Goal: Transaction & Acquisition: Purchase product/service

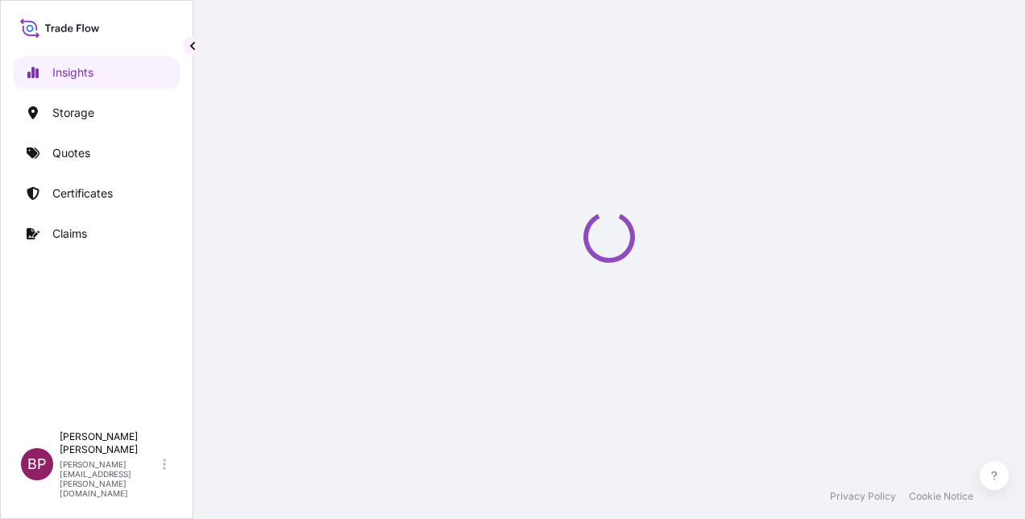
select select "2025"
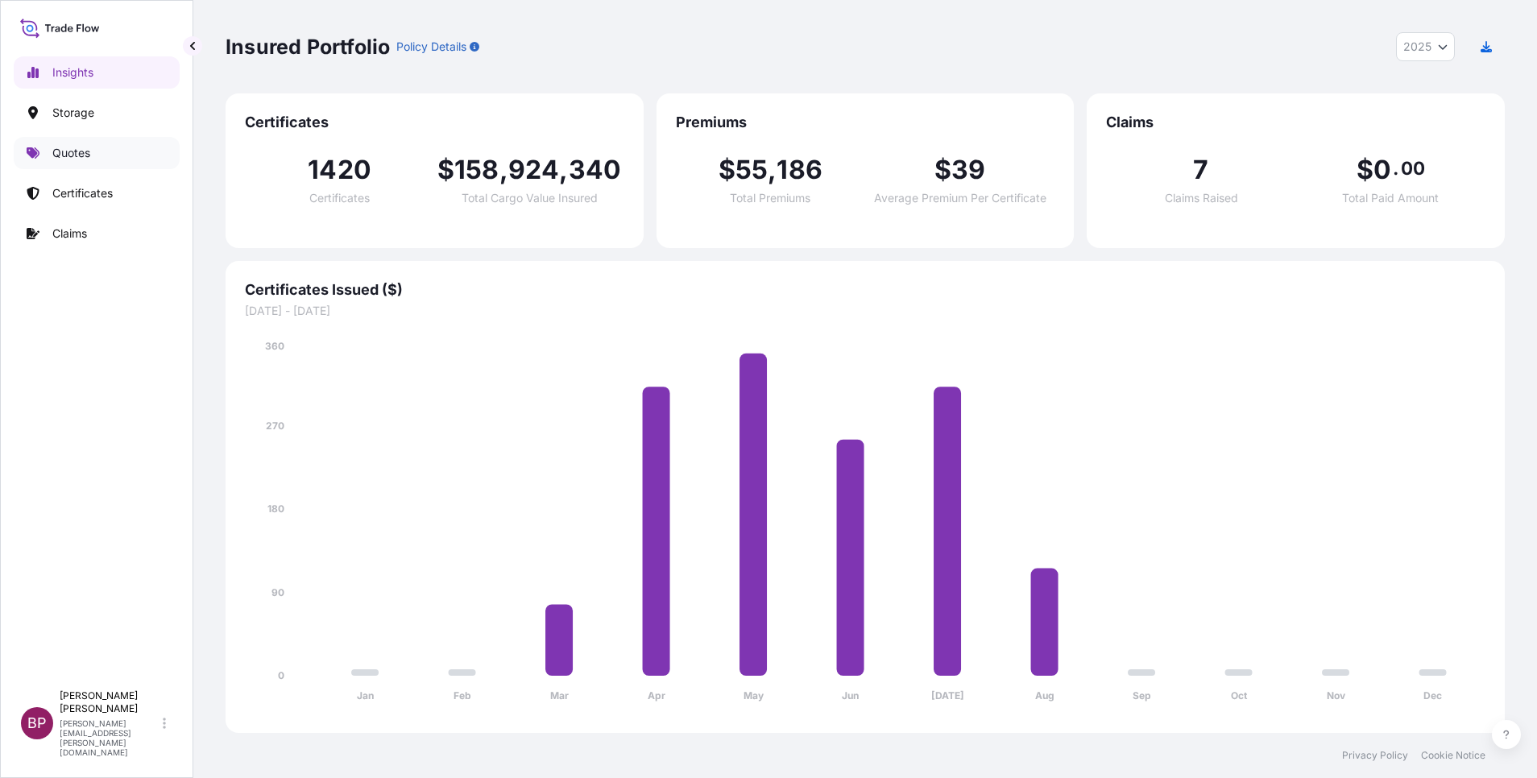
click at [62, 159] on p "Quotes" at bounding box center [71, 153] width 38 height 16
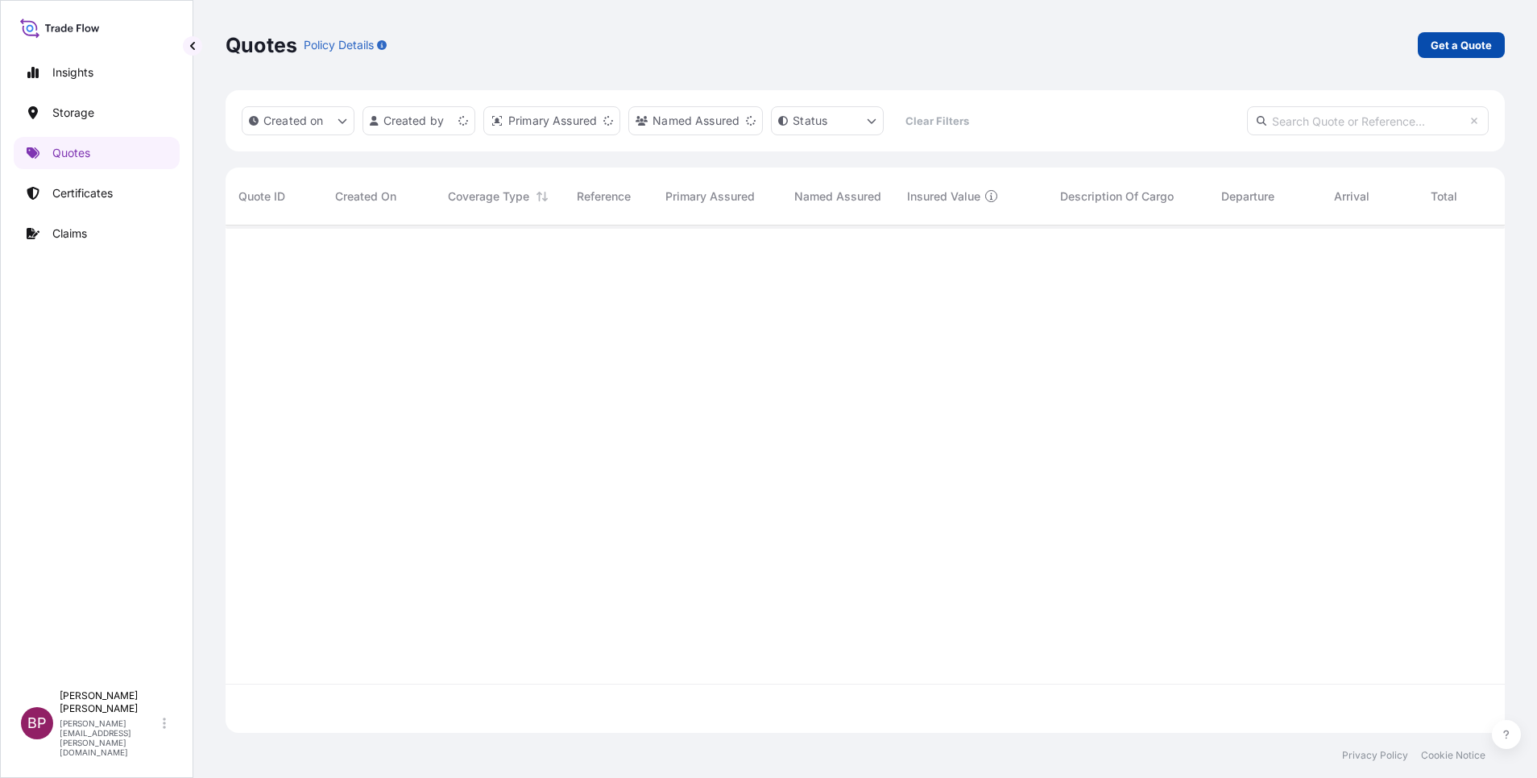
scroll to position [498, 1261]
click at [1024, 44] on p "Get a Quote" at bounding box center [1461, 45] width 61 height 16
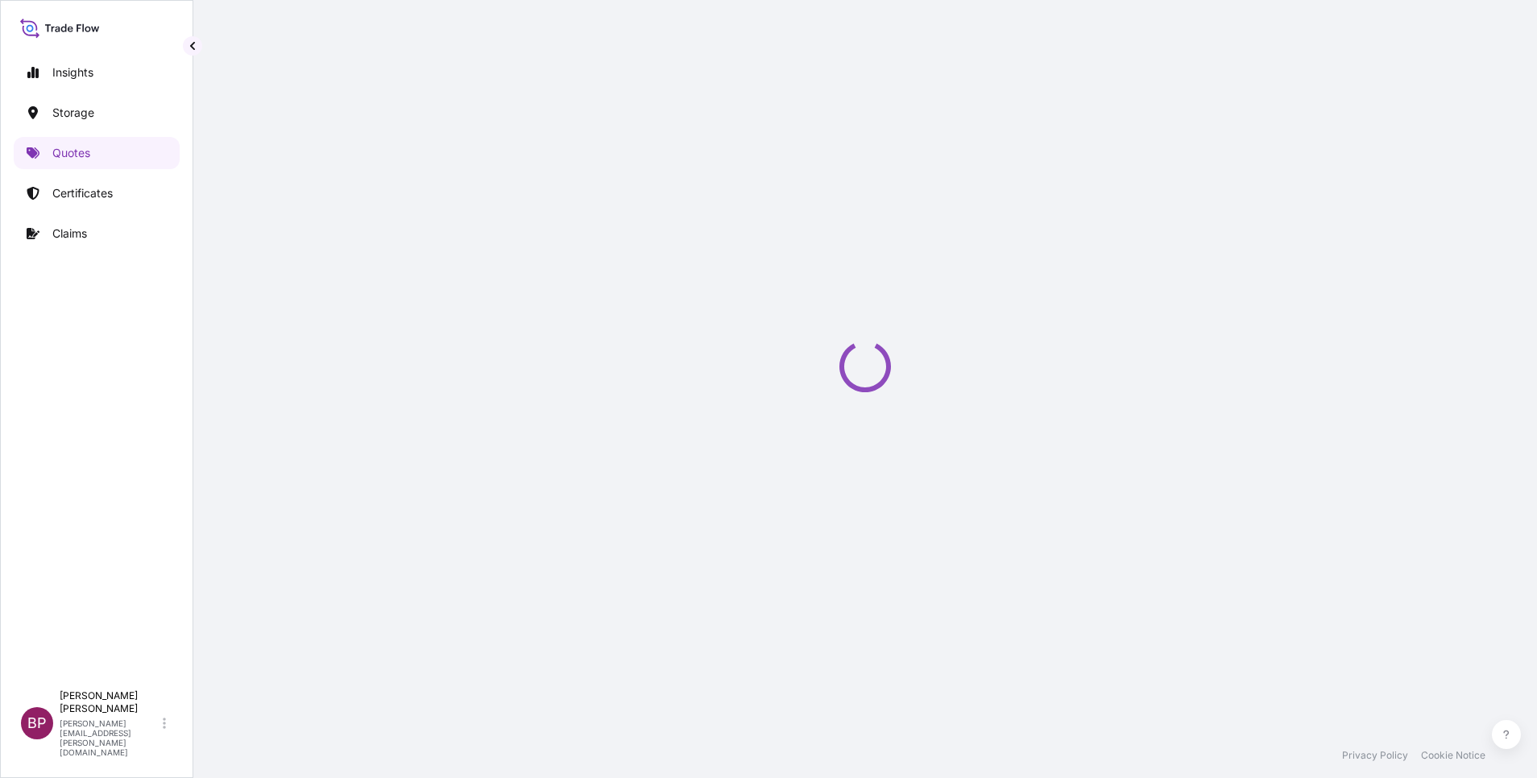
select select "Water"
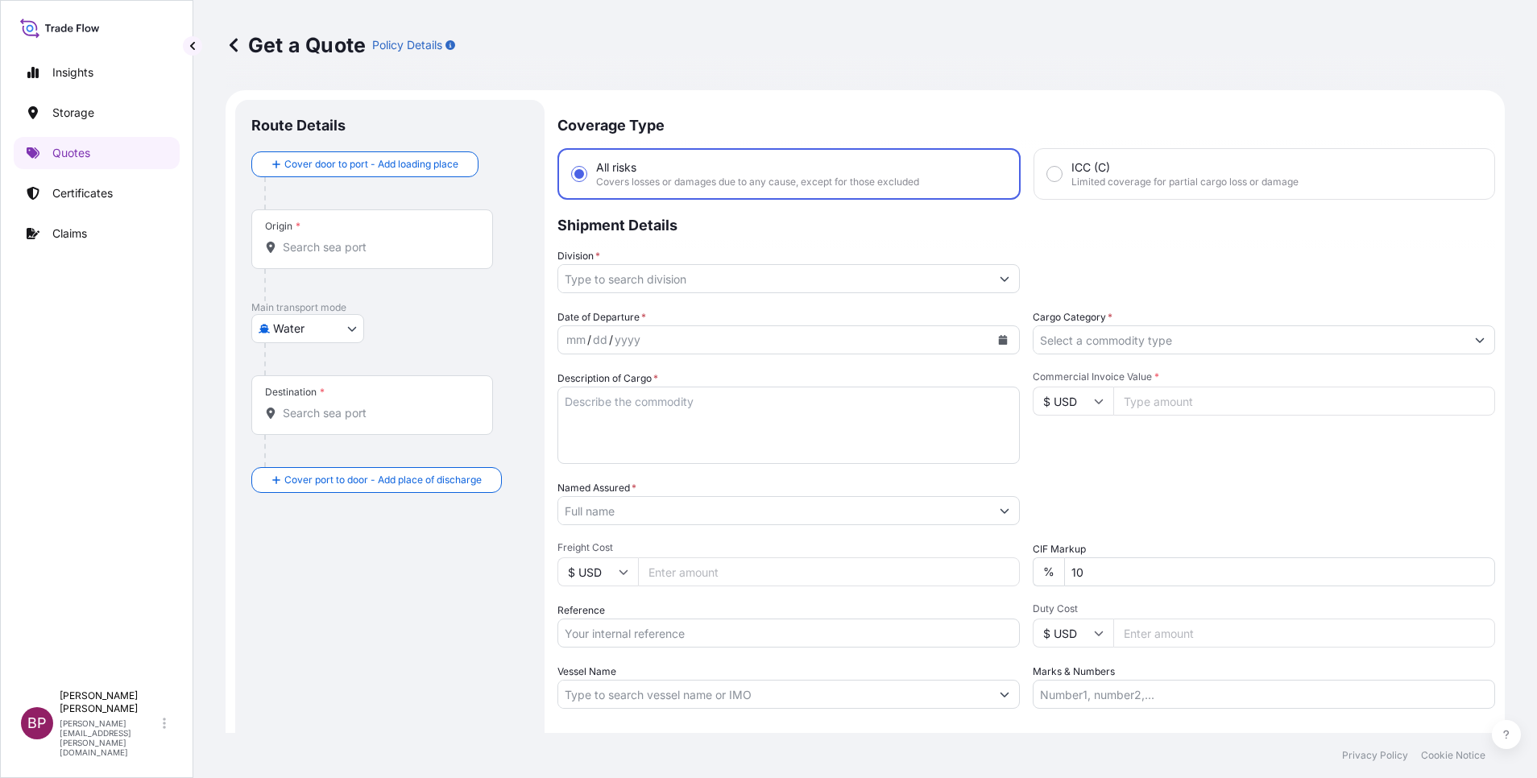
scroll to position [26, 0]
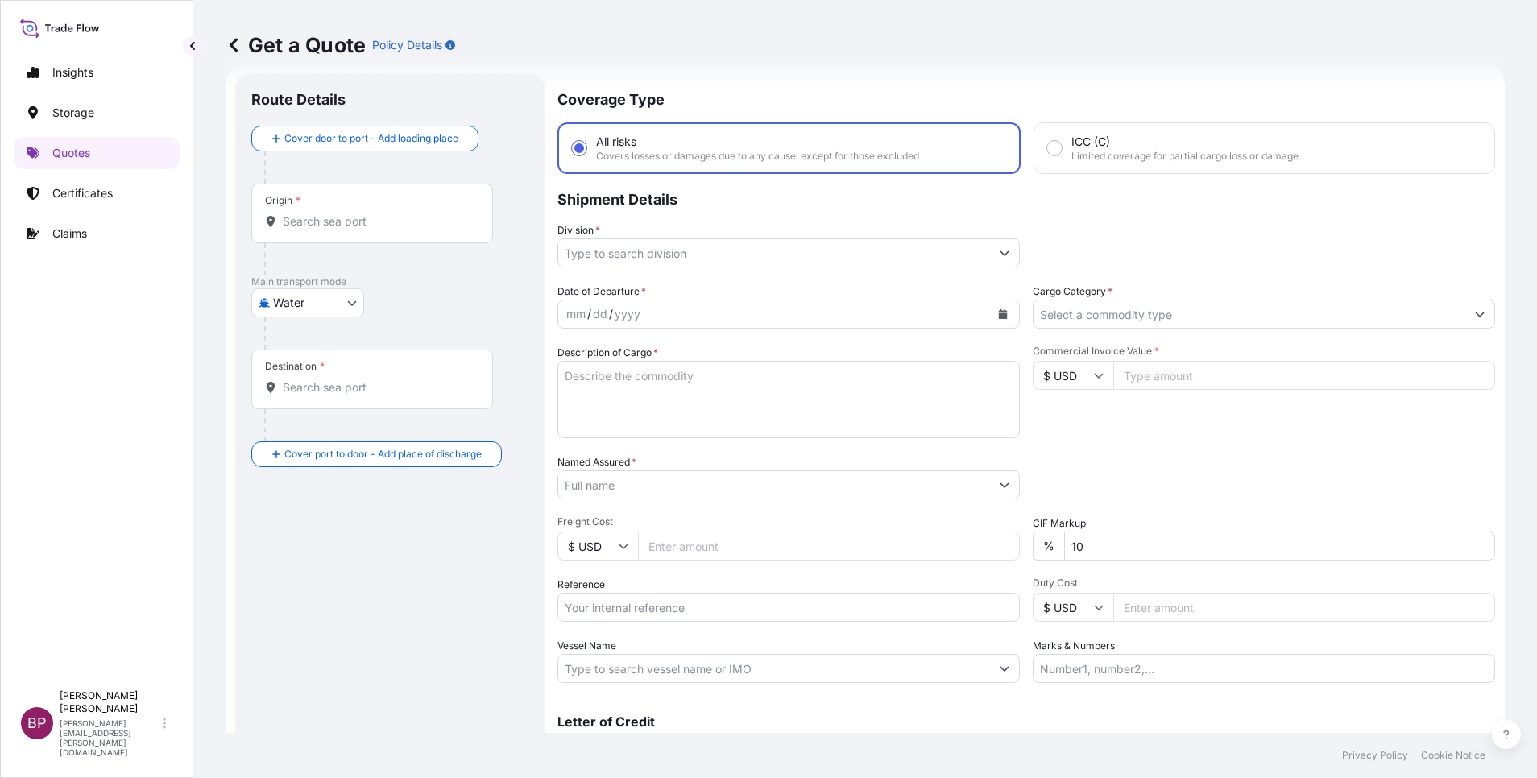
click at [1024, 374] on icon at bounding box center [1099, 376] width 10 height 10
click at [1024, 435] on div "€ EUR" at bounding box center [1064, 419] width 68 height 31
type input "€ EUR"
click at [1024, 380] on input "Commercial Invoice Value *" at bounding box center [1304, 375] width 382 height 29
paste input "3250.74"
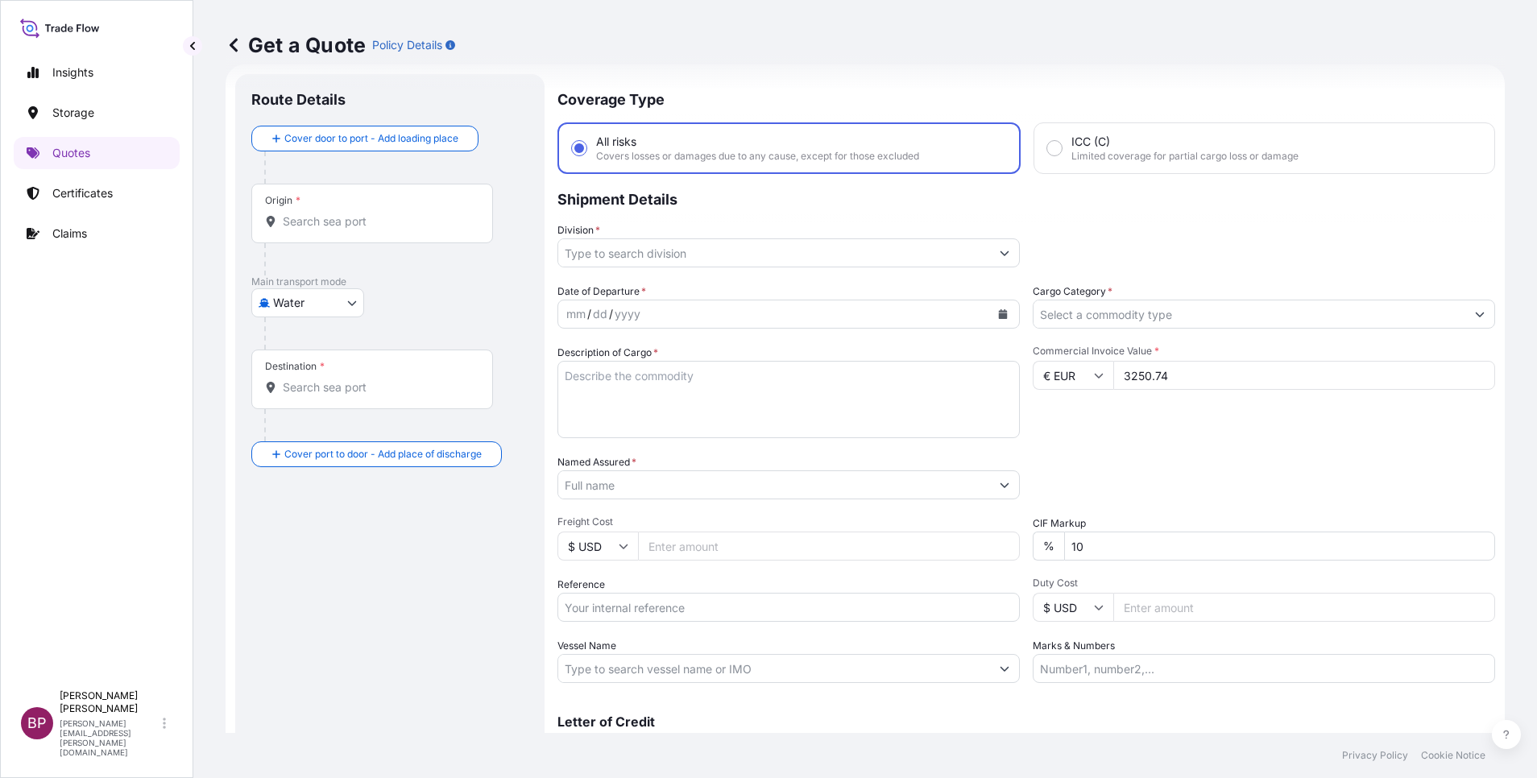
type input "3250.74"
click at [1024, 313] on input "Cargo Category *" at bounding box center [1249, 314] width 432 height 29
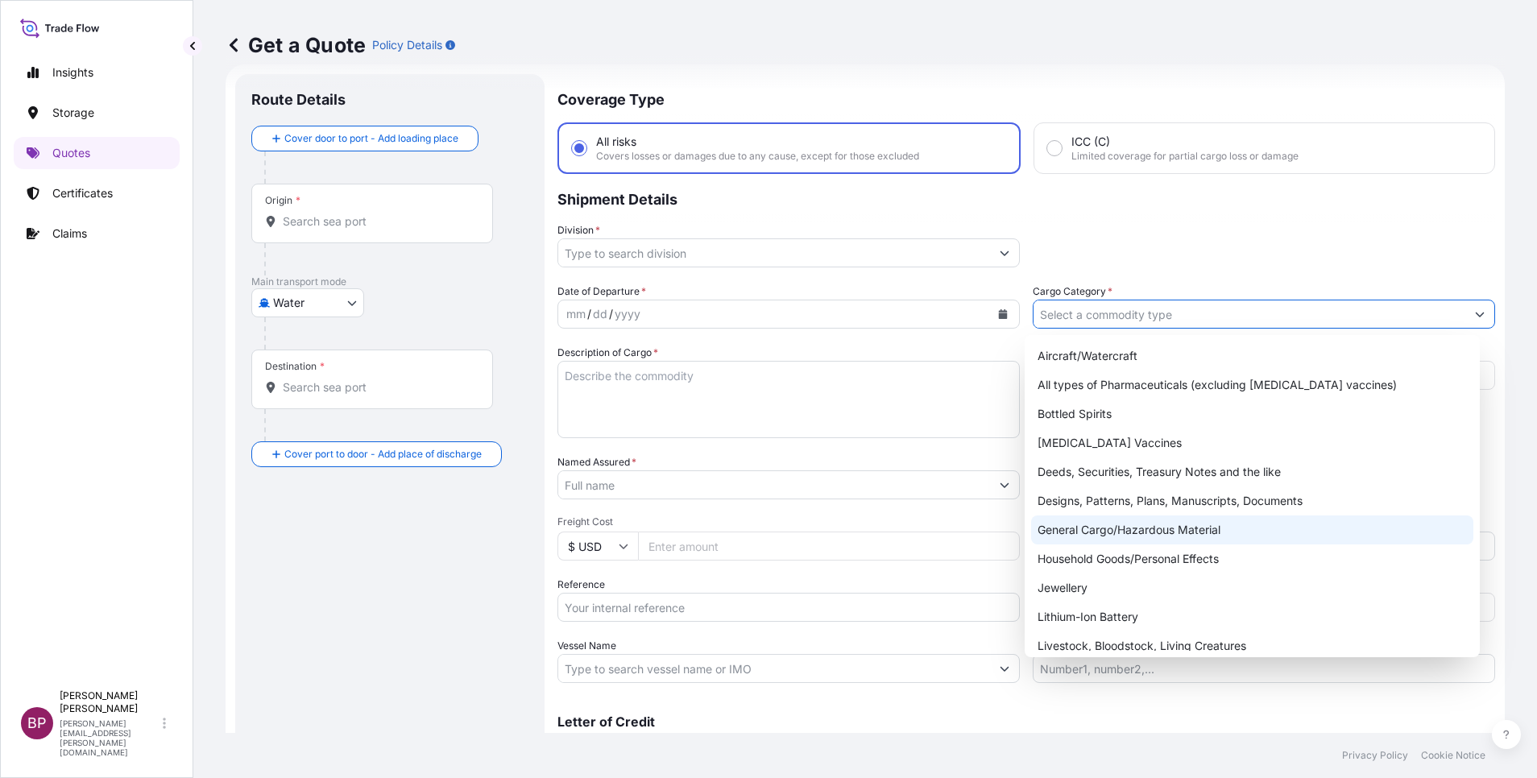
click at [1024, 518] on div "General Cargo/Hazardous Material" at bounding box center [1252, 530] width 442 height 29
type input "General Cargo/Hazardous Material"
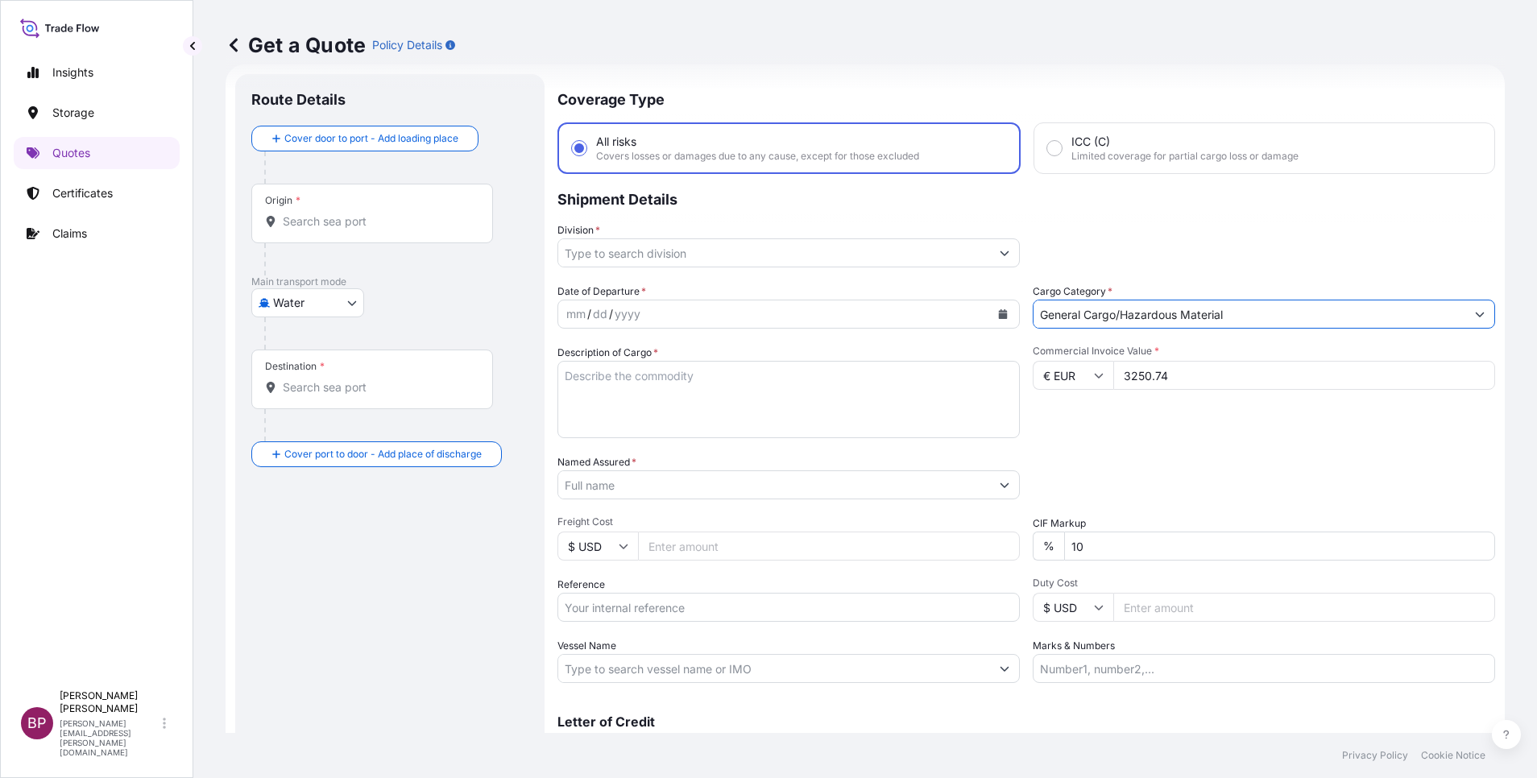
click at [990, 255] on button "Show suggestions" at bounding box center [1004, 252] width 29 height 29
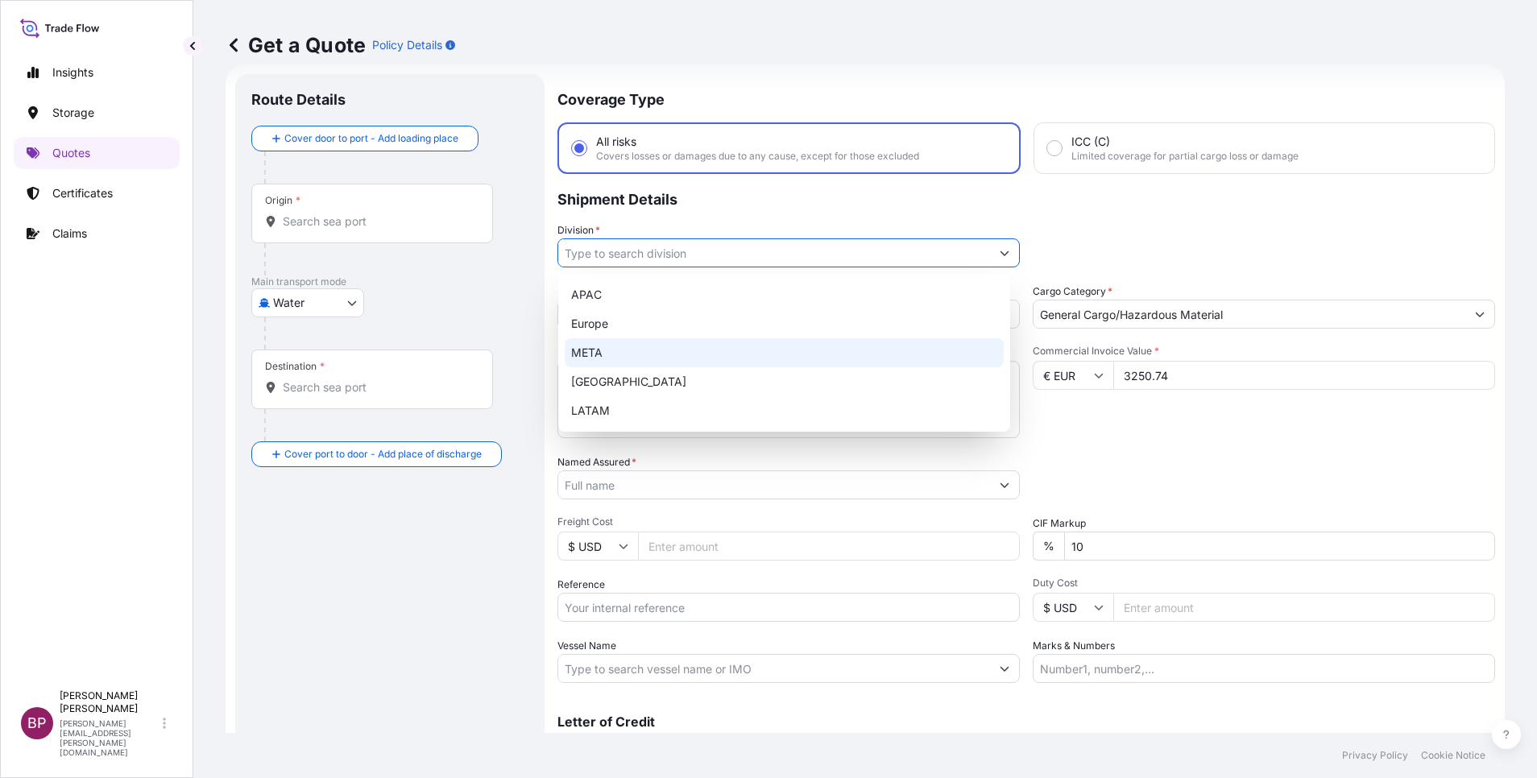
click at [656, 354] on div "META" at bounding box center [784, 352] width 439 height 29
type input "META"
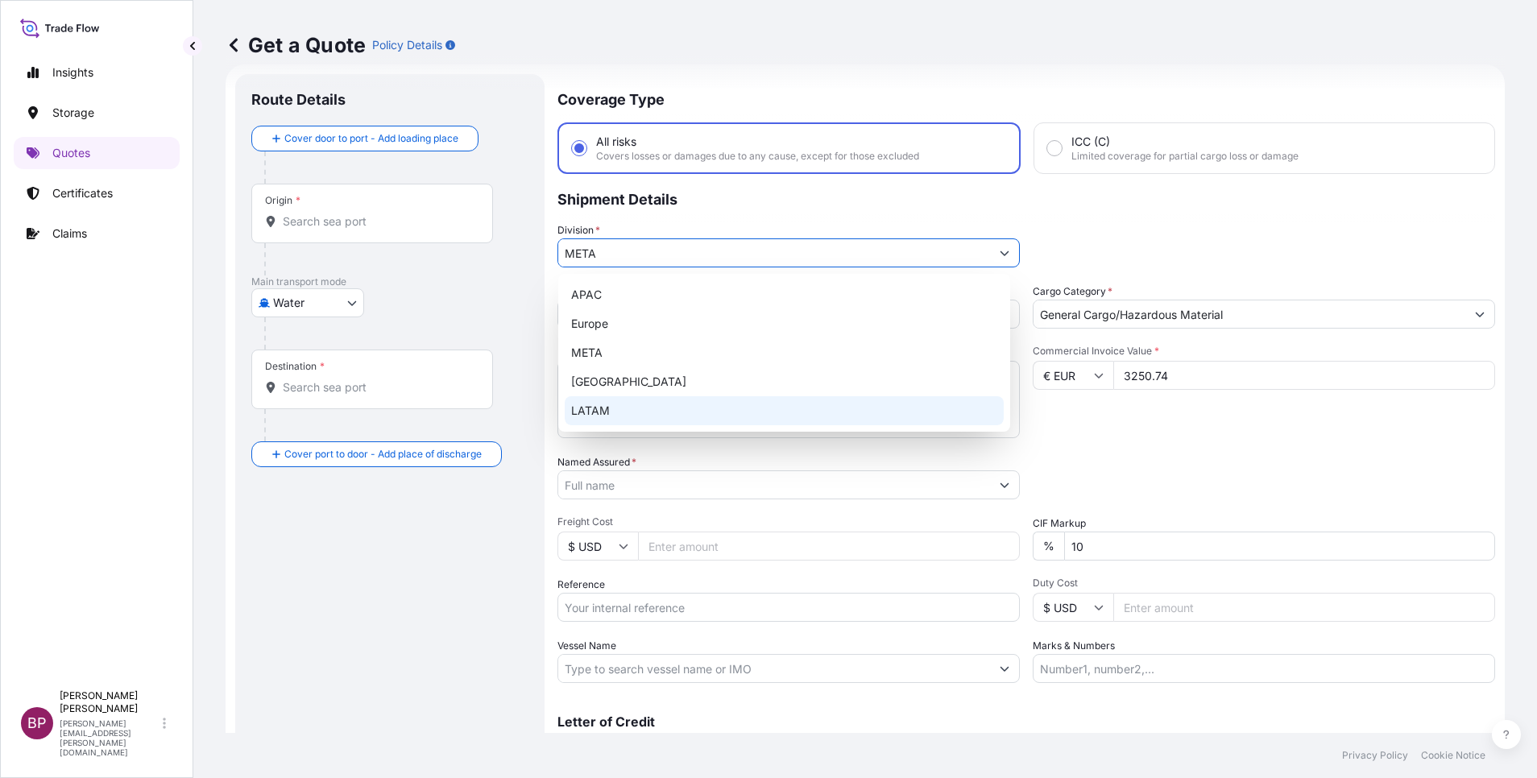
click at [437, 518] on div "Route Details Cover door to port - Add loading place Place of loading Road / In…" at bounding box center [389, 438] width 277 height 697
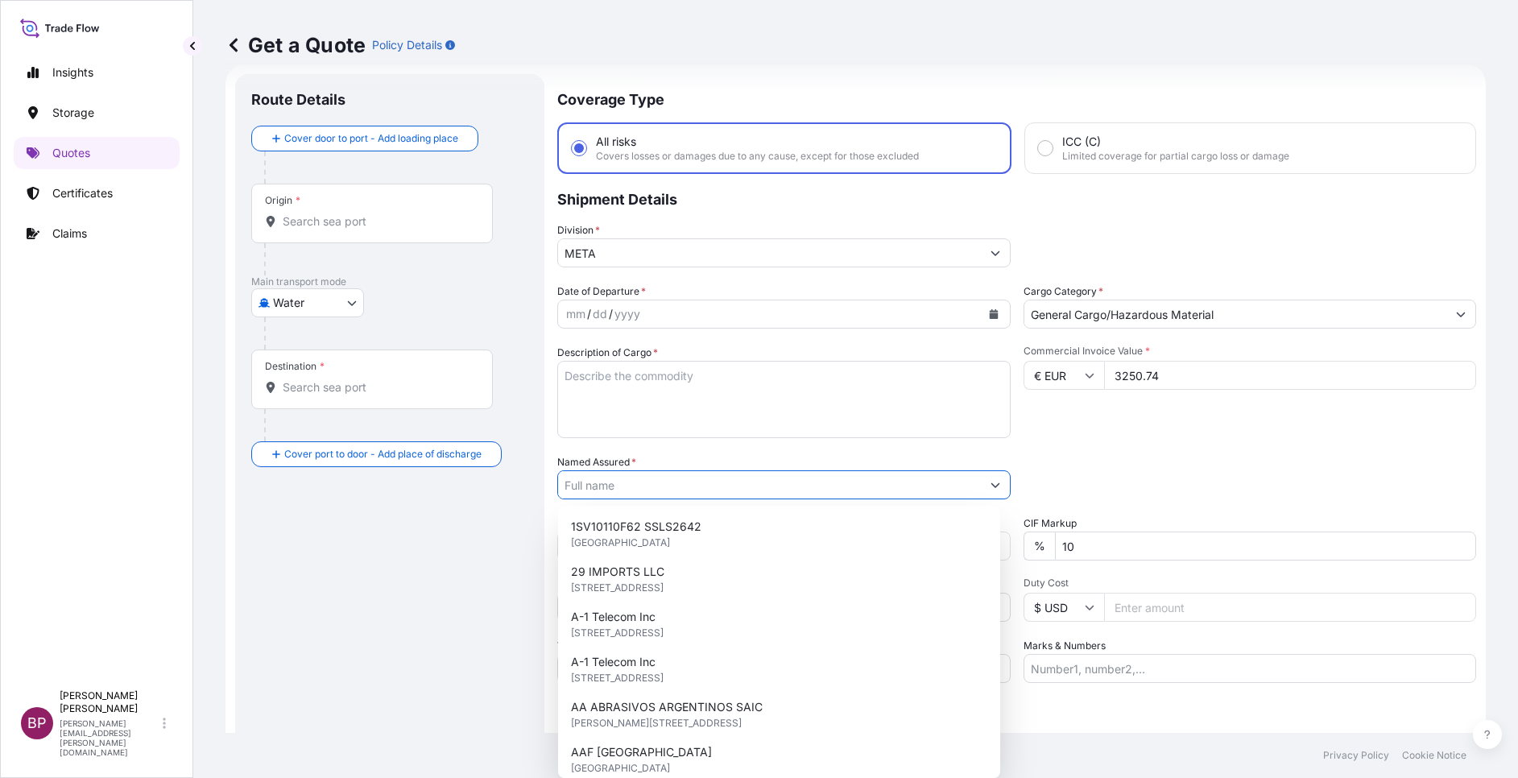
drag, startPoint x: 652, startPoint y: 490, endPoint x: 826, endPoint y: 558, distance: 186.2
click at [652, 488] on input "Named Assured *" at bounding box center [769, 484] width 423 height 29
paste input "GENERAL CARGO (PET BOTTLES)"
type input "GENERAL CARGO (PET BOTTLES)"
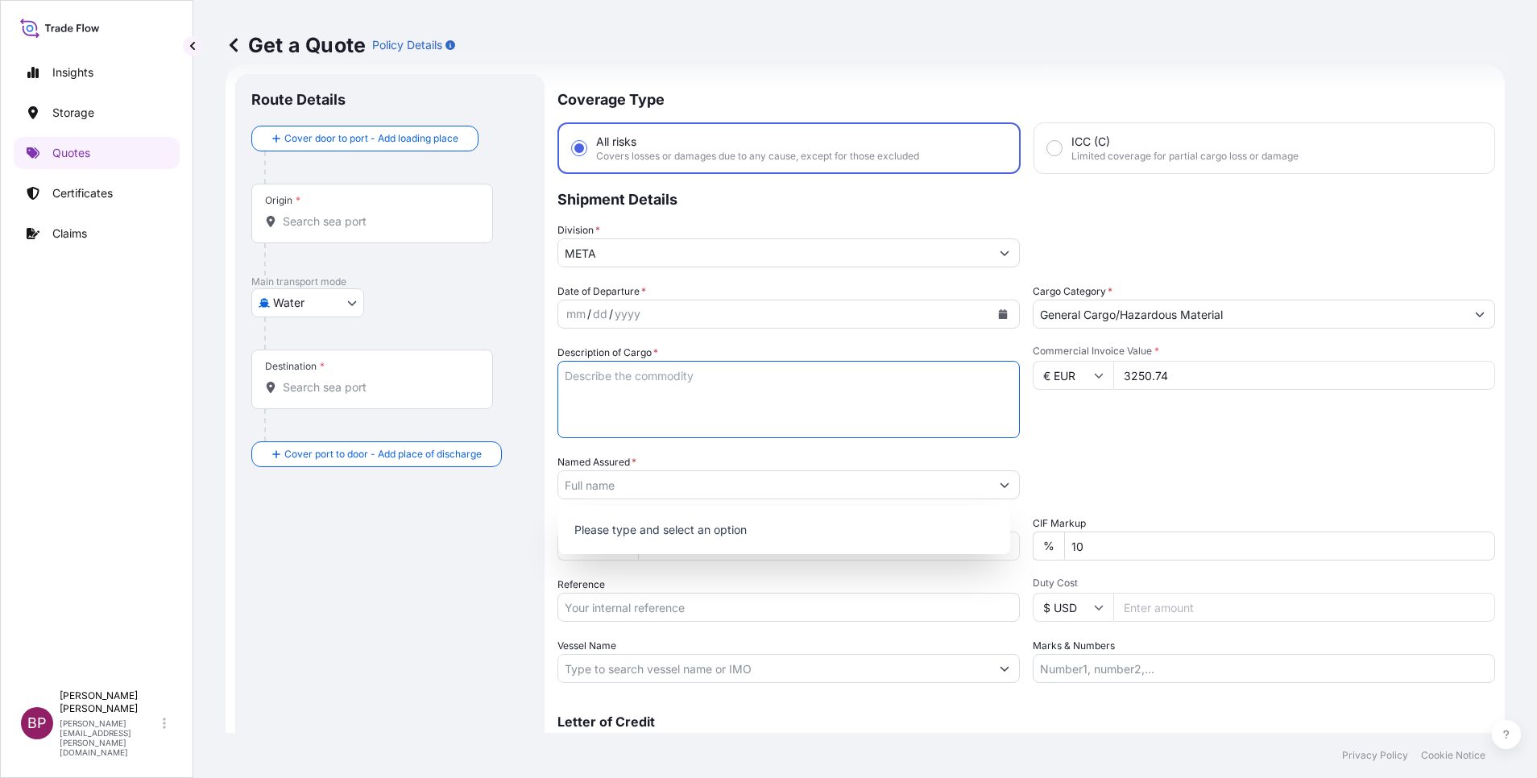
click at [748, 420] on textarea "Description of Cargo *" at bounding box center [788, 399] width 462 height 77
paste textarea "GENERAL CARGO (PET BOTTLES)"
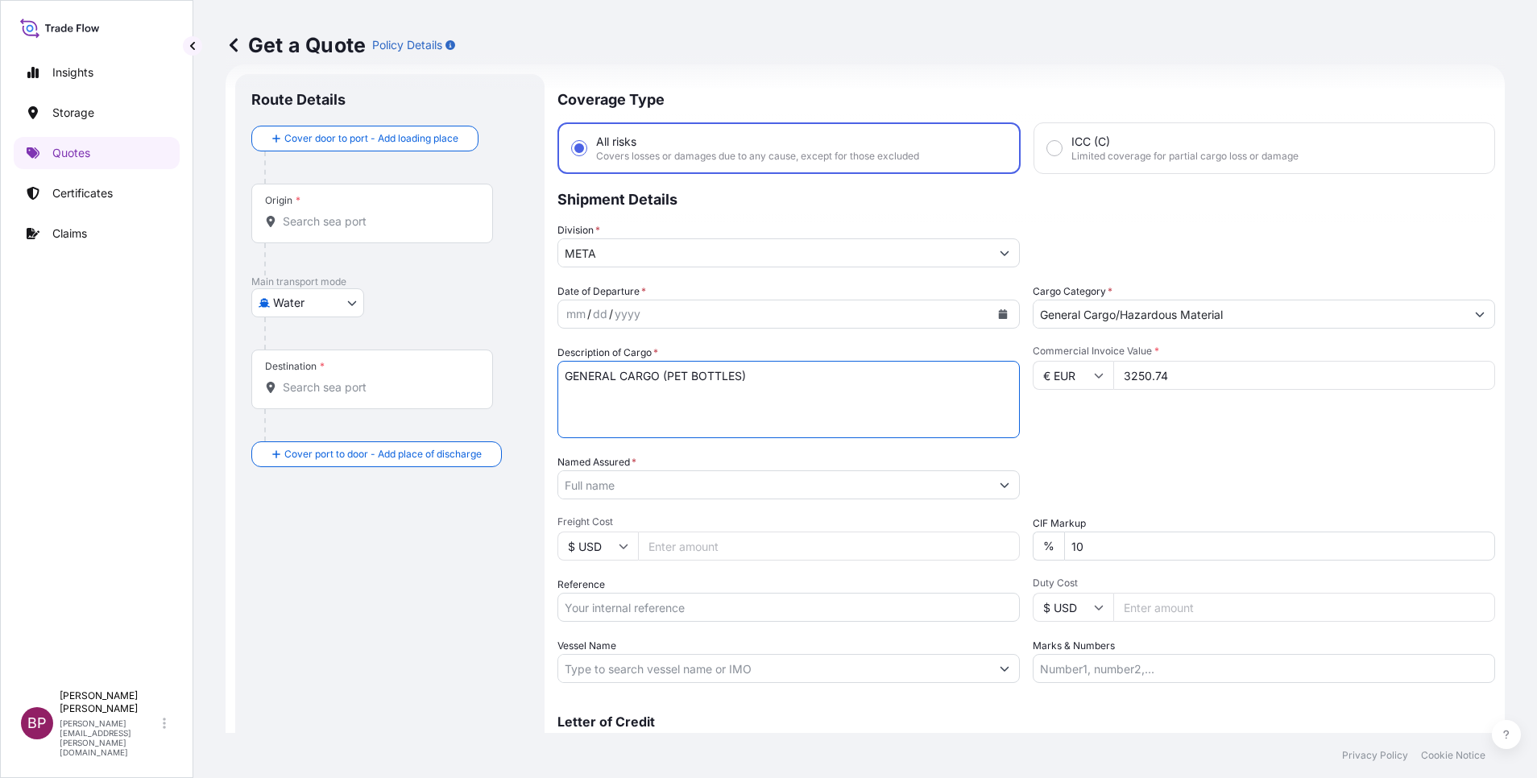
type textarea "GENERAL CARGO (PET BOTTLES)"
click at [670, 518] on input "Reference" at bounding box center [788, 607] width 462 height 29
paste input "SSLS2961"
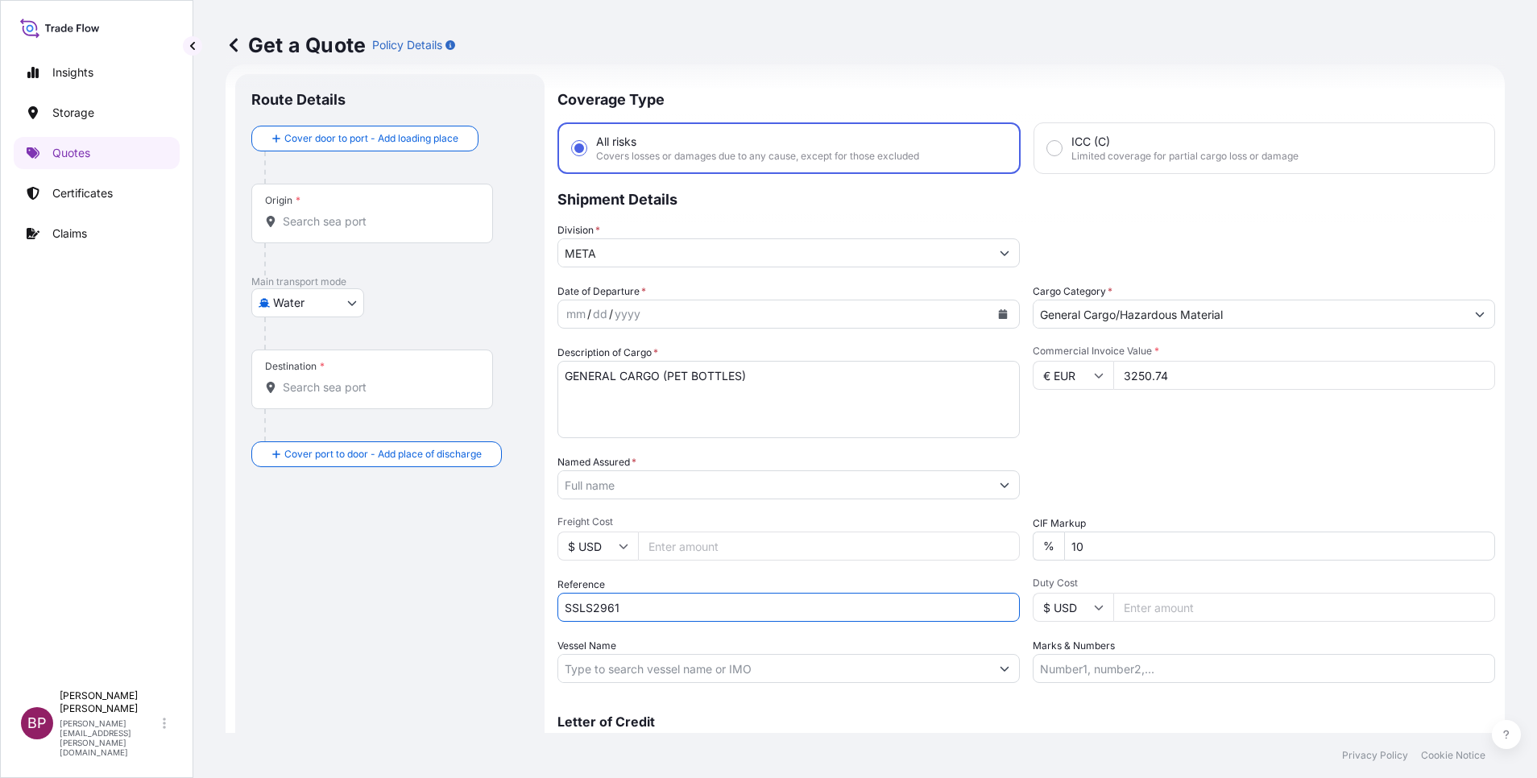
type input "SSLS2961"
click at [673, 492] on input "Named Assured *" at bounding box center [774, 484] width 432 height 29
paste input "AL HATAB BAKERY"
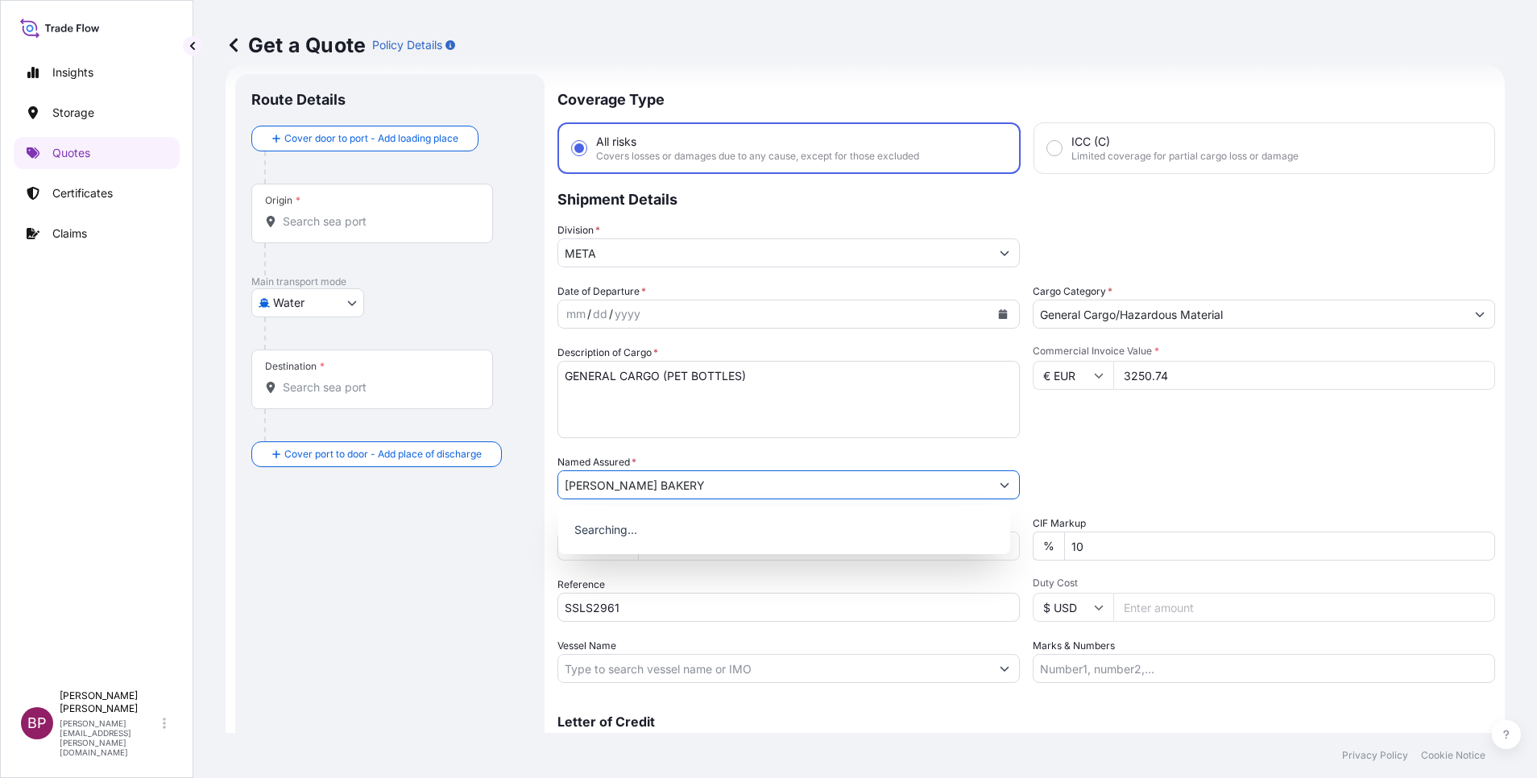
type input "AL HATAB BAKERY"
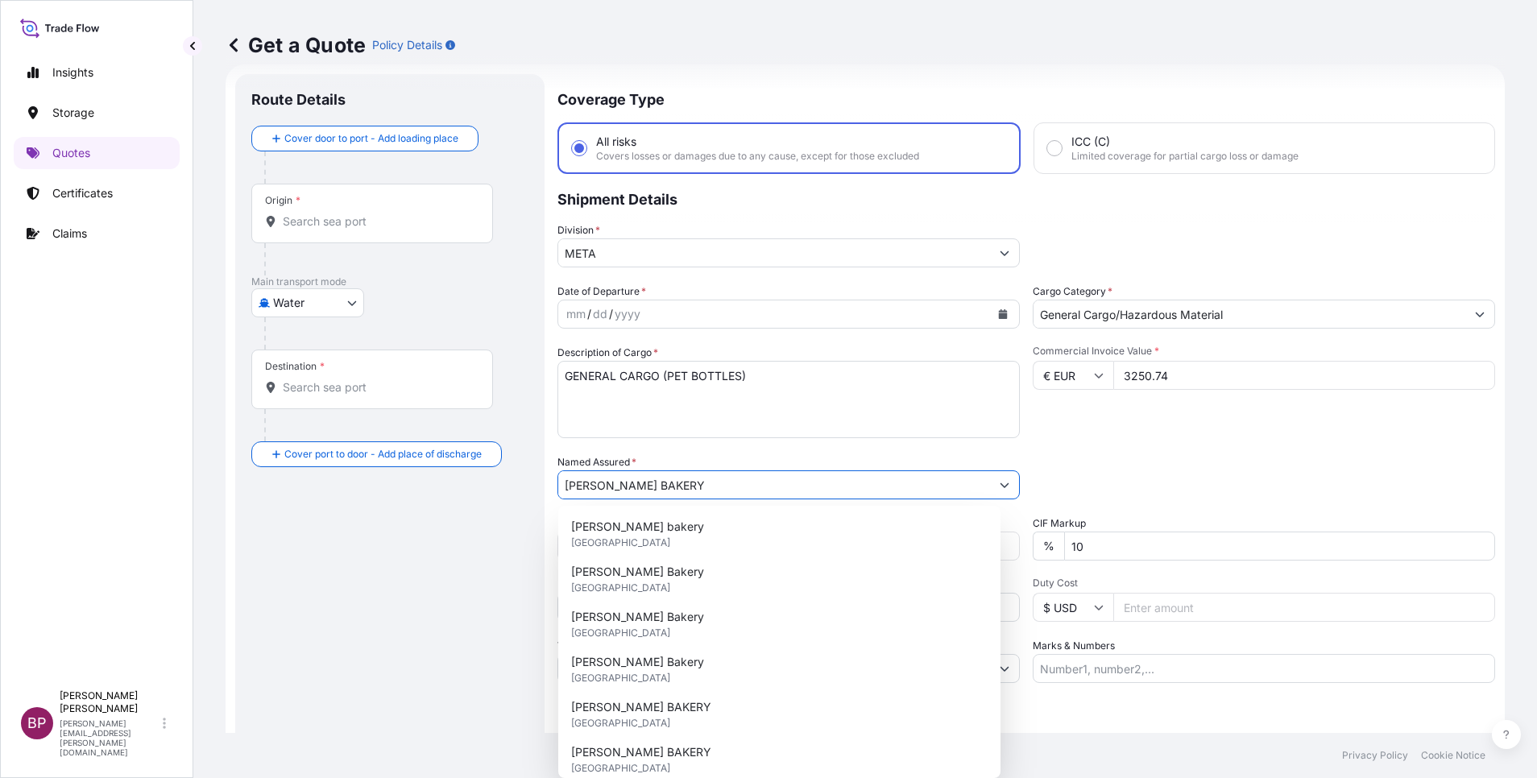
click at [990, 319] on button "Calendar" at bounding box center [1003, 314] width 26 height 26
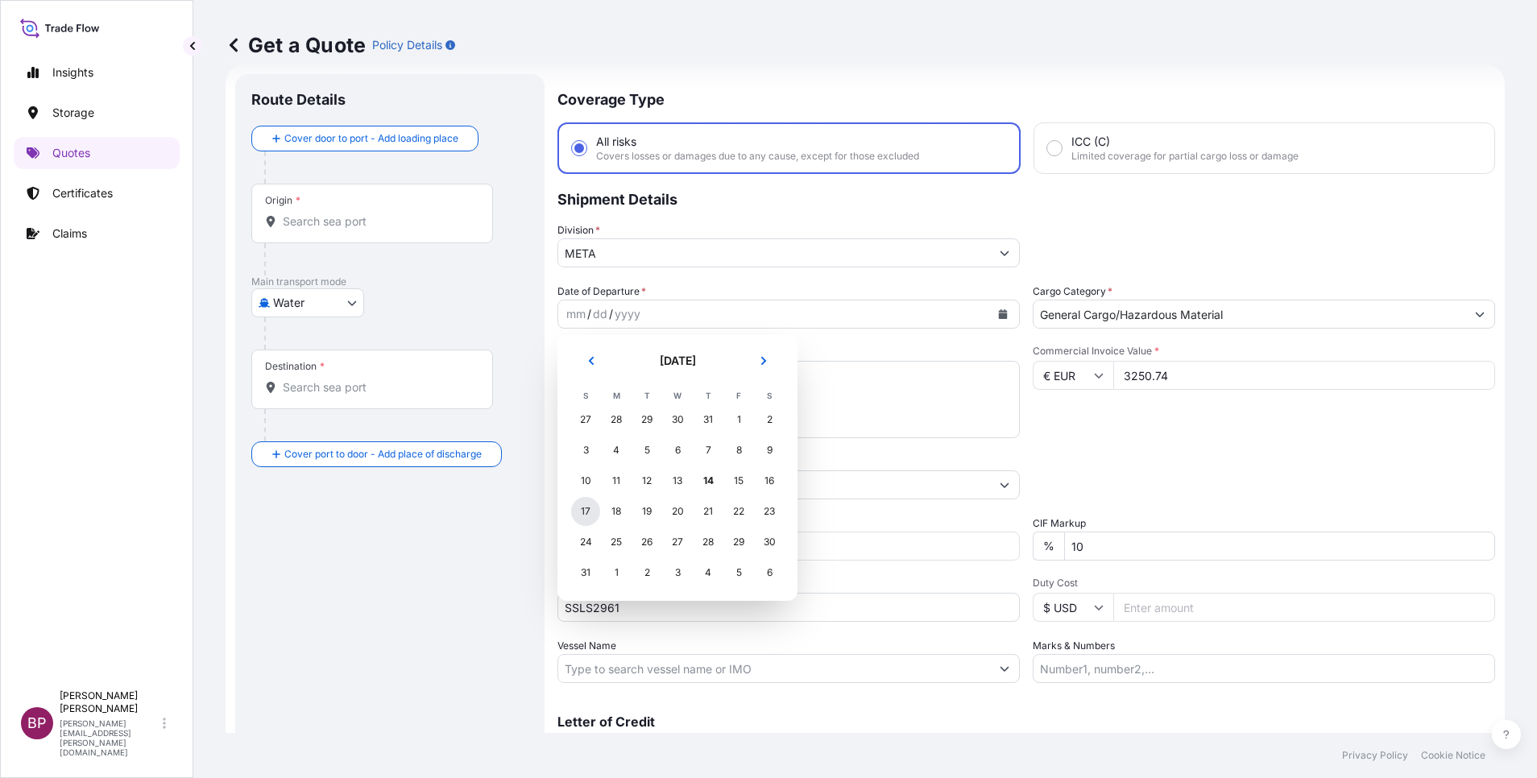
click at [586, 511] on div "17" at bounding box center [585, 511] width 29 height 29
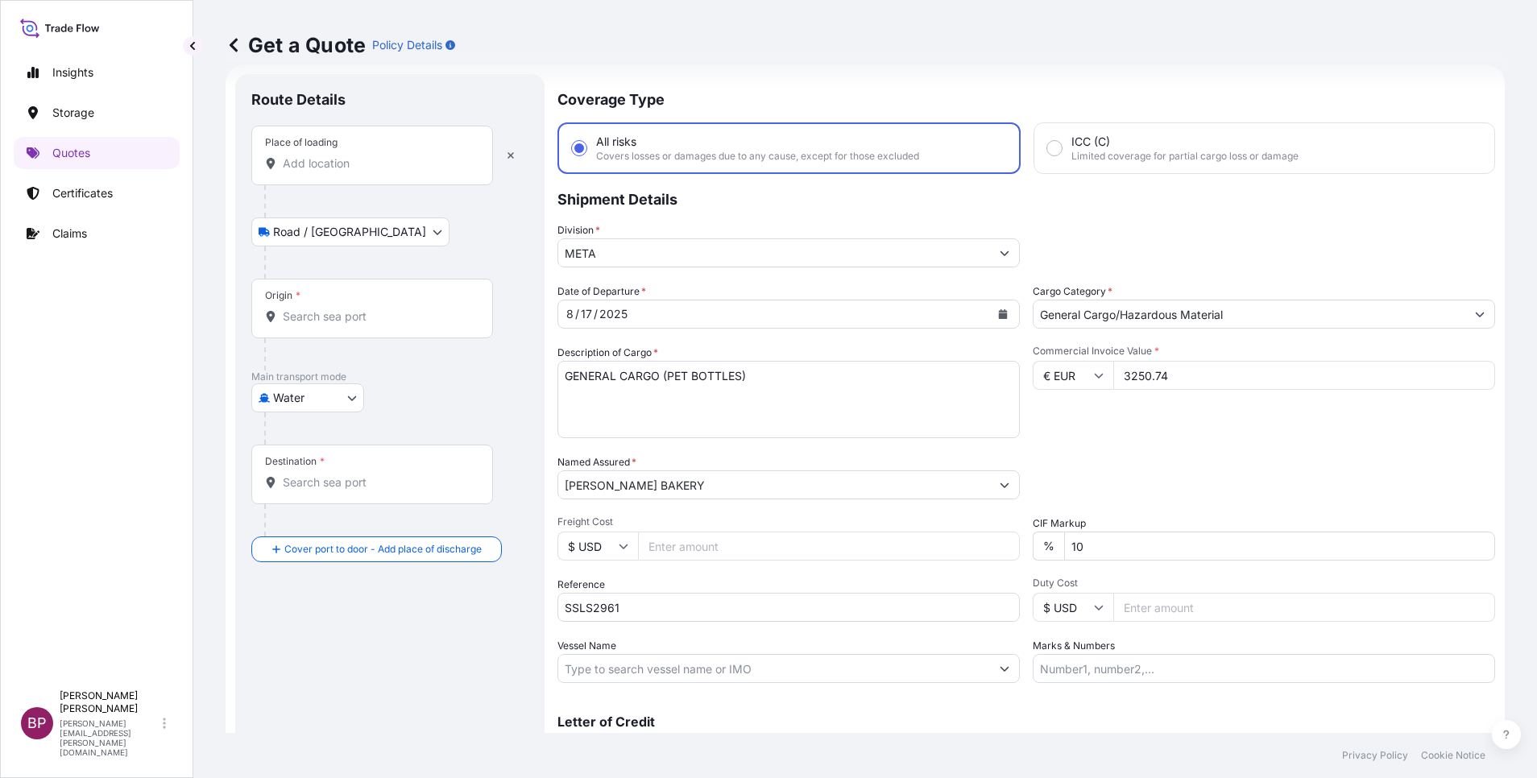
click at [362, 166] on input "Place of loading" at bounding box center [378, 163] width 190 height 16
paste input "VILNIUS"
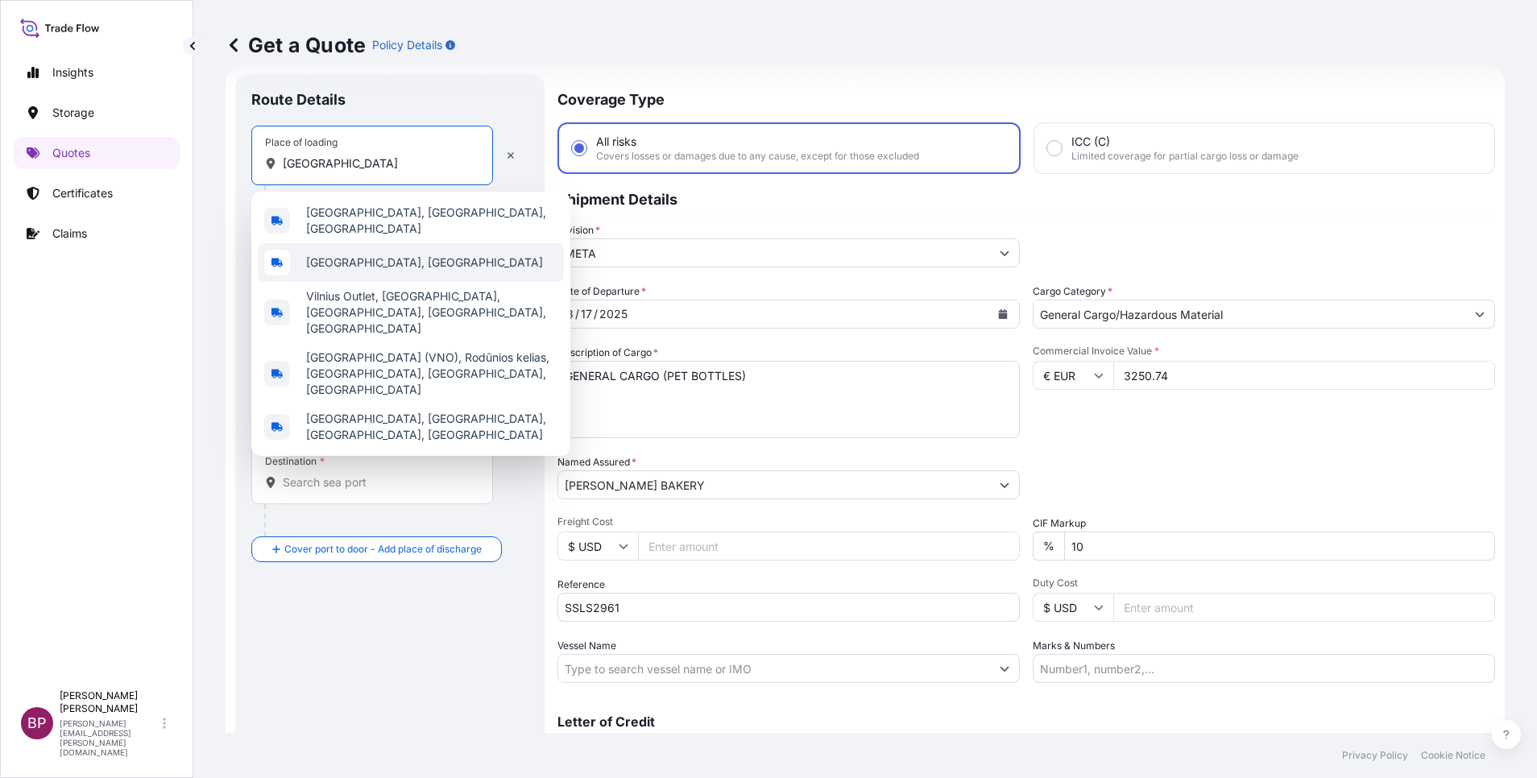
click at [429, 263] on span "Vilnius County, Lithuania" at bounding box center [424, 263] width 237 height 16
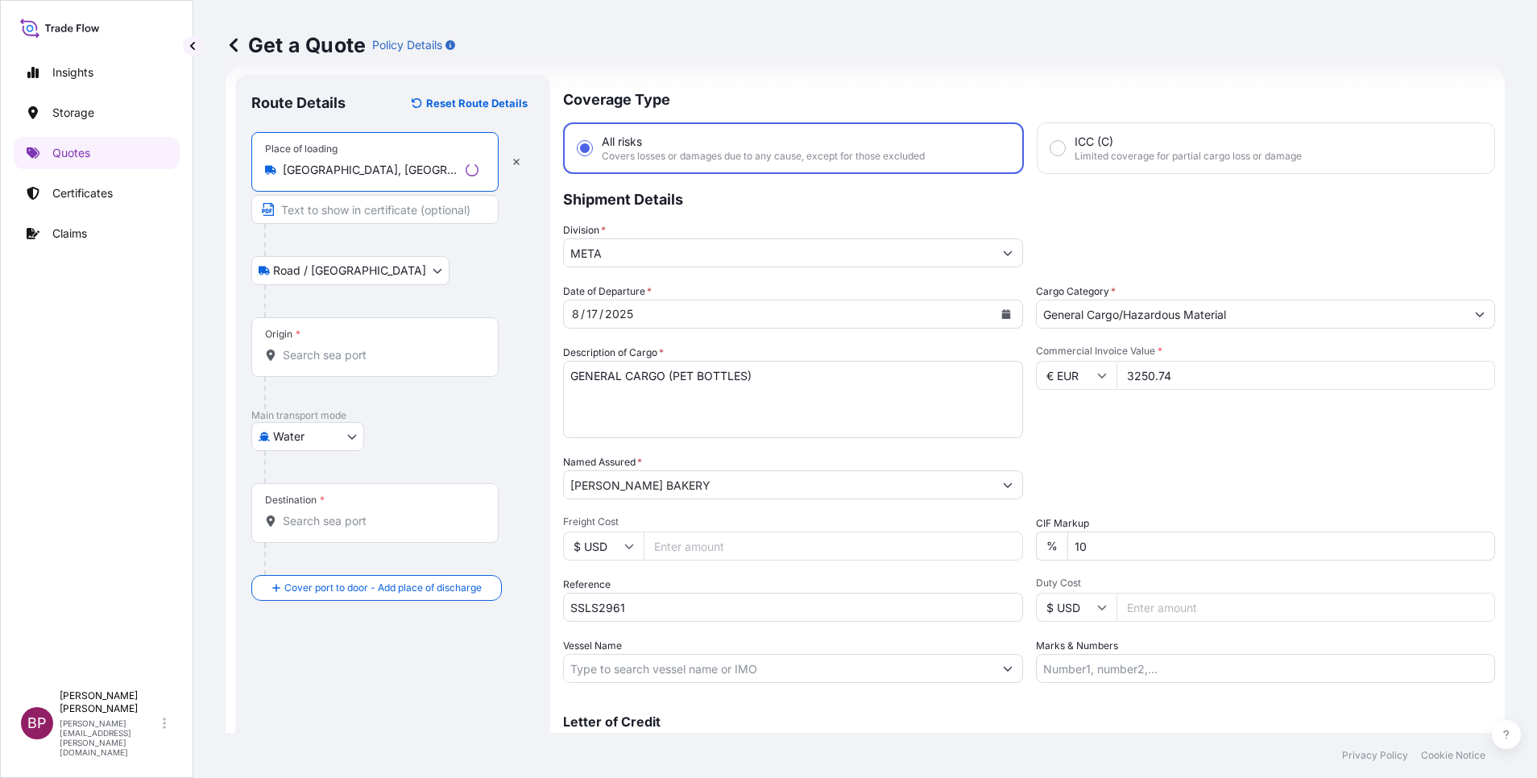
type input "Vilnius County, Lithuania"
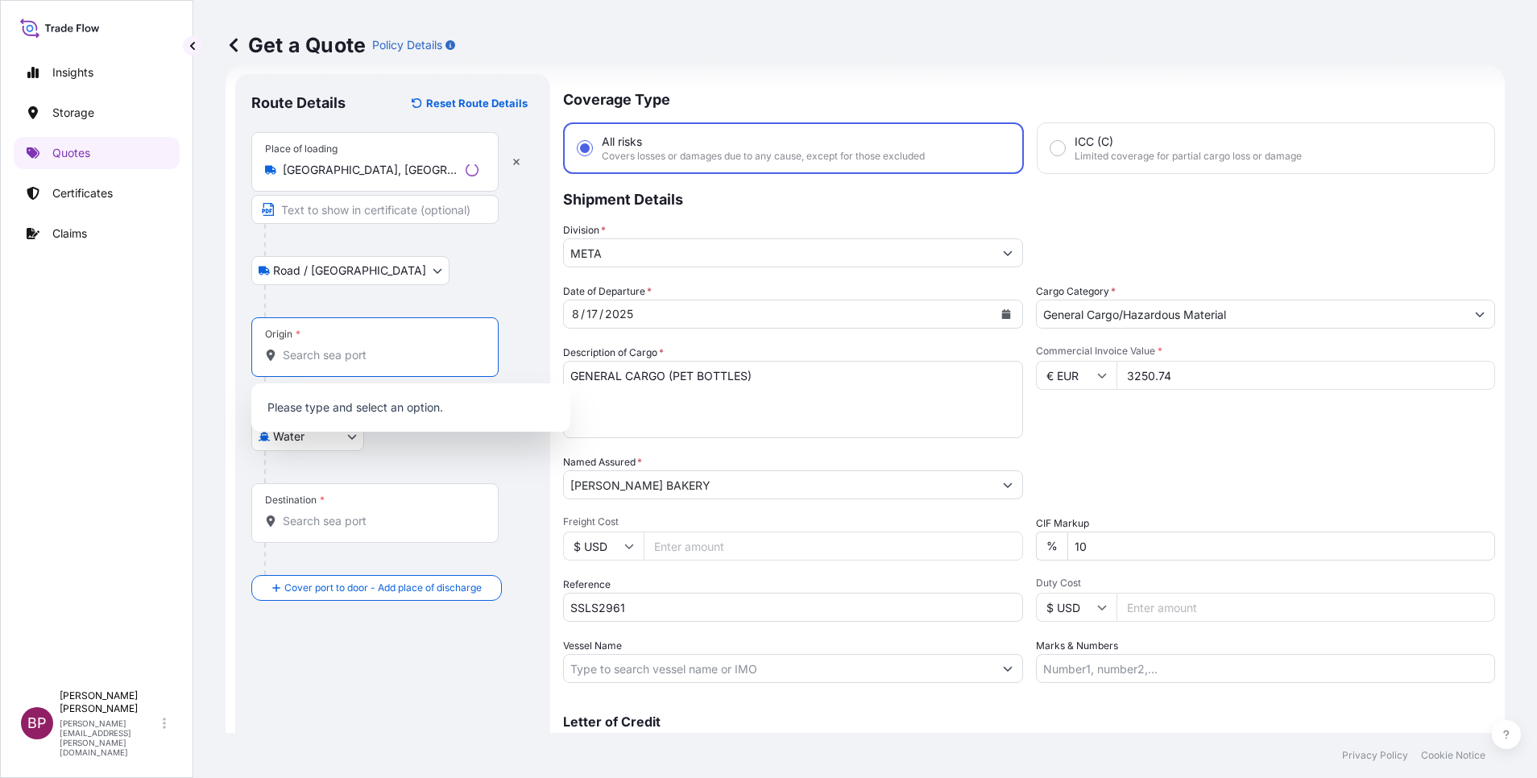
click at [362, 357] on input "Origin *" at bounding box center [381, 355] width 196 height 16
paste input "VILNIUS"
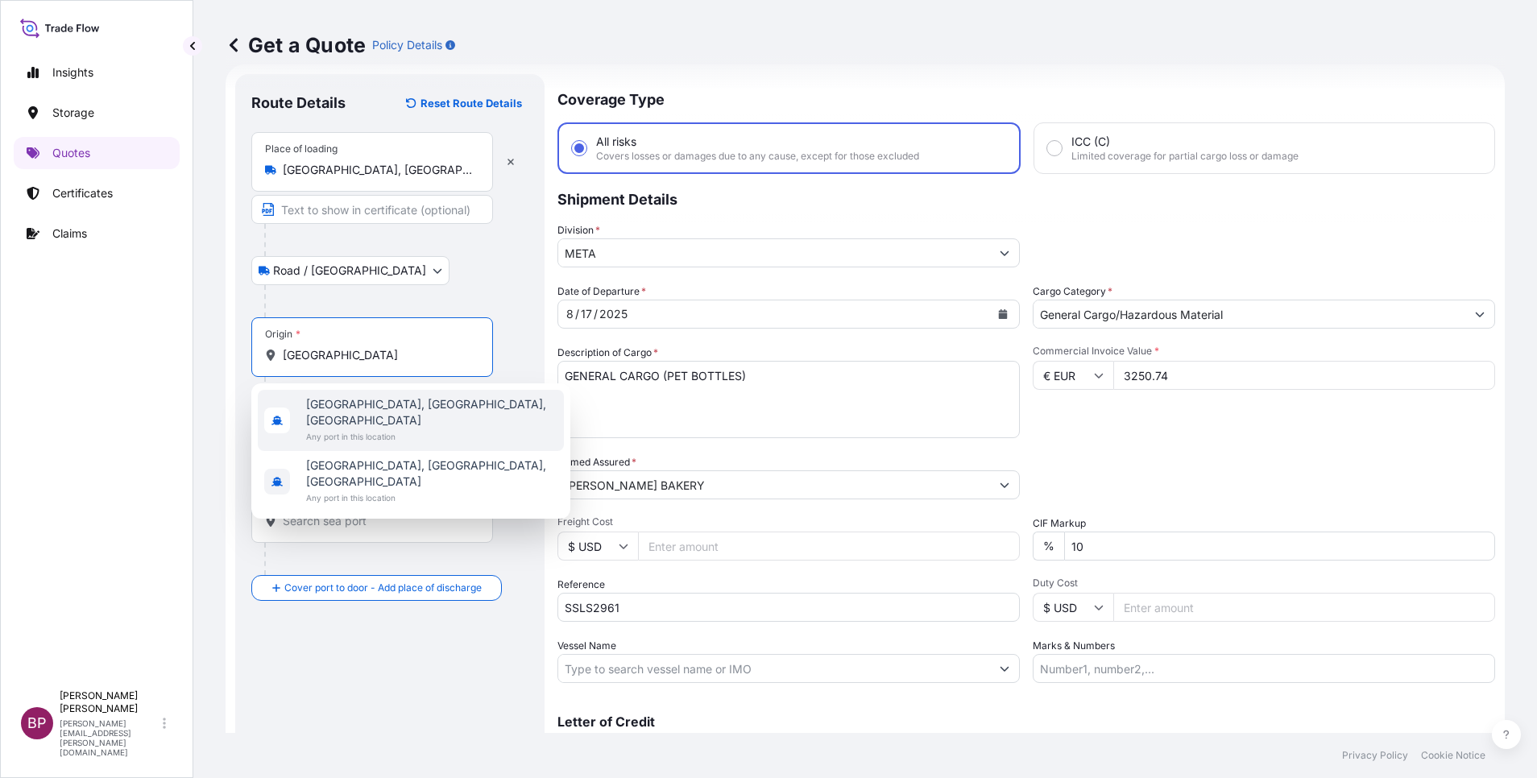
click at [416, 411] on span "Vilnius, Vilnius City Municipality, Lithuania" at bounding box center [431, 412] width 251 height 32
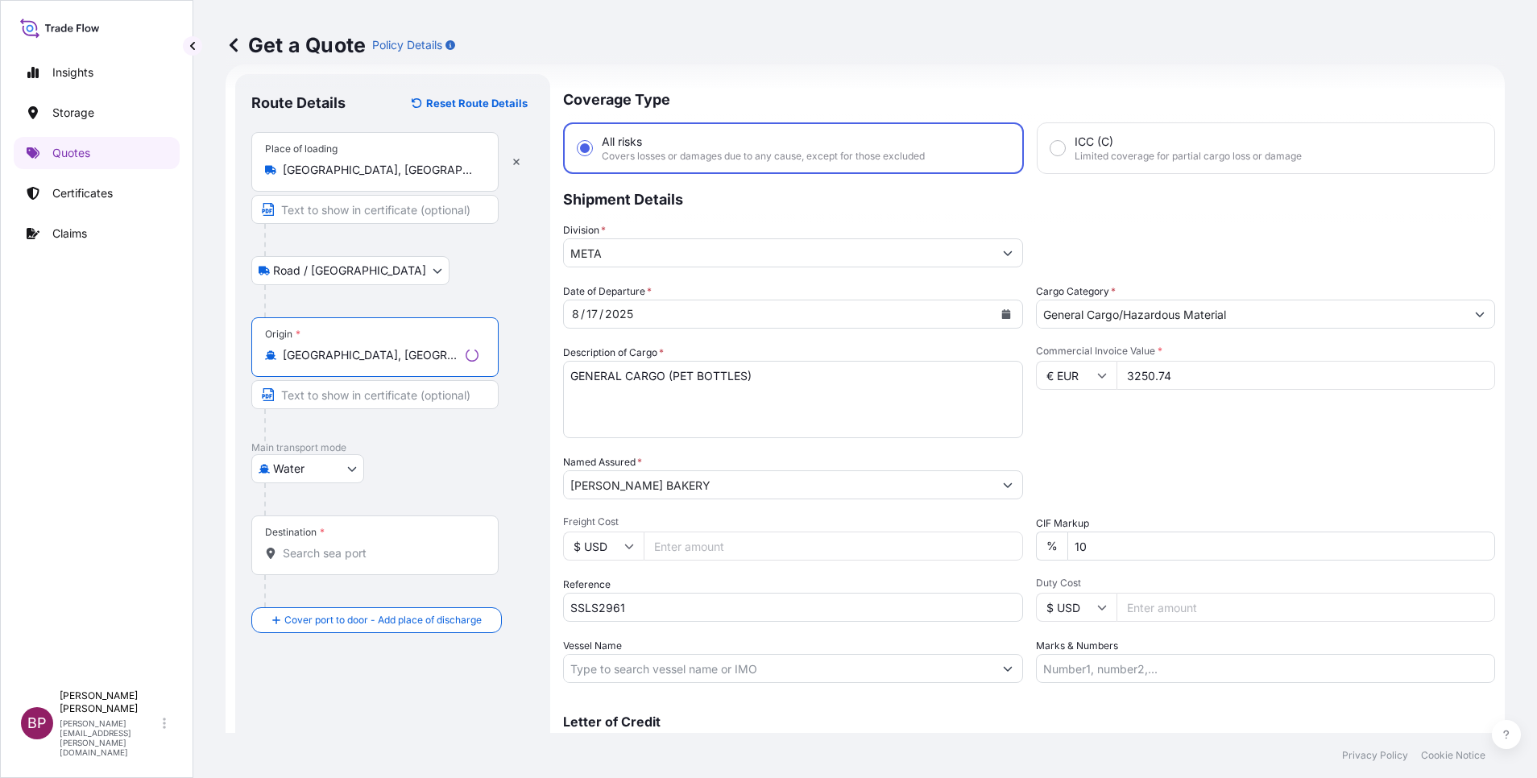
type input "Vilnius, Vilnius City Municipality, Lithuania"
click at [411, 518] on input "Destination *" at bounding box center [381, 553] width 196 height 16
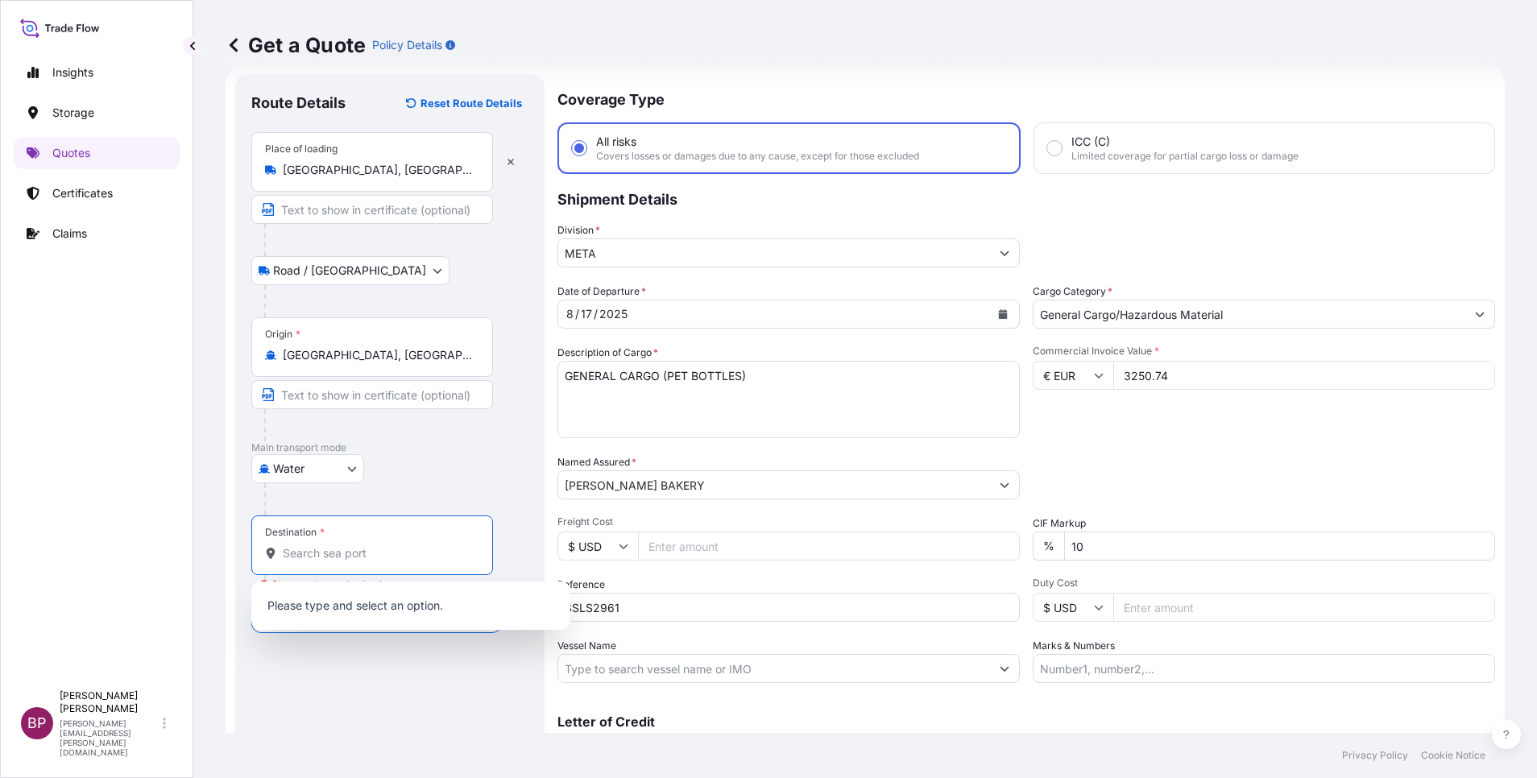
paste input "RIYADH"
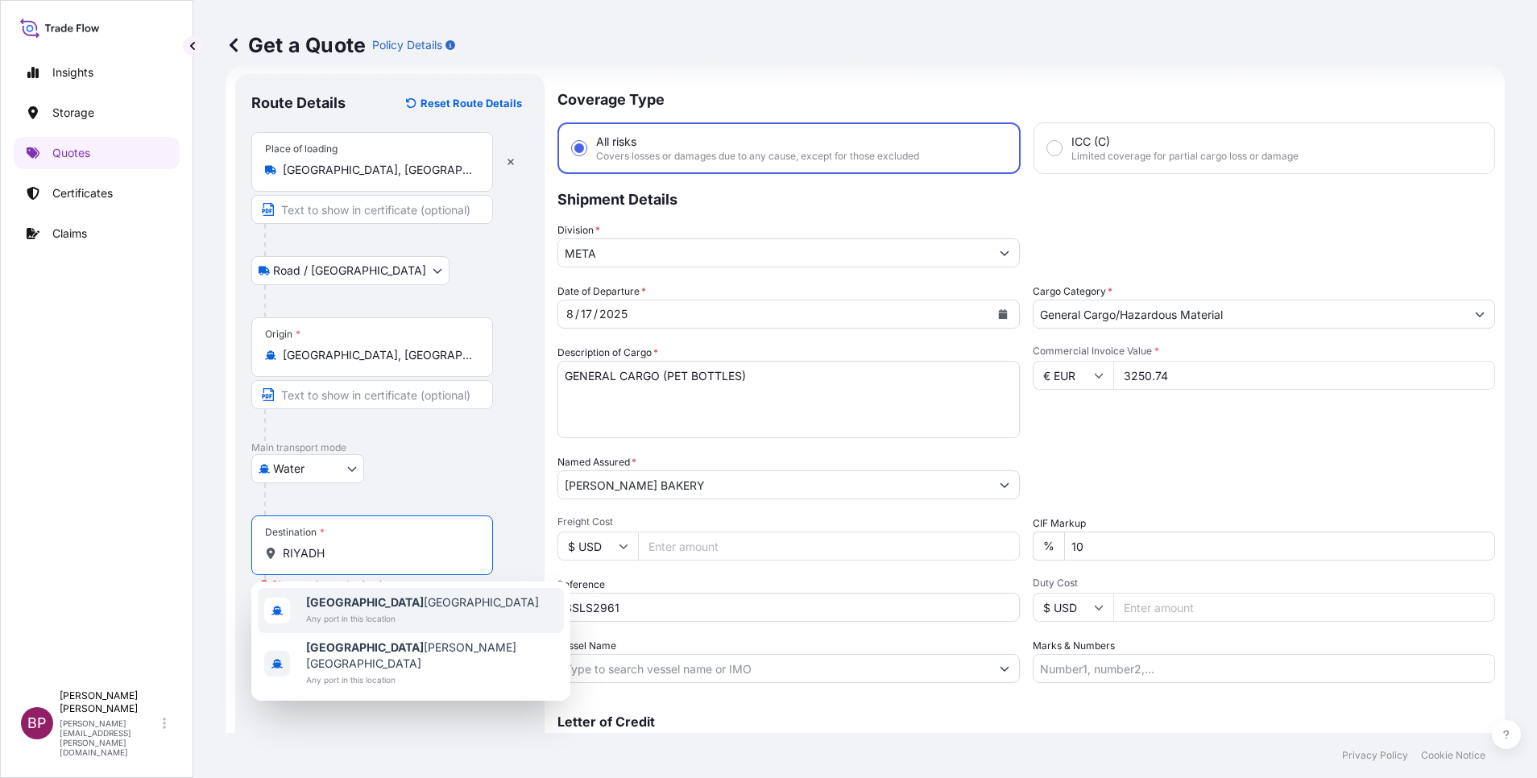
click at [423, 518] on div "Riyadh Saudi Arabia Any port in this location" at bounding box center [411, 610] width 306 height 45
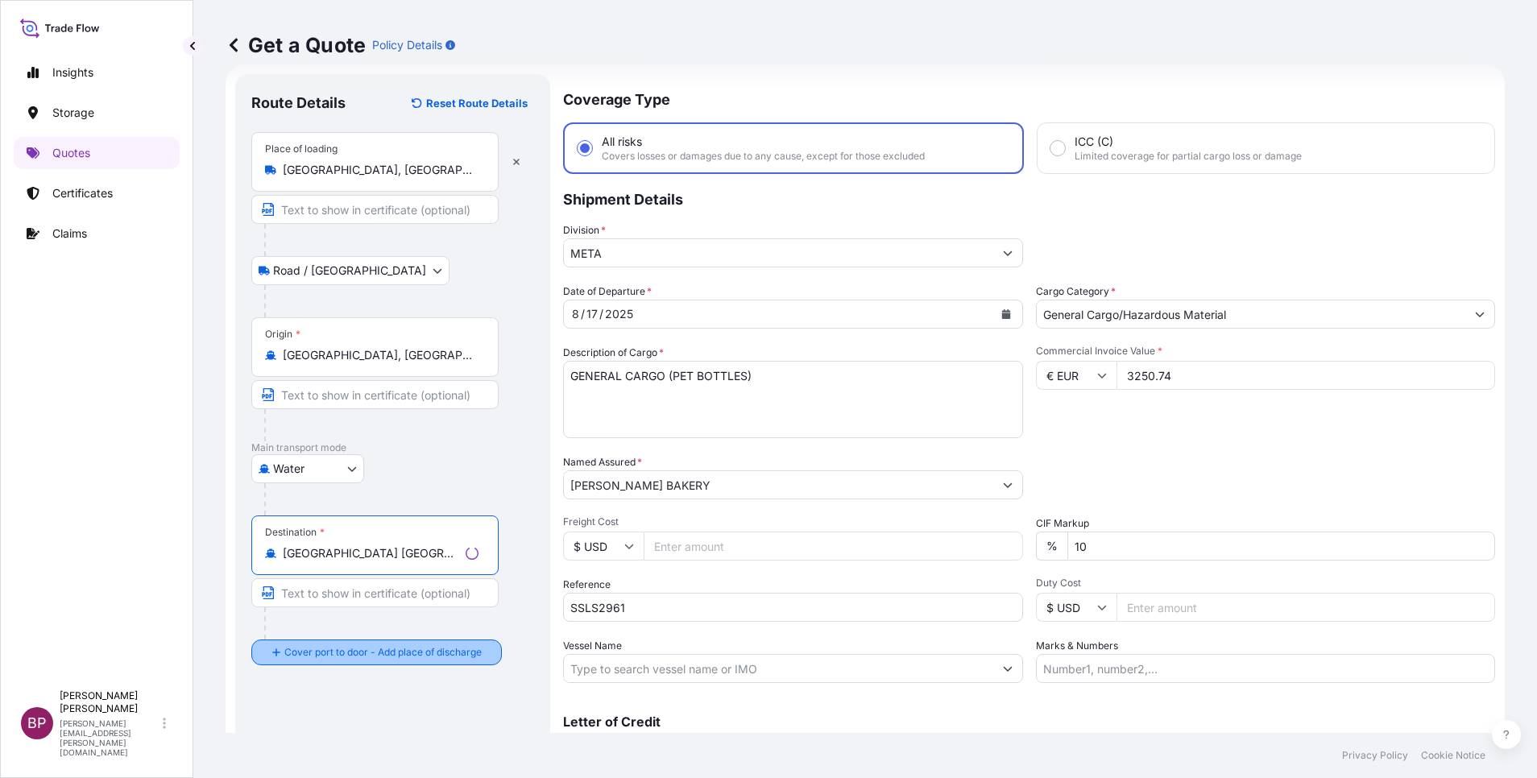
type input "Riyadh Saudi Arabia"
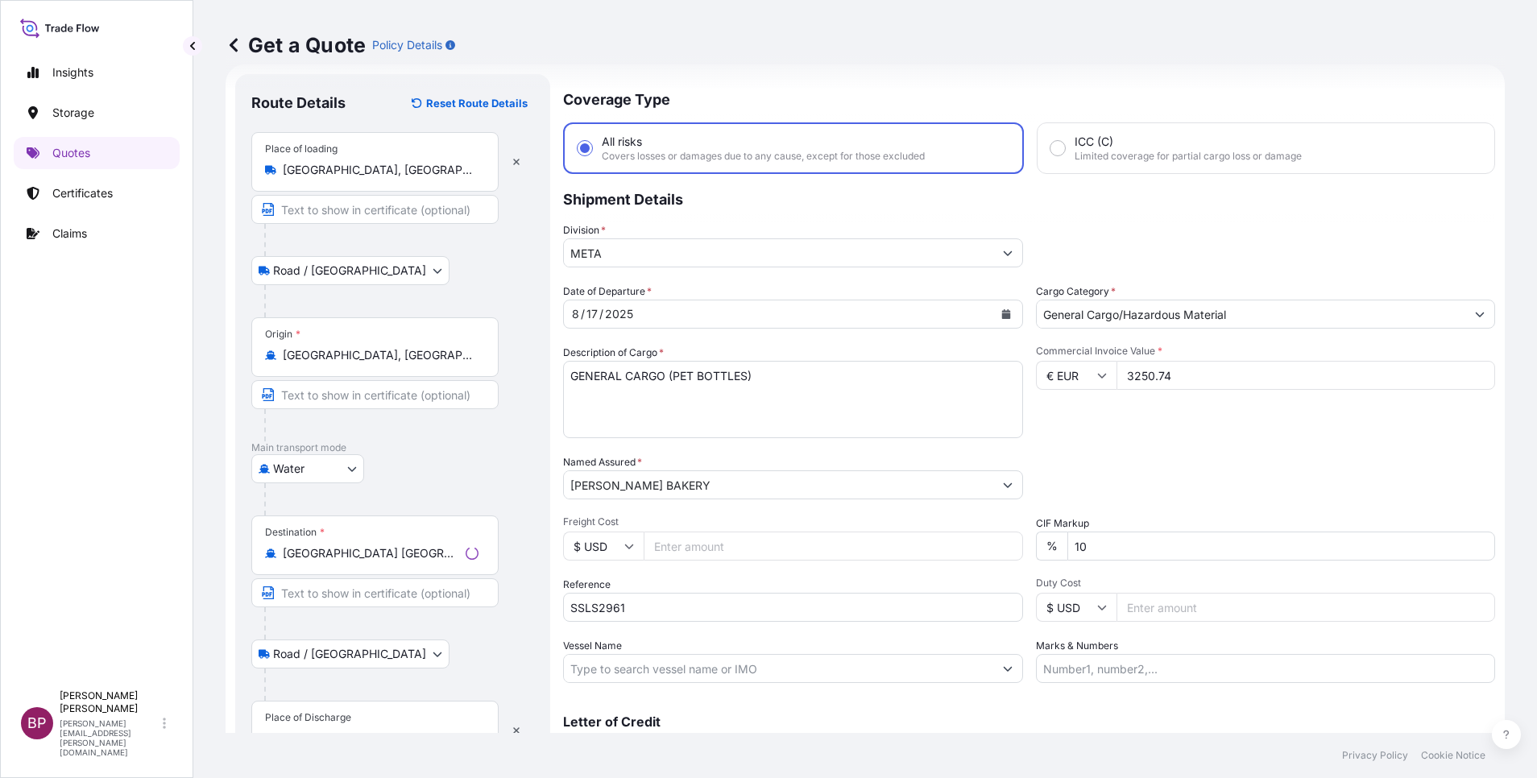
scroll to position [106, 0]
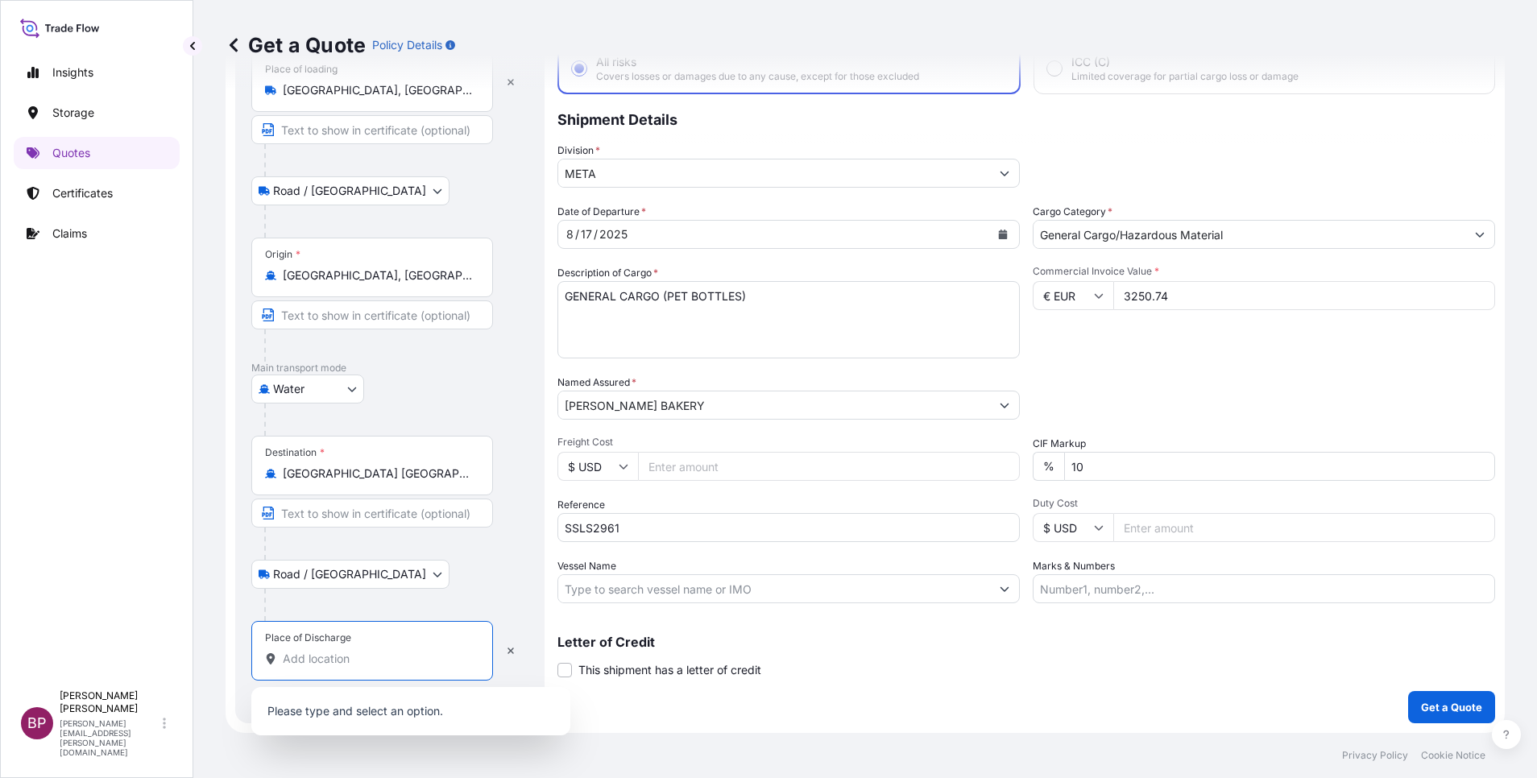
click at [408, 518] on input "Place of Discharge" at bounding box center [378, 659] width 190 height 16
paste input "RIYADH"
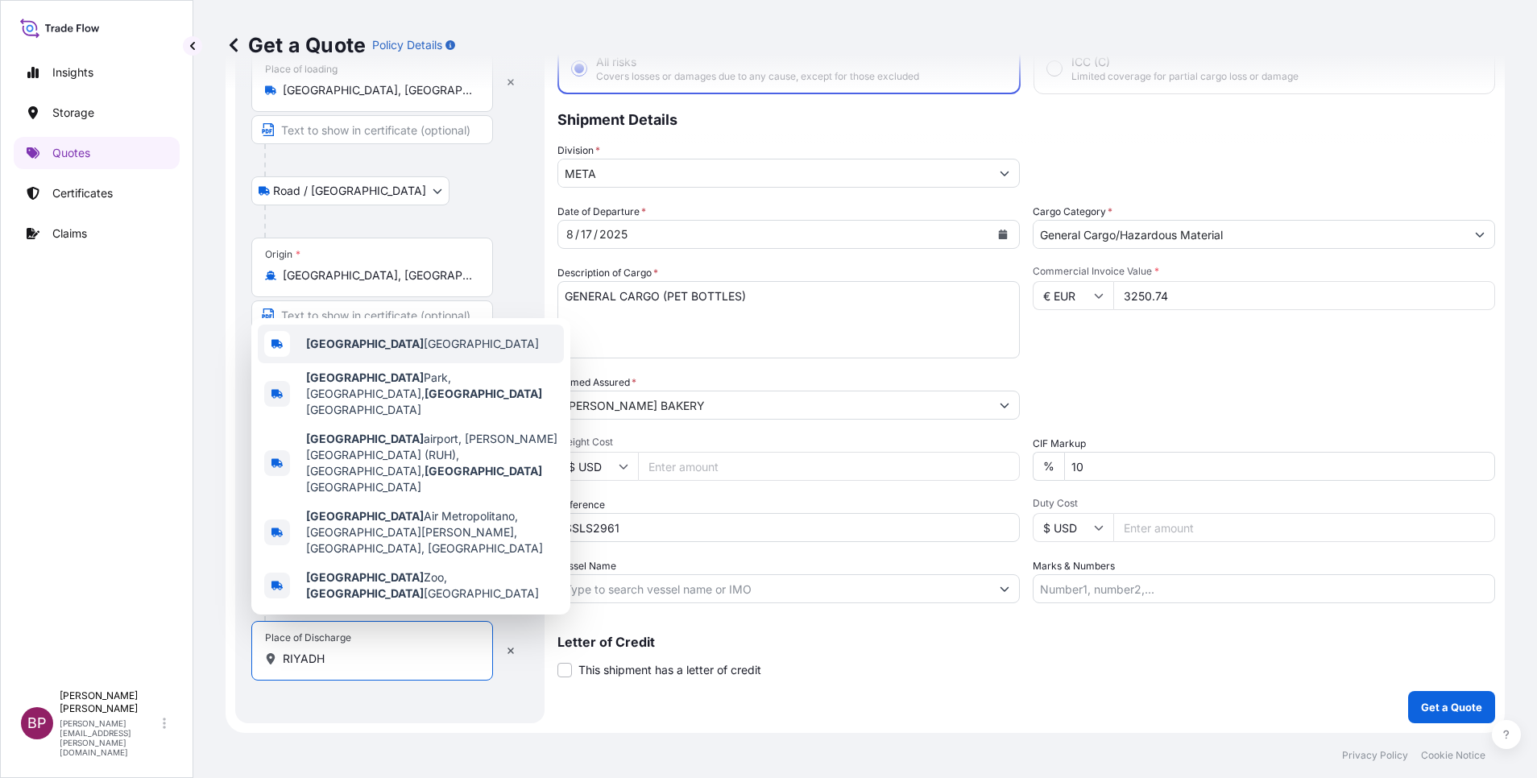
click at [410, 363] on div "Riyadh Saudi Arabia" at bounding box center [411, 344] width 306 height 39
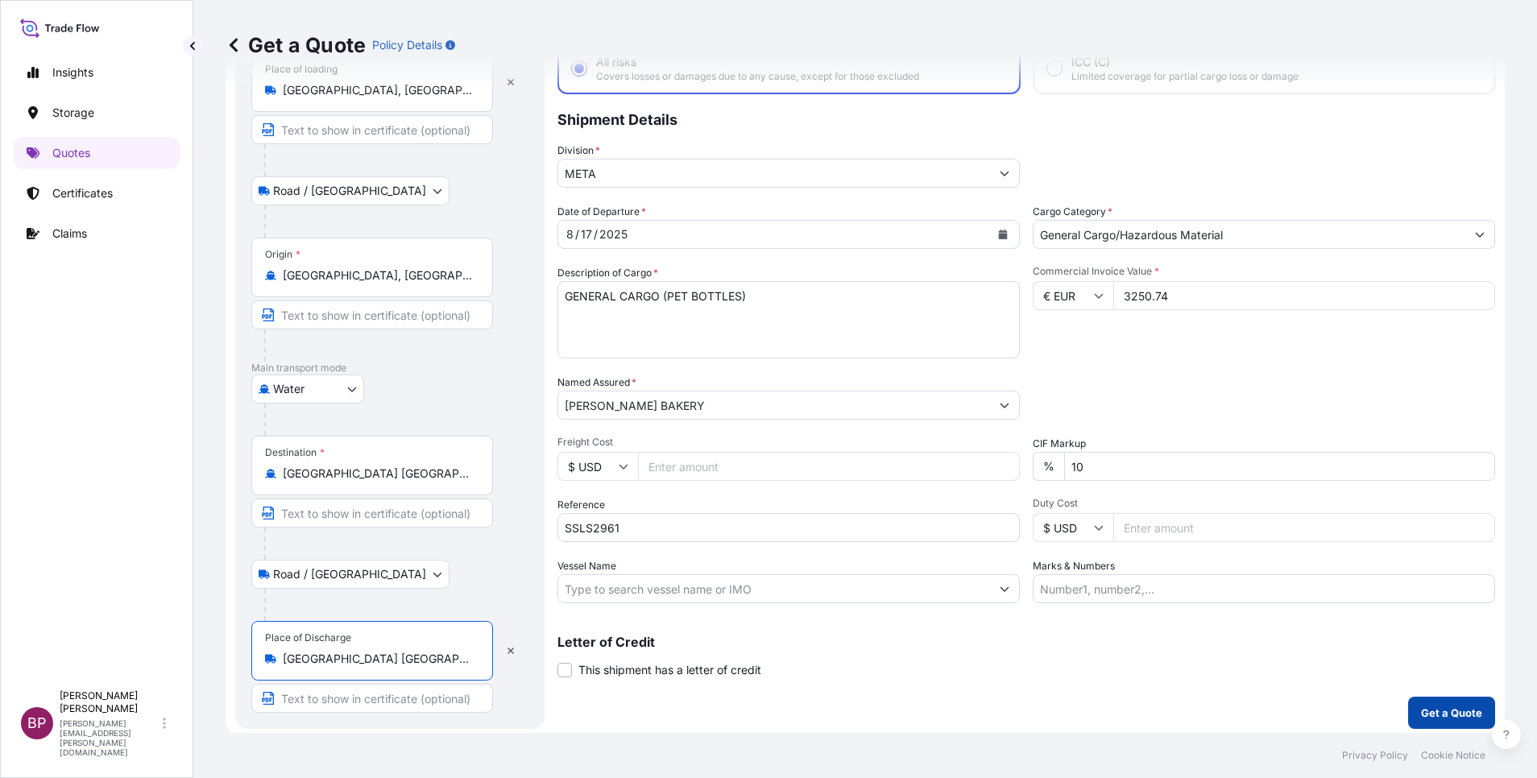
type input "Riyadh Saudi Arabia"
click at [1024, 518] on p "Get a Quote" at bounding box center [1451, 713] width 61 height 16
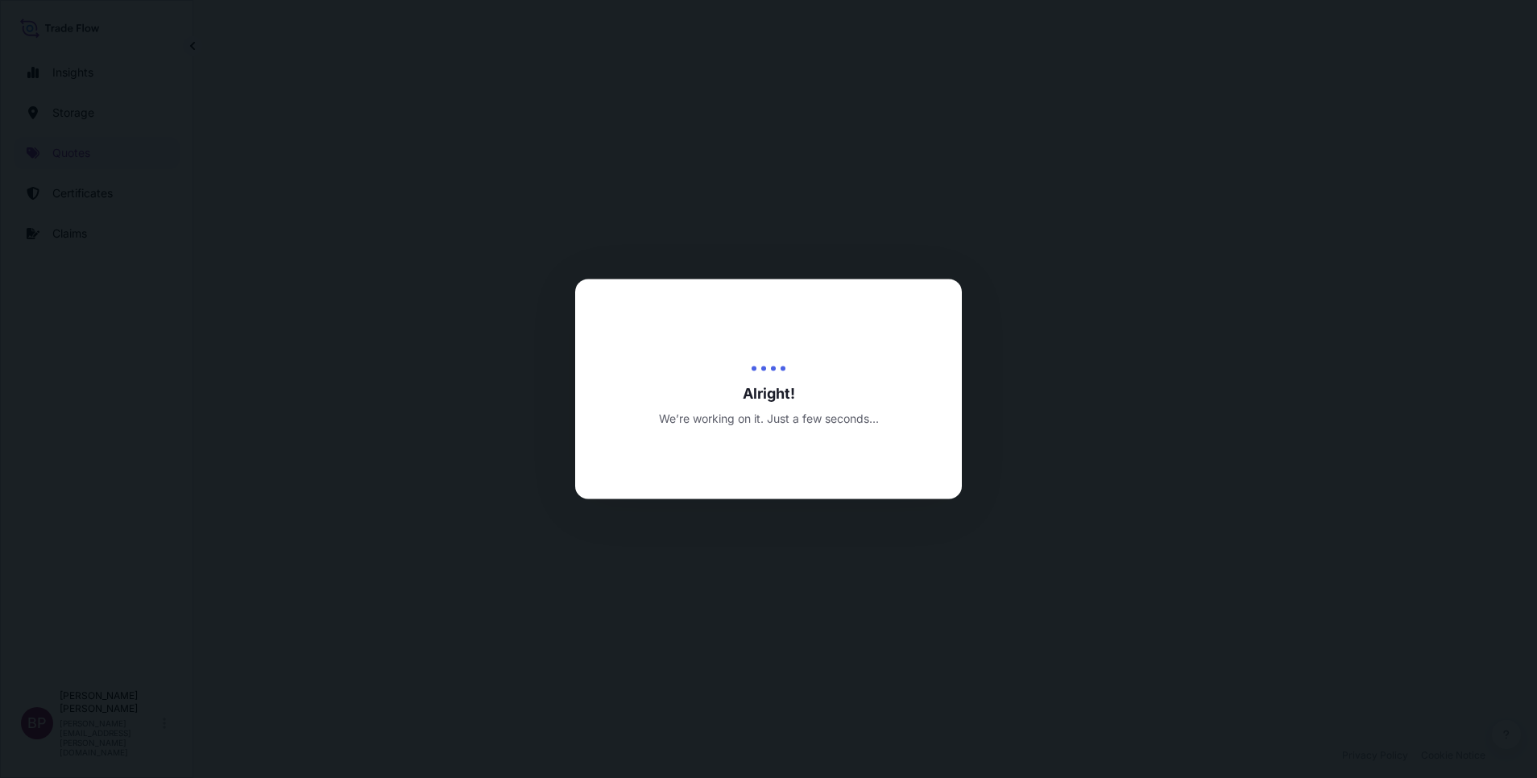
select select "Road / Inland"
select select "Water"
select select "Road / Inland"
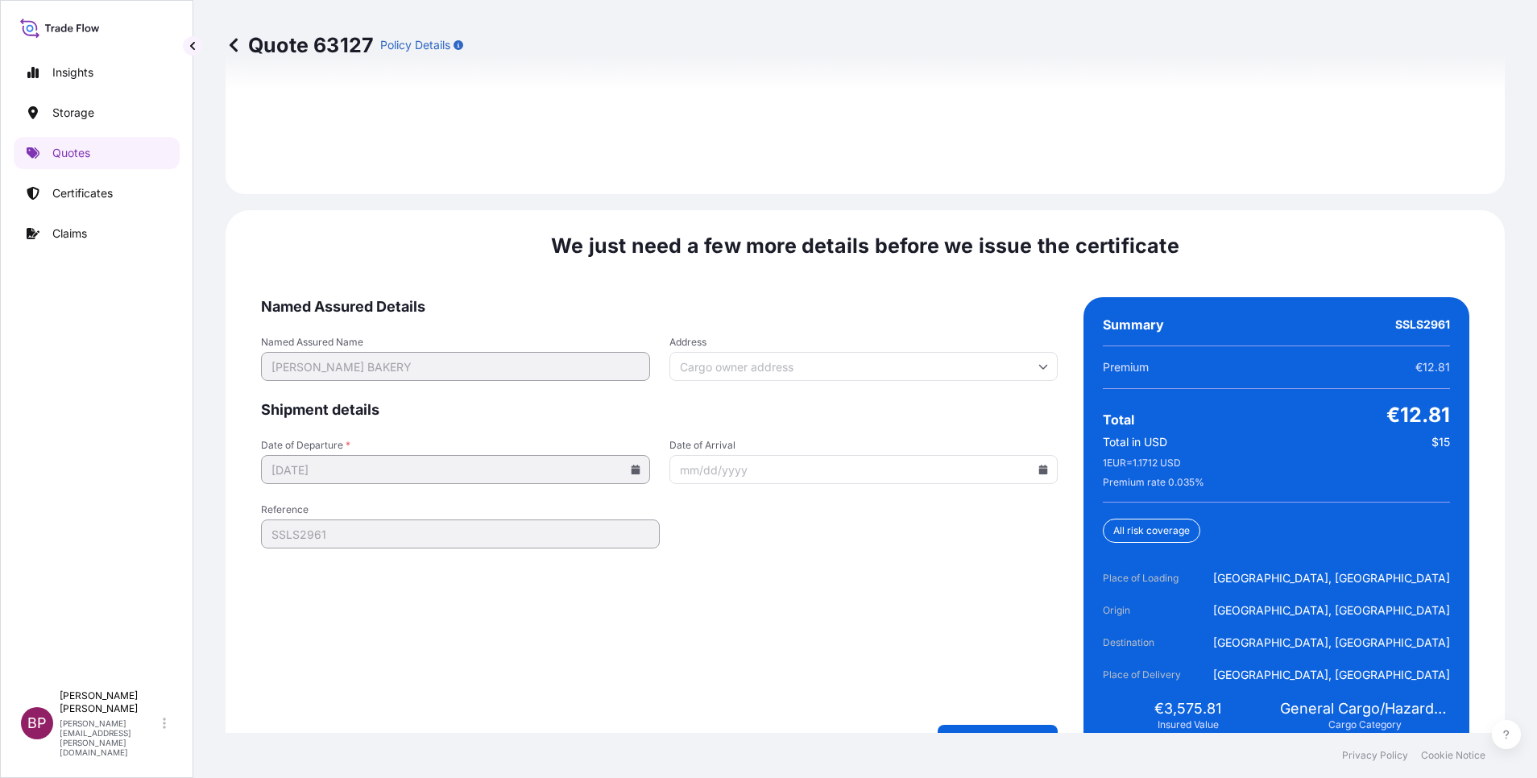
scroll to position [2471, 0]
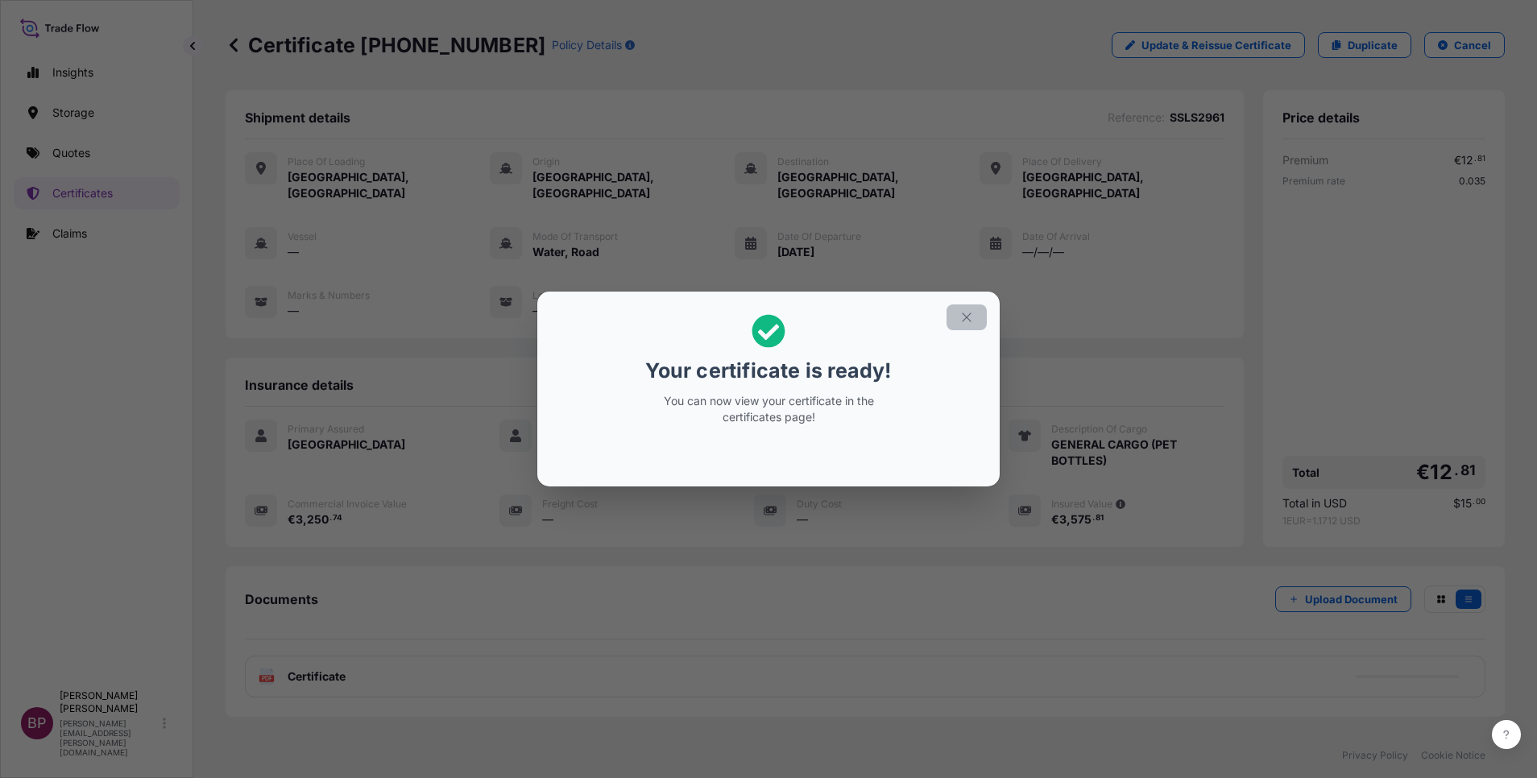
click at [971, 325] on button "button" at bounding box center [966, 317] width 40 height 26
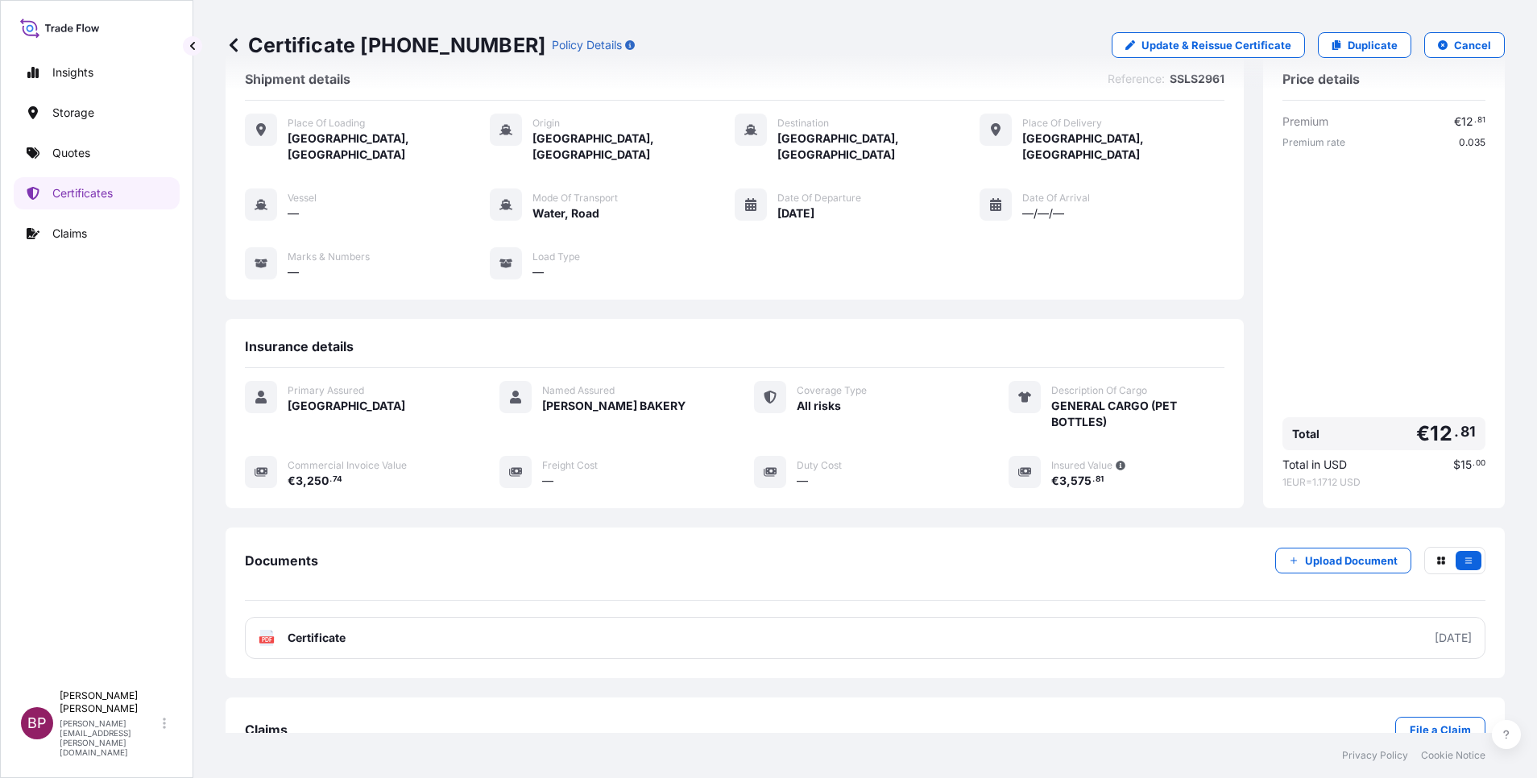
scroll to position [68, 0]
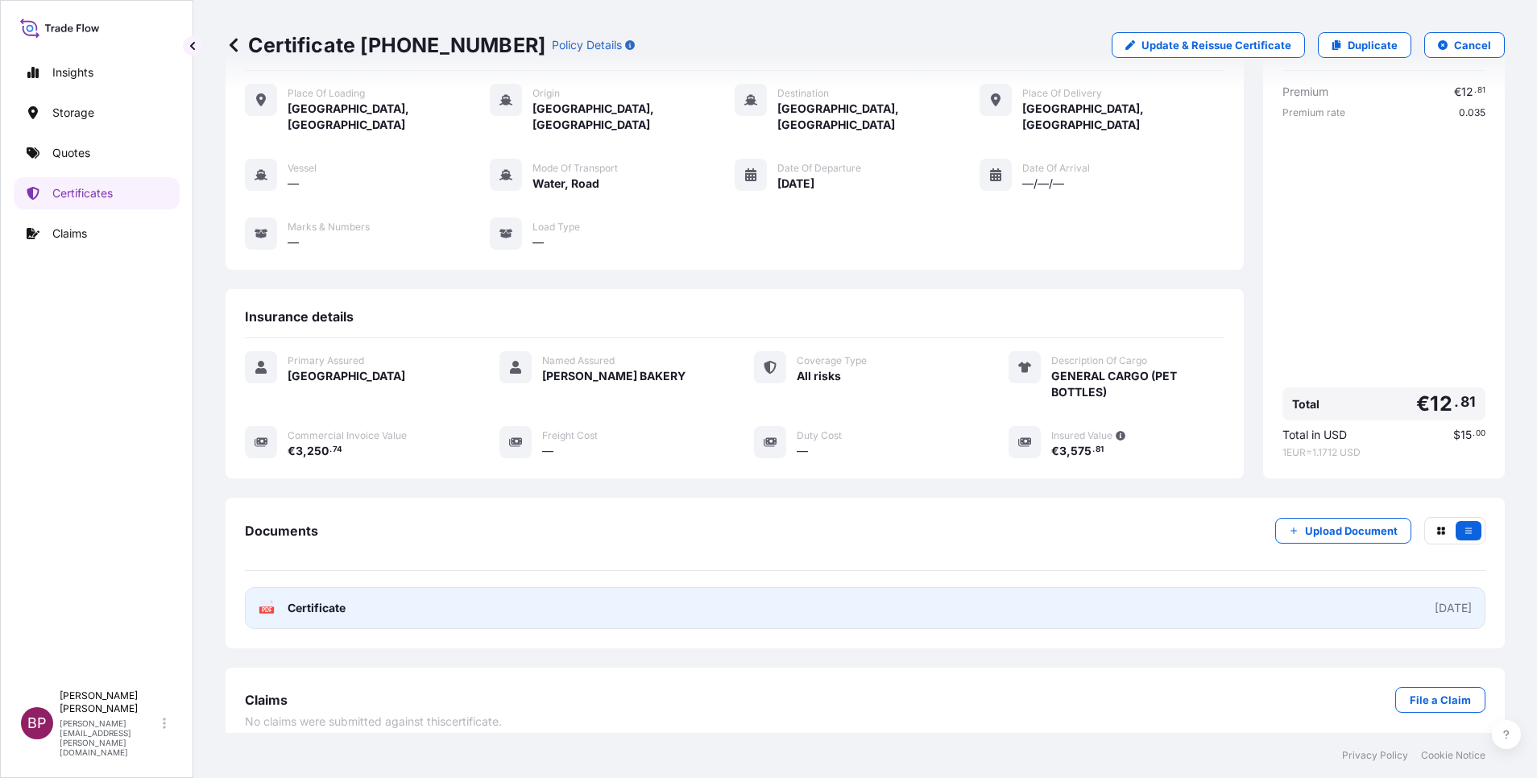
click at [329, 518] on span "Certificate" at bounding box center [317, 608] width 58 height 16
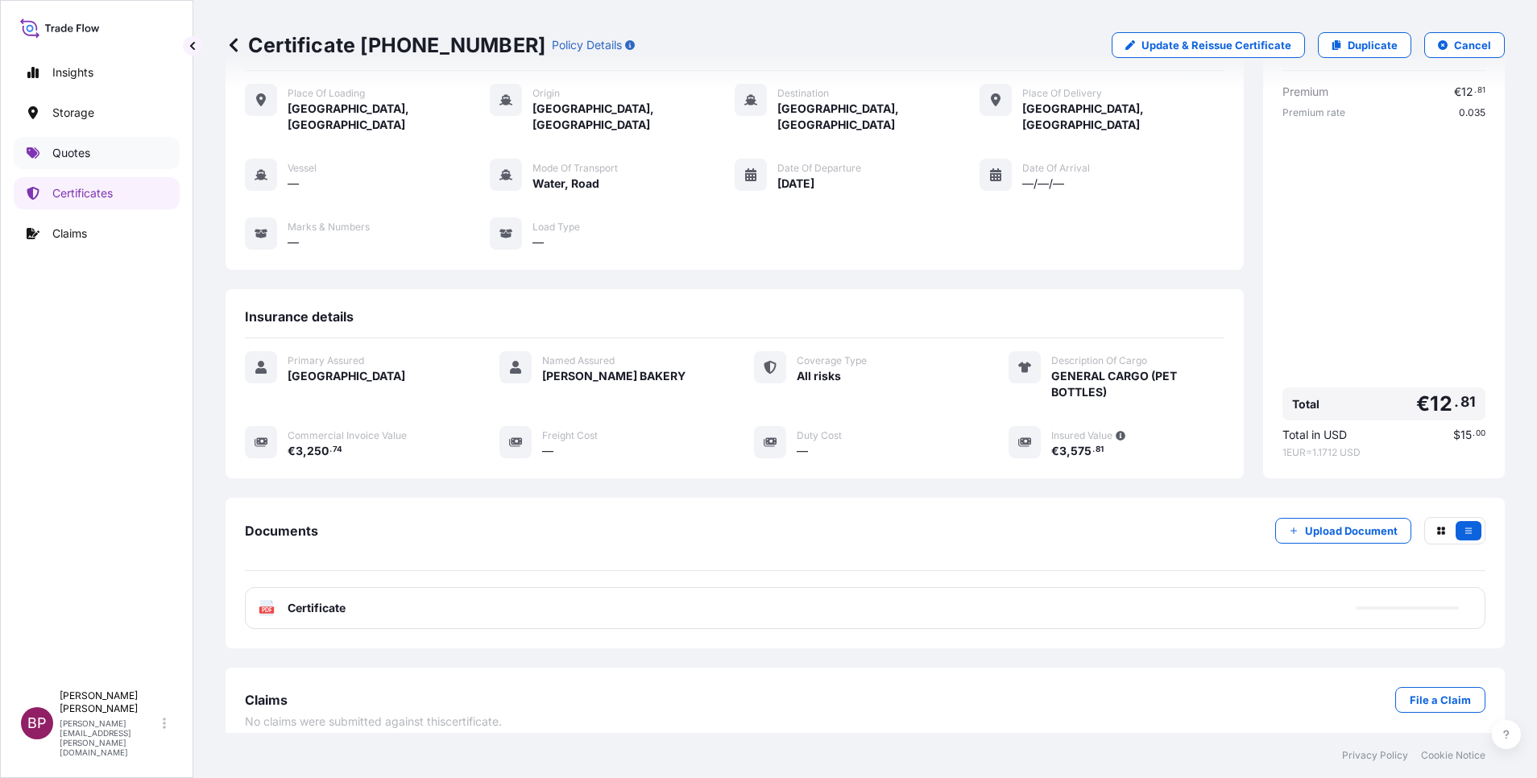
click at [85, 154] on p "Quotes" at bounding box center [71, 153] width 38 height 16
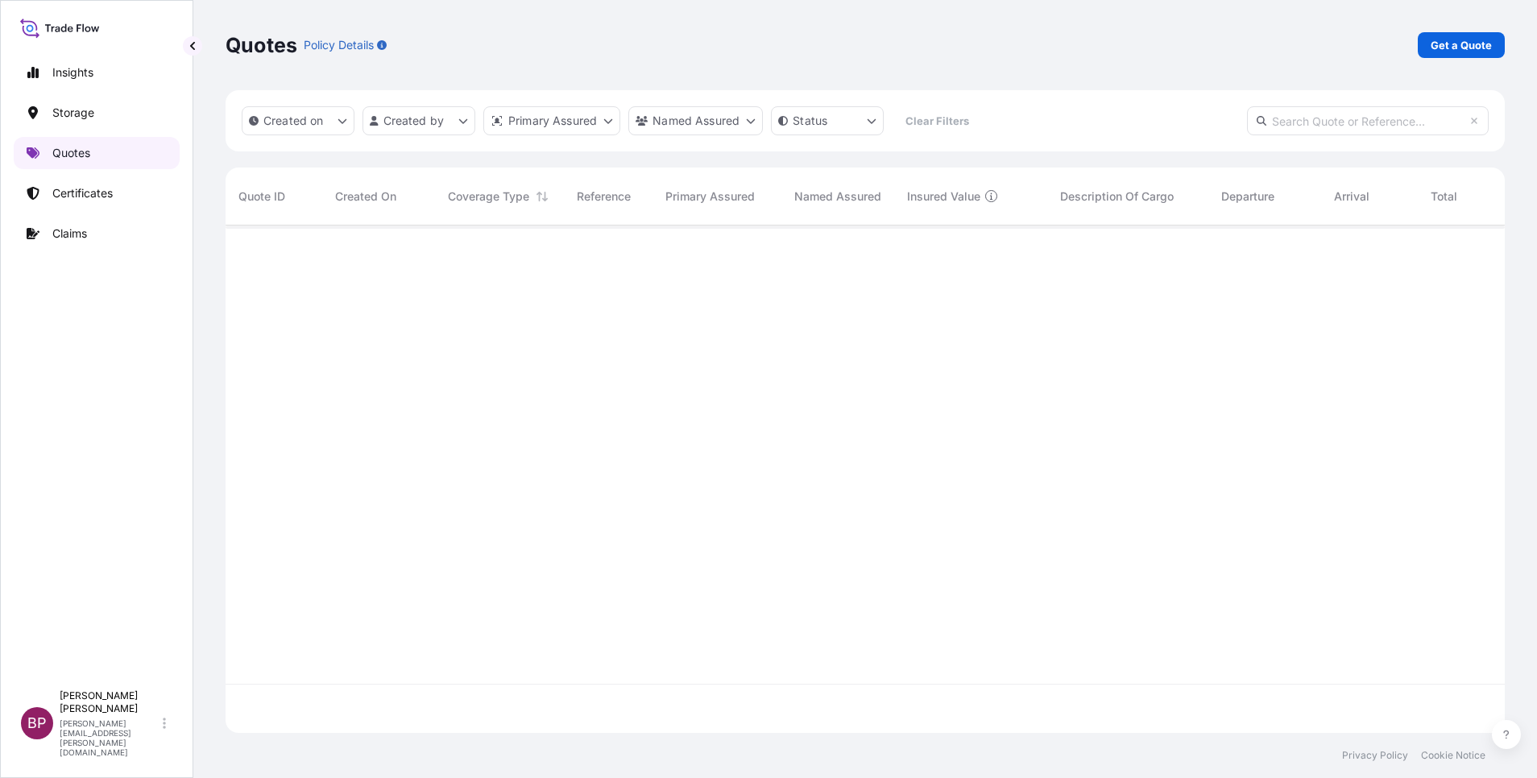
scroll to position [498, 1261]
click at [1024, 46] on p "Get a Quote" at bounding box center [1461, 45] width 61 height 16
select select "Water"
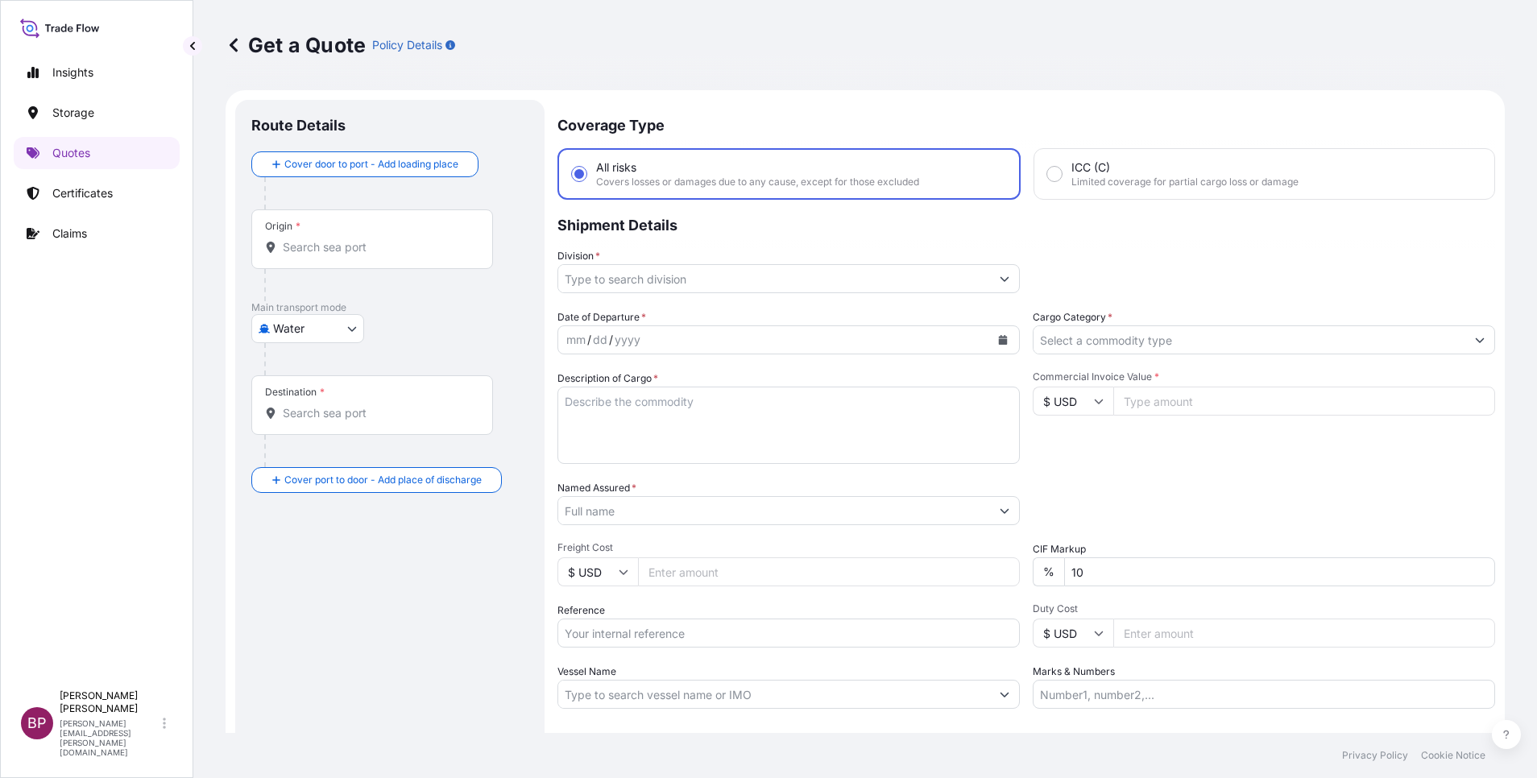
scroll to position [26, 0]
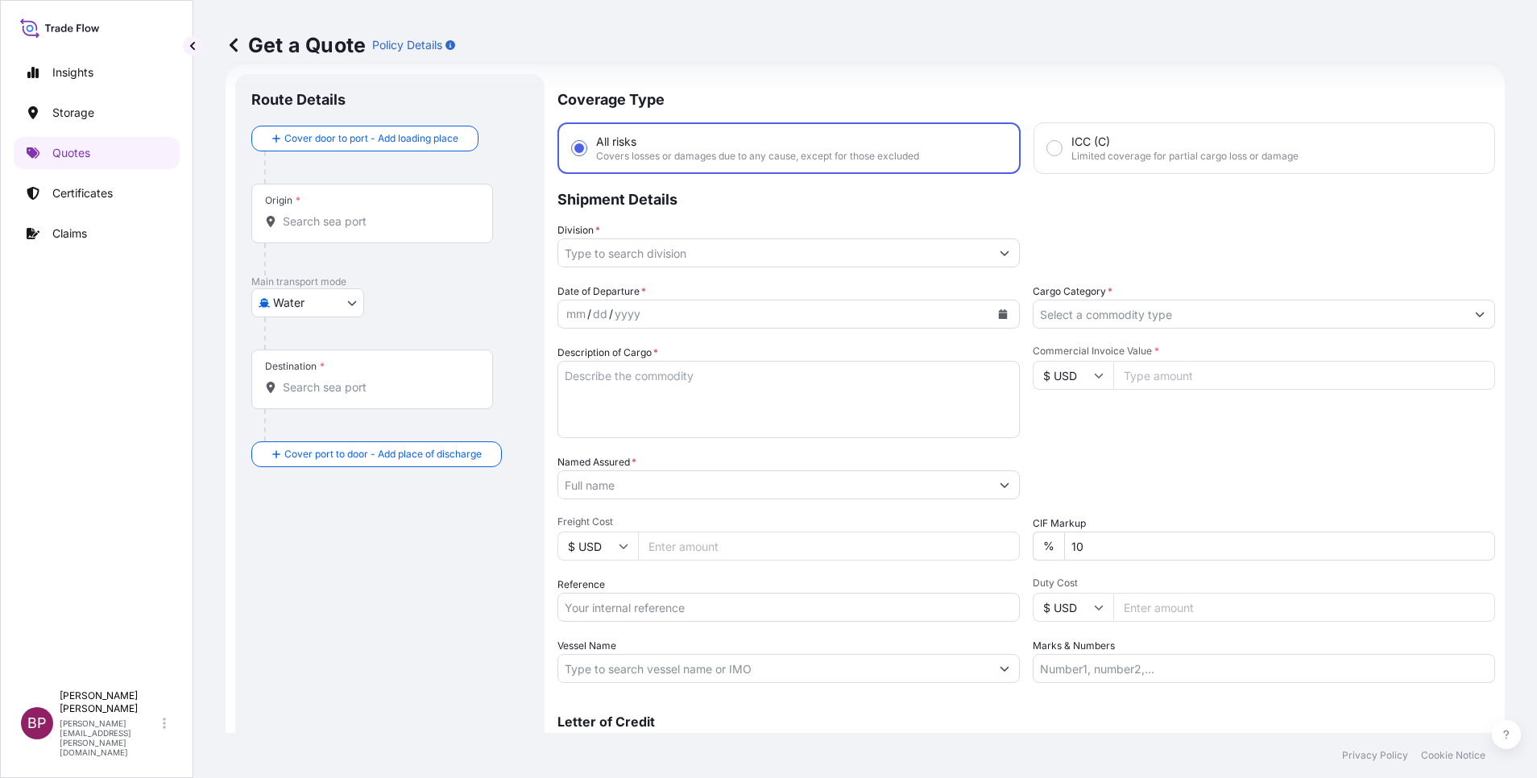
click at [1024, 313] on input "Cargo Category *" at bounding box center [1249, 314] width 432 height 29
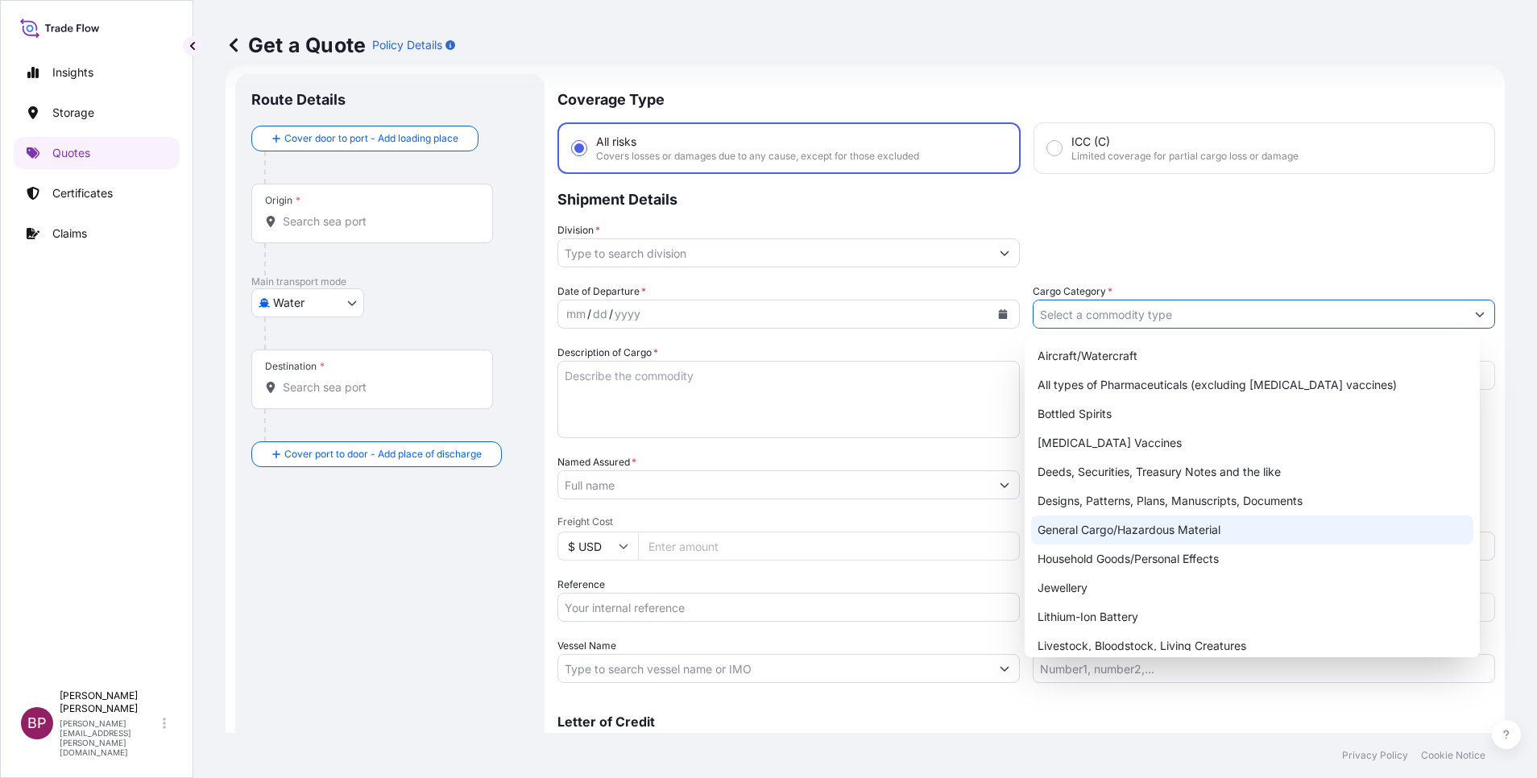
click at [1024, 518] on div "General Cargo/Hazardous Material" at bounding box center [1252, 530] width 442 height 29
type input "General Cargo/Hazardous Material"
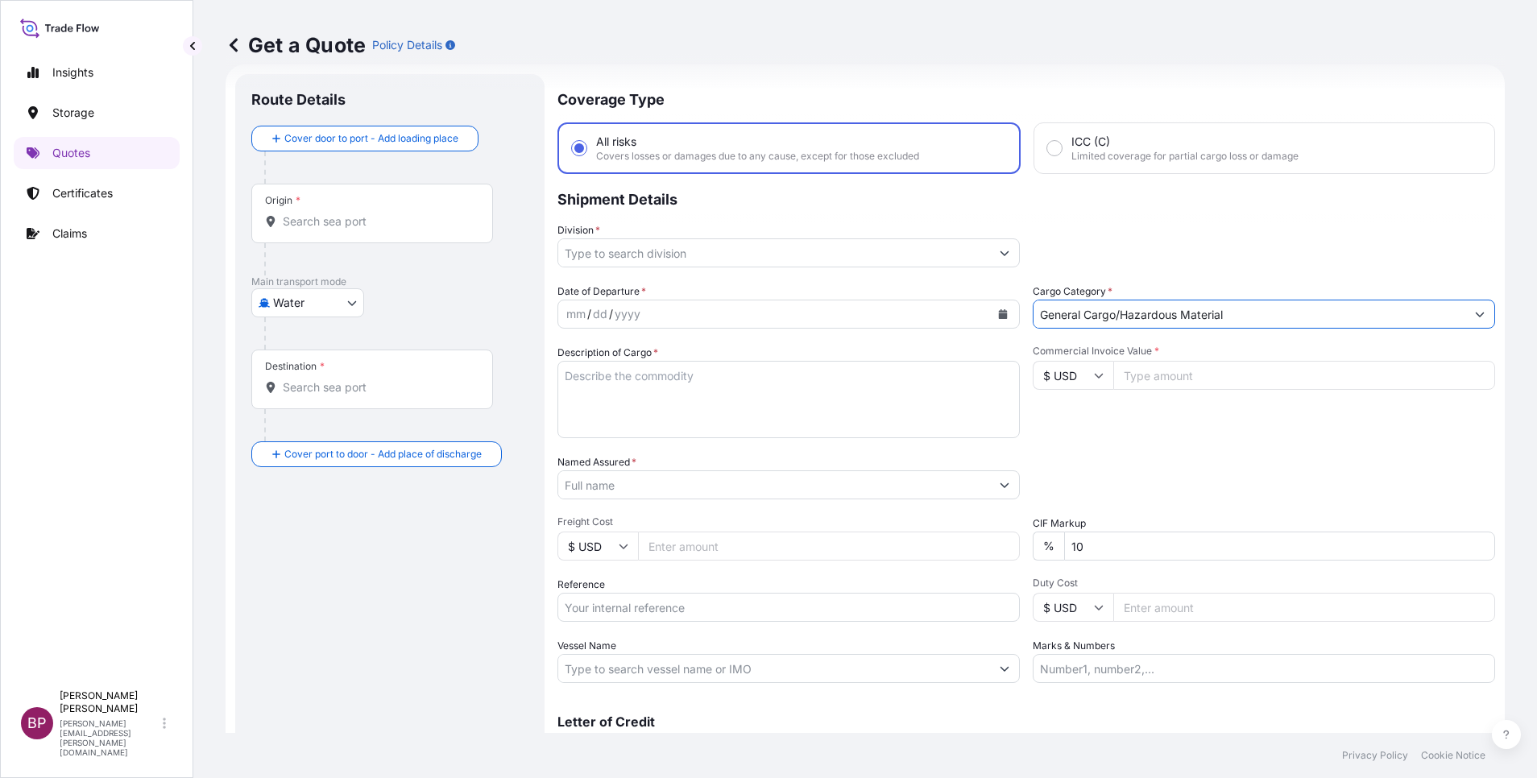
click at [930, 253] on input "Division *" at bounding box center [774, 252] width 432 height 29
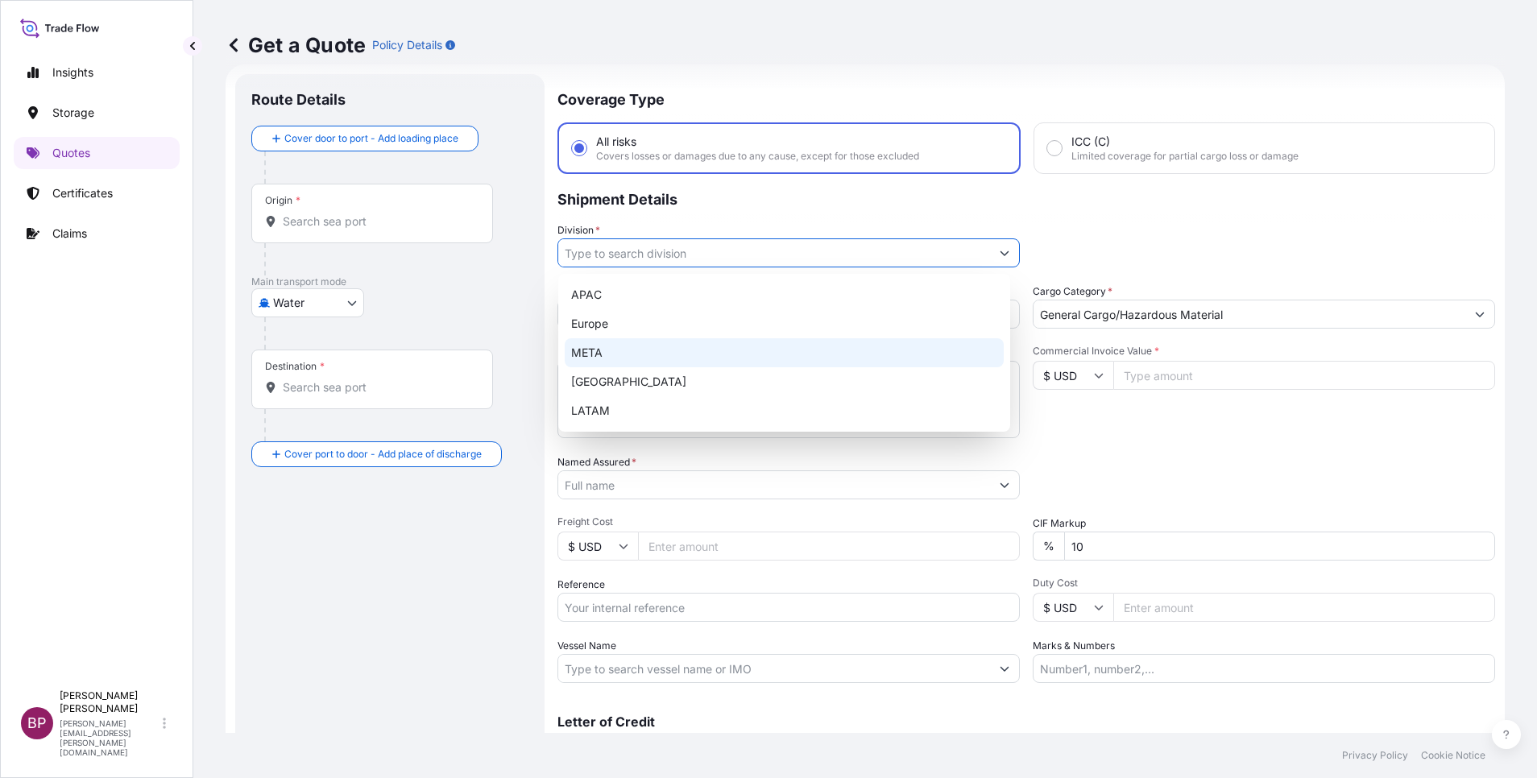
click at [667, 358] on div "META" at bounding box center [784, 352] width 439 height 29
type input "META"
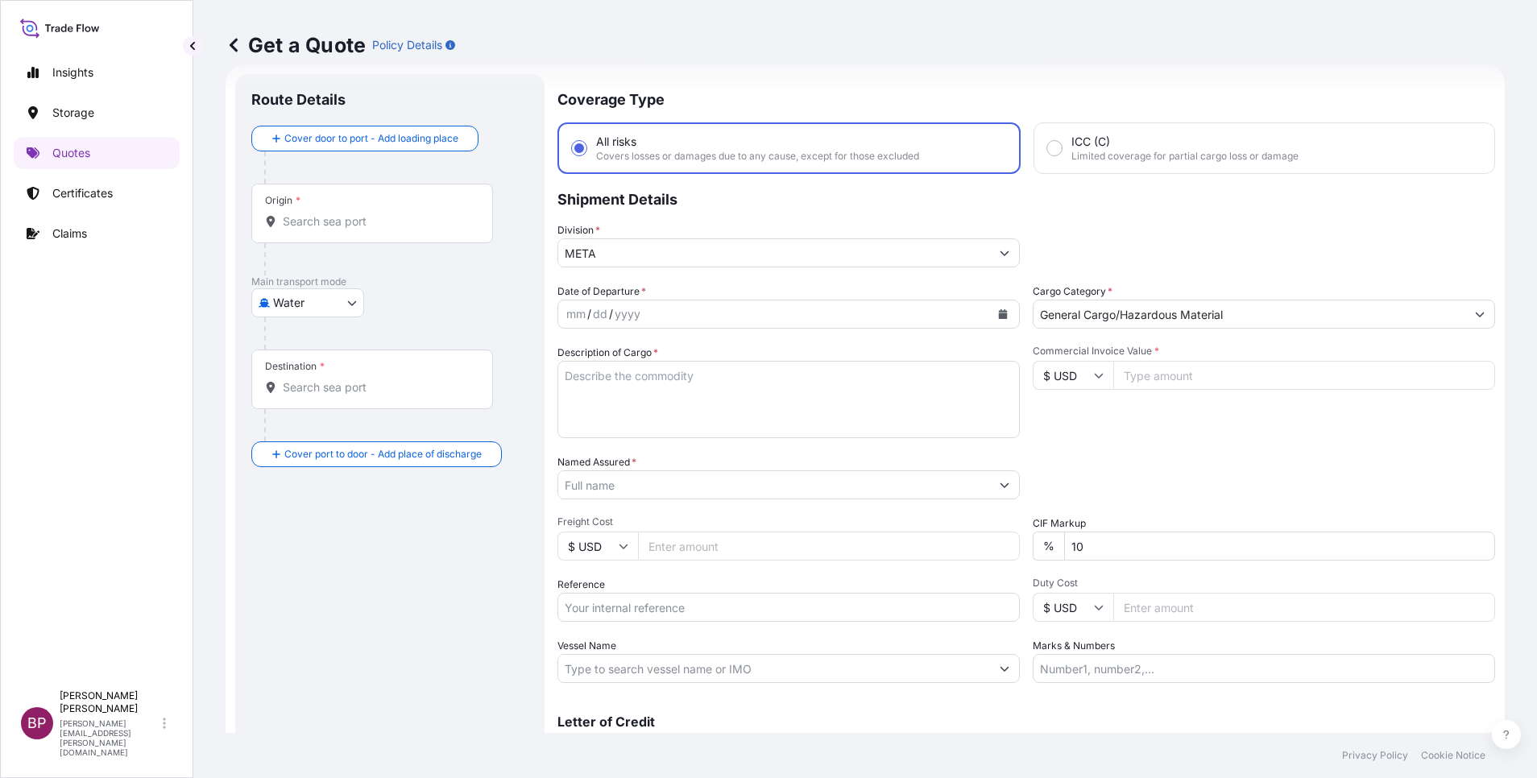
click at [1024, 373] on input "$ USD" at bounding box center [1073, 375] width 81 height 29
click at [1024, 435] on div "€ EUR" at bounding box center [1064, 419] width 68 height 31
type input "€ EUR"
click at [1024, 383] on input "Commercial Invoice Value *" at bounding box center [1304, 375] width 382 height 29
paste input "120731.60"
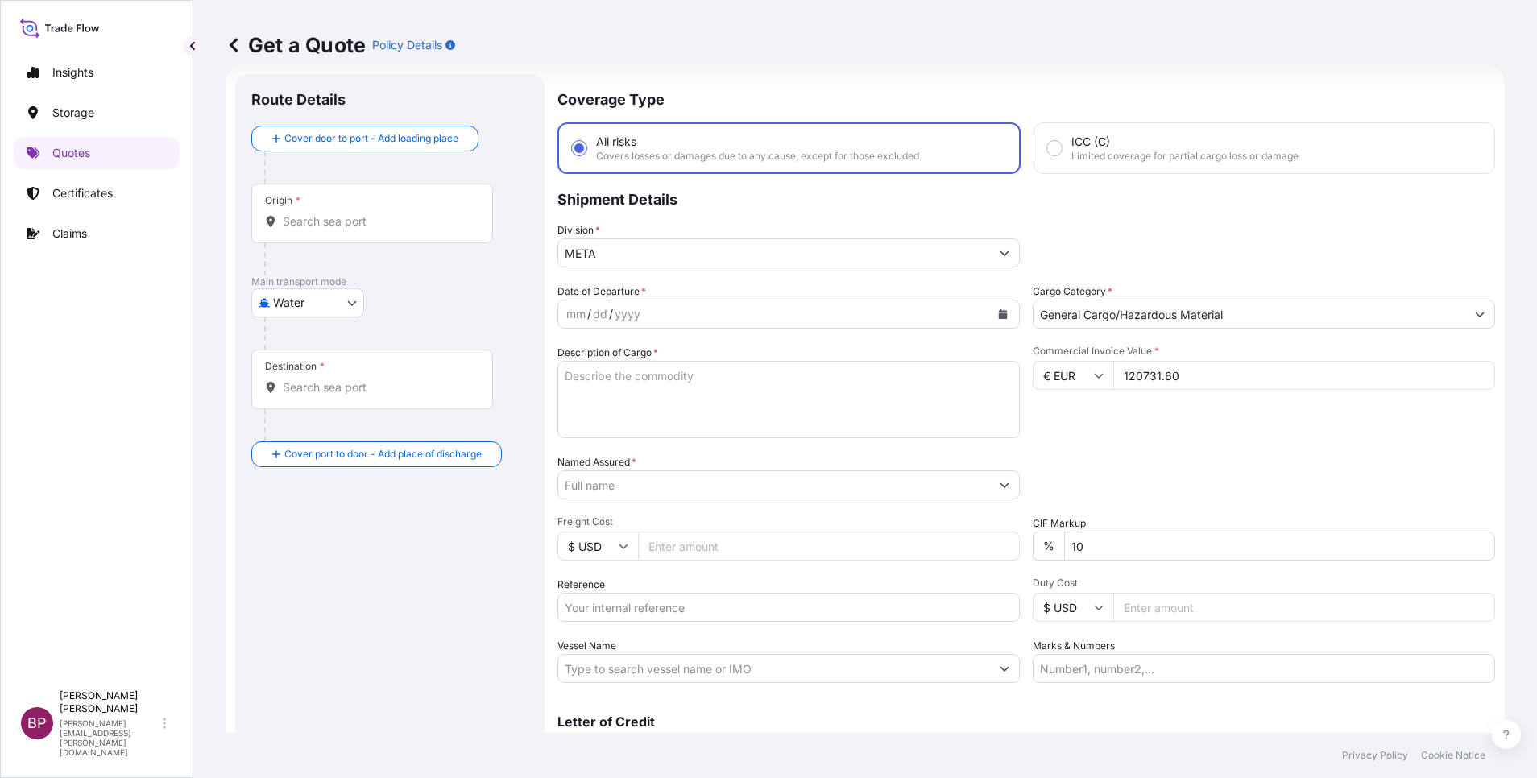
type input "120731.60"
drag, startPoint x: 1009, startPoint y: 553, endPoint x: 750, endPoint y: 496, distance: 265.4
click at [771, 502] on div "Date of Departure * mm / dd / yyyy Cargo Category * General Cargo/Hazardous Mat…" at bounding box center [1026, 484] width 938 height 400
type input "0"
click at [1009, 467] on div "Named Assured *" at bounding box center [788, 476] width 462 height 45
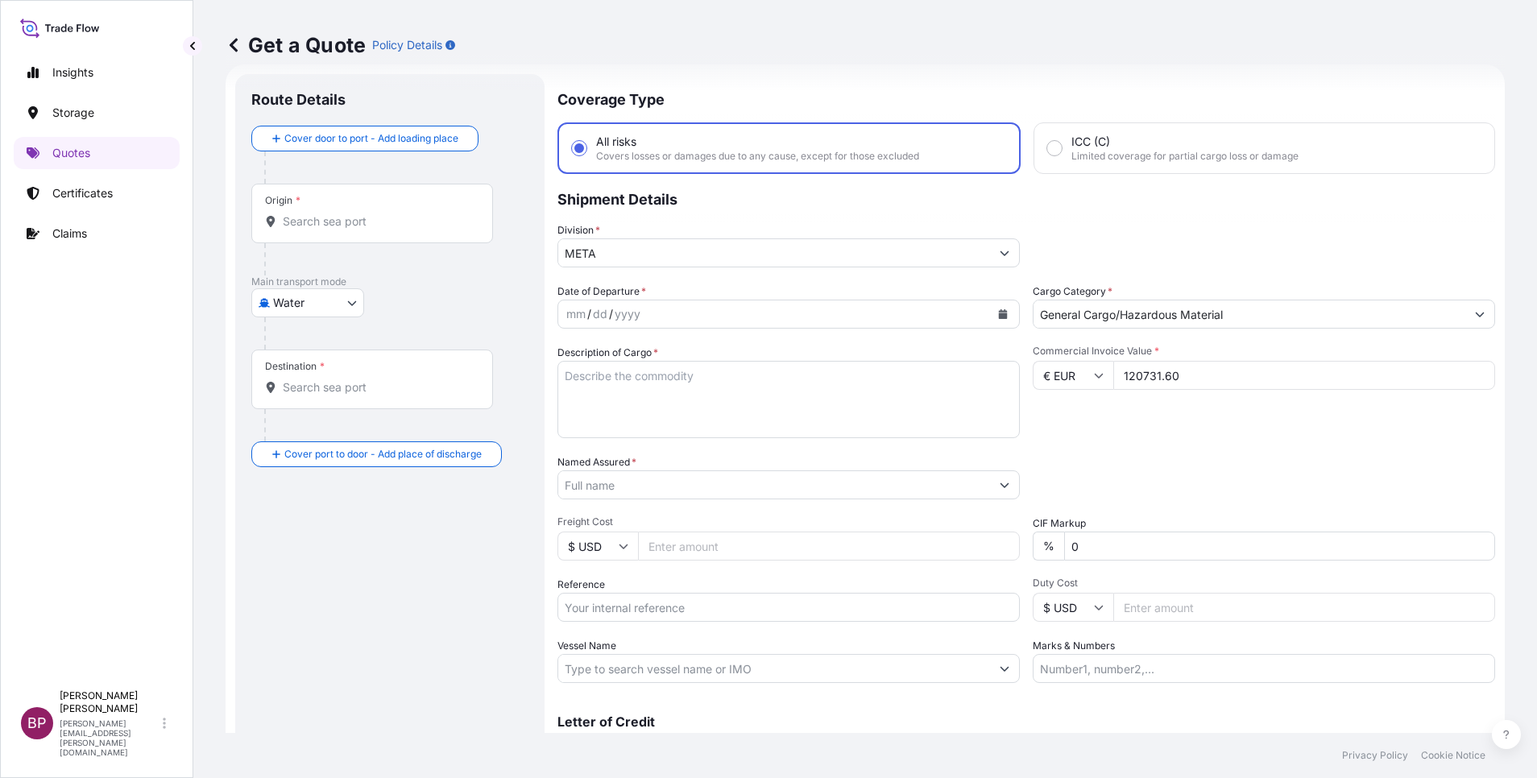
click at [658, 416] on textarea "Description of Cargo *" at bounding box center [788, 399] width 462 height 77
paste textarea "Primer & Tapes"
type textarea "Primer & Tapes"
drag, startPoint x: 656, startPoint y: 611, endPoint x: 754, endPoint y: 609, distance: 98.3
click at [656, 518] on input "Reference" at bounding box center [788, 607] width 462 height 29
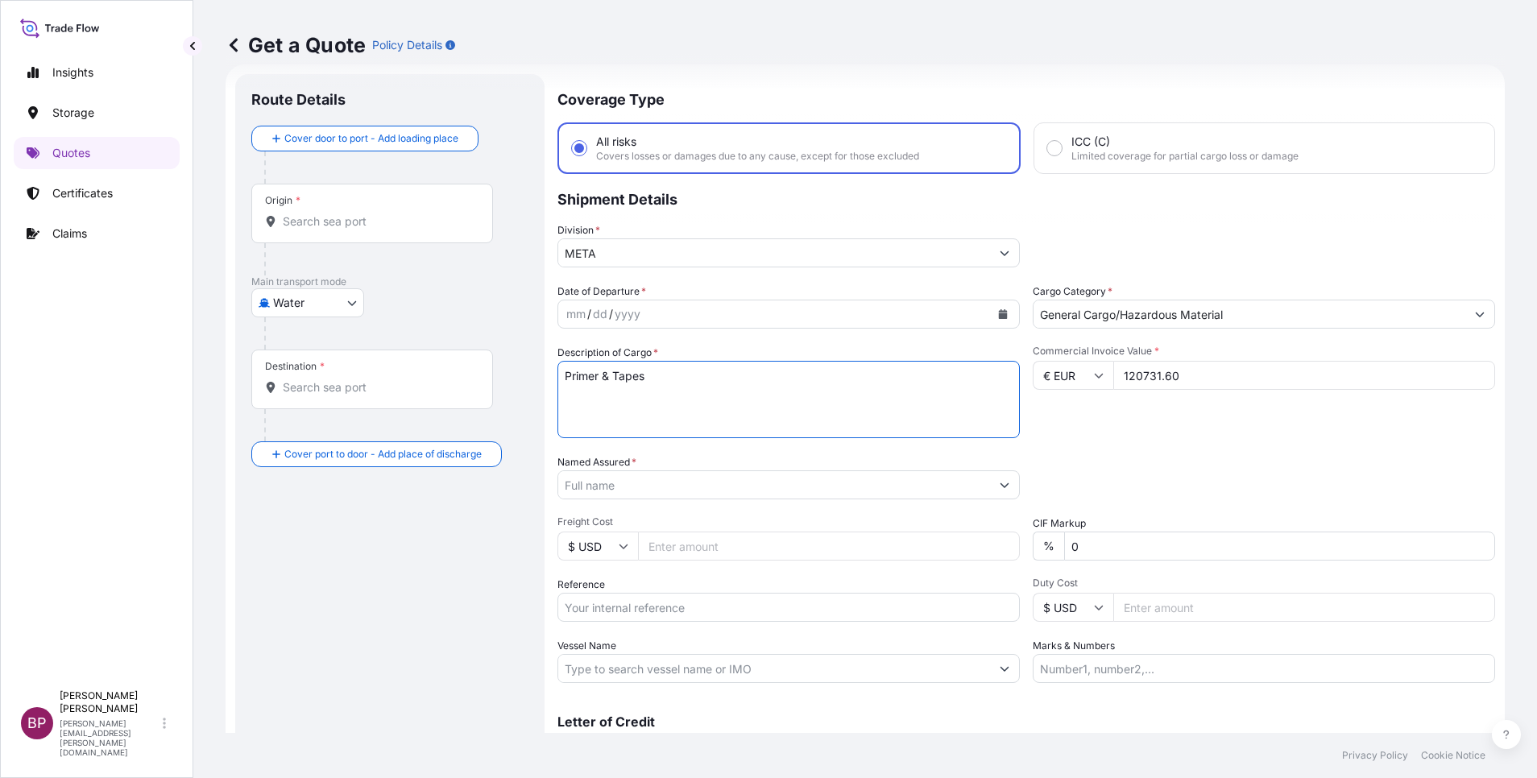
paste input "SSLS2532"
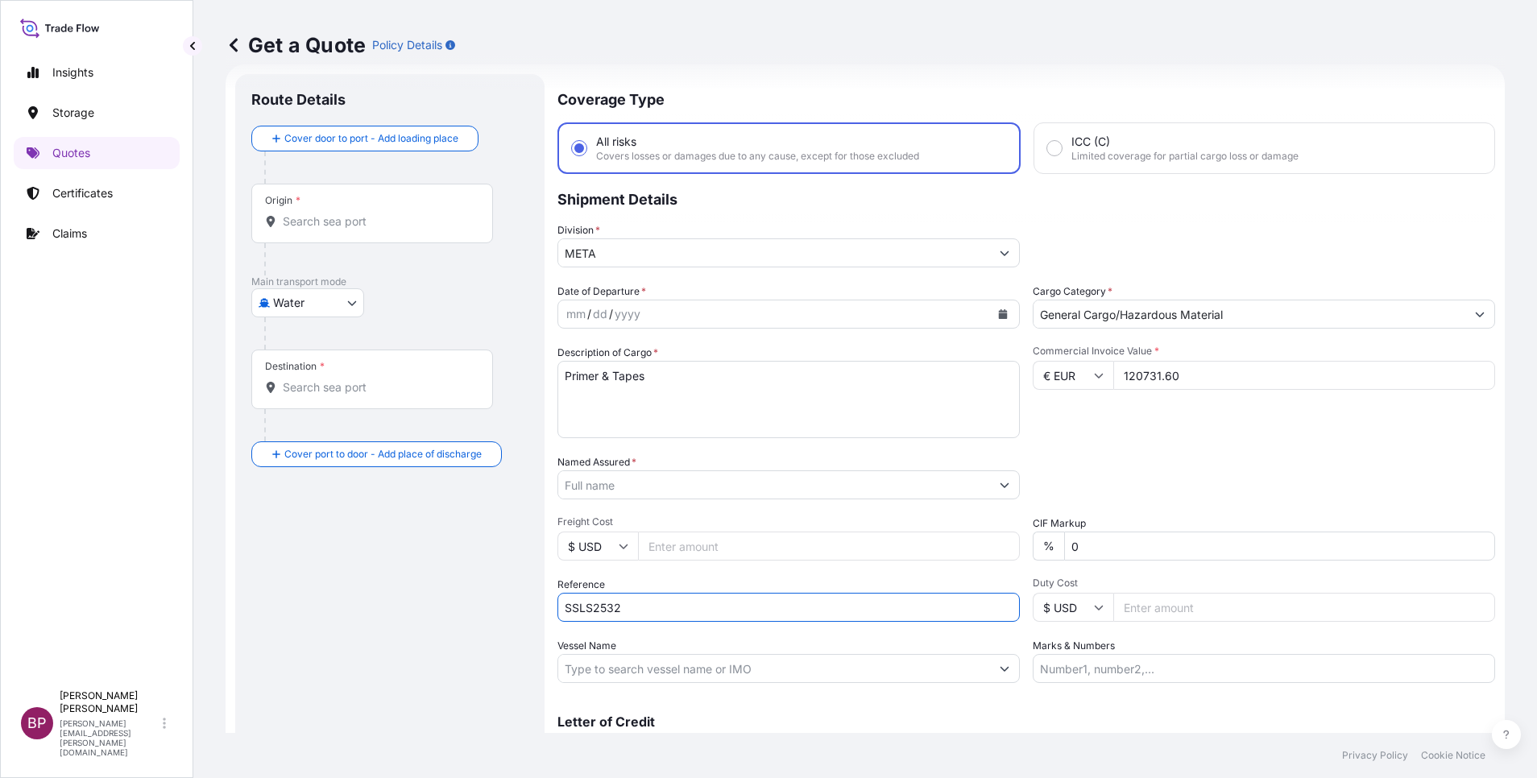
type input "SSLS2532"
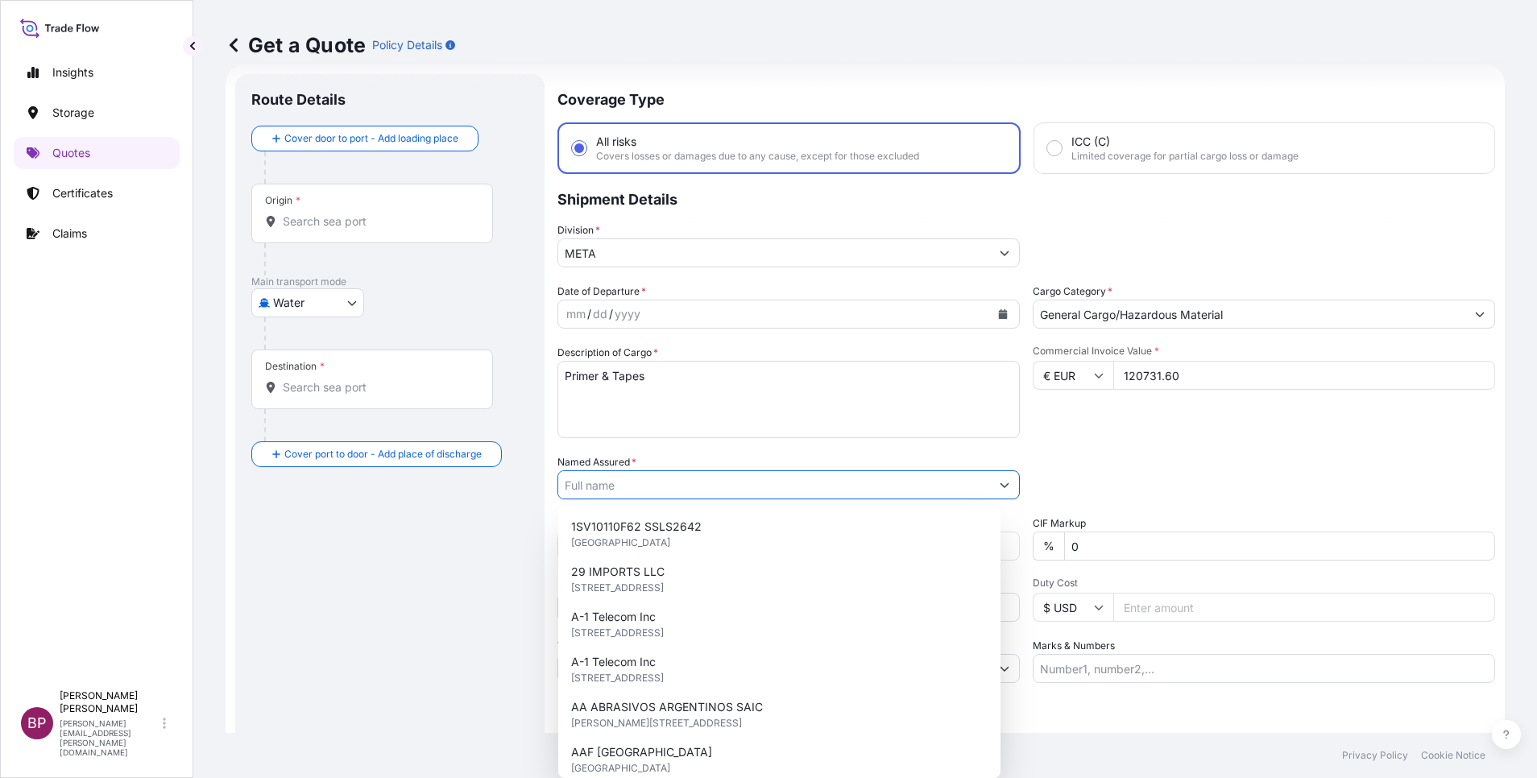
click at [636, 487] on input "Named Assured *" at bounding box center [774, 484] width 432 height 29
paste input "ANJAM AL REYADAH COMPANY LTD"
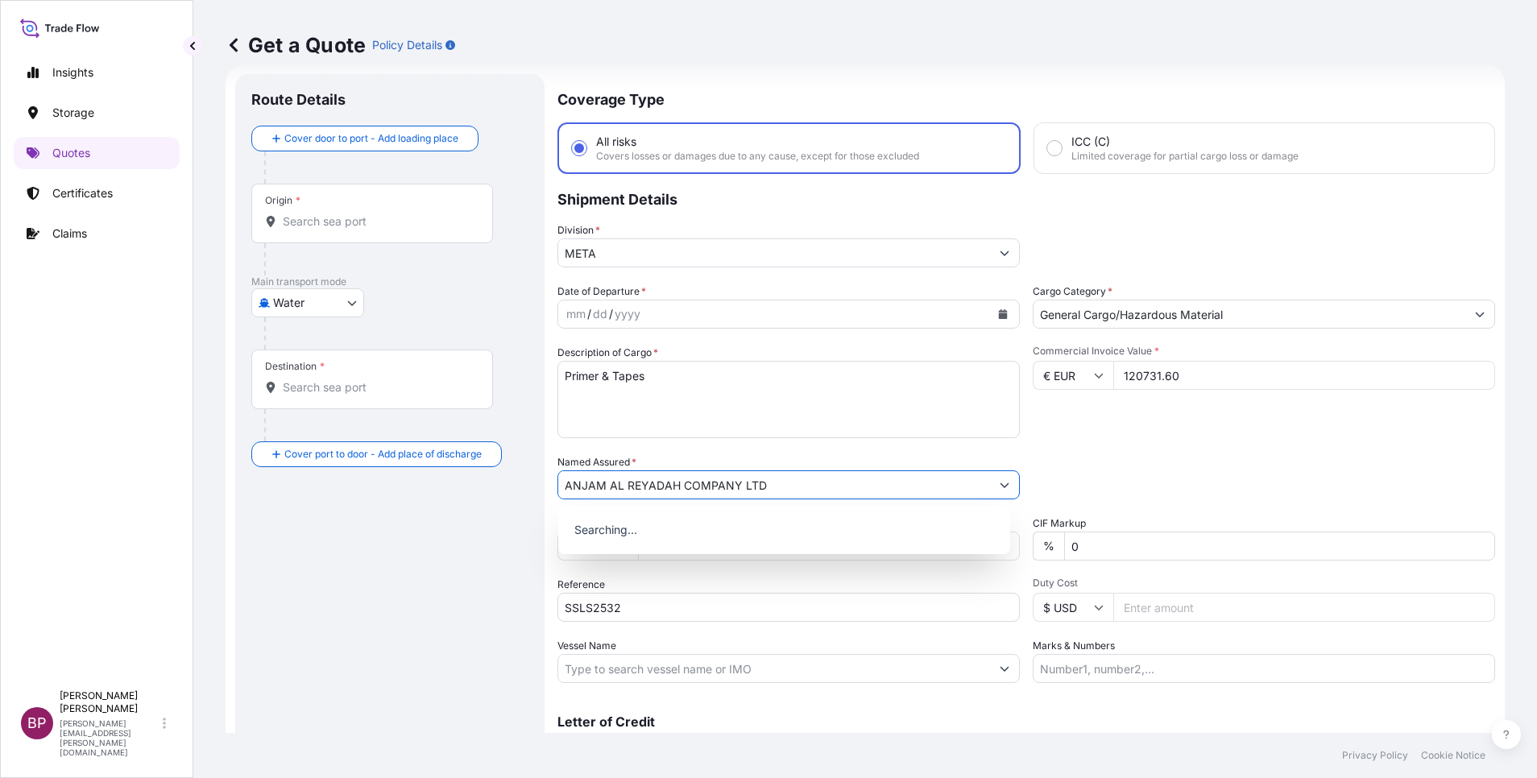
type input "ANJAM AL REYADAH COMPANY LTD"
click at [999, 314] on icon "Calendar" at bounding box center [1003, 314] width 9 height 10
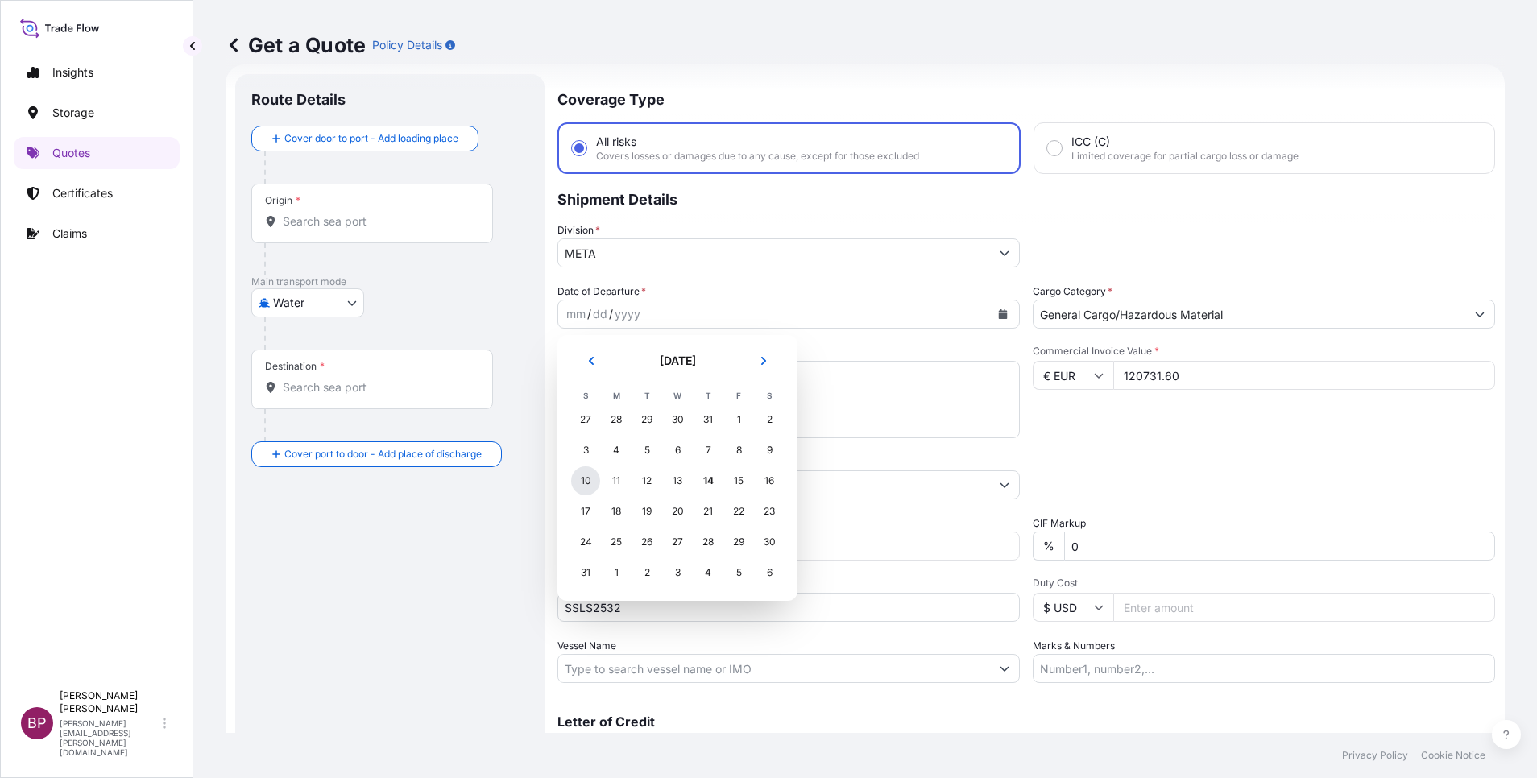
click at [588, 480] on div "10" at bounding box center [585, 480] width 29 height 29
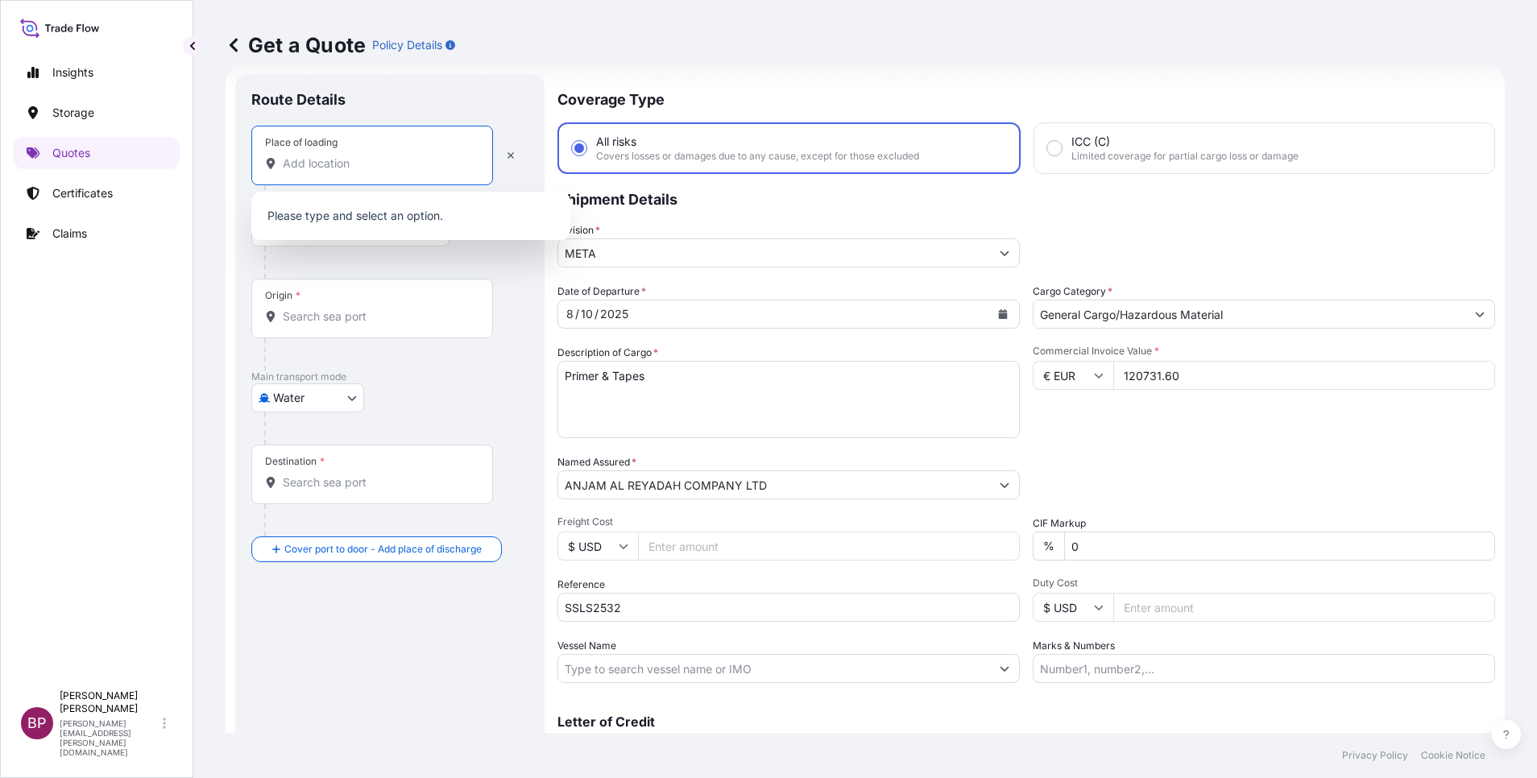
click at [376, 170] on input "Place of loading" at bounding box center [378, 163] width 190 height 16
paste input "Rotterdam"
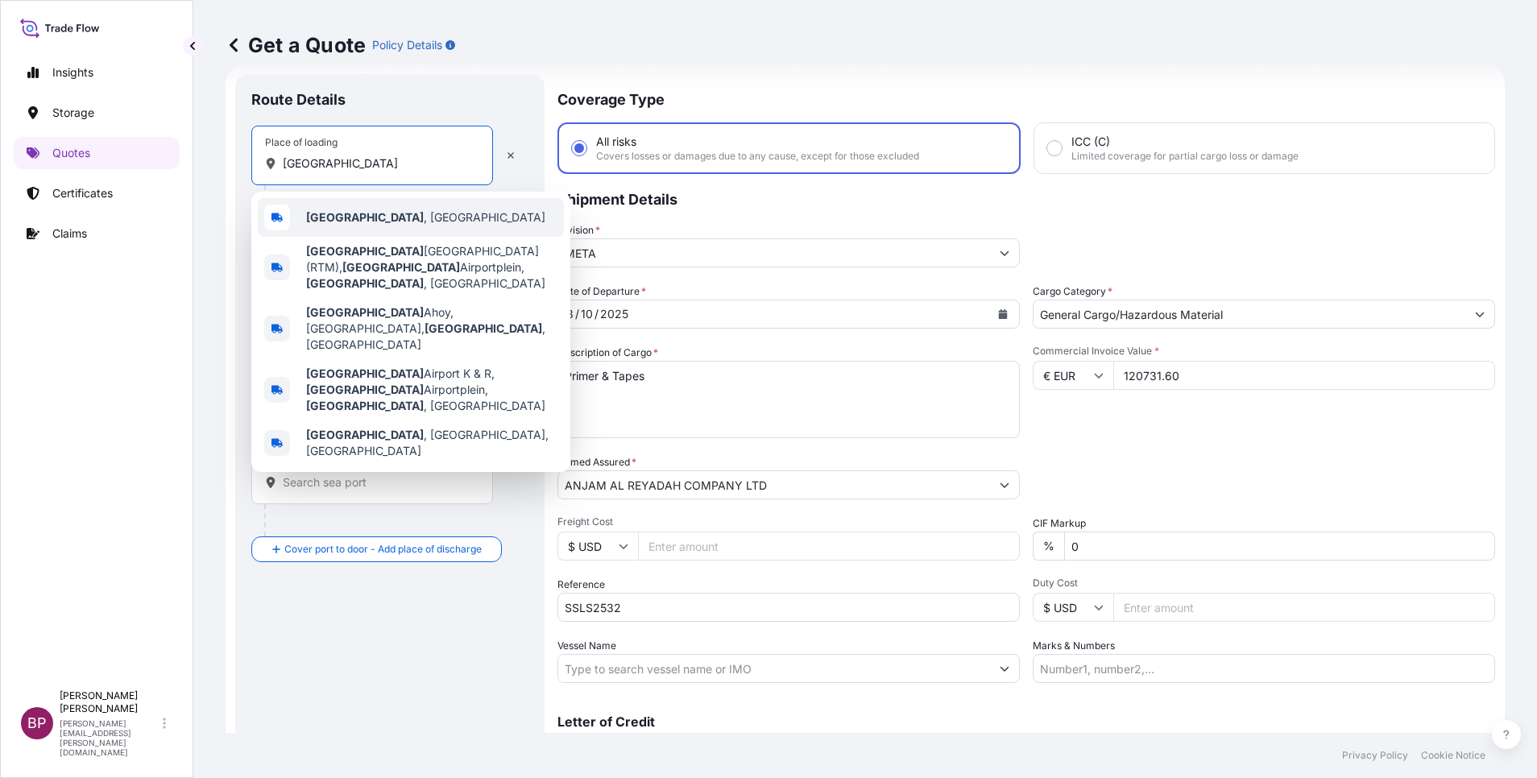
click at [379, 211] on span "Rotterdam , Netherlands" at bounding box center [425, 217] width 239 height 16
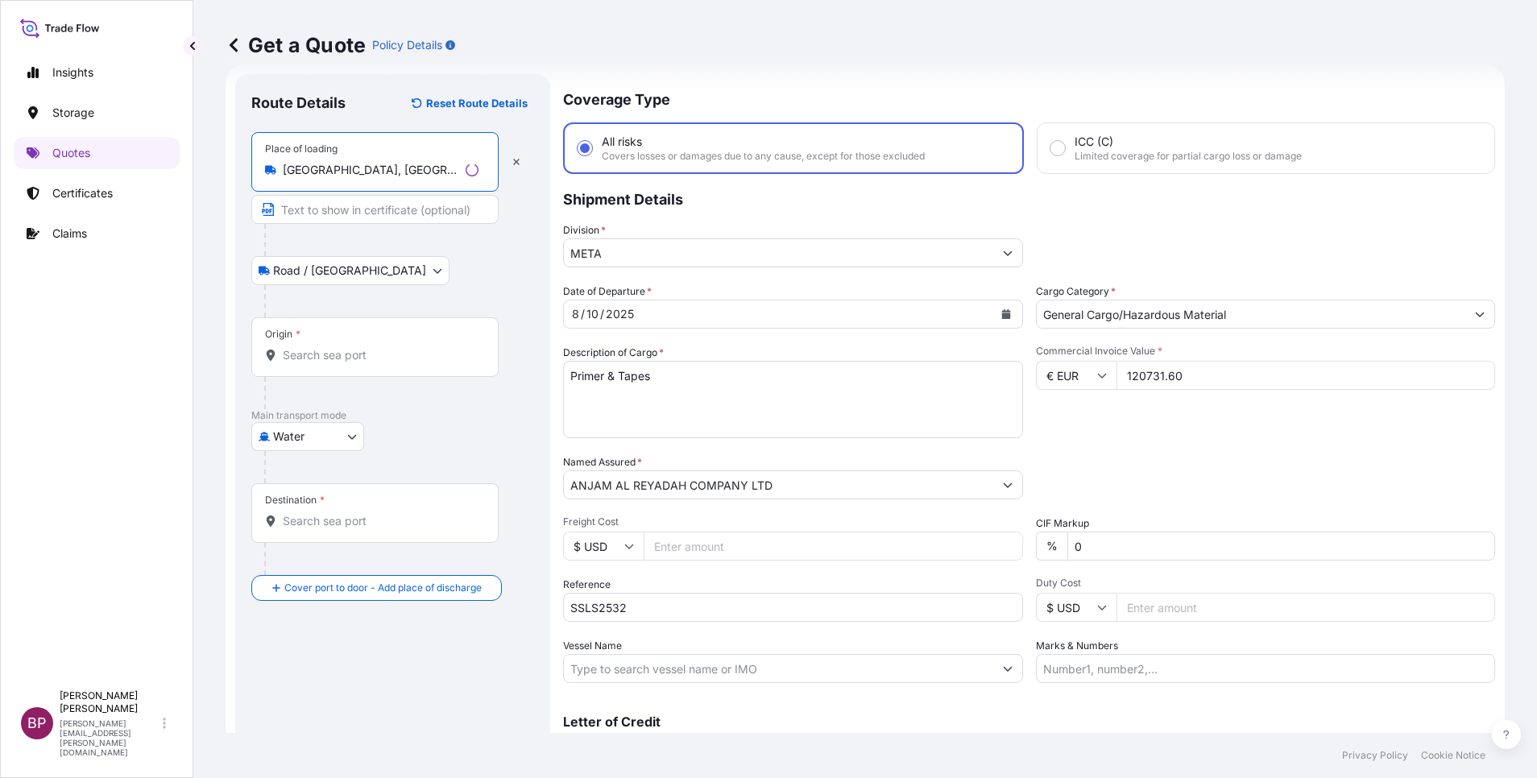
type input "Rotterdam, Netherlands"
click at [362, 374] on div "Origin *" at bounding box center [374, 347] width 247 height 60
click at [362, 363] on input "Origin *" at bounding box center [381, 355] width 196 height 16
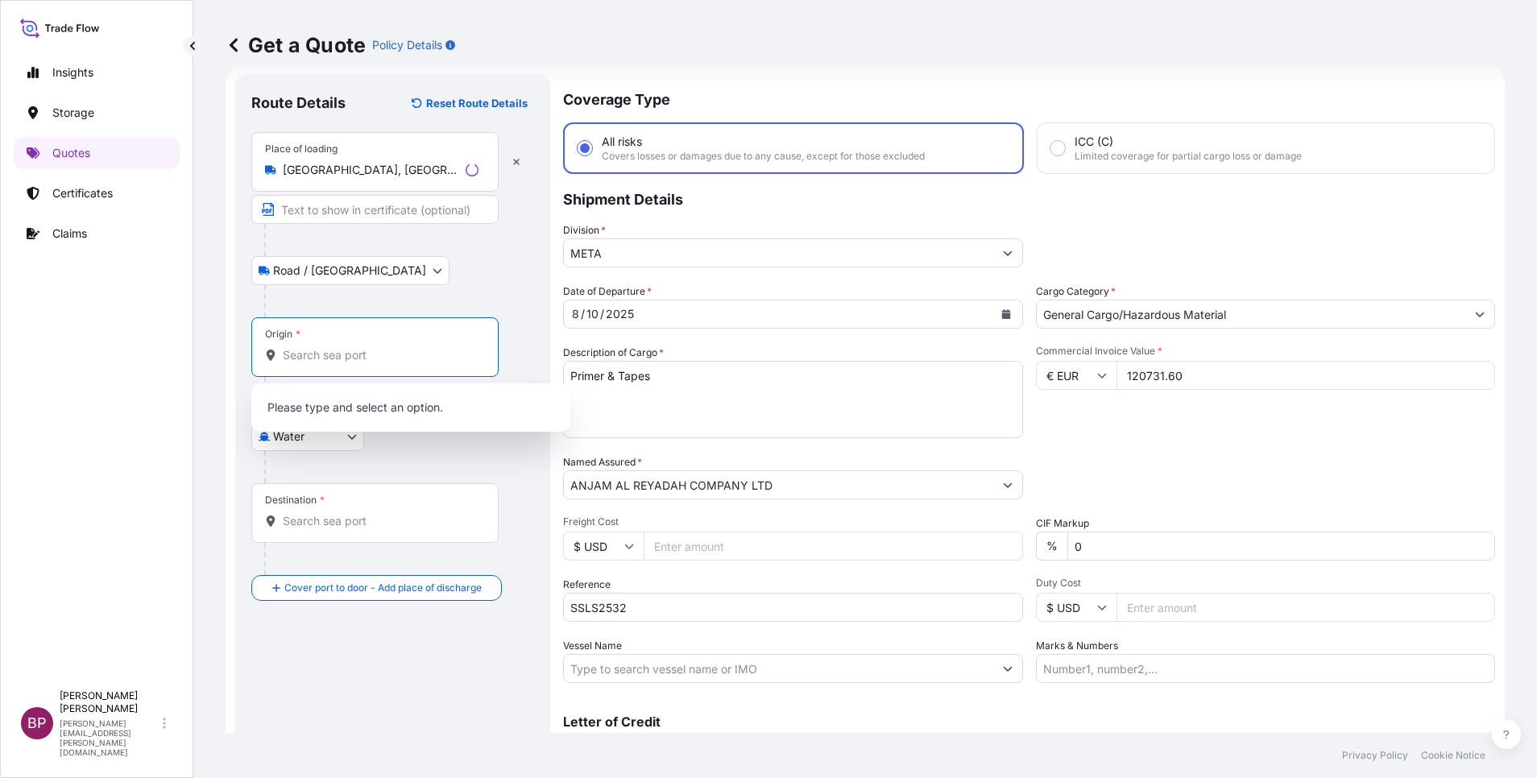
paste input "Rotterdam"
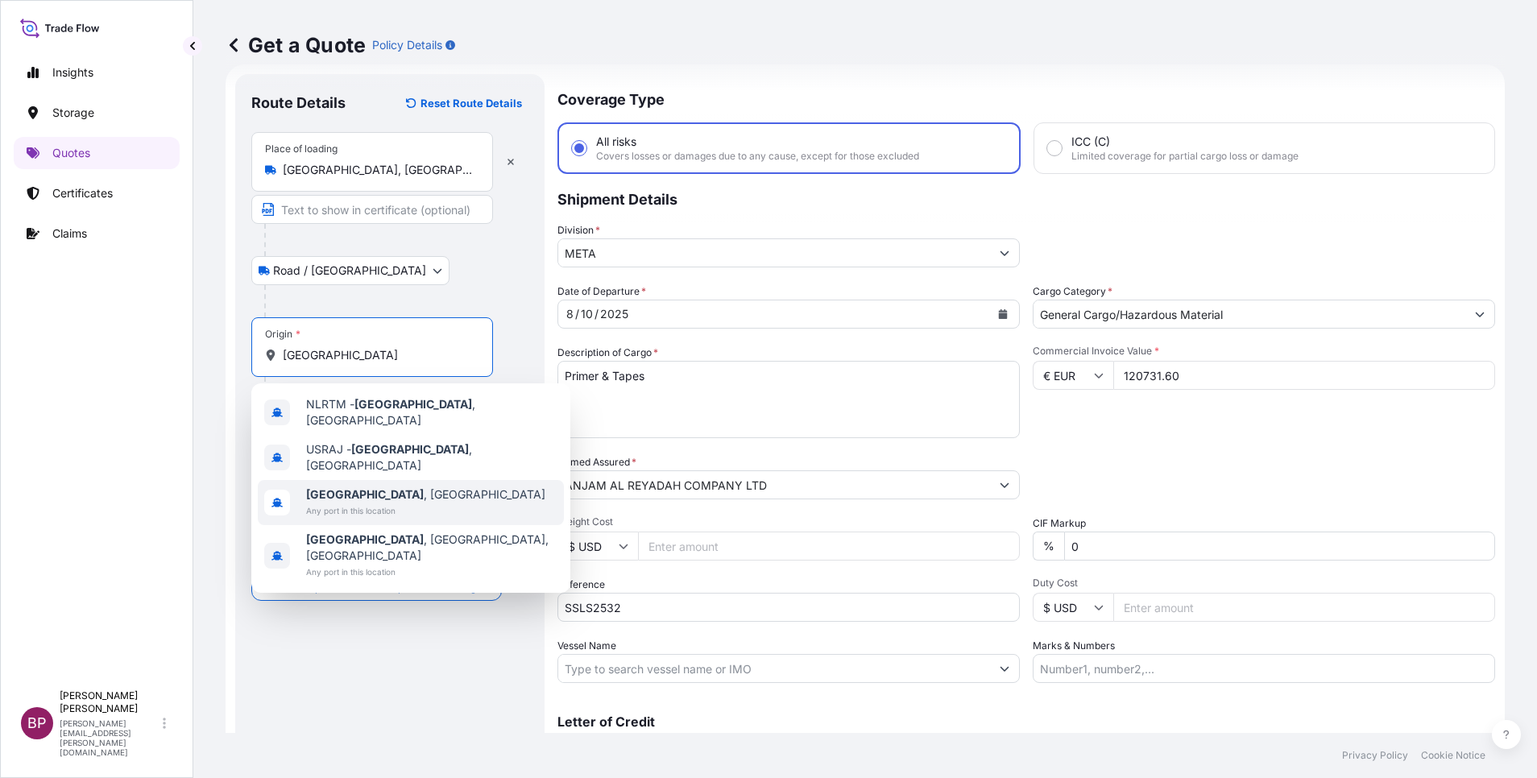
click at [402, 487] on span "Rotterdam , Netherlands" at bounding box center [425, 495] width 239 height 16
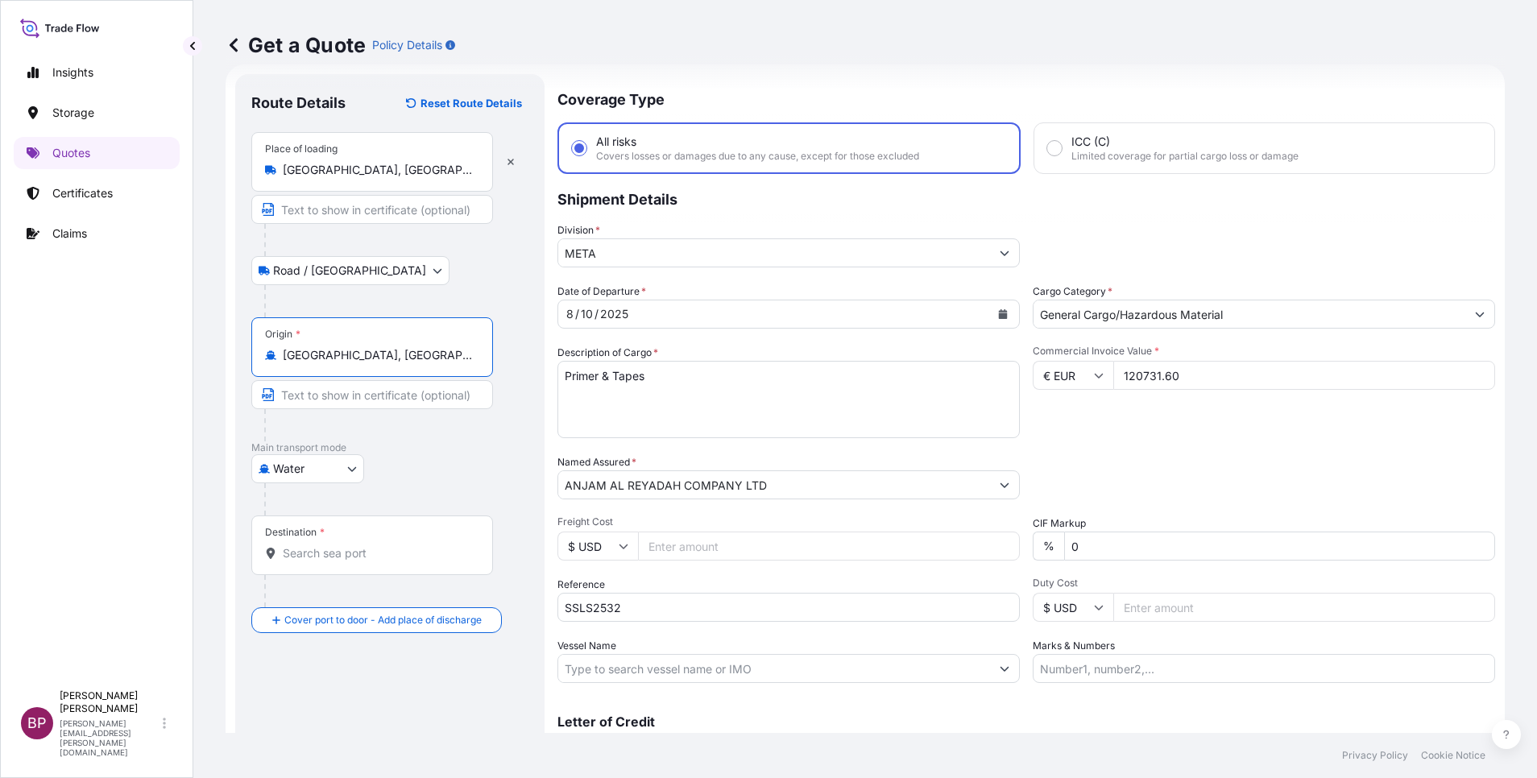
type input "Rotterdam, Netherlands"
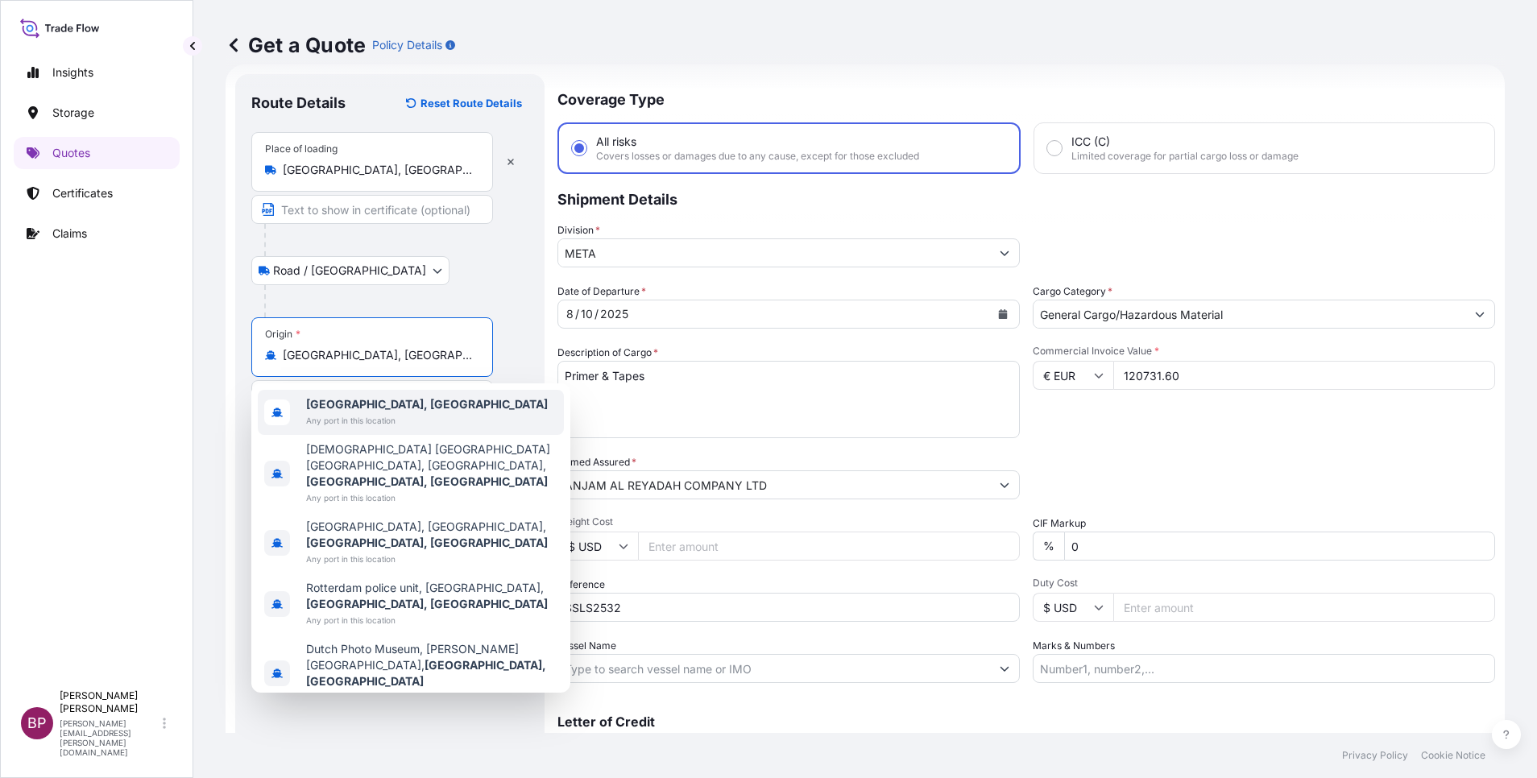
click at [710, 428] on textarea "Primer & Tapes" at bounding box center [788, 399] width 462 height 77
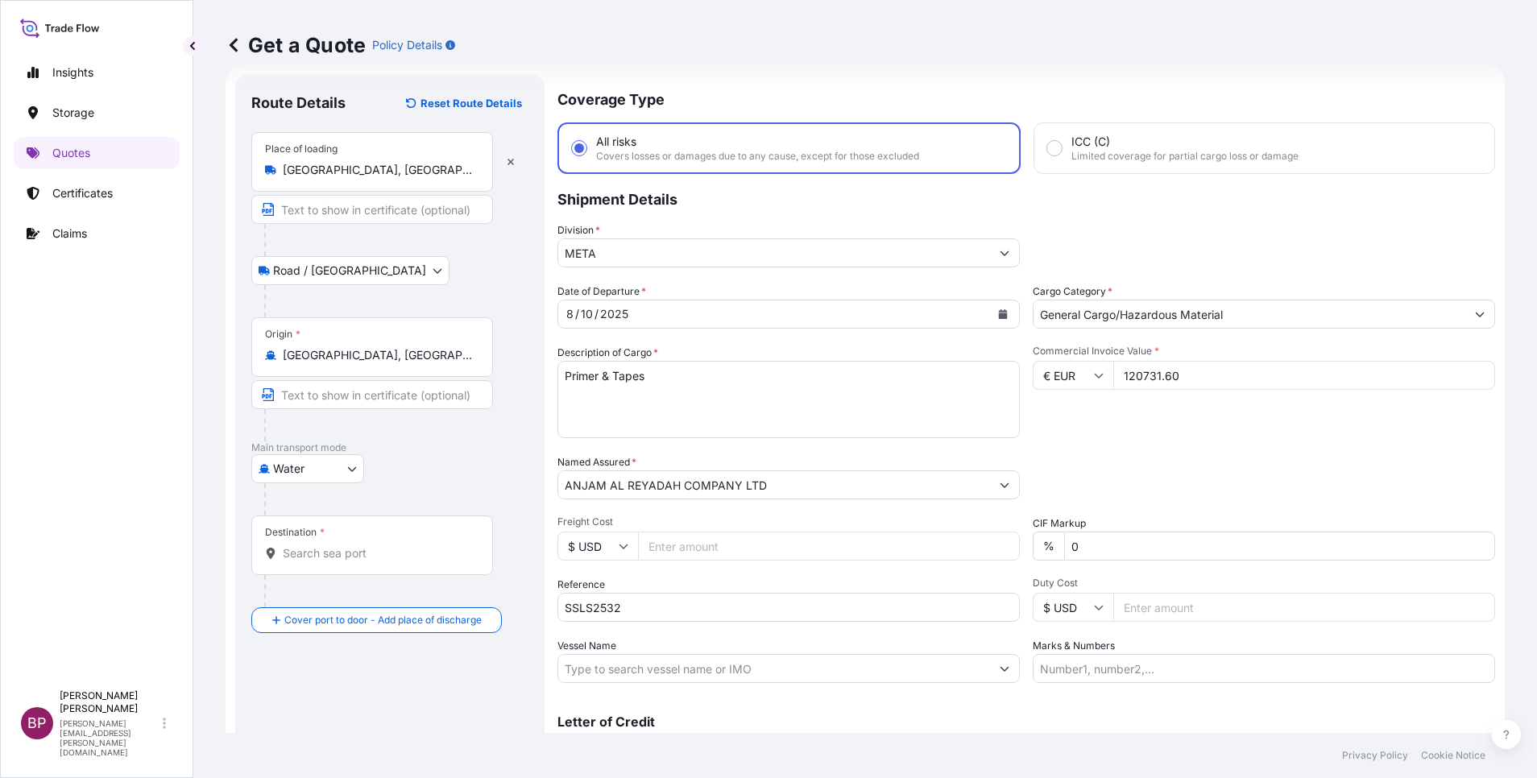
click at [415, 518] on div "Destination *" at bounding box center [372, 546] width 242 height 60
click at [415, 518] on input "Destination *" at bounding box center [378, 553] width 190 height 16
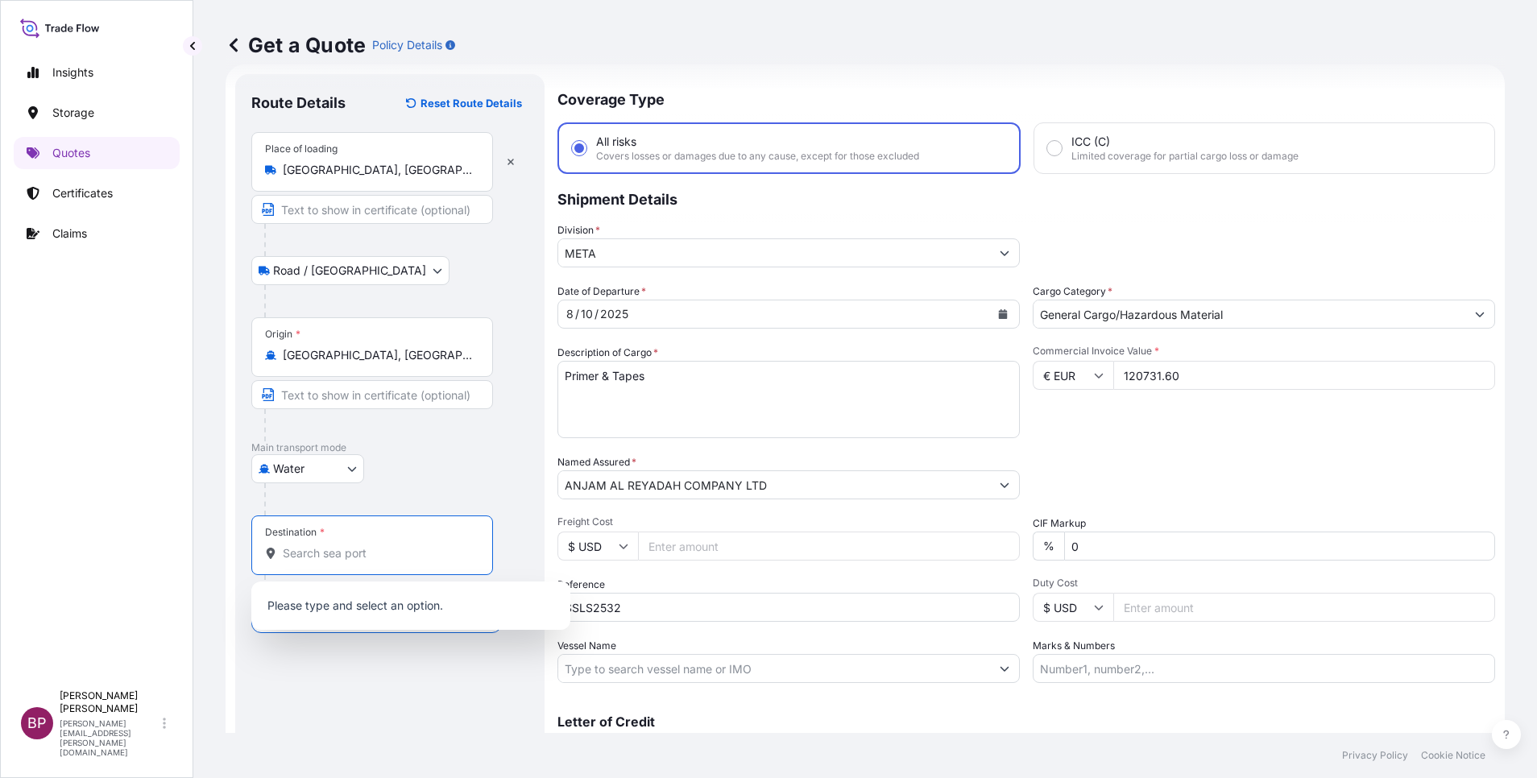
paste input "Jeddah"
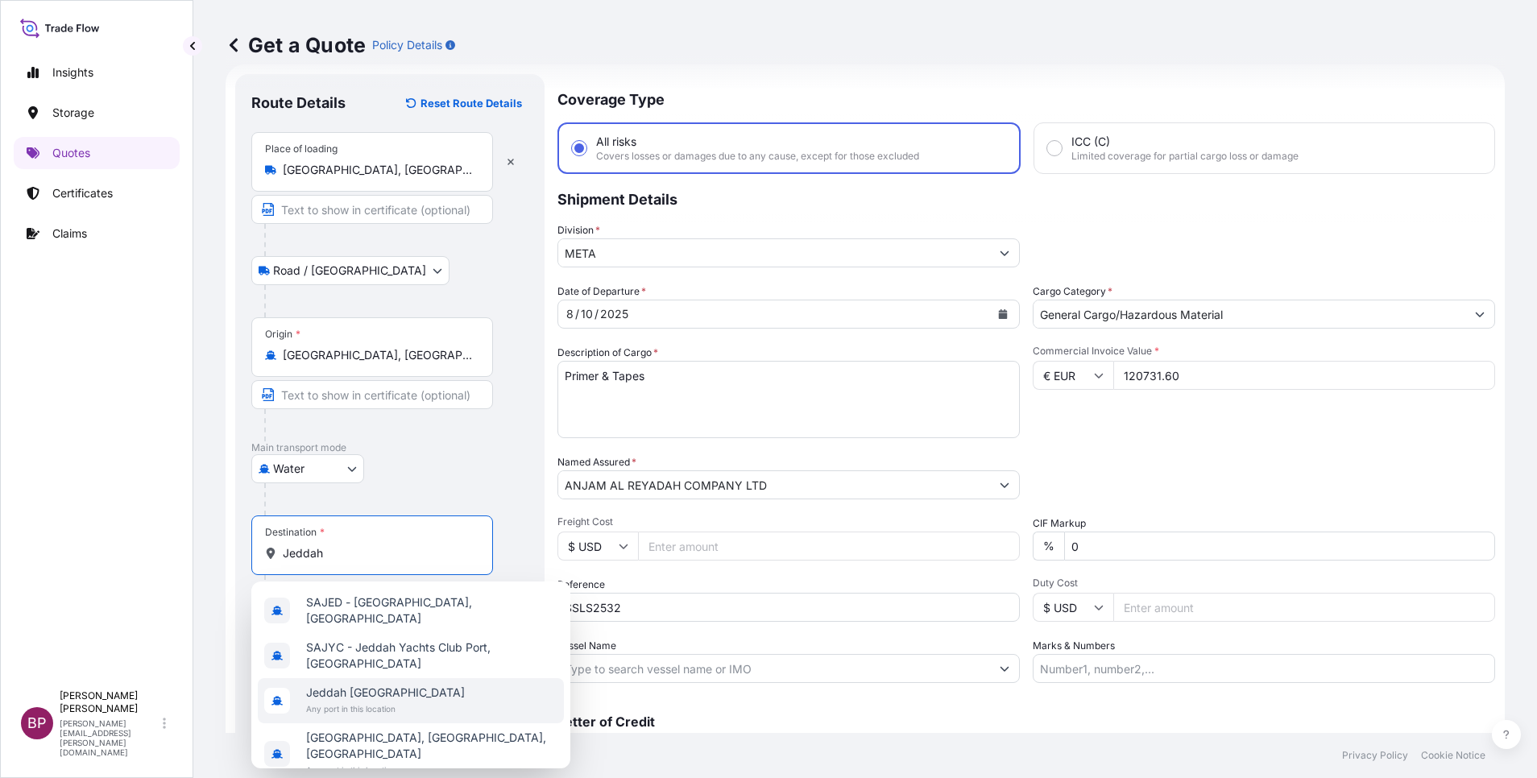
click at [382, 518] on span "Jeddah Saudi Arabia" at bounding box center [385, 693] width 159 height 16
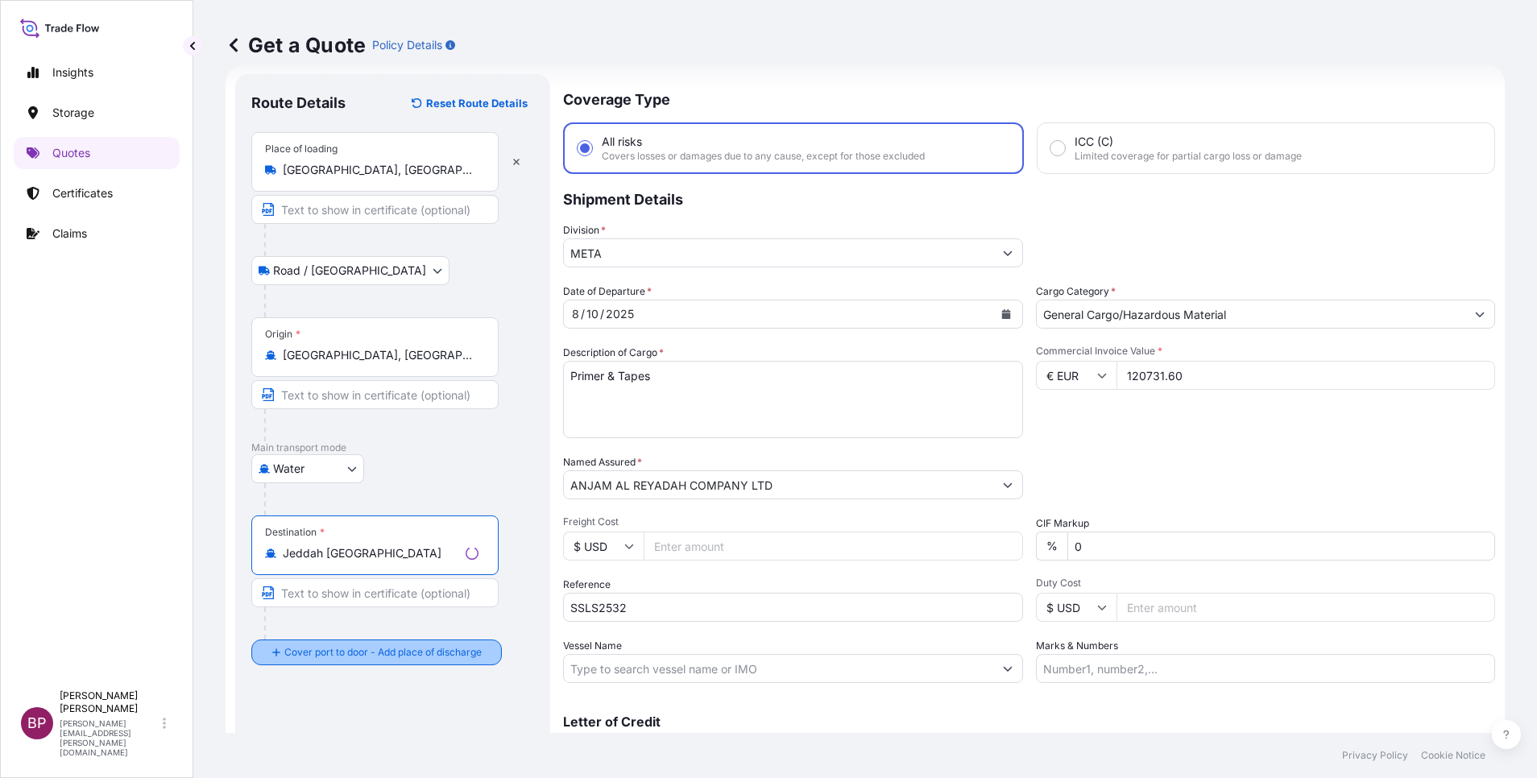
type input "Jeddah Saudi Arabia"
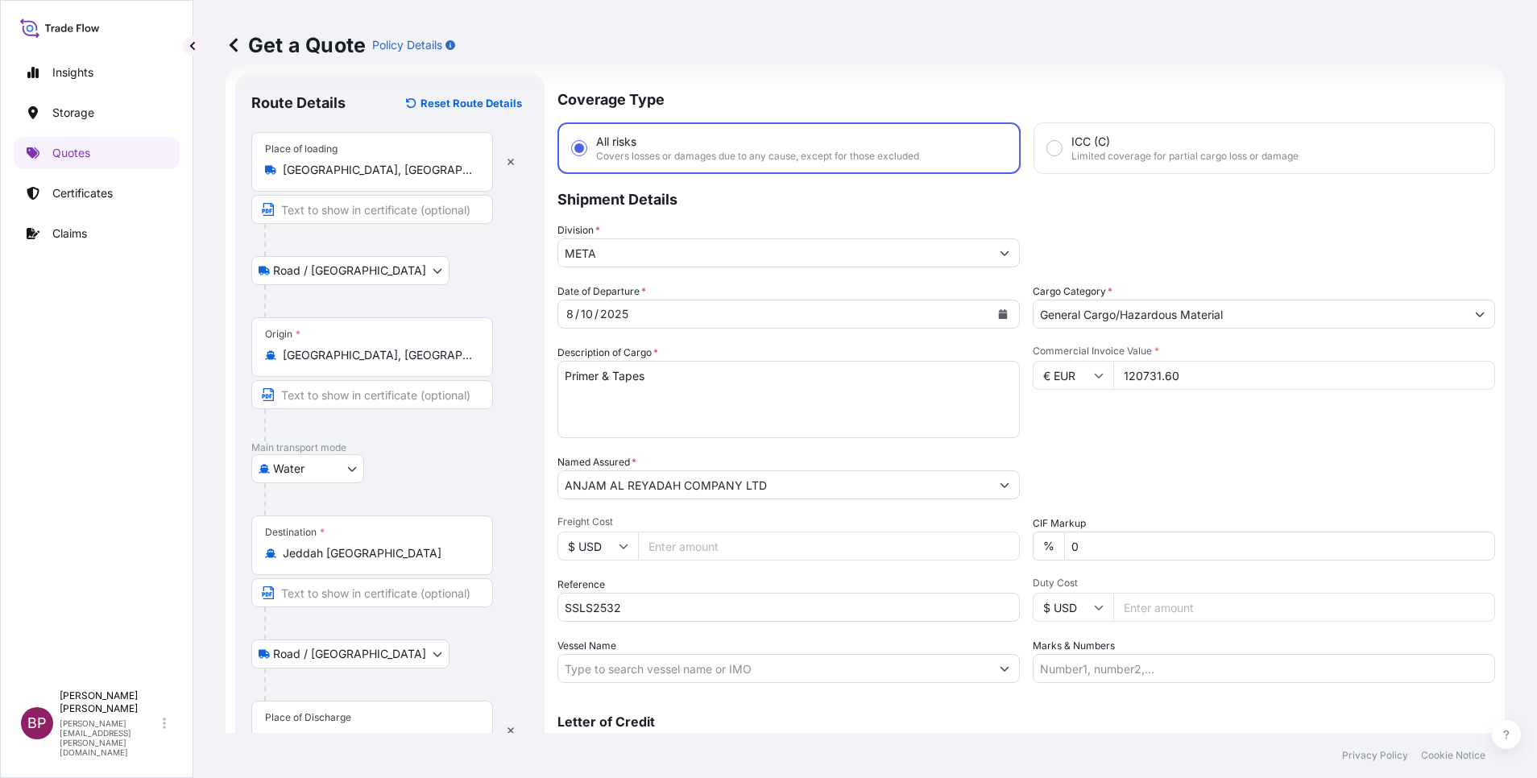
scroll to position [106, 0]
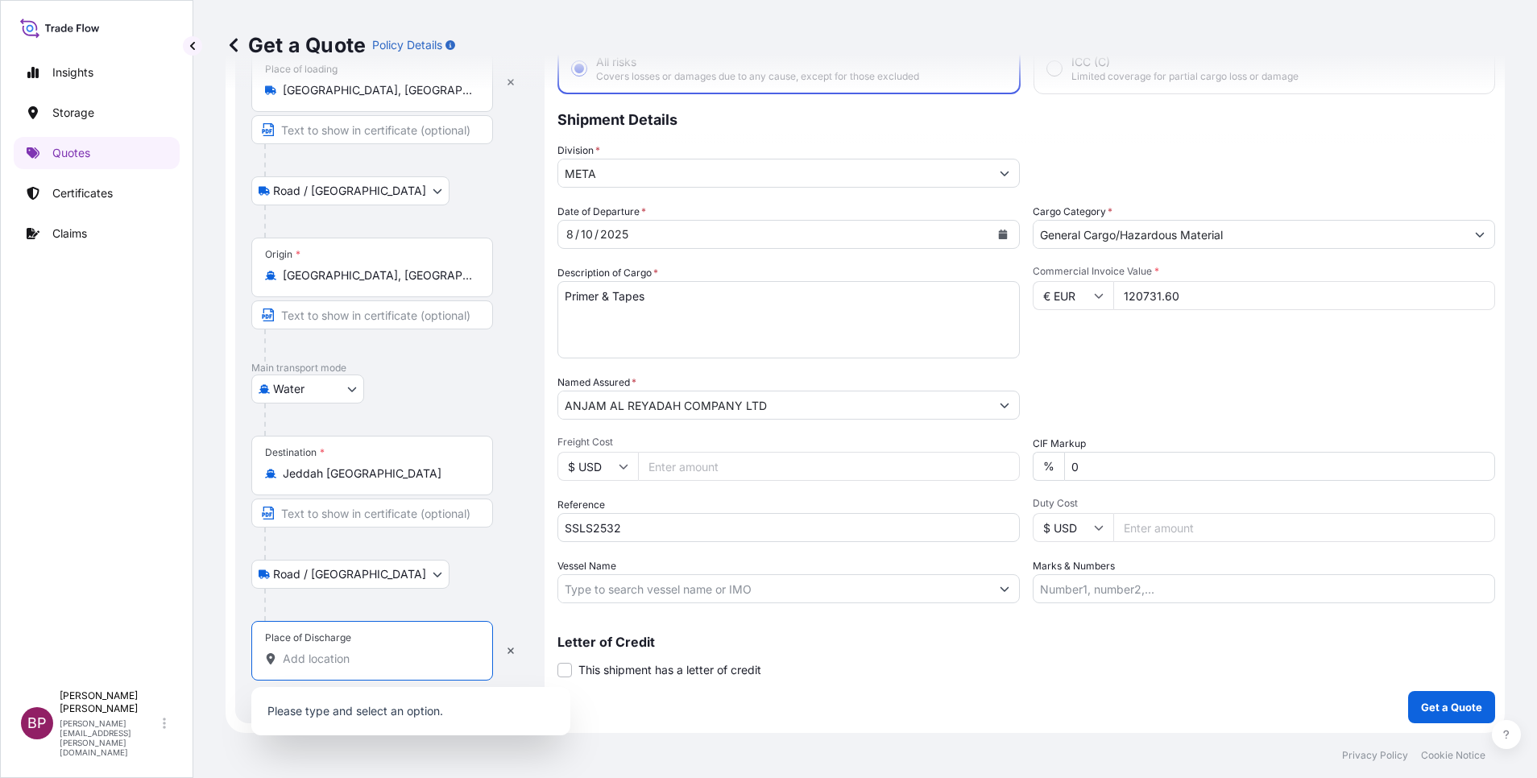
click at [384, 518] on input "Place of Discharge" at bounding box center [378, 659] width 190 height 16
paste input "Jeddah"
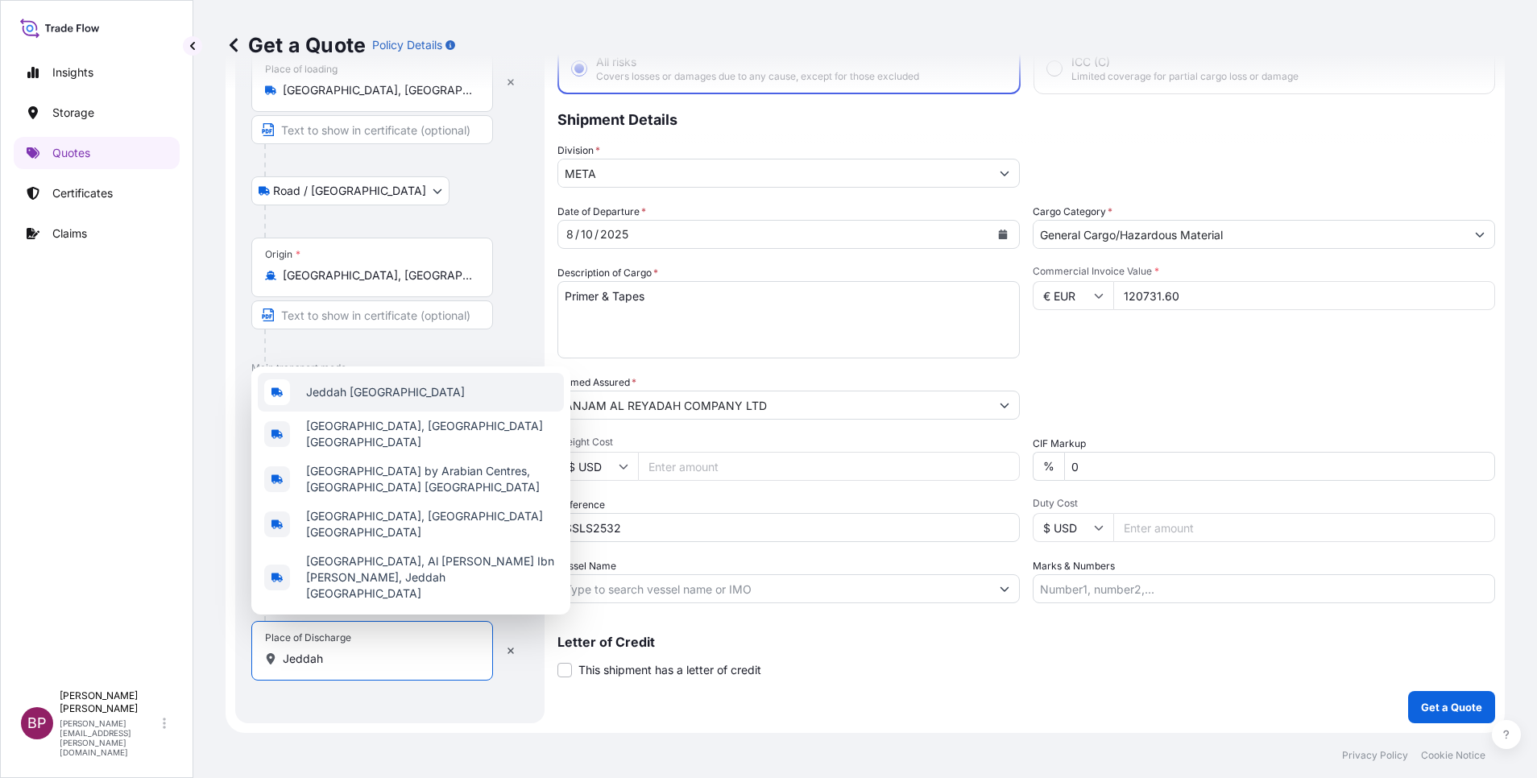
click at [395, 400] on span "Jeddah Saudi Arabia" at bounding box center [385, 392] width 159 height 16
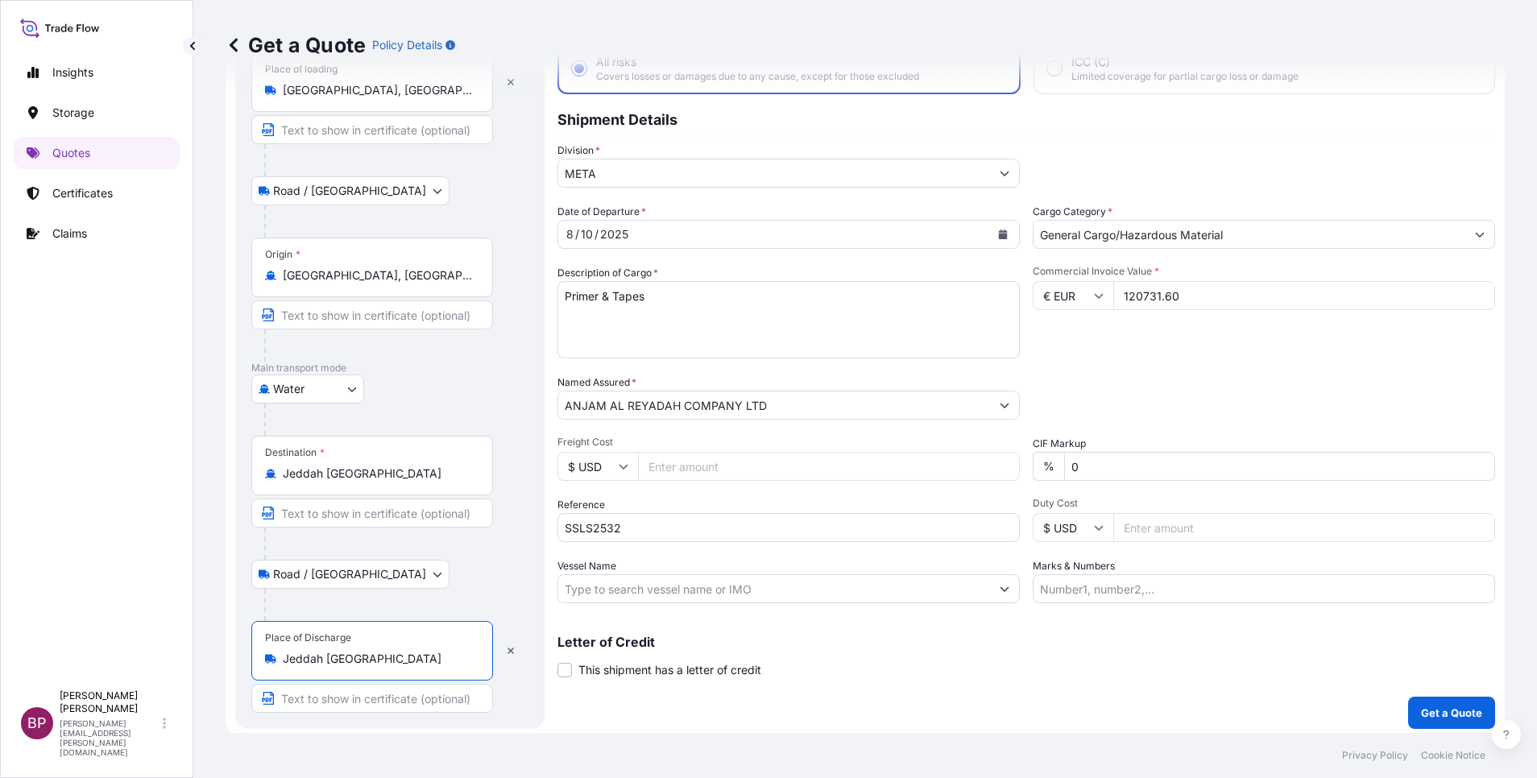
type input "Jeddah Saudi Arabia"
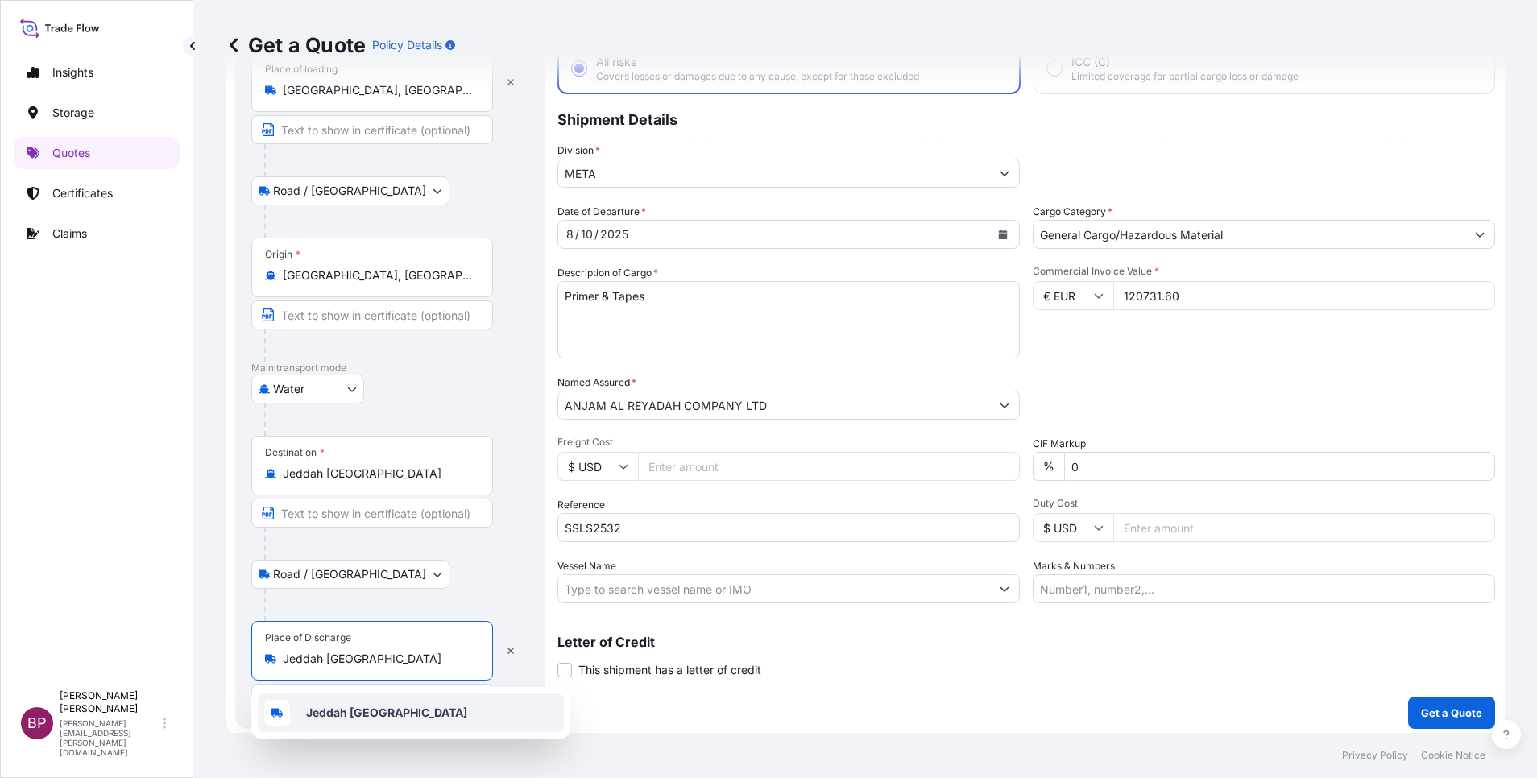
click at [918, 518] on div "Letter of Credit This shipment has a letter of credit Letter of credit * Letter…" at bounding box center [1026, 657] width 938 height 43
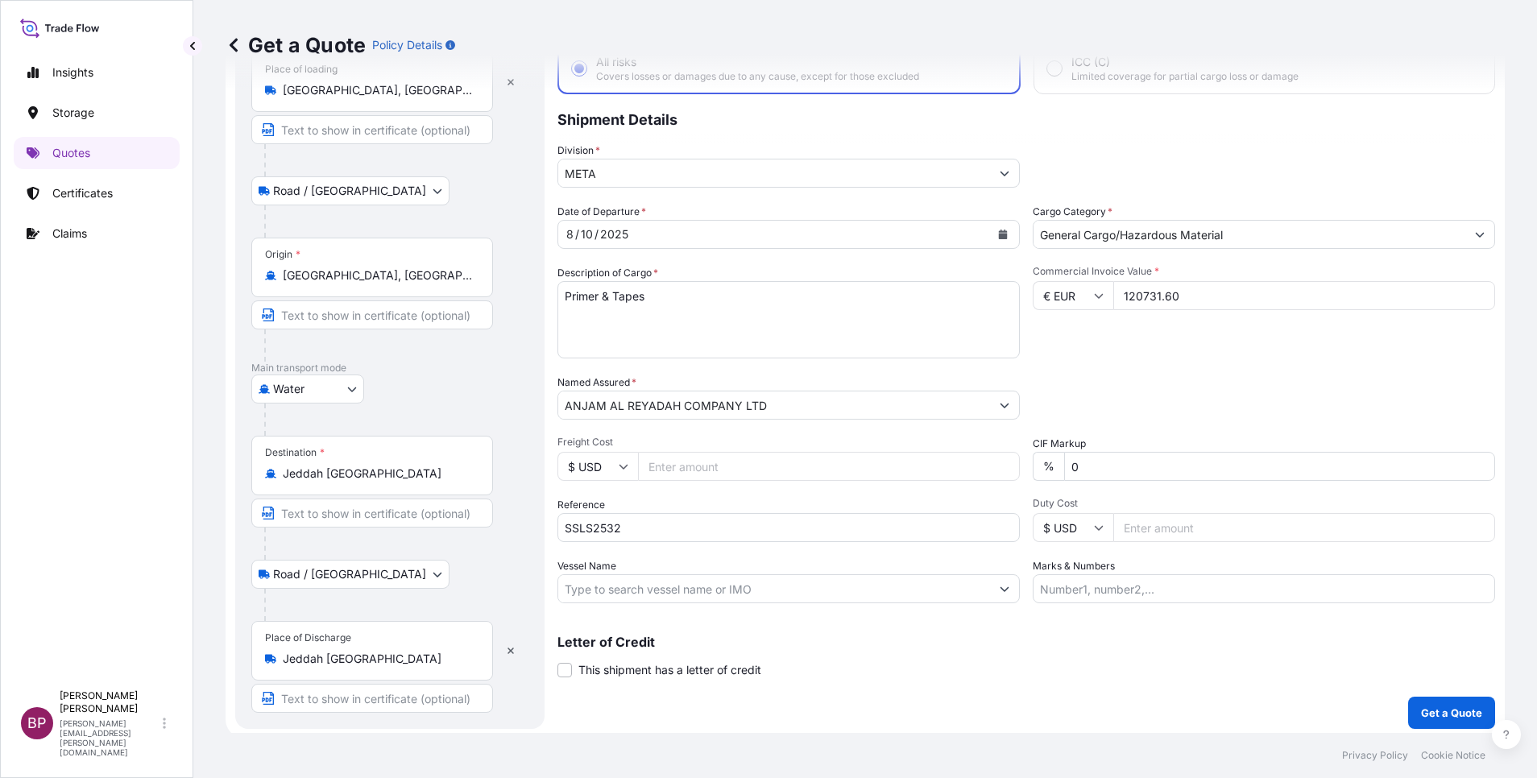
scroll to position [111, 0]
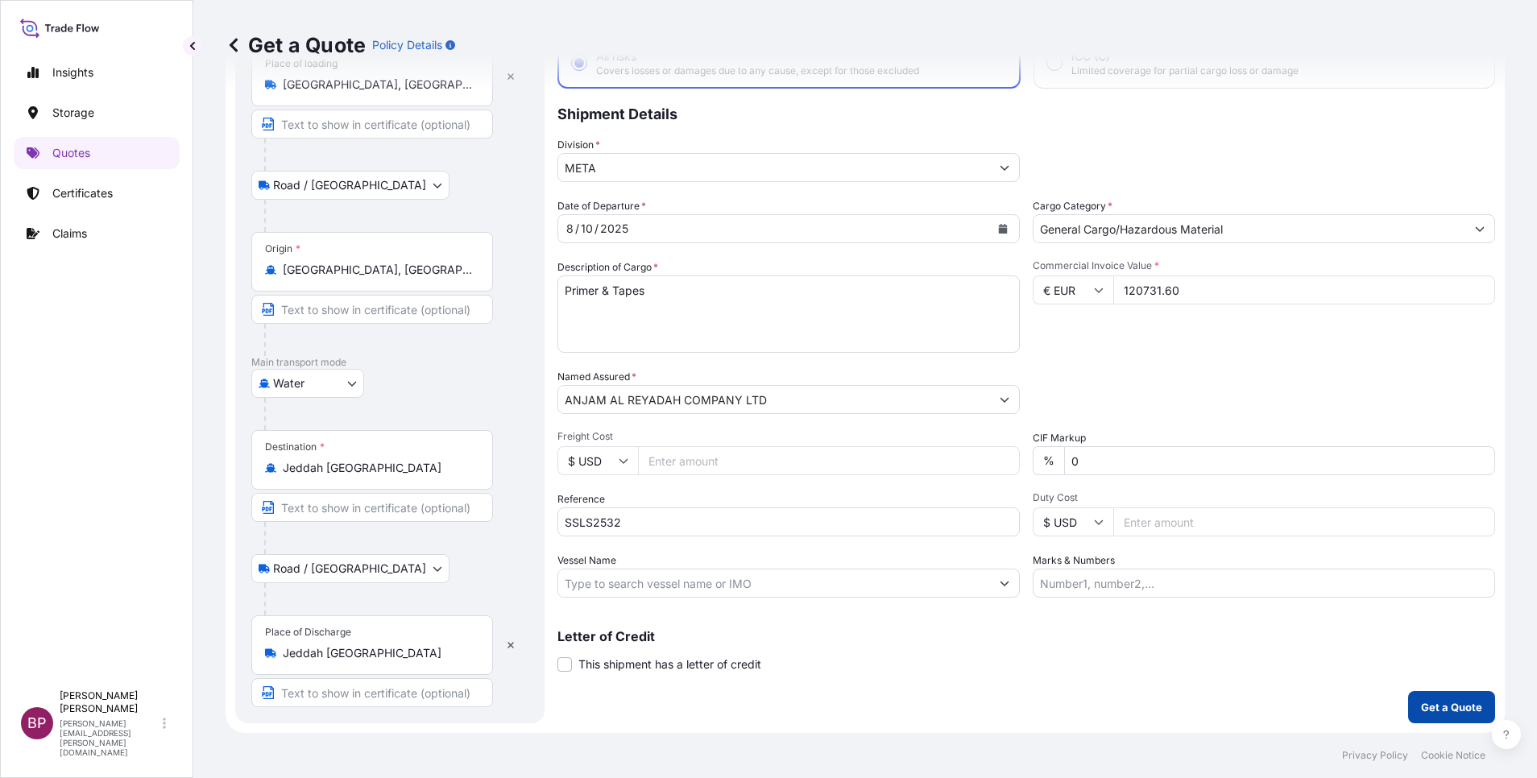
click at [1024, 518] on p "Get a Quote" at bounding box center [1451, 707] width 61 height 16
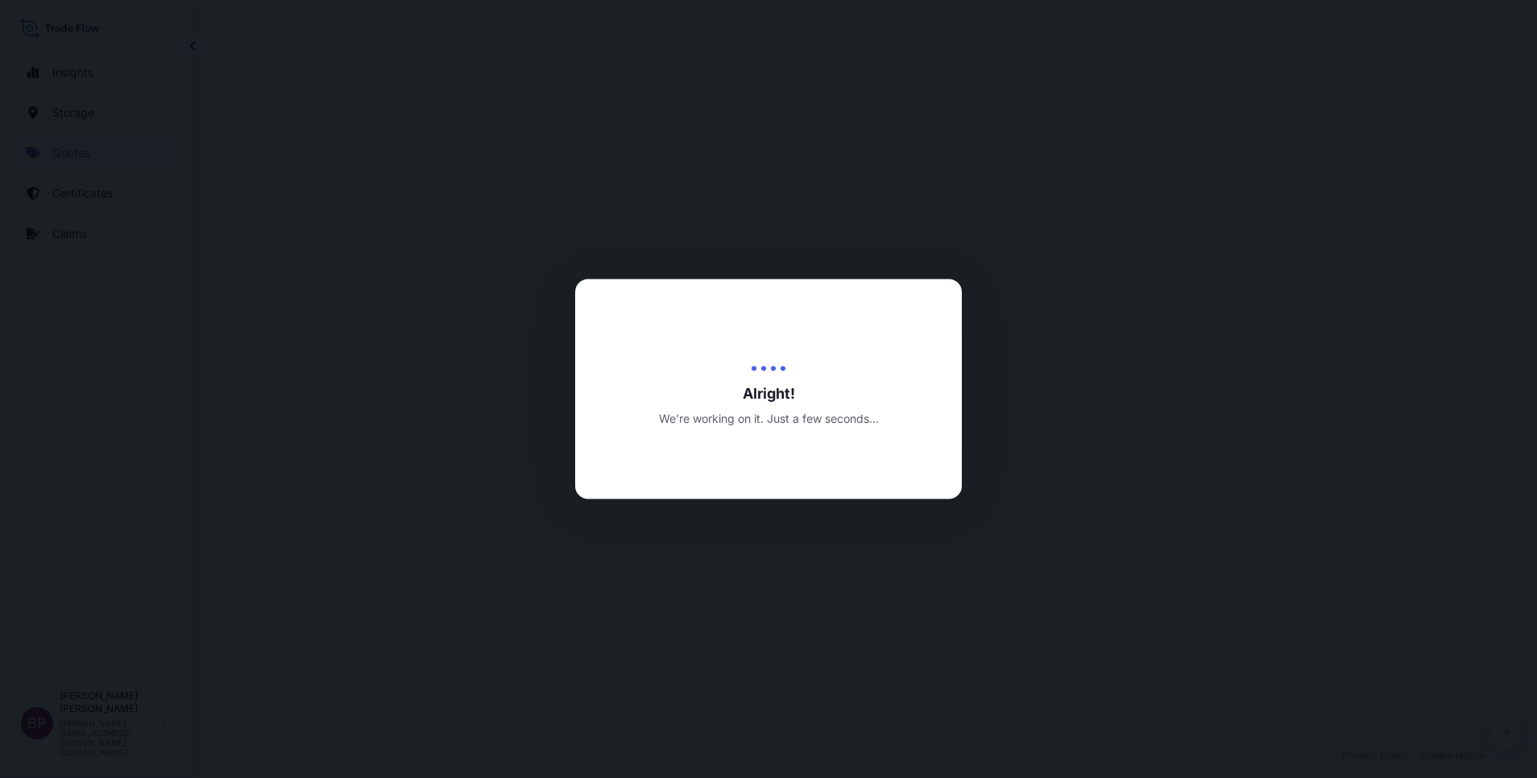
select select "Road / Inland"
select select "Water"
select select "Road / Inland"
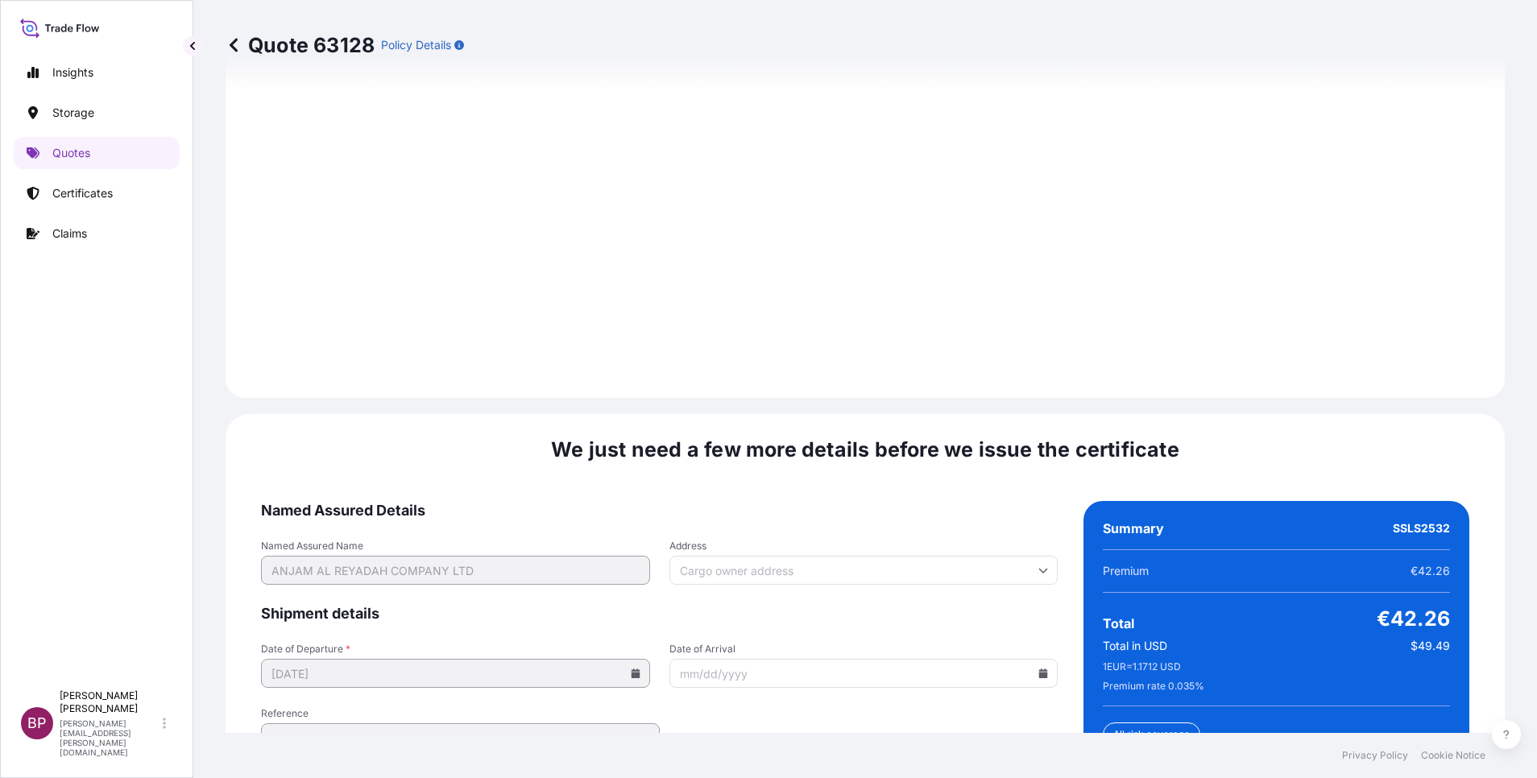
scroll to position [2471, 0]
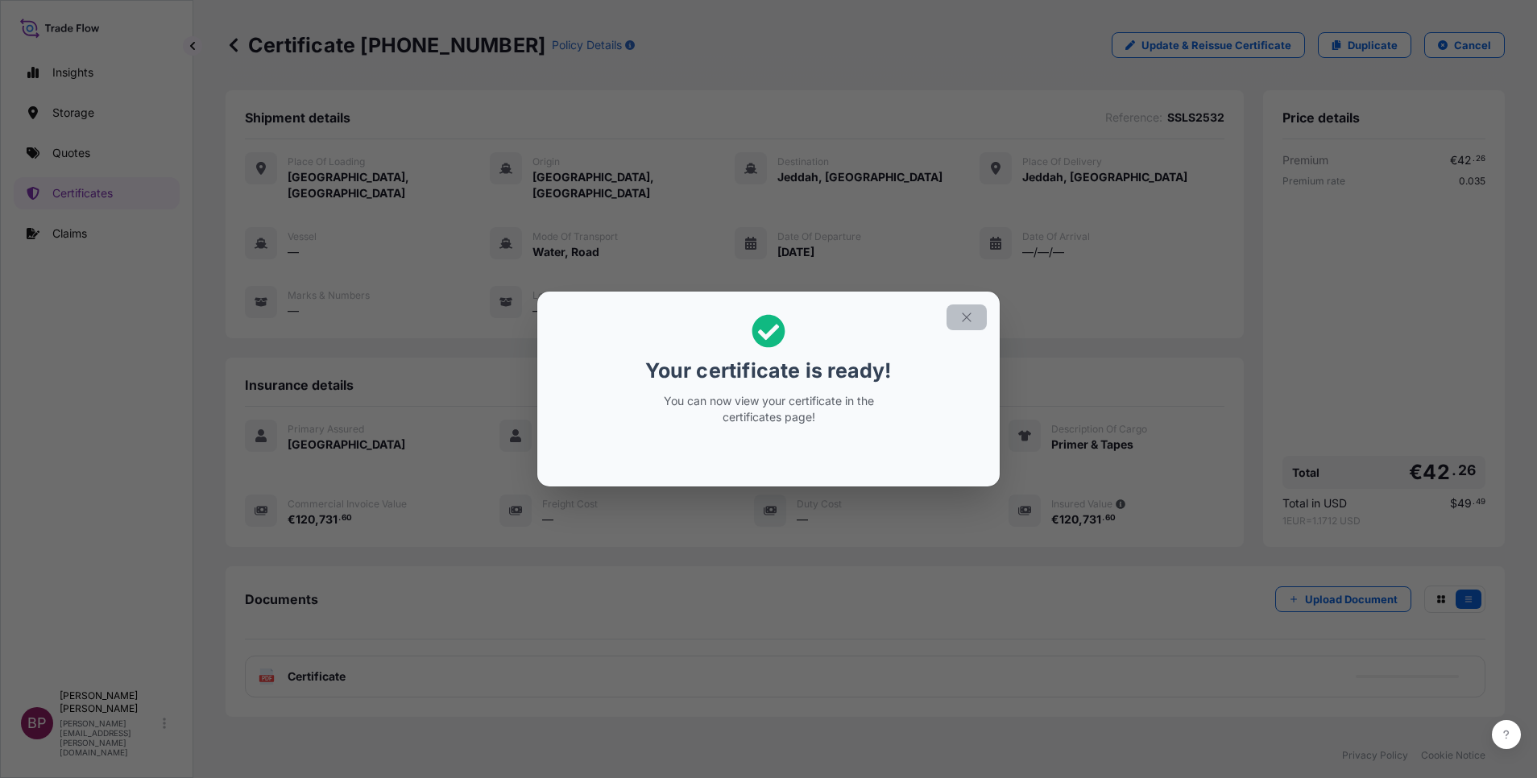
click at [958, 323] on button "button" at bounding box center [966, 317] width 40 height 26
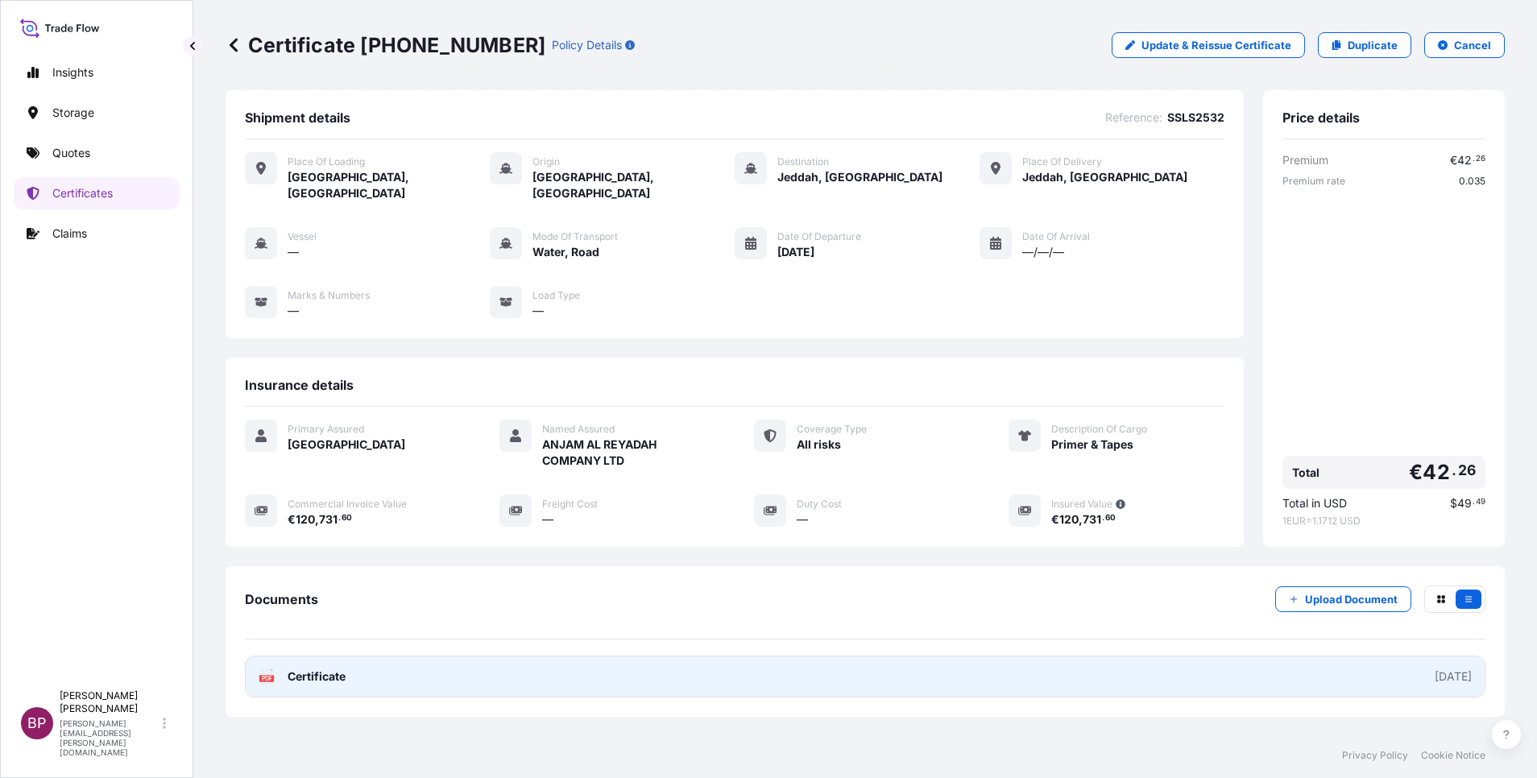
click at [316, 518] on span "Certificate" at bounding box center [317, 677] width 58 height 16
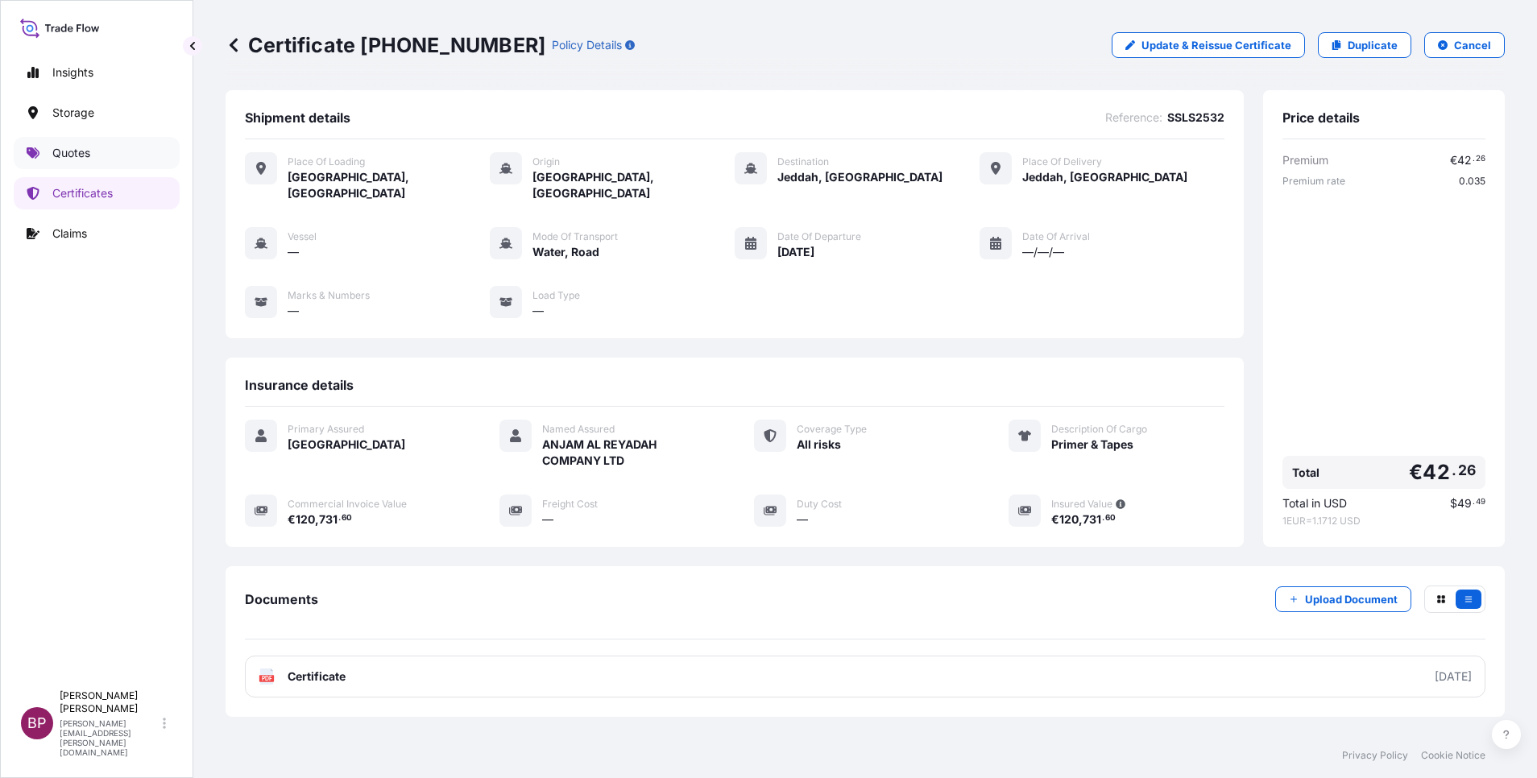
click at [70, 153] on p "Quotes" at bounding box center [71, 153] width 38 height 16
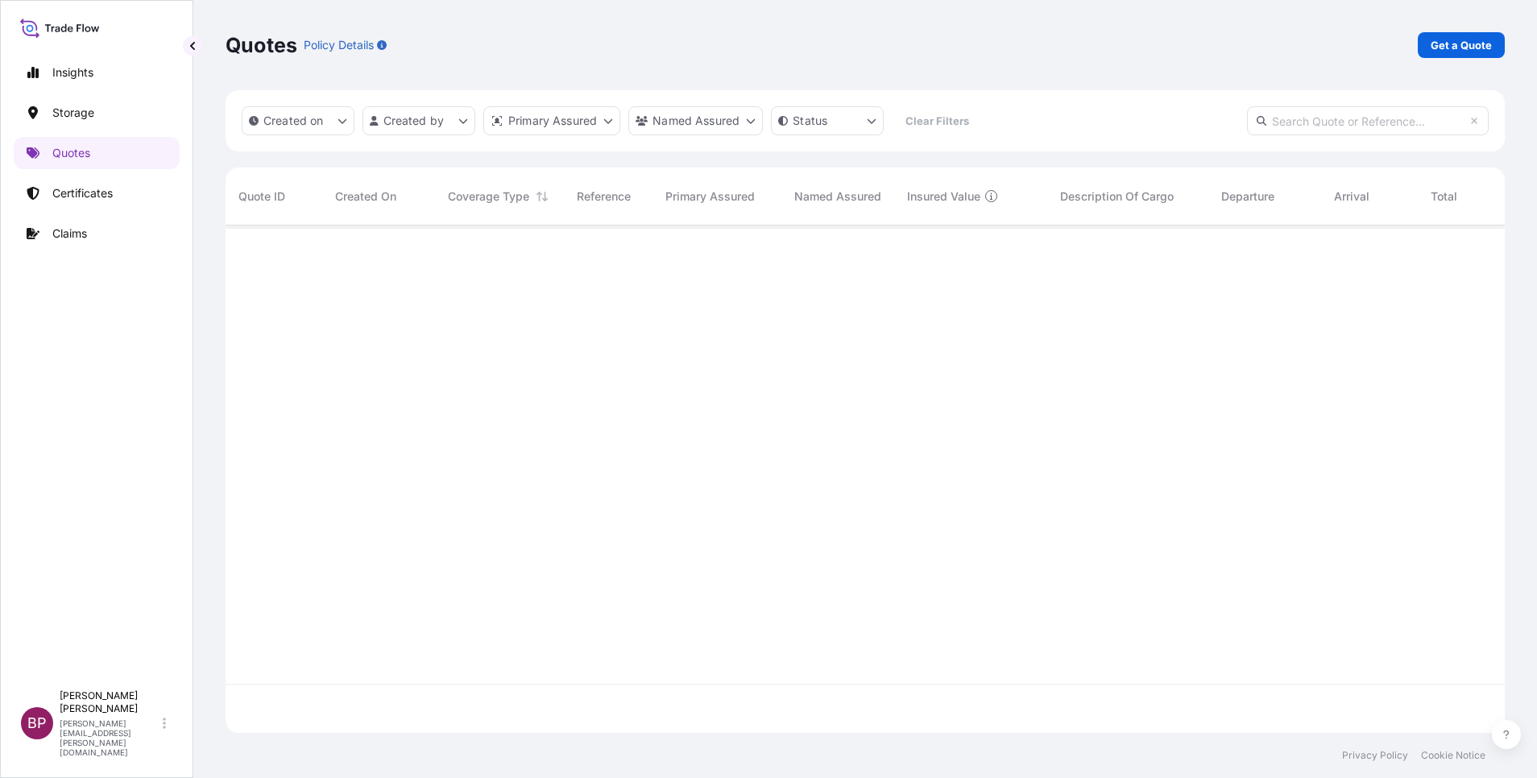
scroll to position [498, 1261]
click at [1024, 41] on p "Get a Quote" at bounding box center [1461, 45] width 61 height 16
select select "Water"
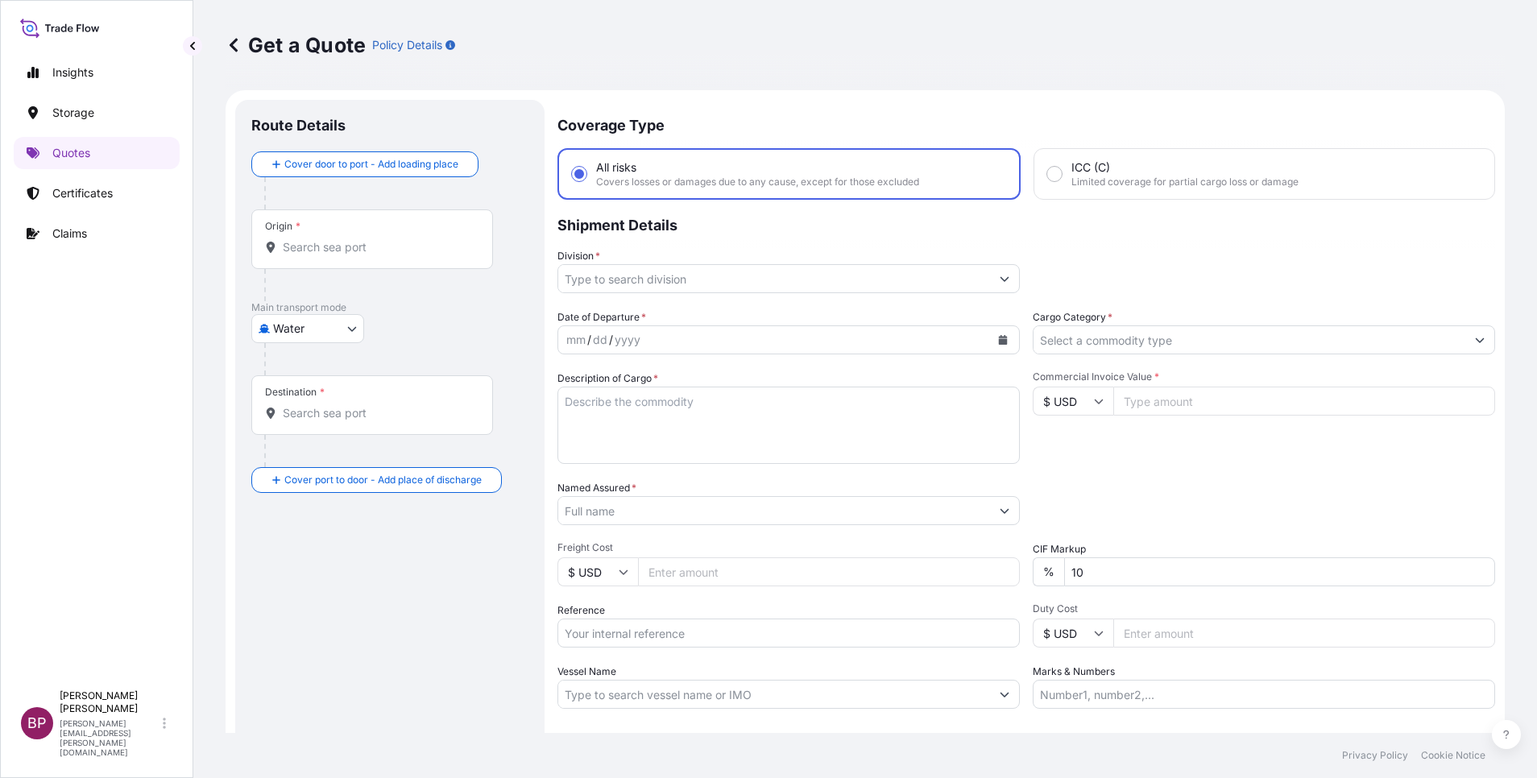
scroll to position [26, 0]
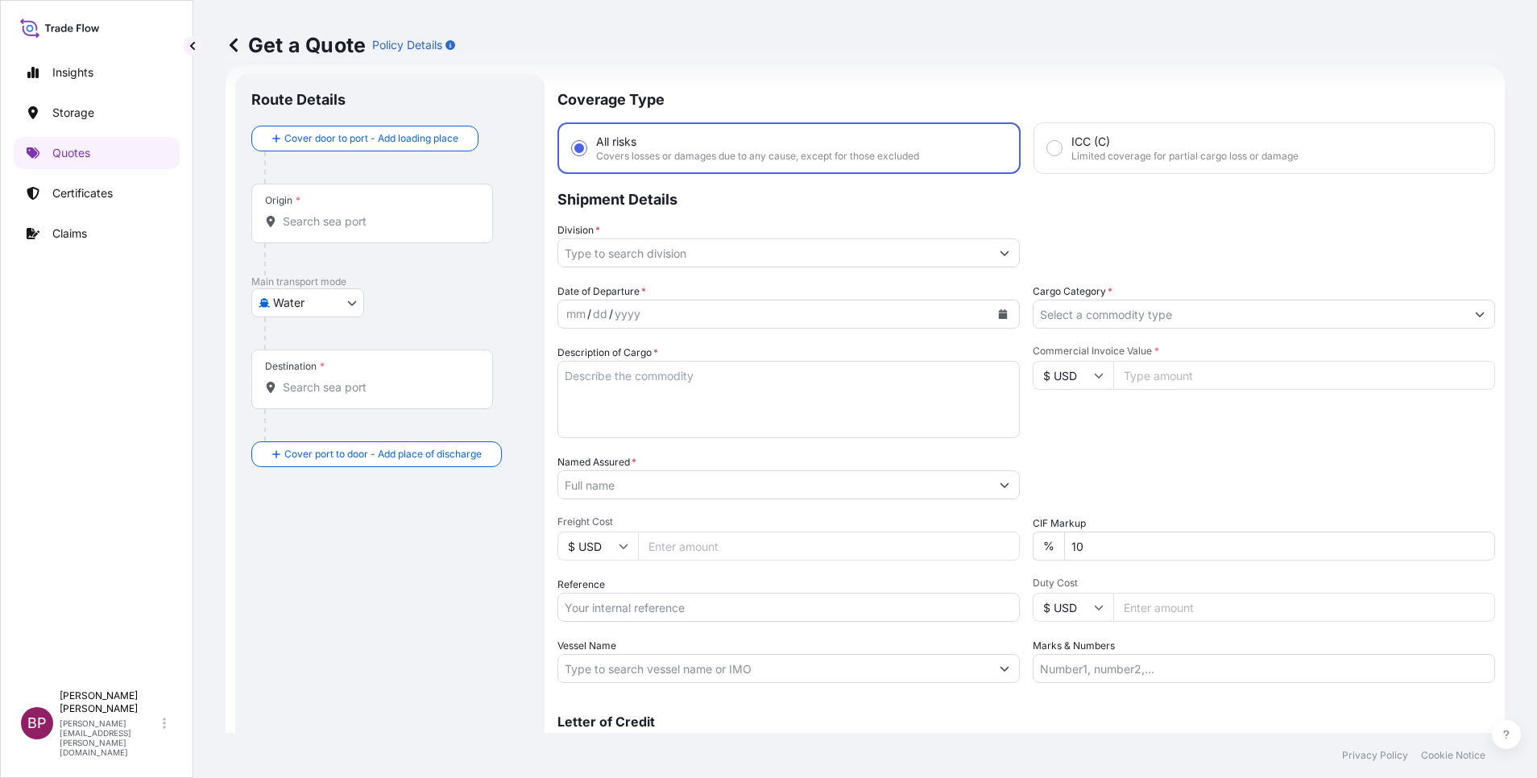
click at [1024, 373] on input "Commercial Invoice Value *" at bounding box center [1304, 375] width 382 height 29
paste input "43614.75"
type input "43614.75"
drag, startPoint x: 1112, startPoint y: 558, endPoint x: 913, endPoint y: 530, distance: 200.2
click at [916, 518] on div "Date of Departure * mm / dd / yyyy Cargo Category * Description of Cargo * Comm…" at bounding box center [1026, 484] width 938 height 400
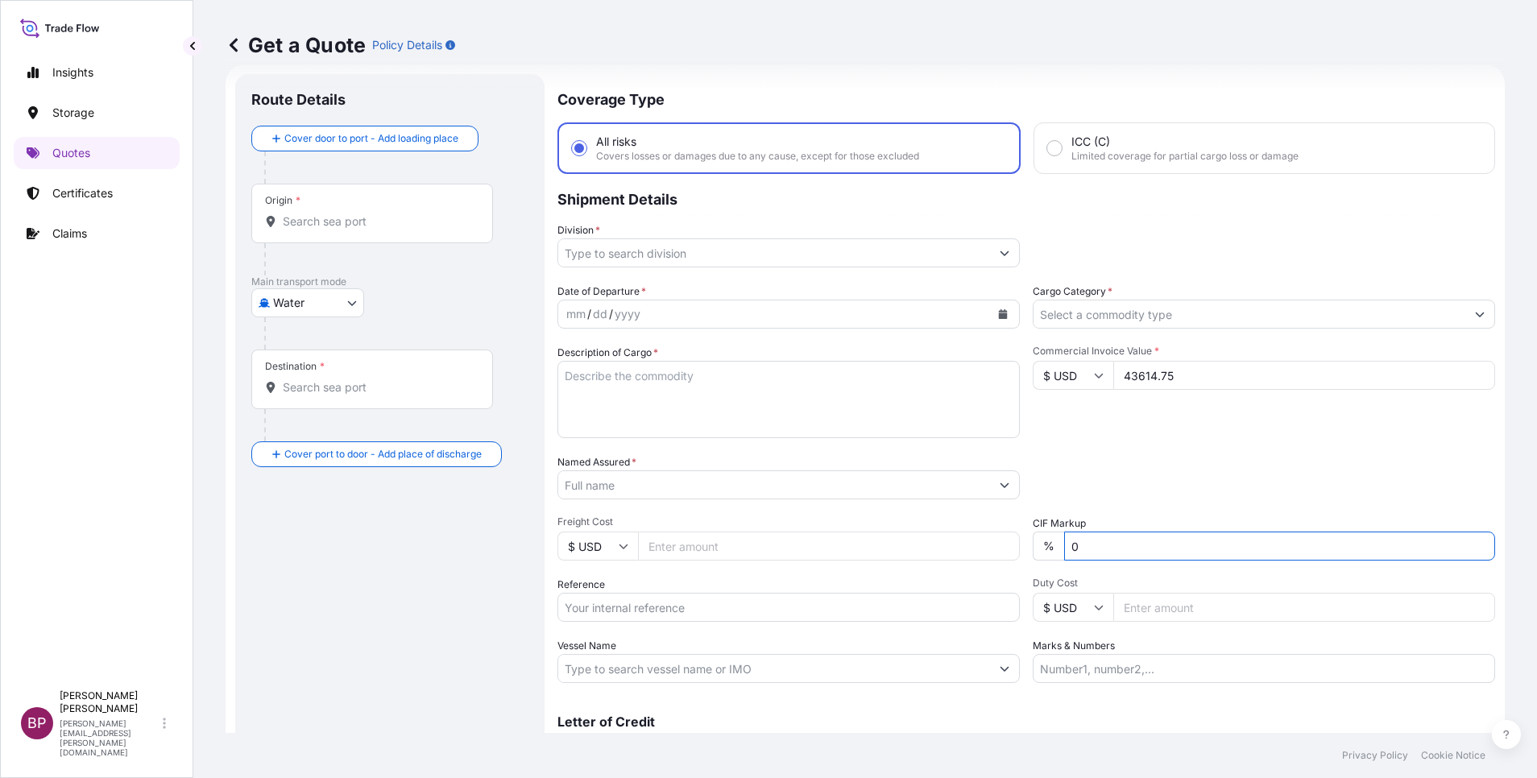
type input "0"
click at [1024, 474] on div "Packing Category Type to search a container mode Please select a primary mode o…" at bounding box center [1264, 476] width 462 height 45
click at [749, 422] on textarea "Description of Cargo *" at bounding box center [788, 399] width 462 height 77
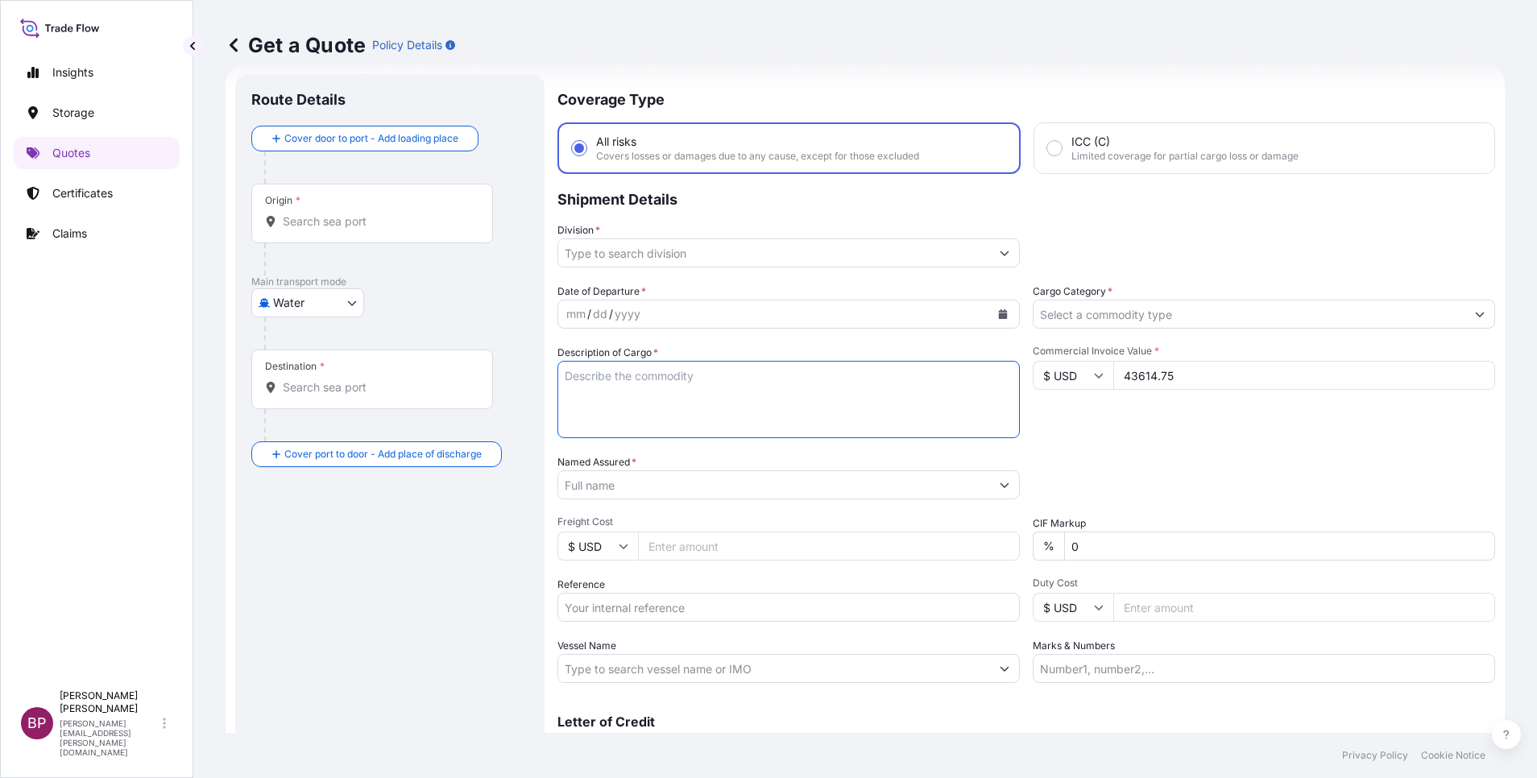
paste textarea "CLEAR GLASS"
type textarea "CLEAR GLASS"
click at [669, 518] on input "Reference" at bounding box center [788, 607] width 462 height 29
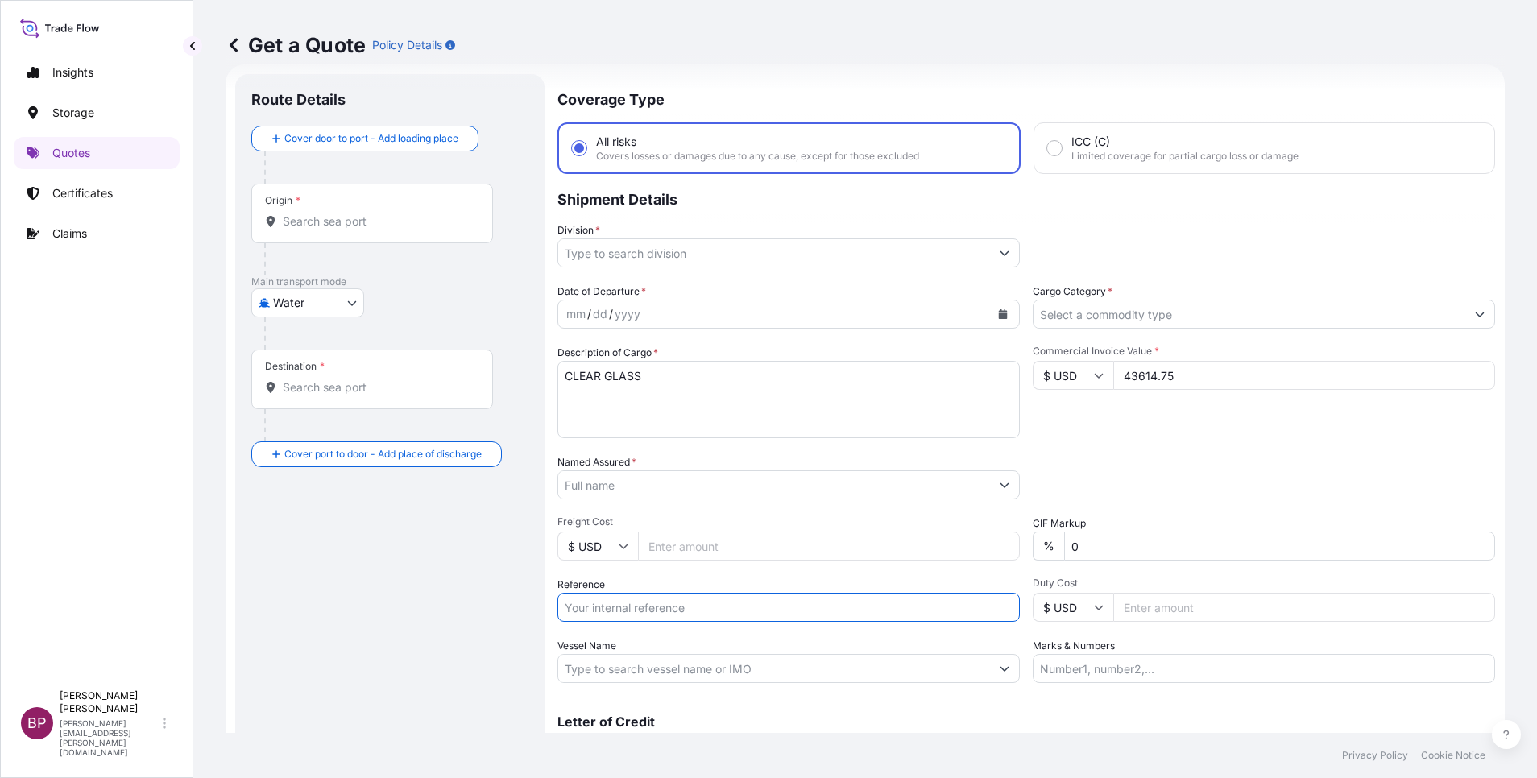
paste input "SSLS2950"
type input "SSLS2950"
click at [665, 491] on input "Named Assured *" at bounding box center [774, 484] width 432 height 29
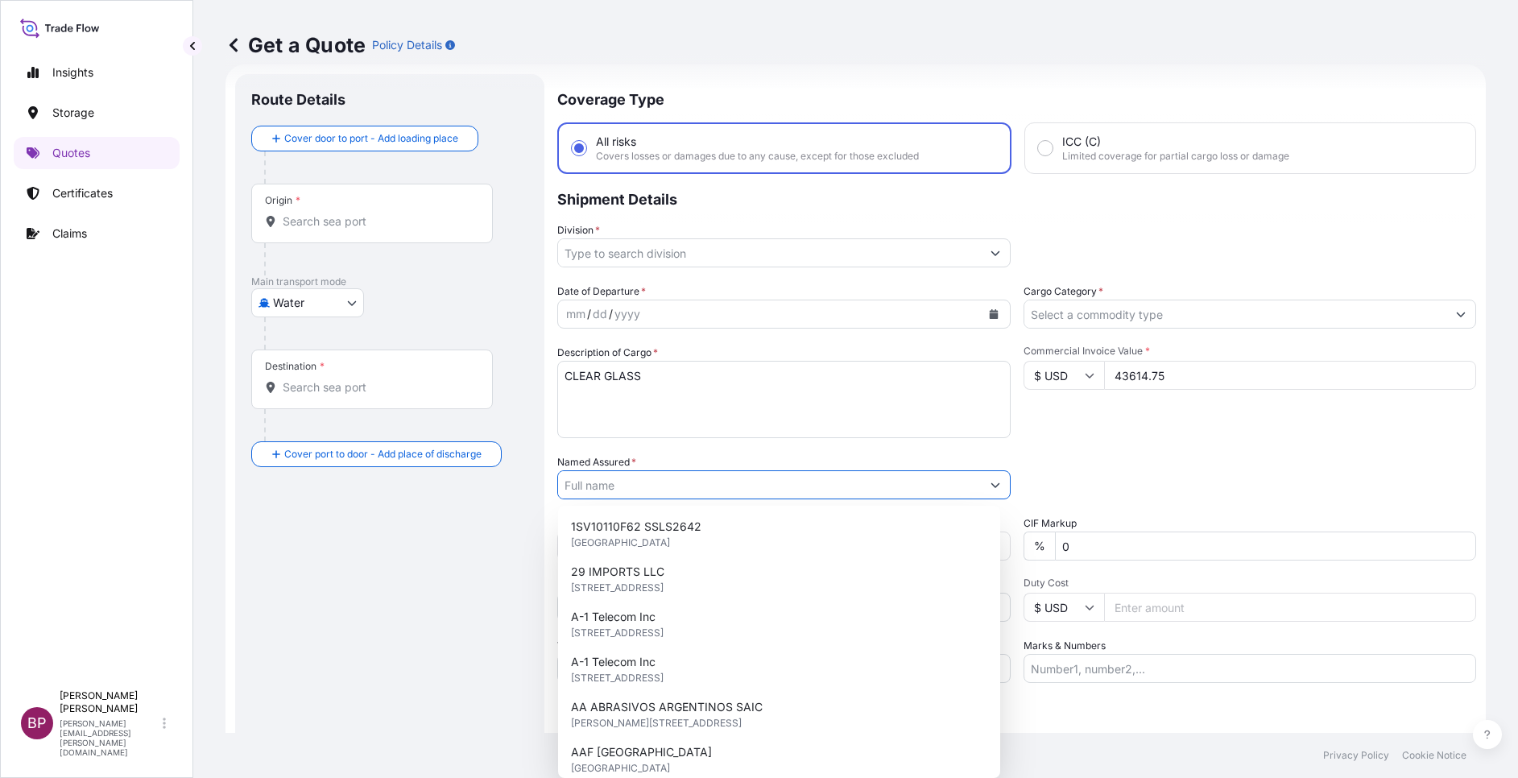
paste input "OBEIKAN GLASS COMPANY"
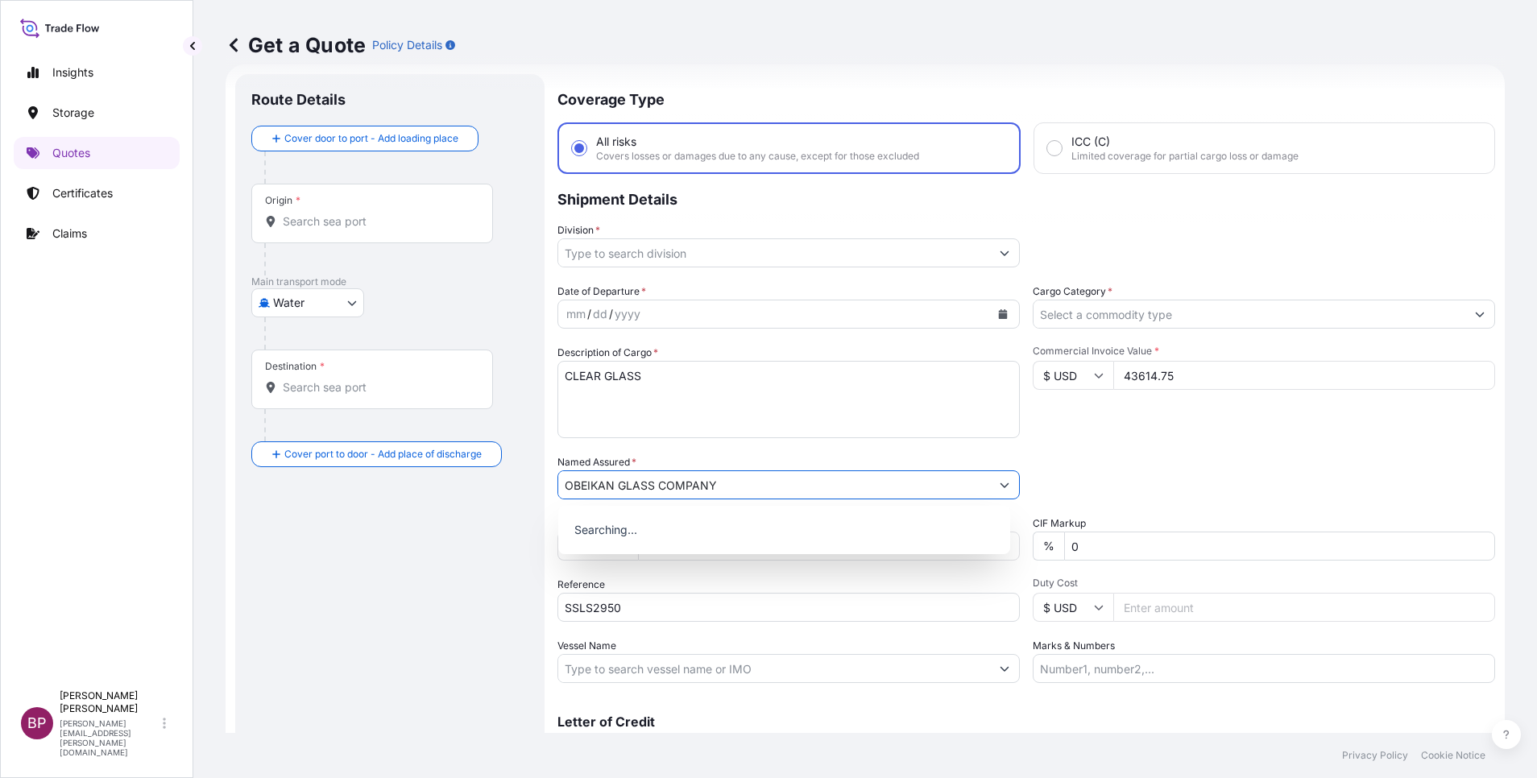
type input "OBEIKAN GLASS COMPANY"
click at [992, 320] on button "Calendar" at bounding box center [1003, 314] width 26 height 26
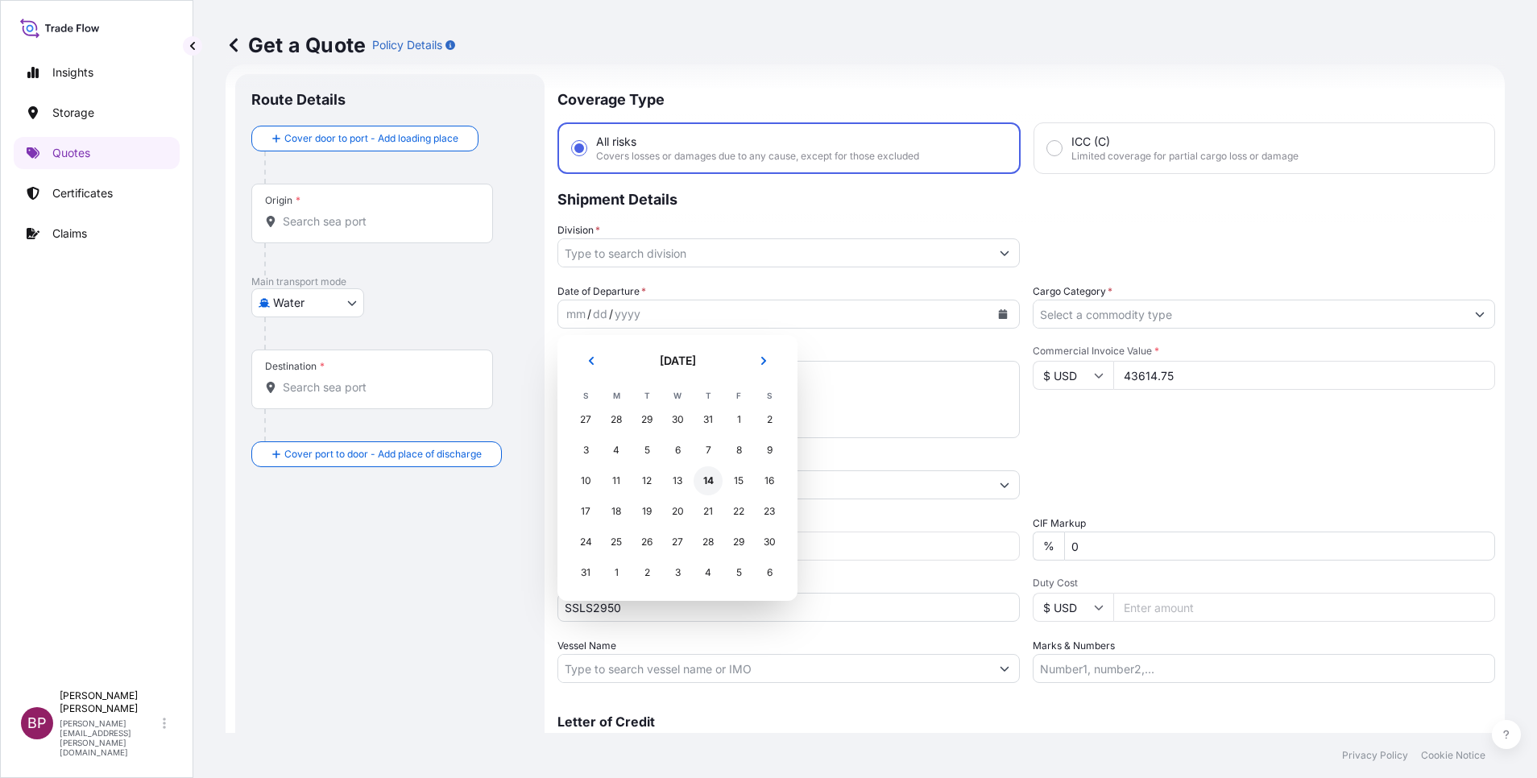
click at [704, 481] on div "14" at bounding box center [708, 480] width 29 height 29
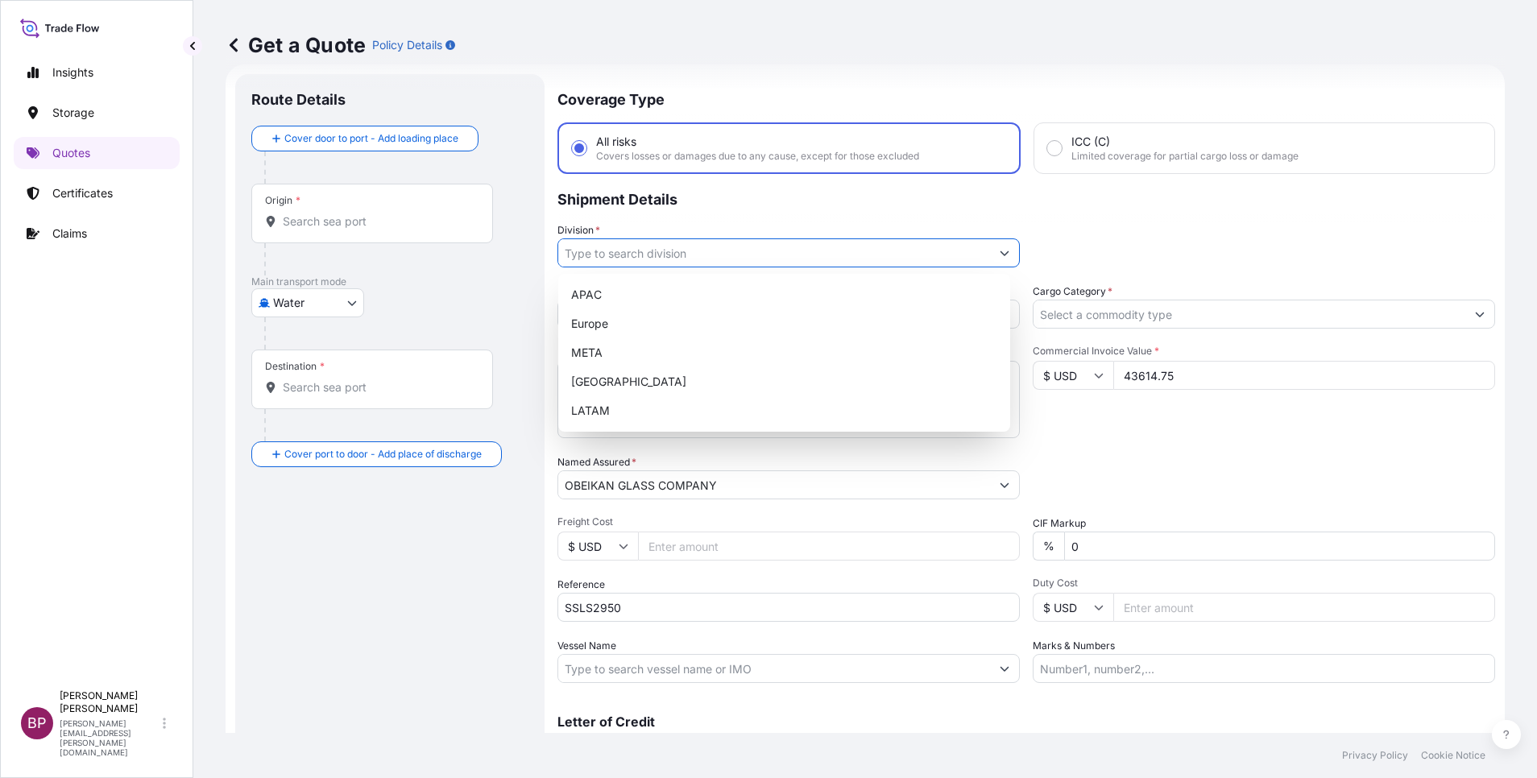
click at [990, 256] on button "Show suggestions" at bounding box center [1004, 252] width 29 height 29
click at [622, 352] on div "META" at bounding box center [784, 352] width 439 height 29
type input "META"
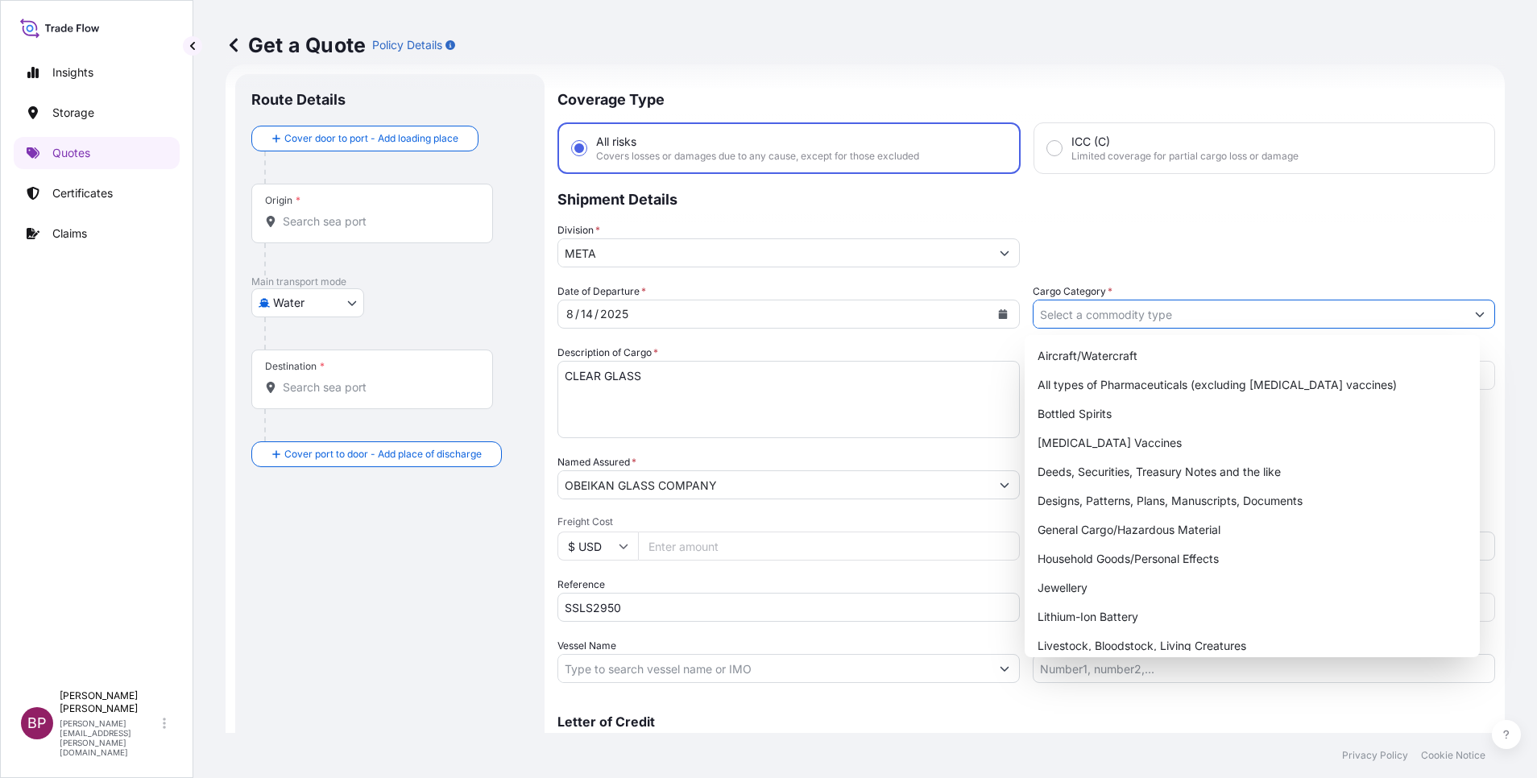
click at [1024, 316] on input "Cargo Category *" at bounding box center [1249, 314] width 432 height 29
click at [1024, 518] on div "General Cargo/Hazardous Material" at bounding box center [1252, 530] width 442 height 29
type input "General Cargo/Hazardous Material"
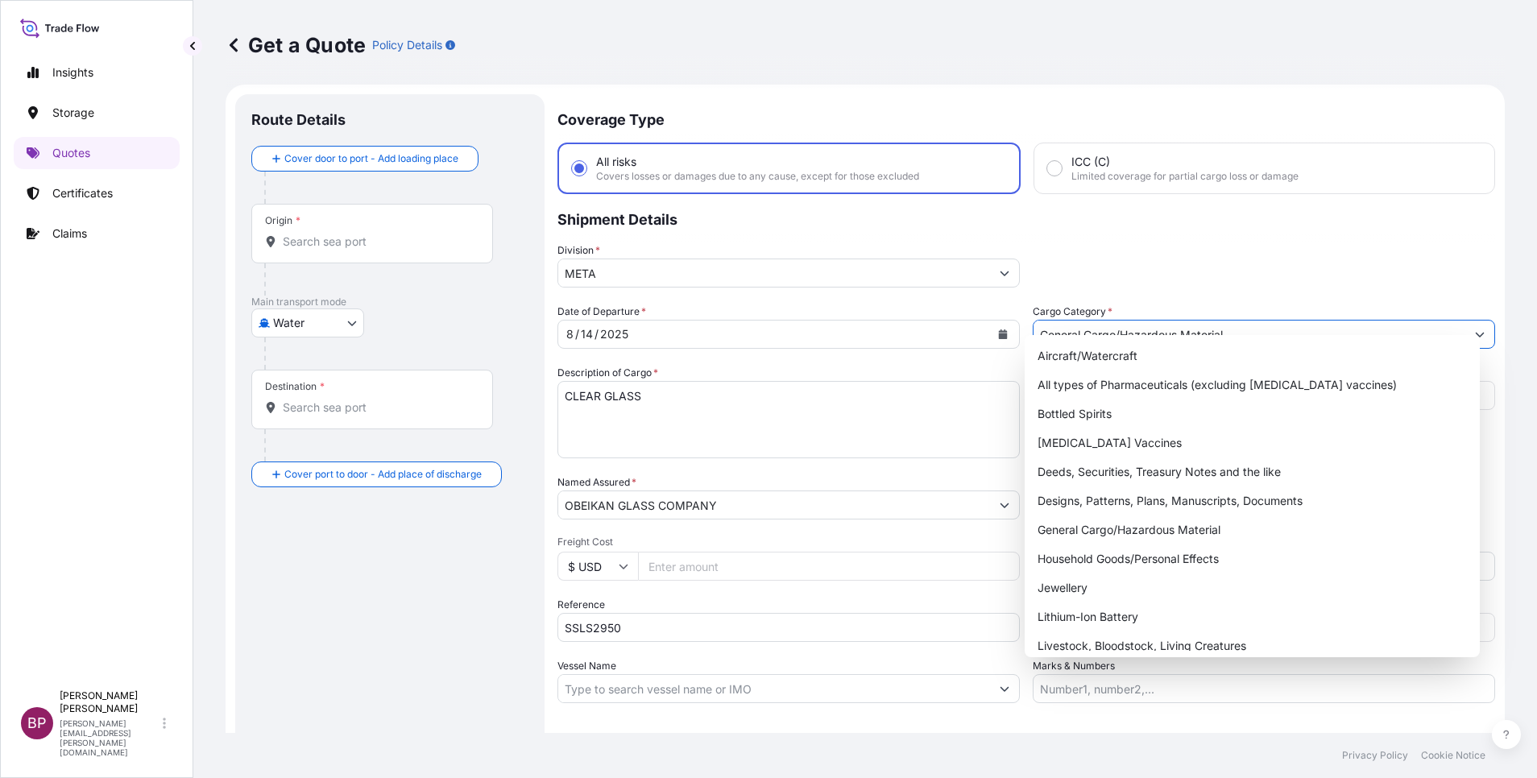
scroll to position [0, 0]
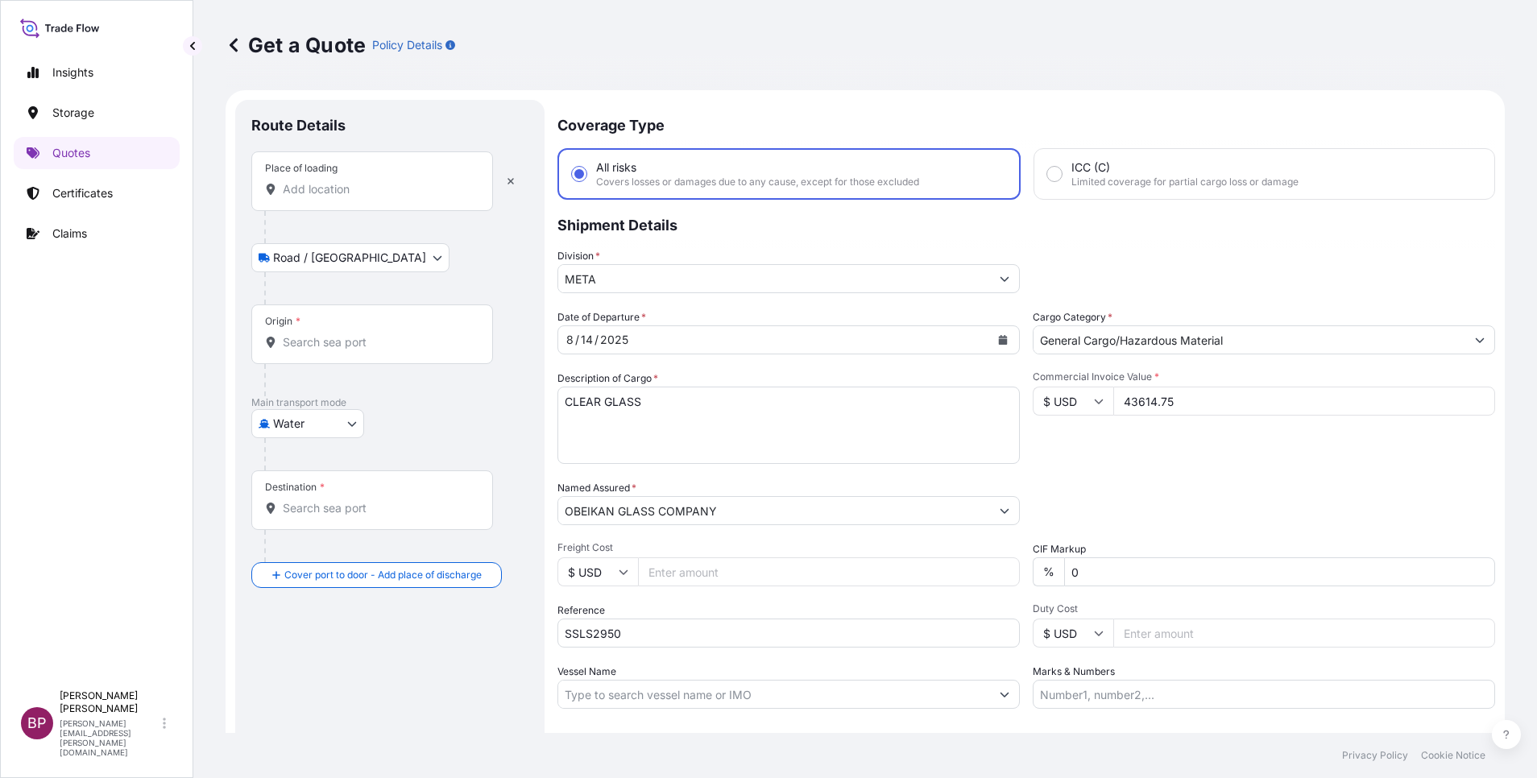
click at [371, 197] on div "Place of loading" at bounding box center [372, 181] width 242 height 60
click at [371, 197] on input "Place of loading" at bounding box center [378, 189] width 190 height 16
paste input "JEDDAH"
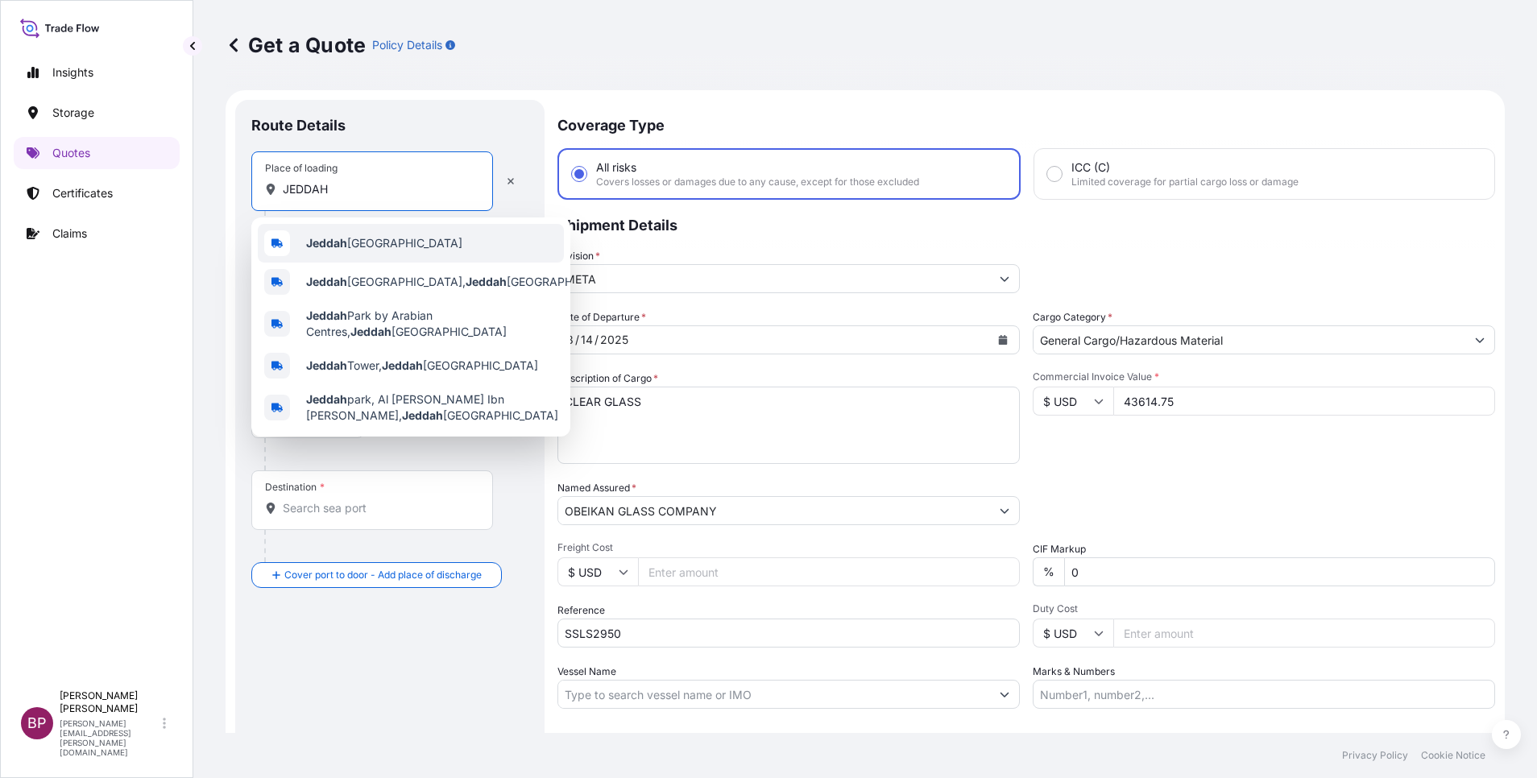
click at [371, 245] on span "Jeddah Saudi Arabia" at bounding box center [384, 243] width 156 height 16
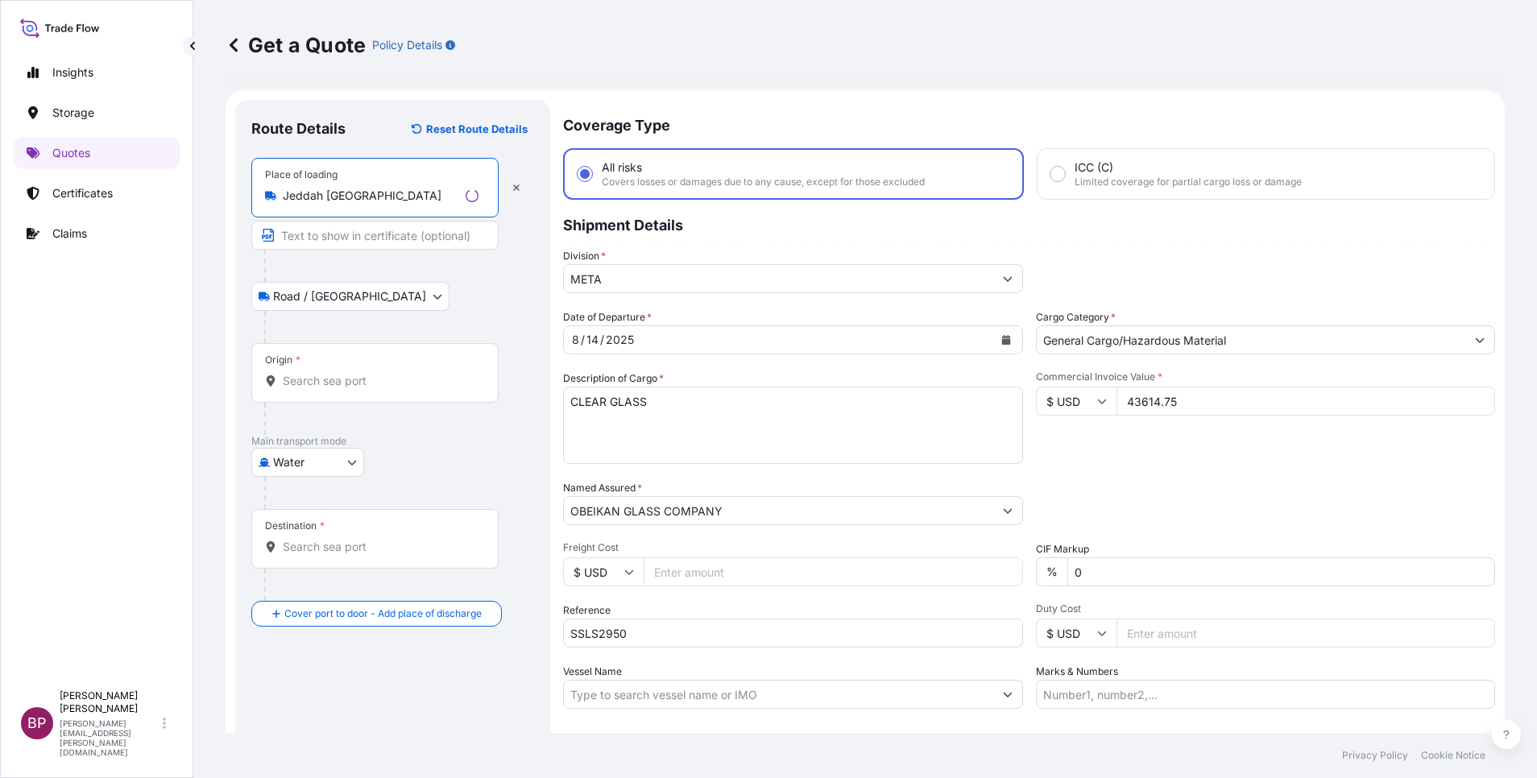
type input "Jeddah Saudi Arabia"
click at [362, 396] on div "Origin *" at bounding box center [374, 373] width 247 height 60
click at [362, 389] on input "Origin *" at bounding box center [381, 381] width 196 height 16
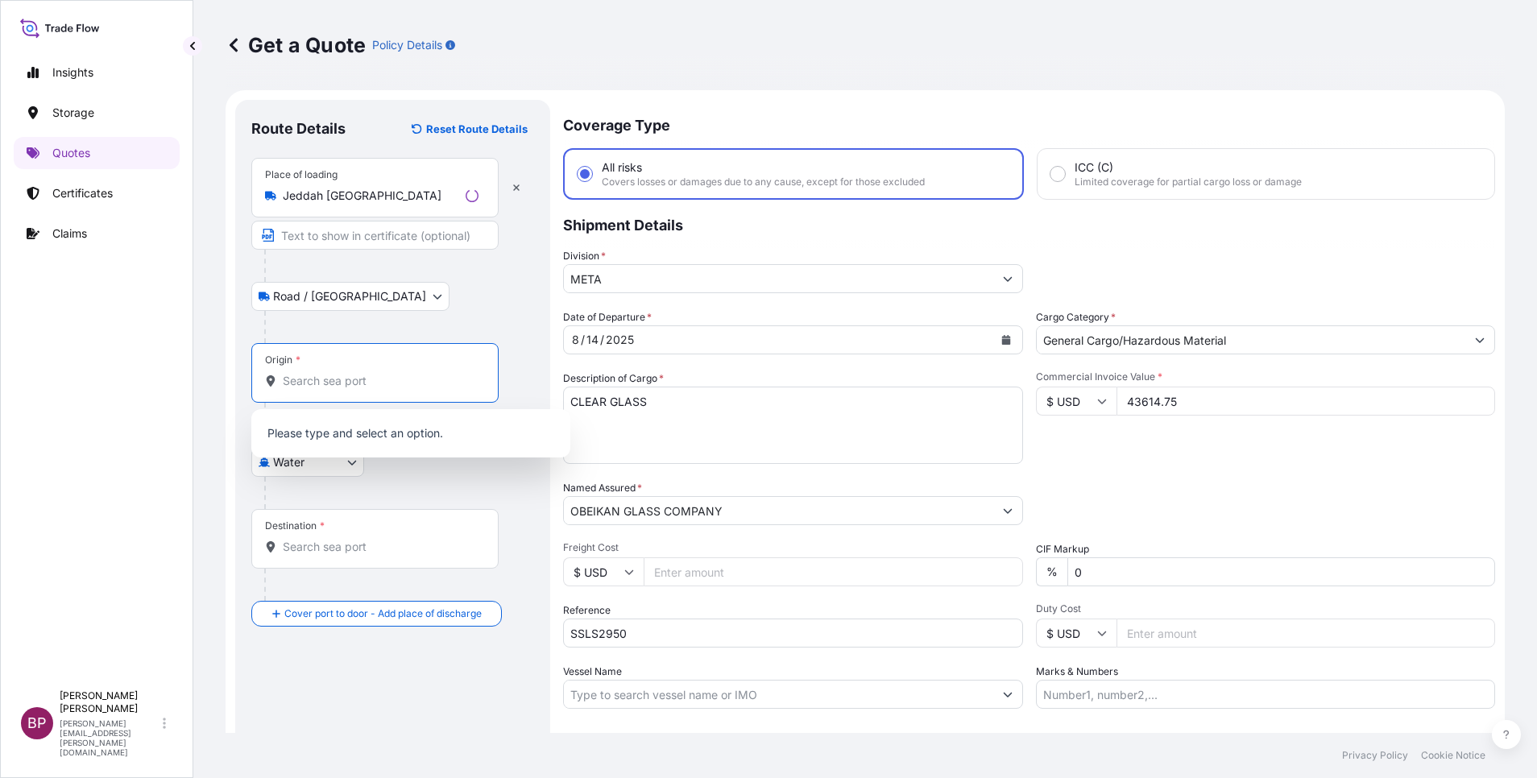
paste input "JEDDAH"
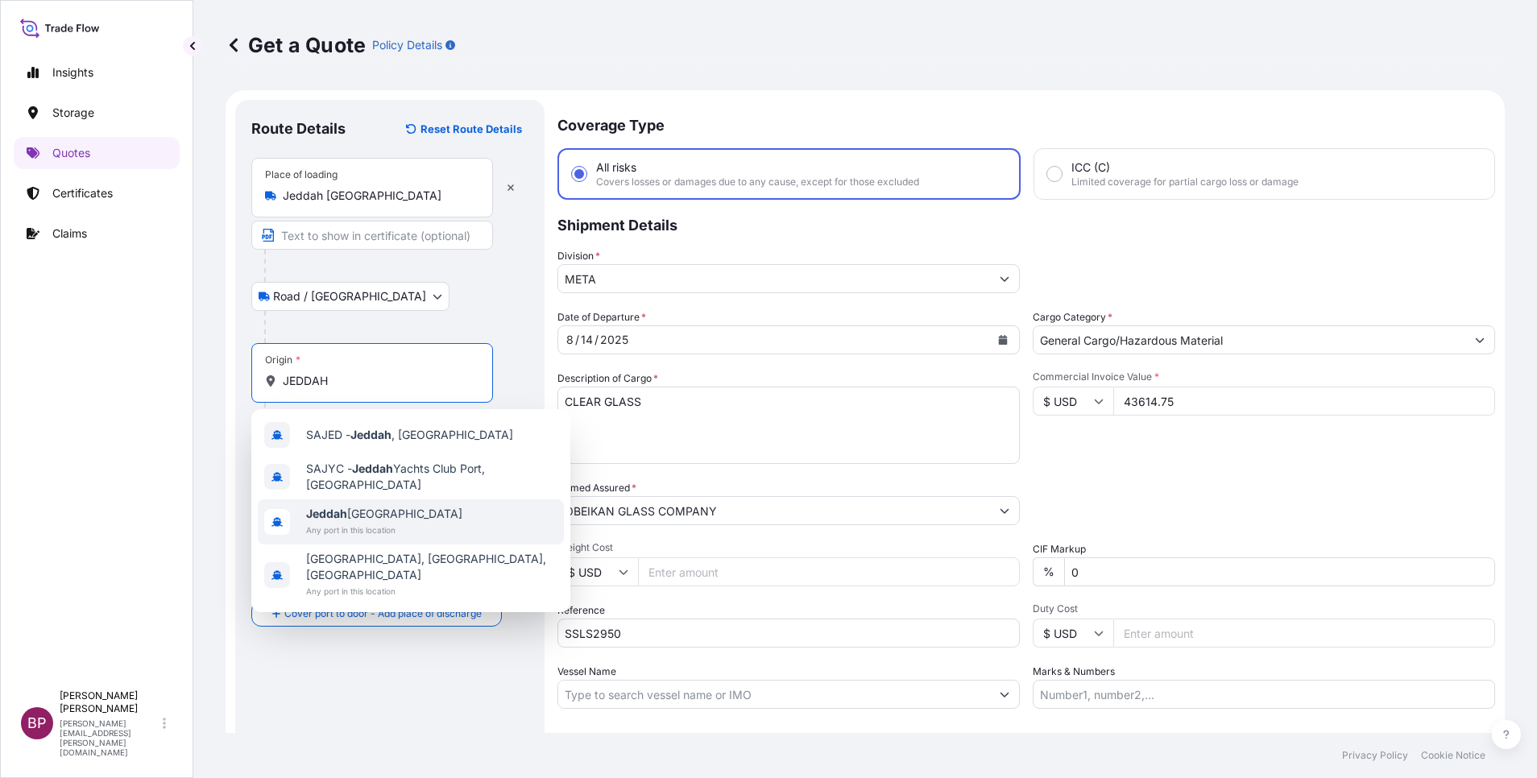
click at [395, 517] on span "Jeddah Saudi Arabia" at bounding box center [384, 514] width 156 height 16
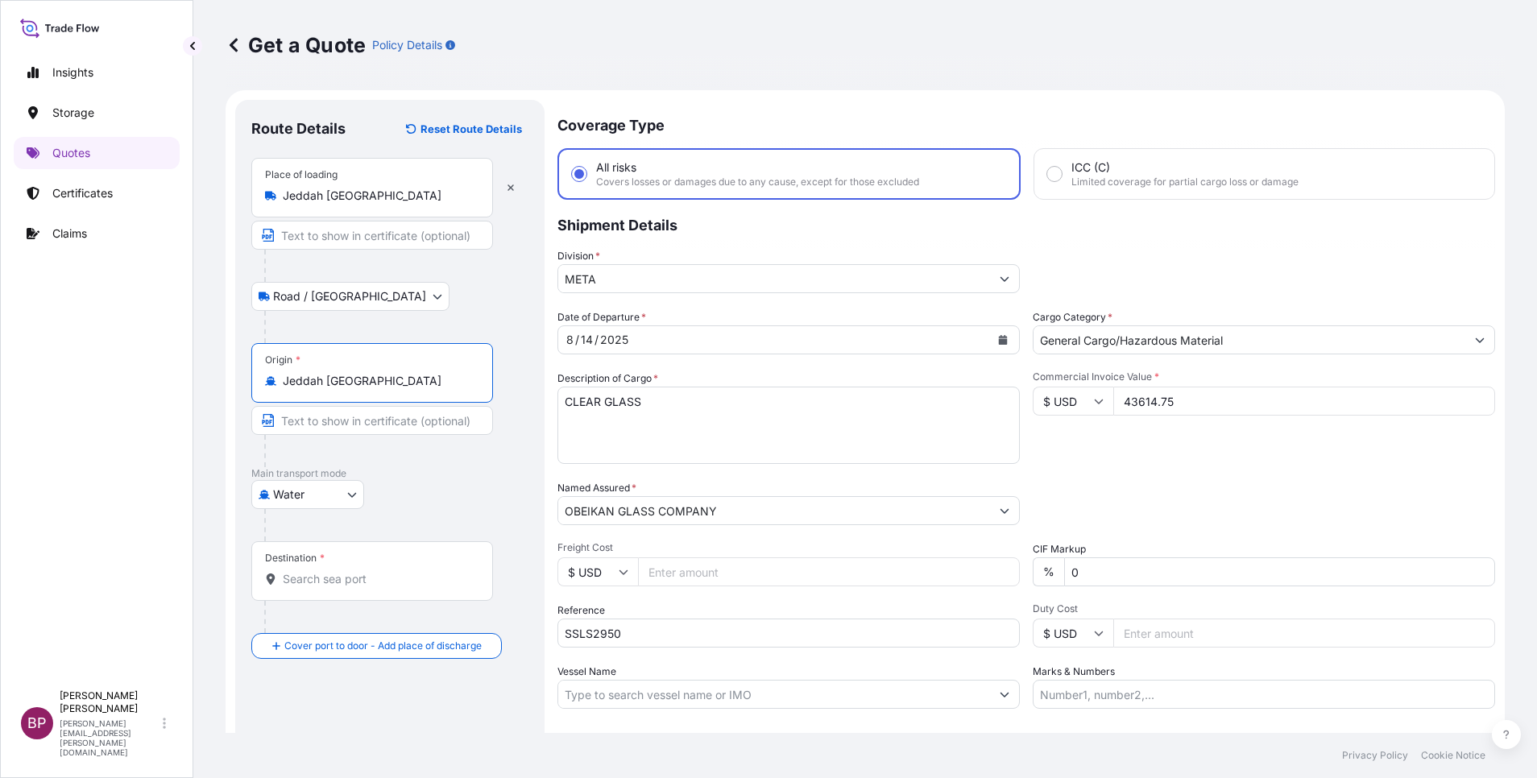
type input "Jeddah Saudi Arabia"
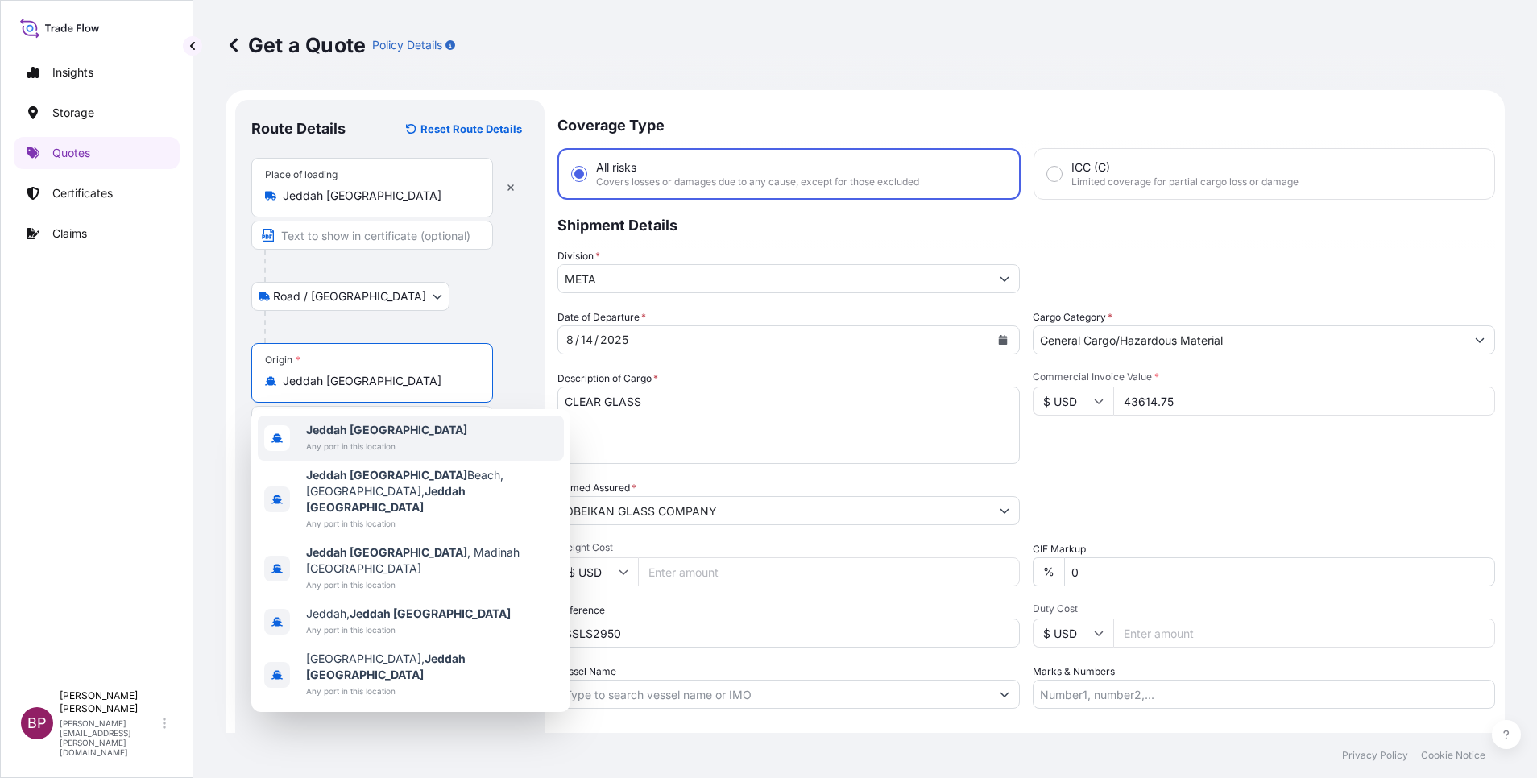
click at [538, 321] on div "Route Details Reset Route Details Place of loading Jeddah Saudi Arabia Road / I…" at bounding box center [389, 464] width 309 height 729
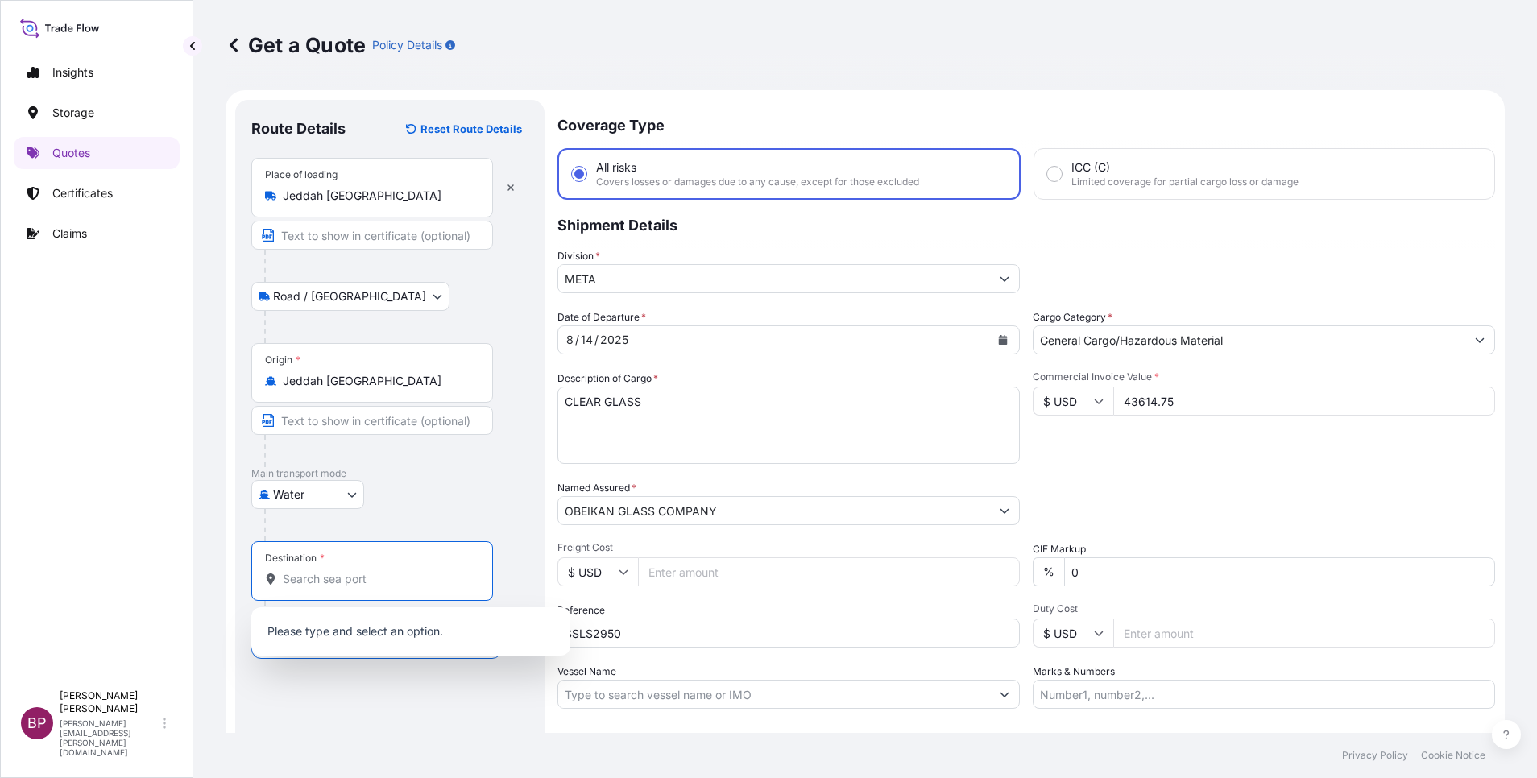
click at [383, 518] on input "Destination *" at bounding box center [378, 579] width 190 height 16
paste input "BEIRUT"
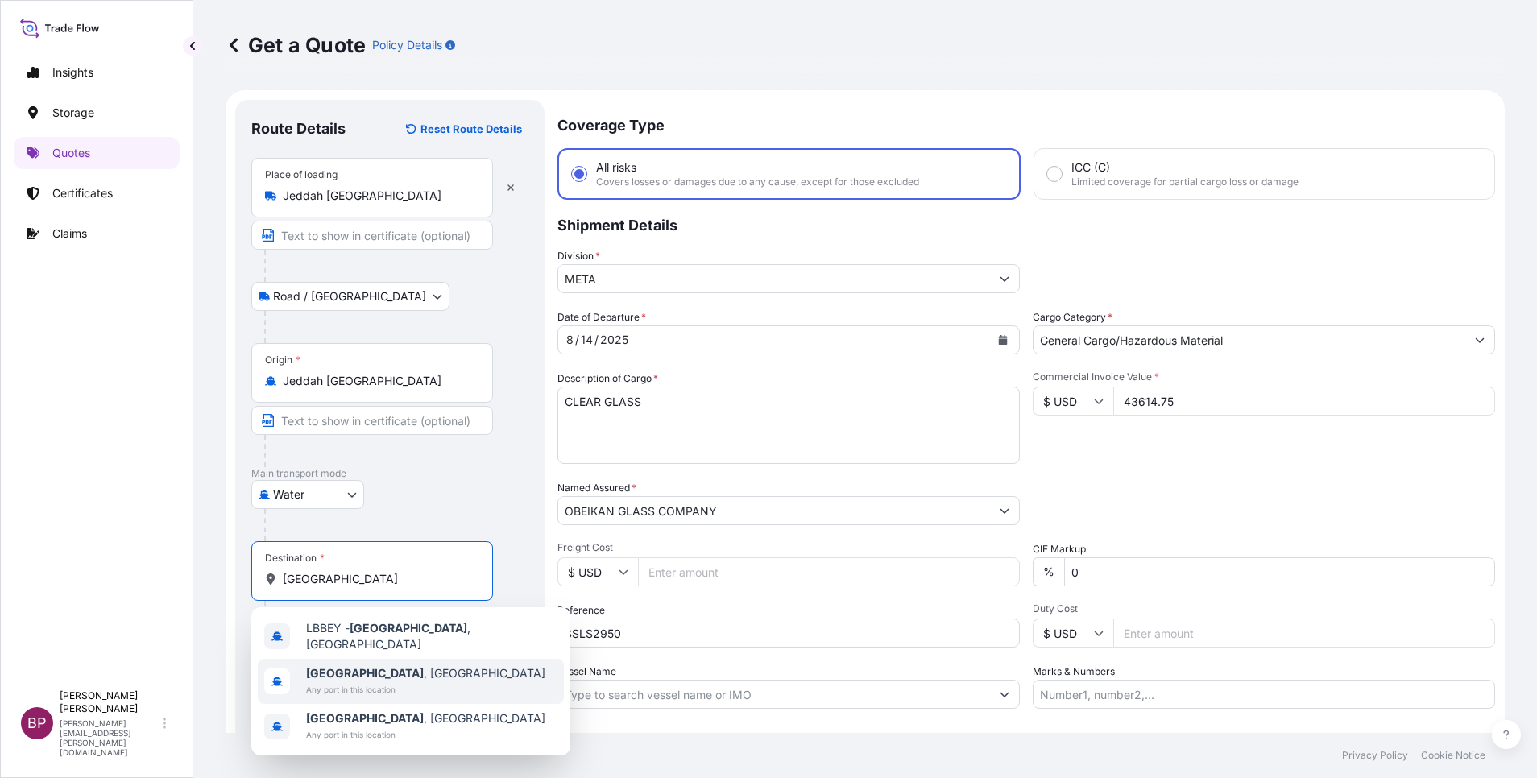
click at [382, 518] on span "Any port in this location" at bounding box center [425, 689] width 239 height 16
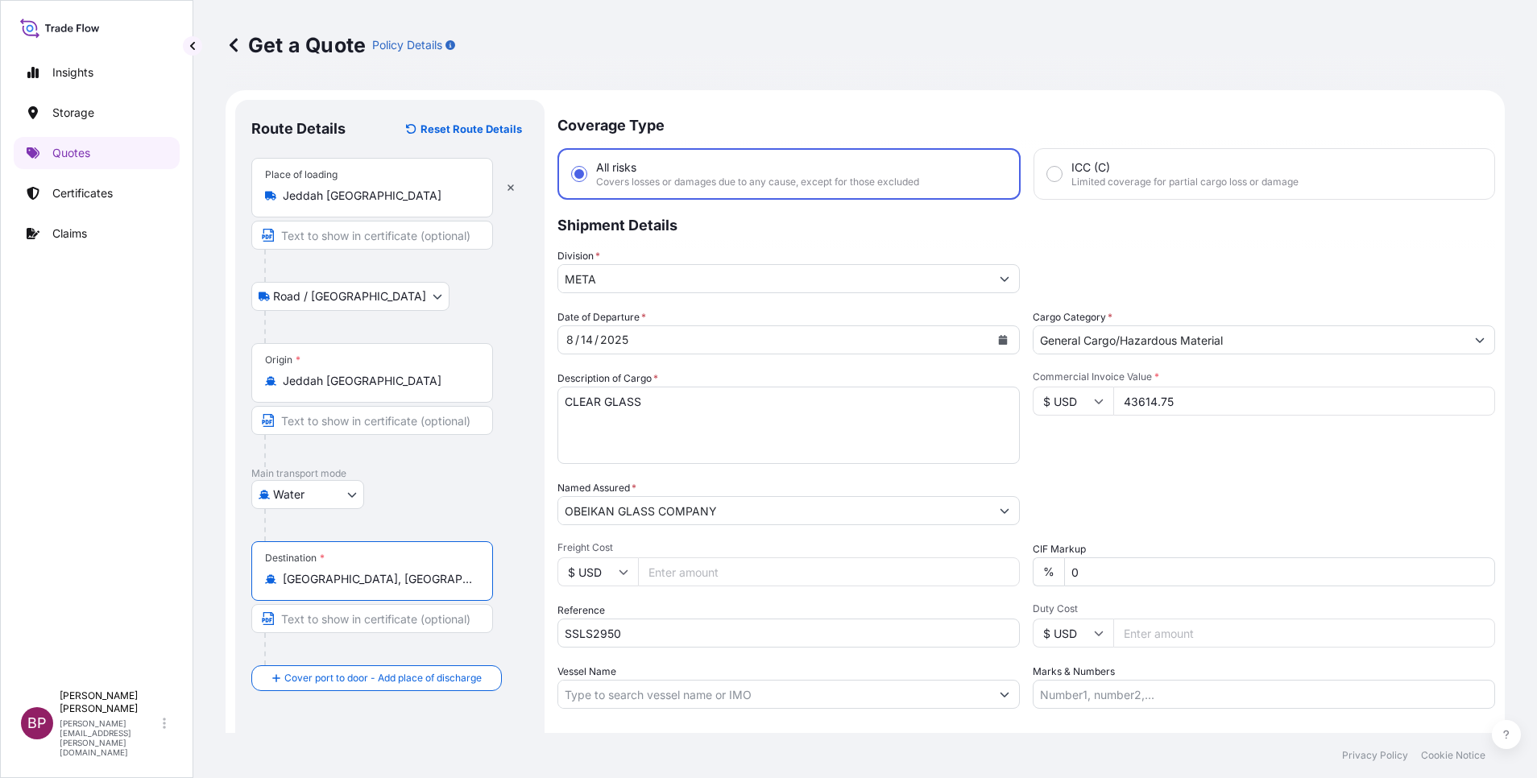
scroll to position [106, 0]
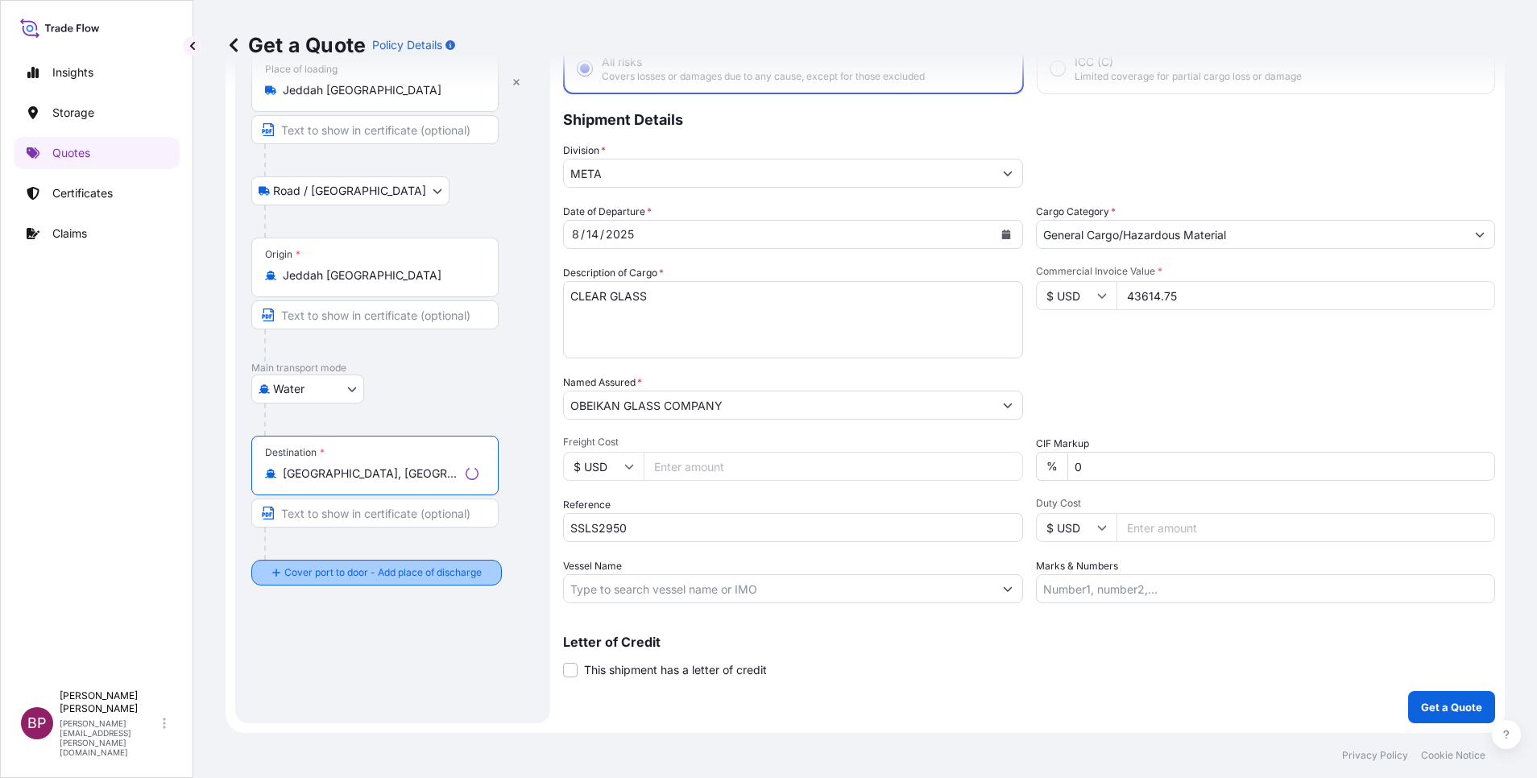
type input "Beirut, Lebanon"
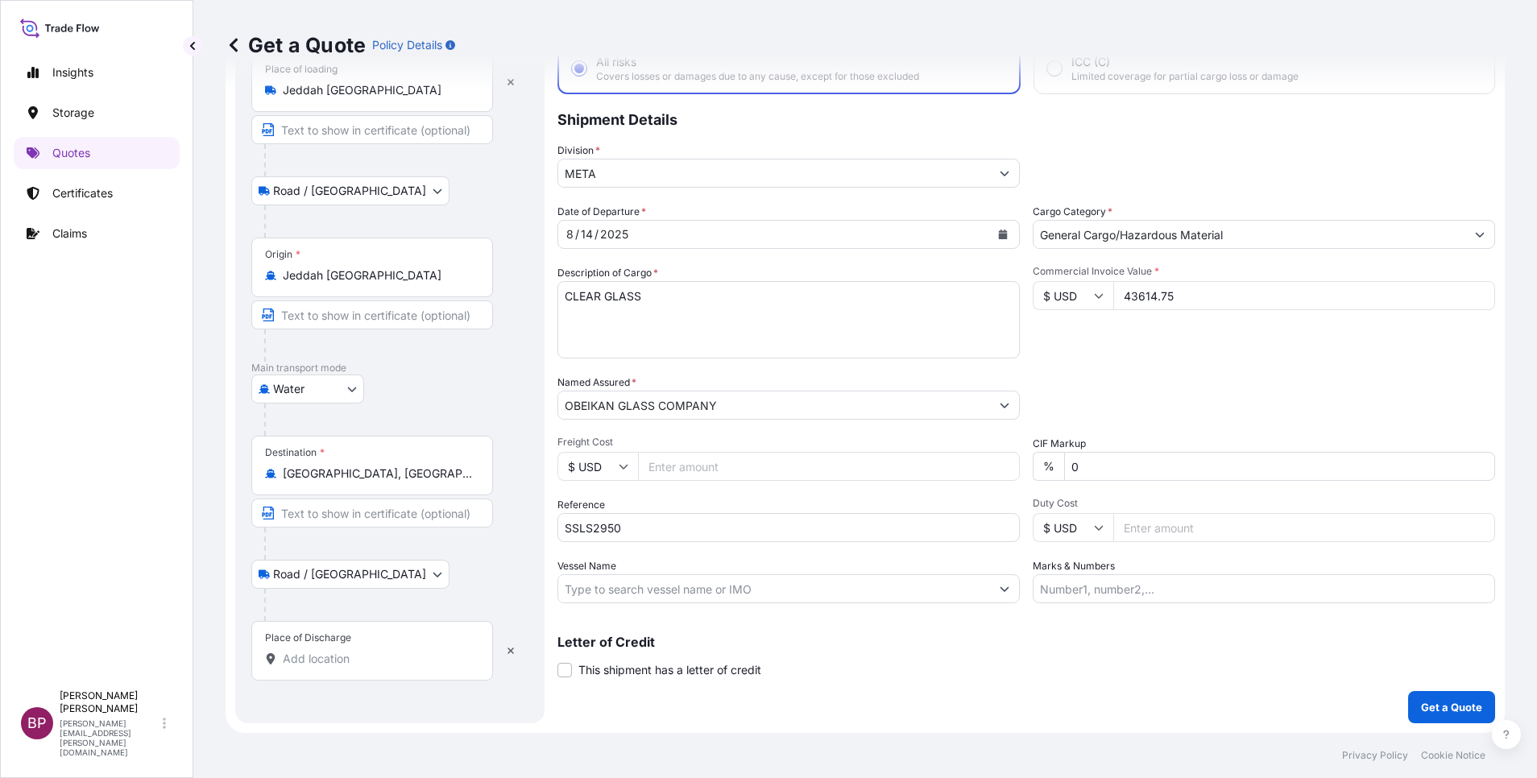
click at [352, 518] on input "Place of Discharge" at bounding box center [378, 659] width 190 height 16
paste input "BEIRUT"
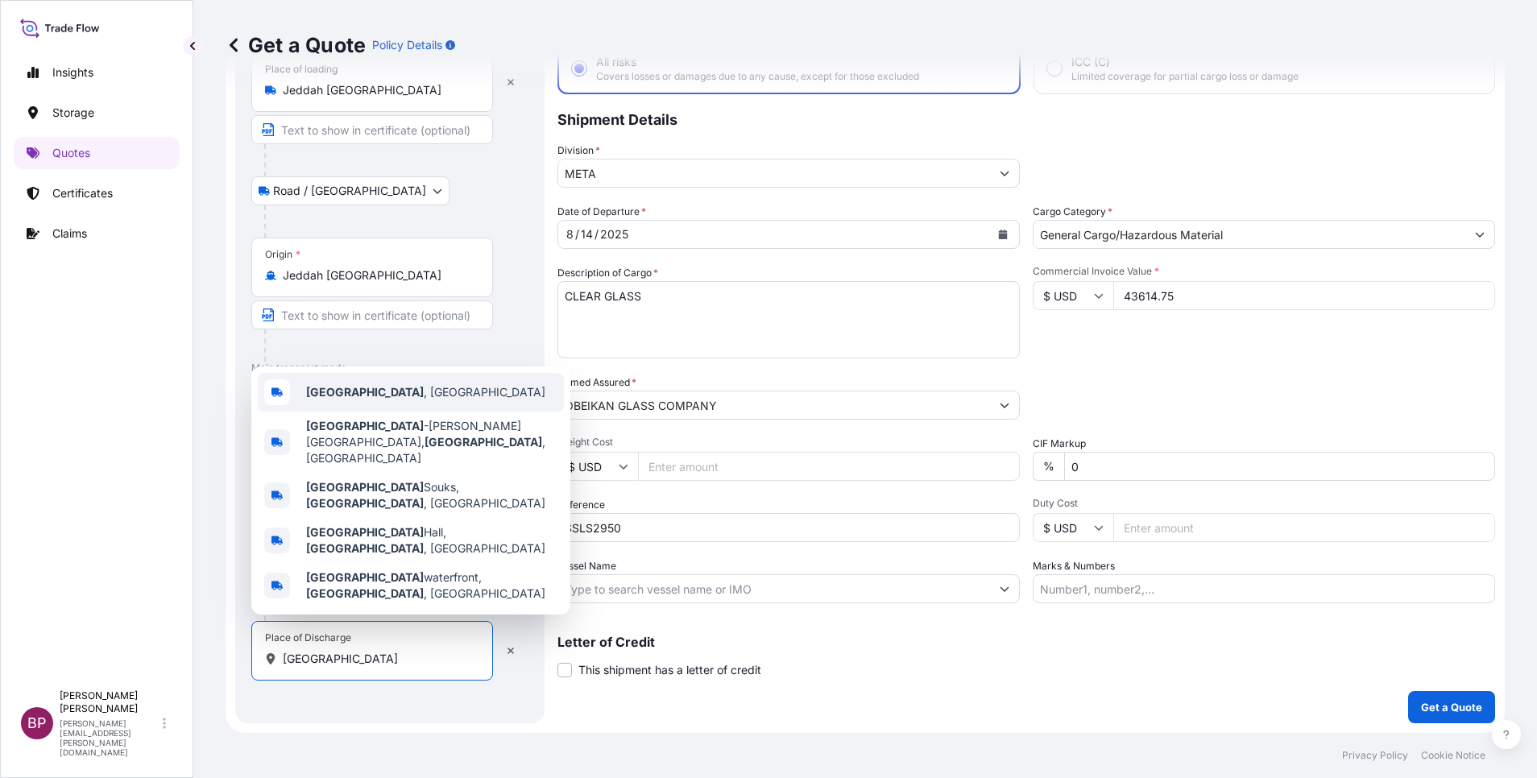
click at [384, 400] on span "Beirut , Lebanon" at bounding box center [425, 392] width 239 height 16
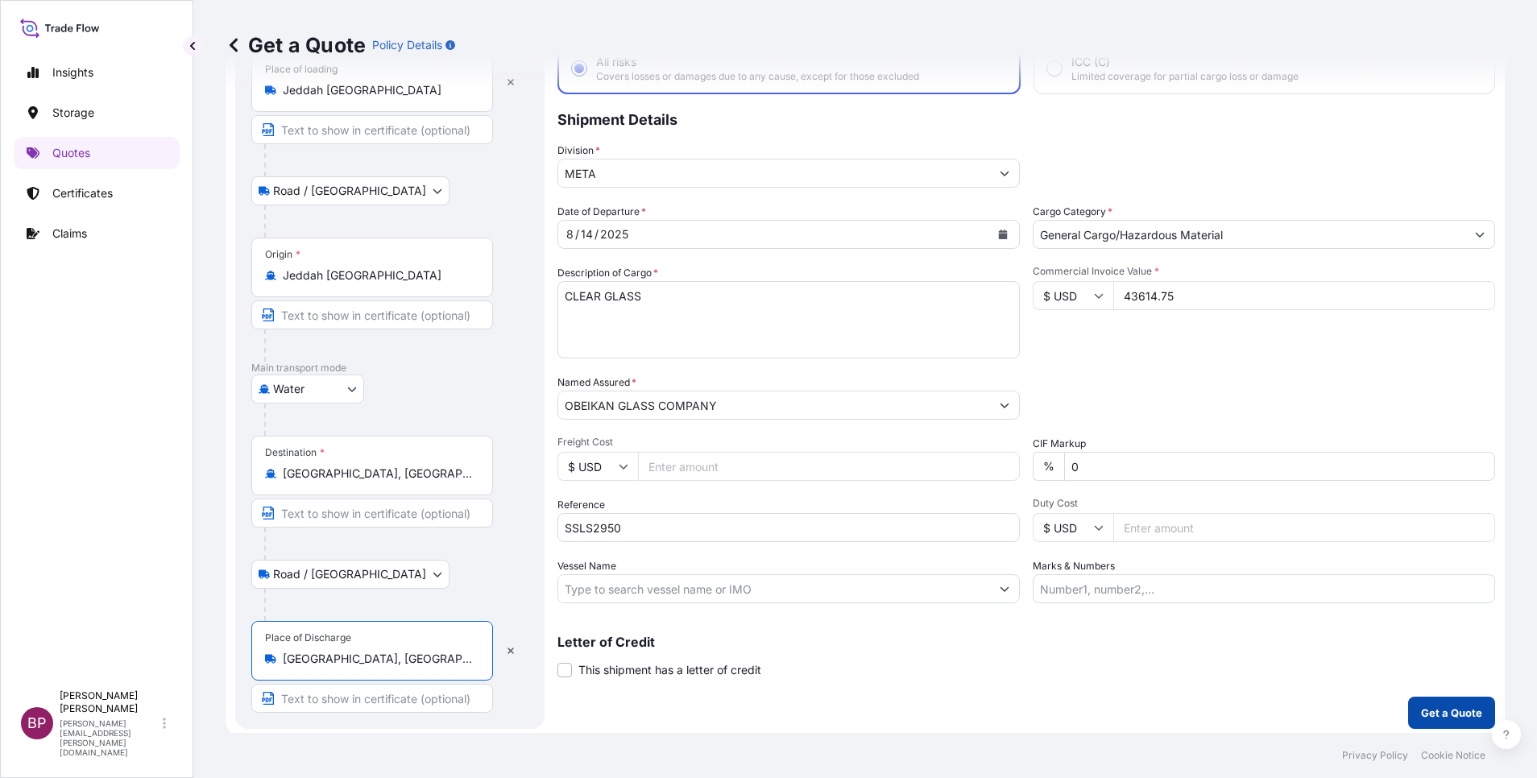
type input "Beirut, Lebanon"
click at [1024, 518] on p "Get a Quote" at bounding box center [1451, 713] width 61 height 16
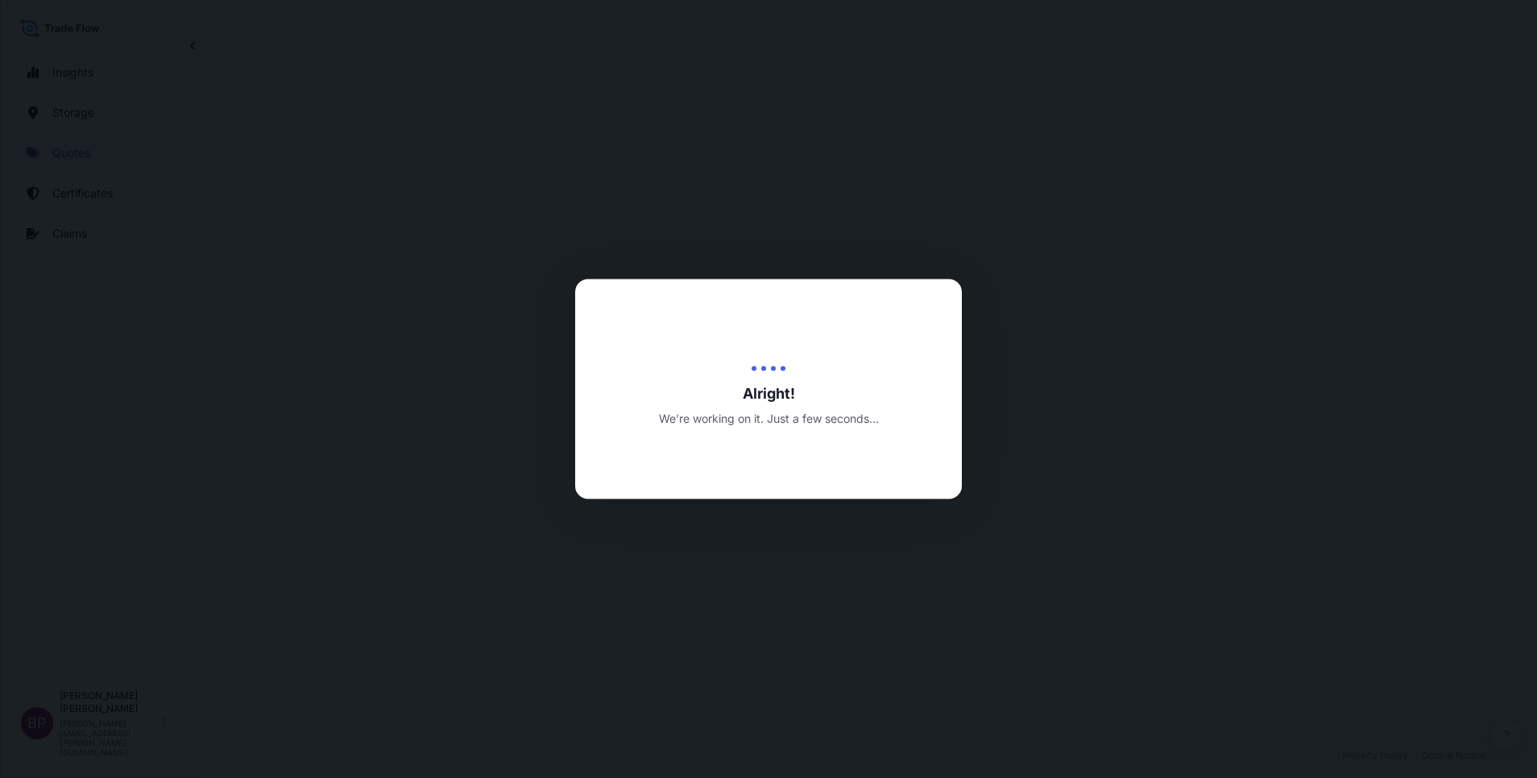
select select "Road / Inland"
select select "Water"
select select "Road / Inland"
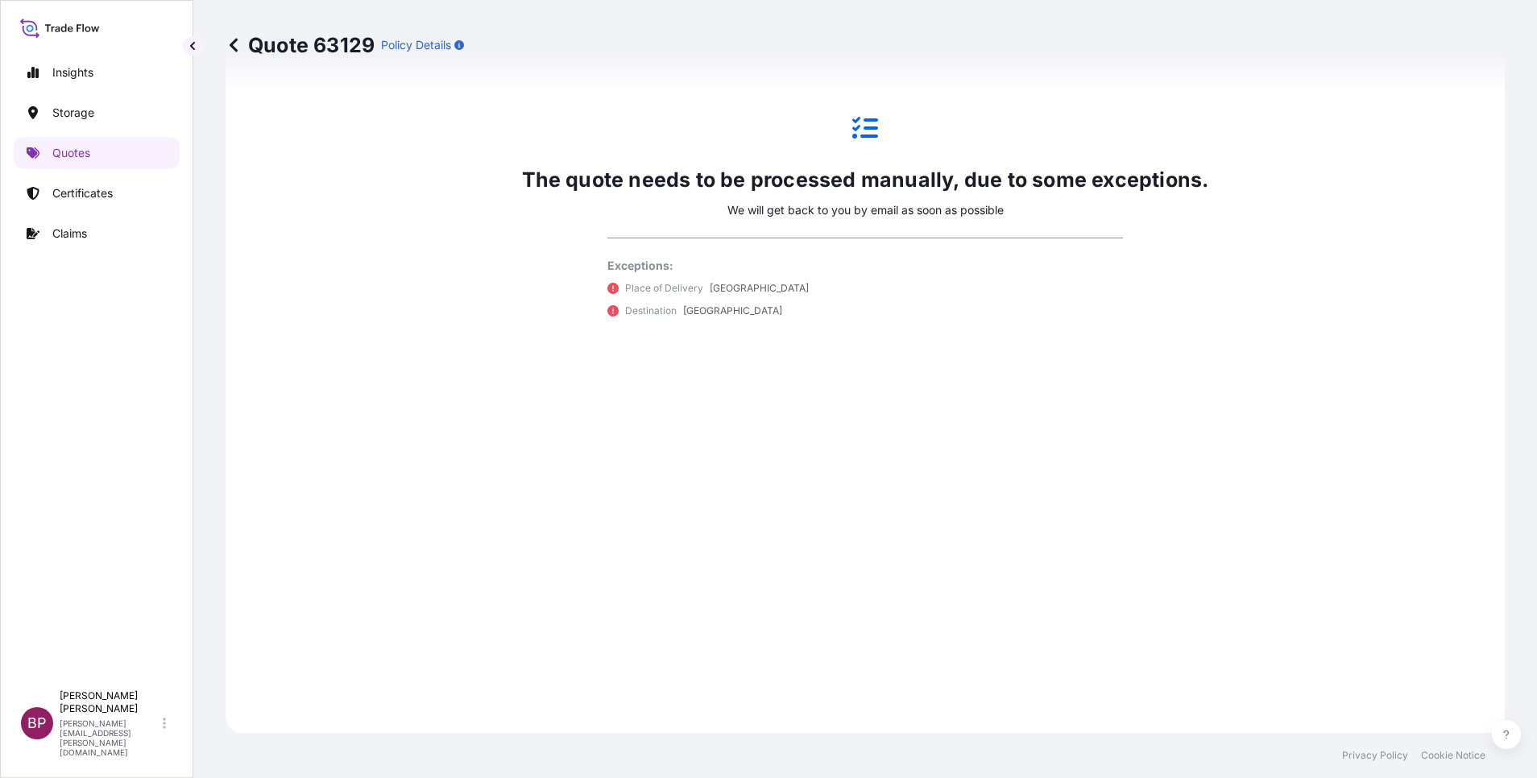
scroll to position [1157, 0]
click at [81, 151] on p "Quotes" at bounding box center [71, 153] width 38 height 16
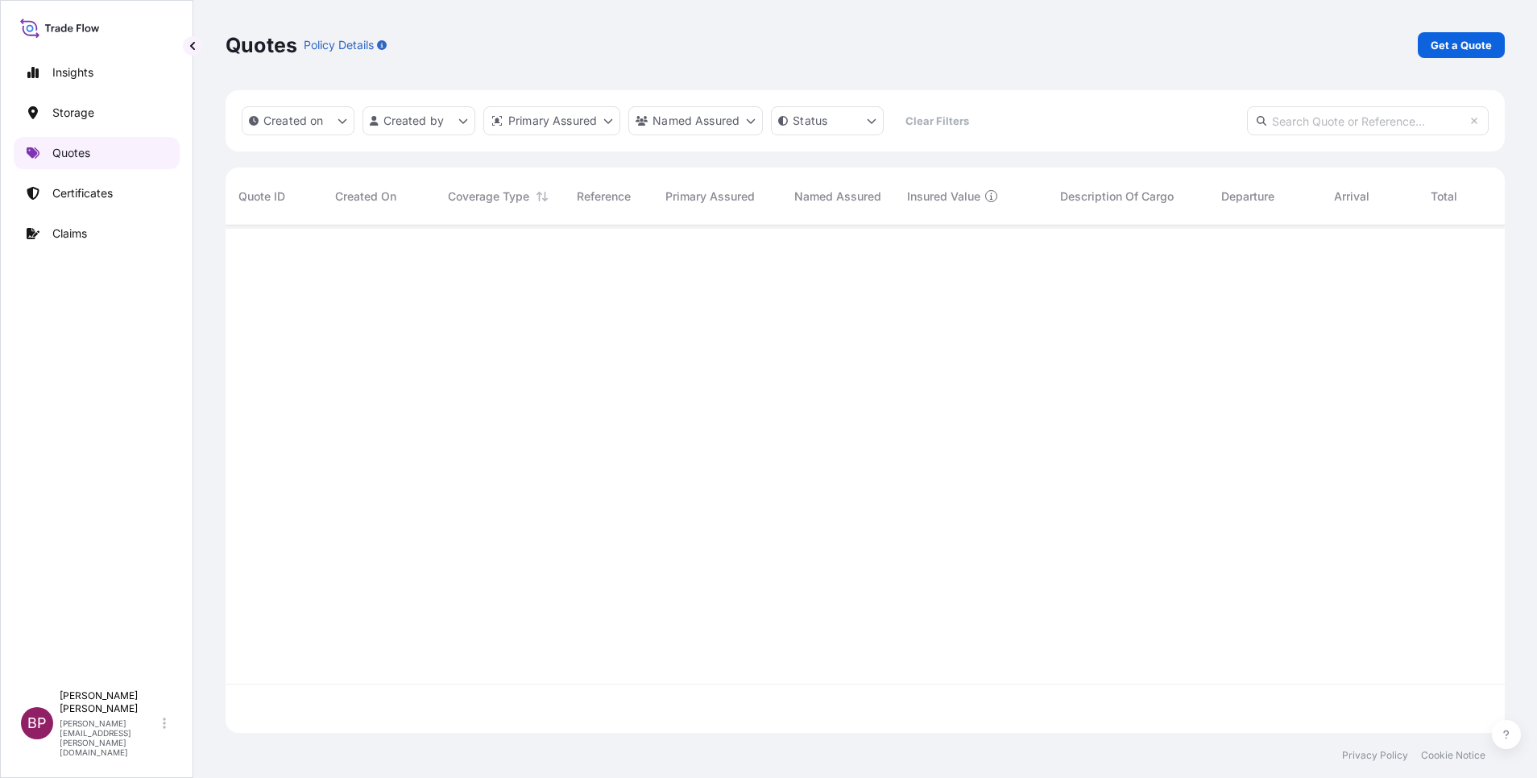
scroll to position [498, 1261]
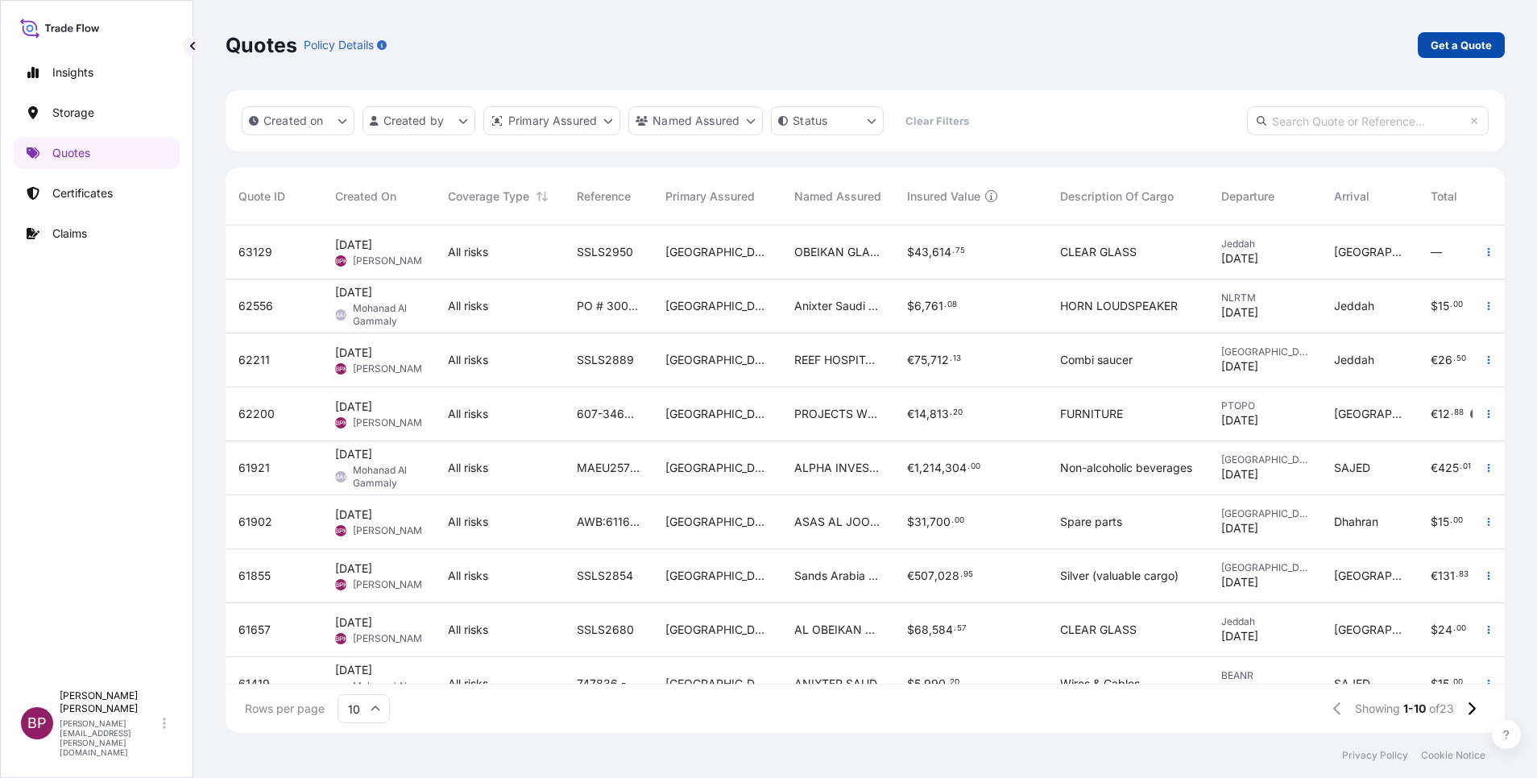
click at [1024, 39] on p "Get a Quote" at bounding box center [1461, 45] width 61 height 16
select select "Water"
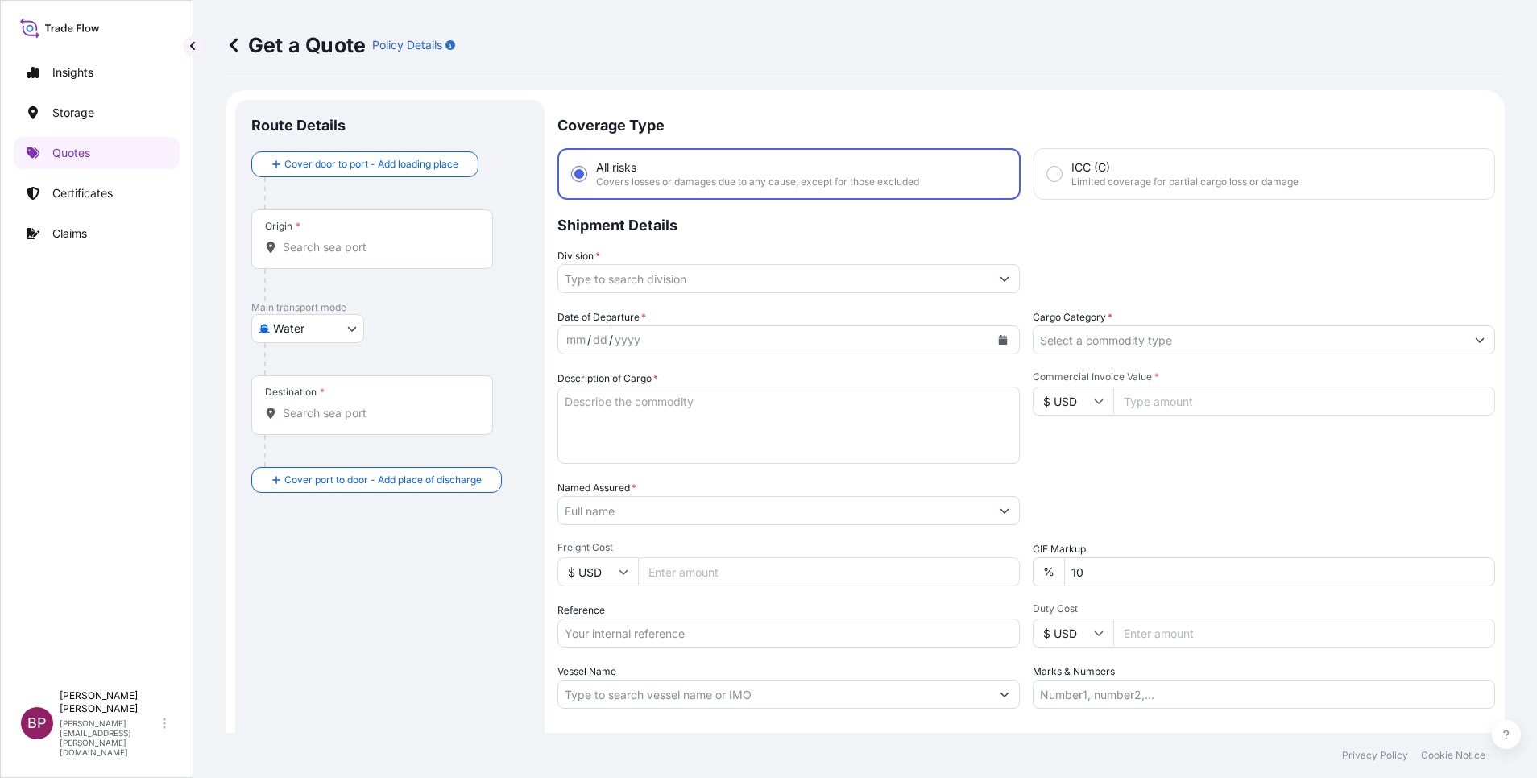
scroll to position [26, 0]
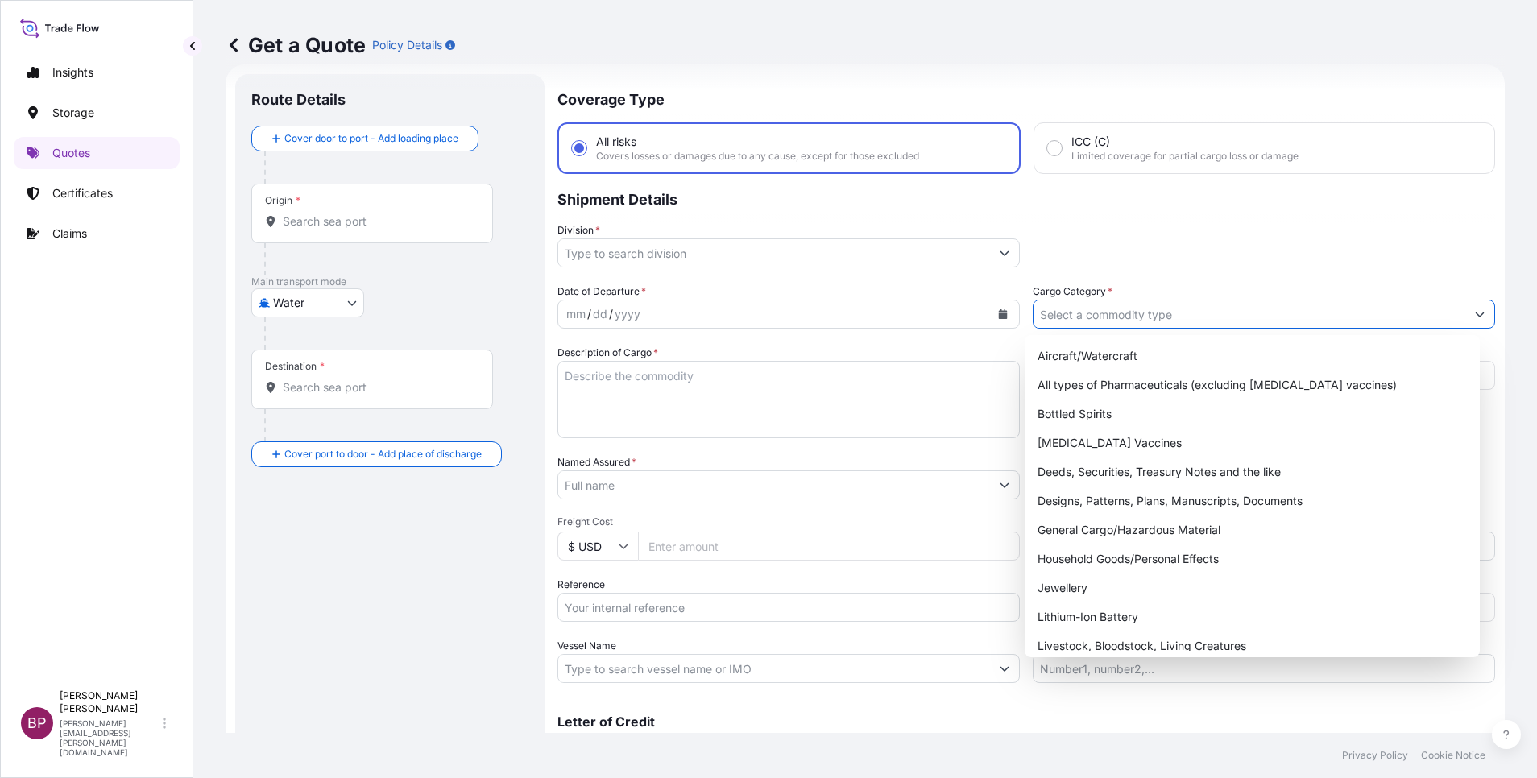
click at [1024, 317] on input "Cargo Category *" at bounding box center [1249, 314] width 432 height 29
click at [1024, 518] on div "General Cargo/Hazardous Material" at bounding box center [1252, 530] width 442 height 29
type input "General Cargo/Hazardous Material"
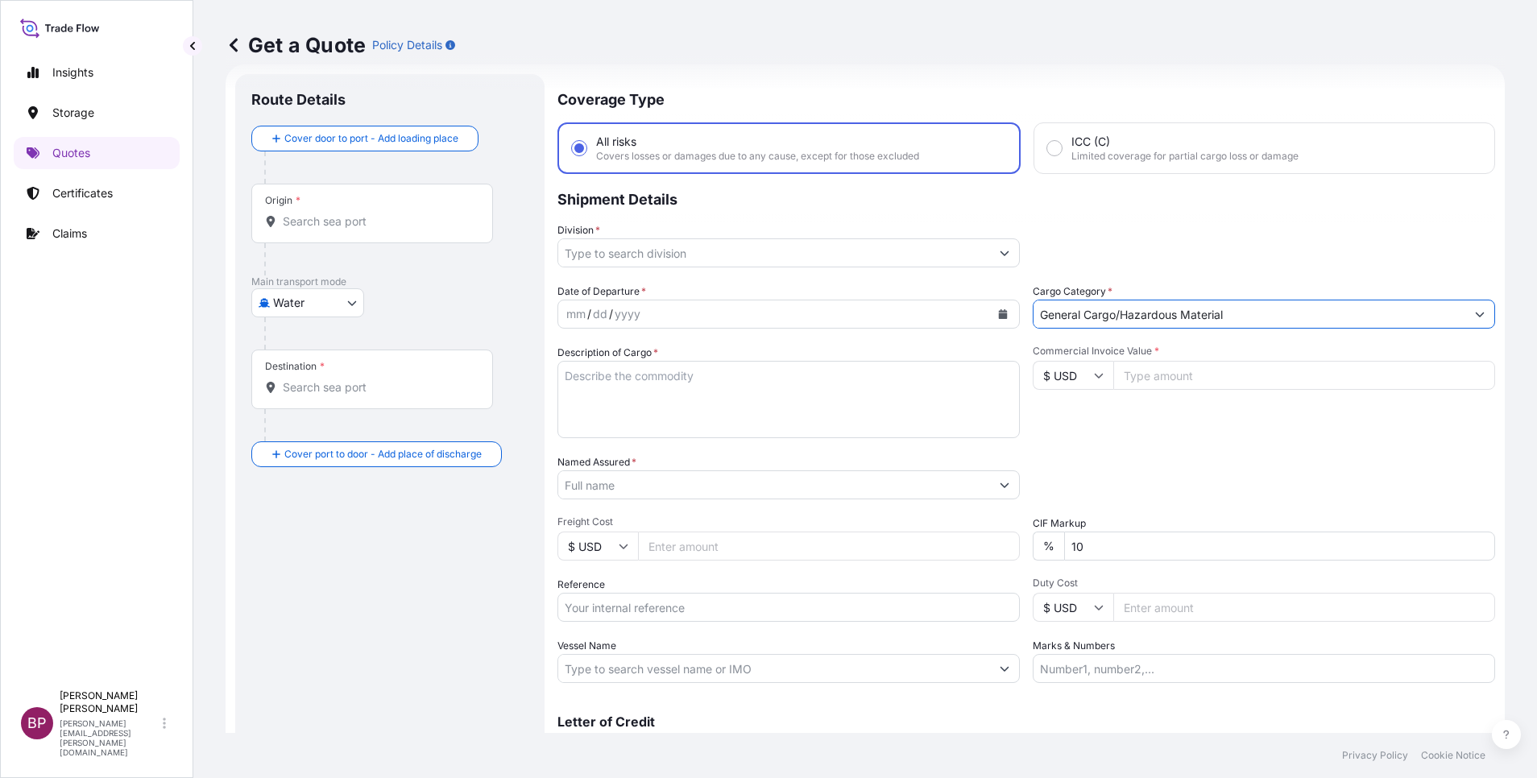
click at [1000, 251] on icon "Show suggestions" at bounding box center [1005, 253] width 10 height 10
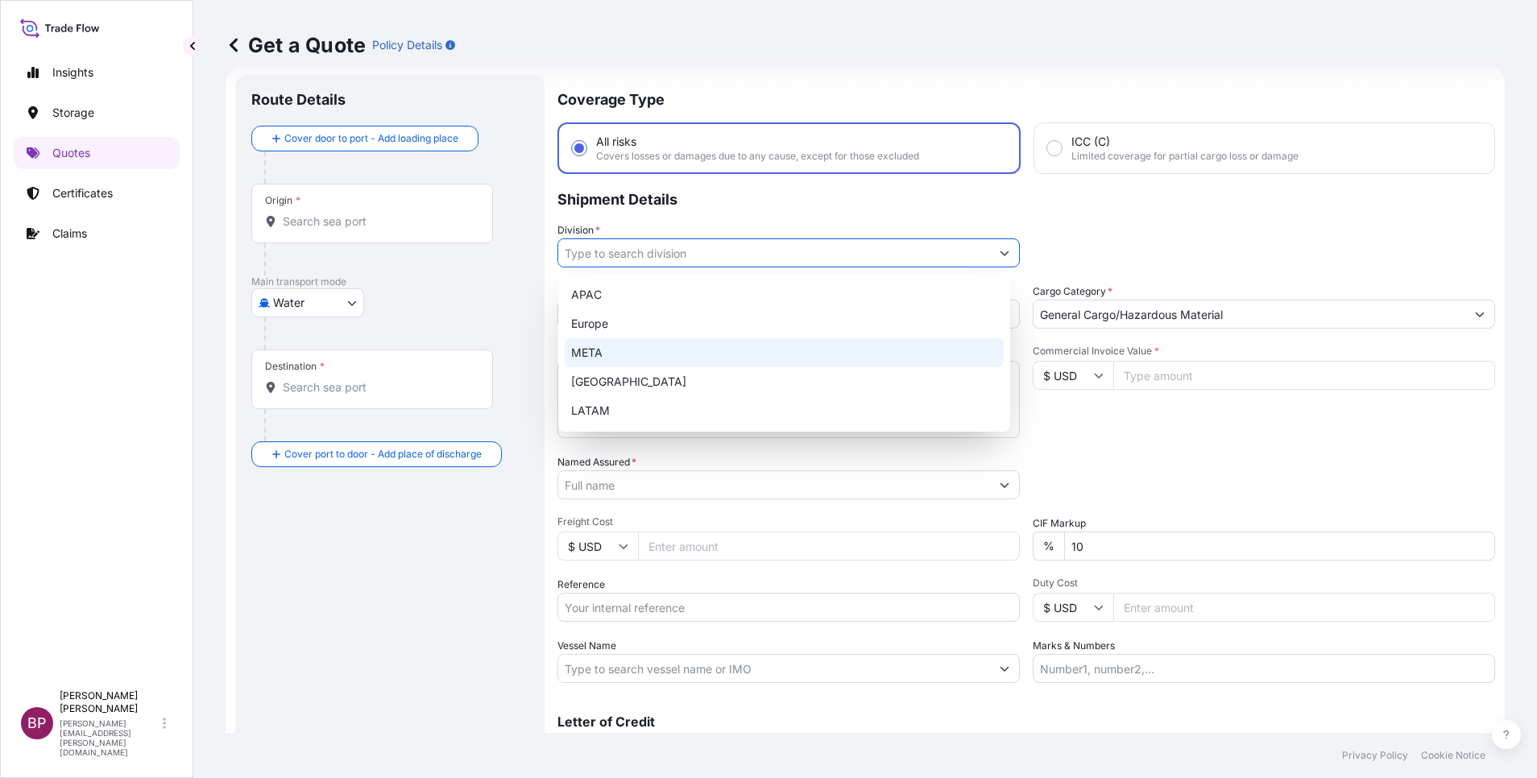
click at [641, 353] on div "META" at bounding box center [784, 352] width 439 height 29
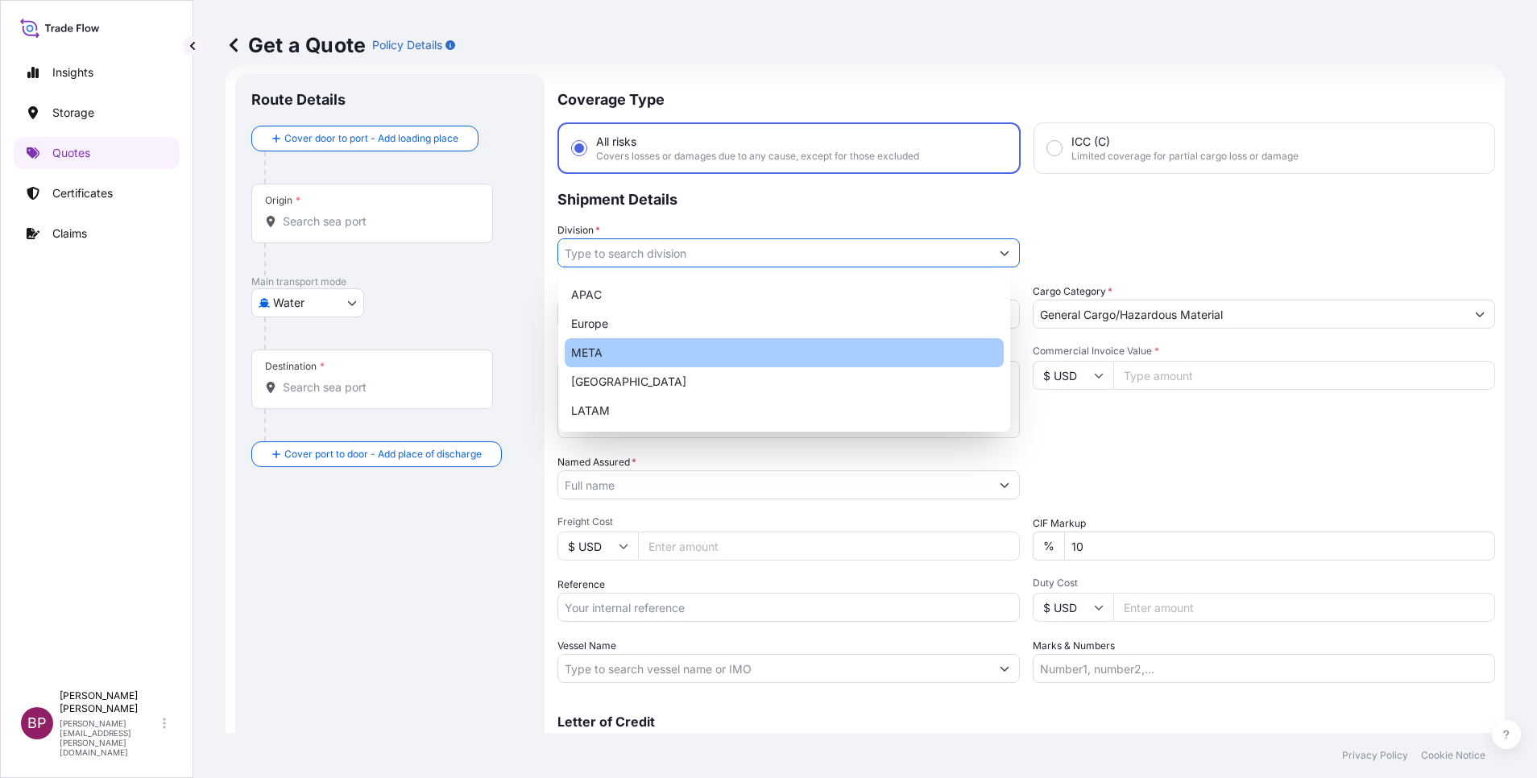
type input "META"
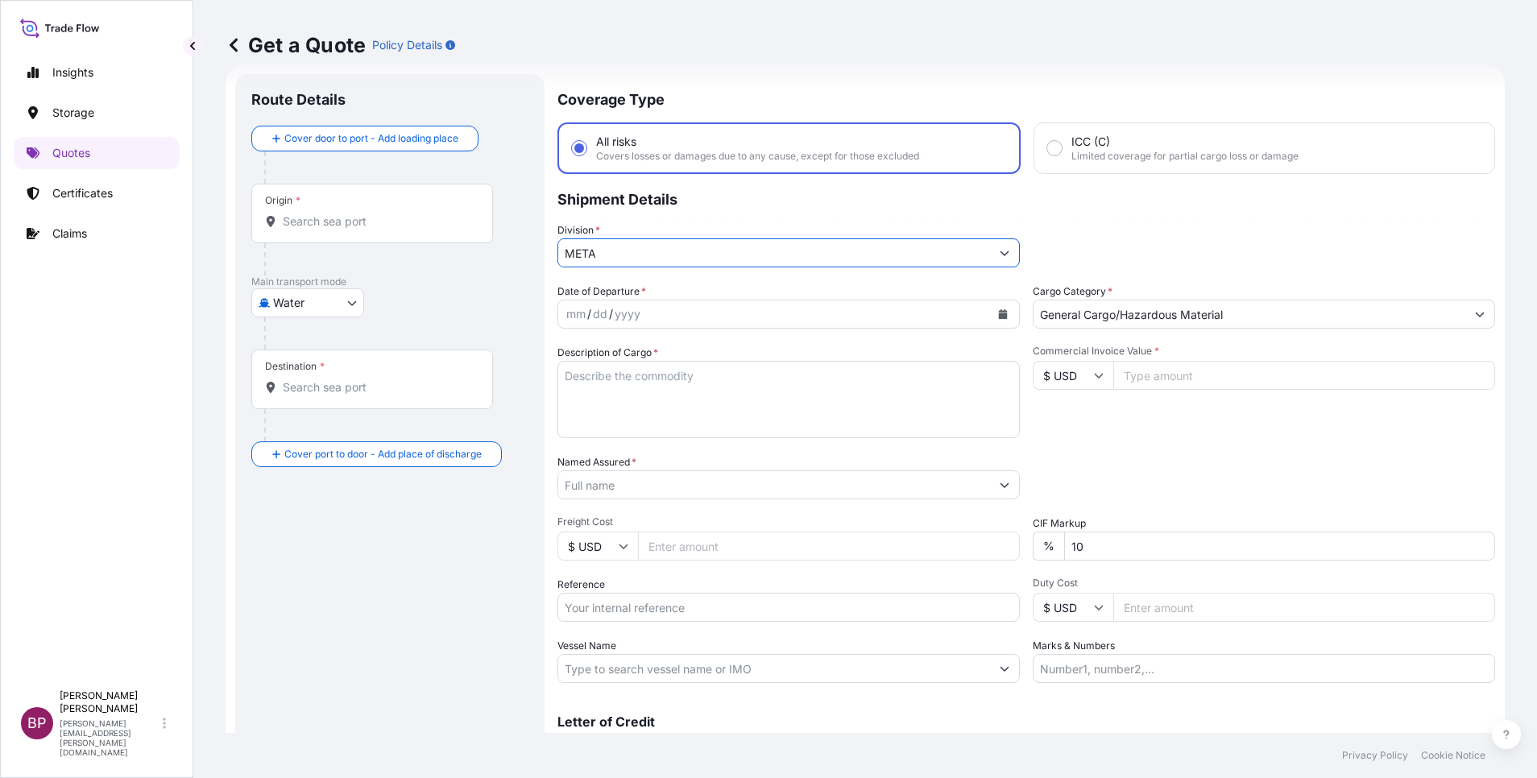
drag, startPoint x: 1159, startPoint y: 380, endPoint x: 1137, endPoint y: 493, distance: 115.0
click at [1024, 380] on input "Commercial Invoice Value *" at bounding box center [1304, 375] width 382 height 29
paste input "37700"
type input "37700"
click at [697, 487] on div "Date of Departure * mm / dd / yyyy Cargo Category * General Cargo/Hazardous Mat…" at bounding box center [1026, 484] width 938 height 400
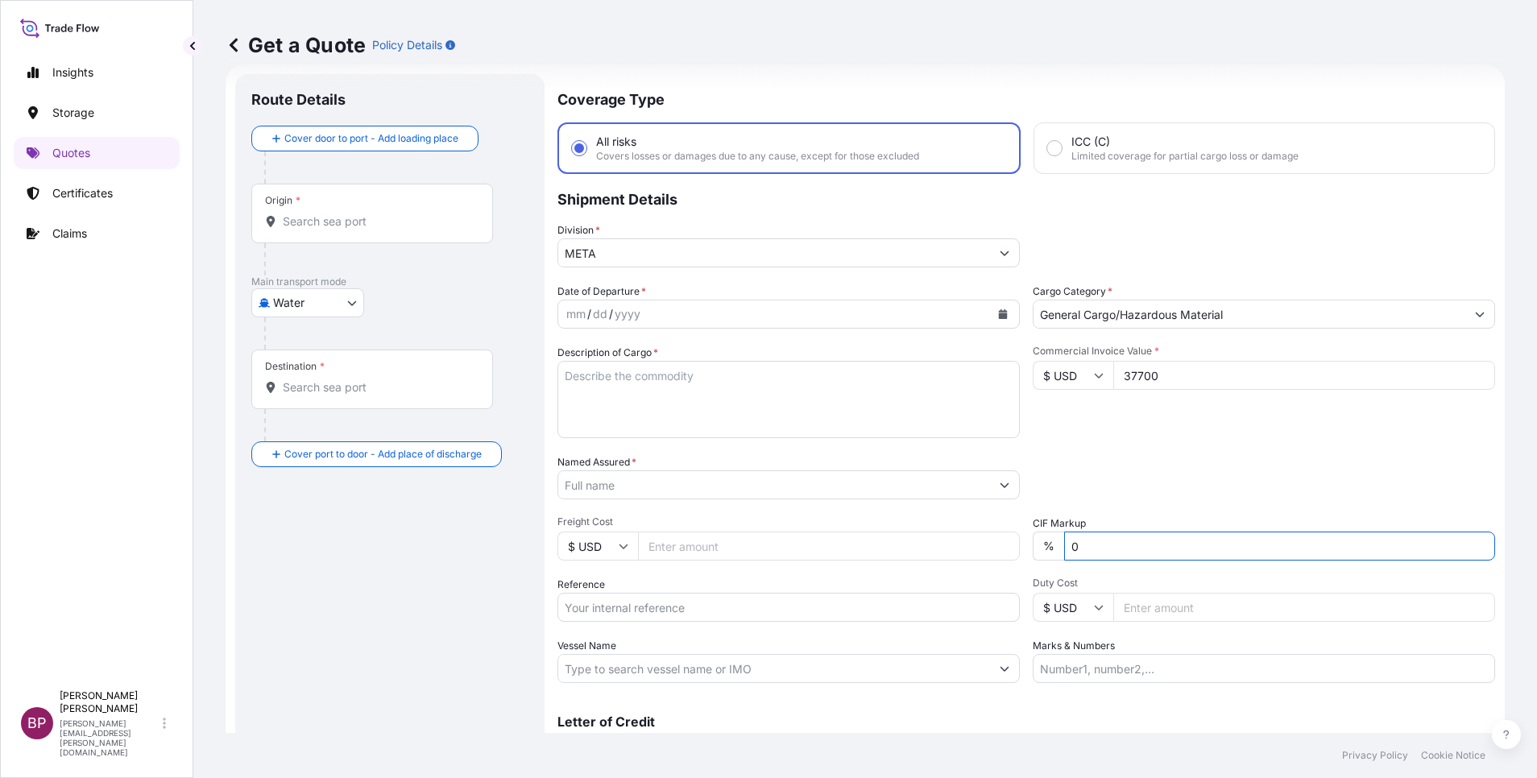
type input "0"
click at [667, 403] on textarea "Description of Cargo *" at bounding box center [788, 399] width 462 height 77
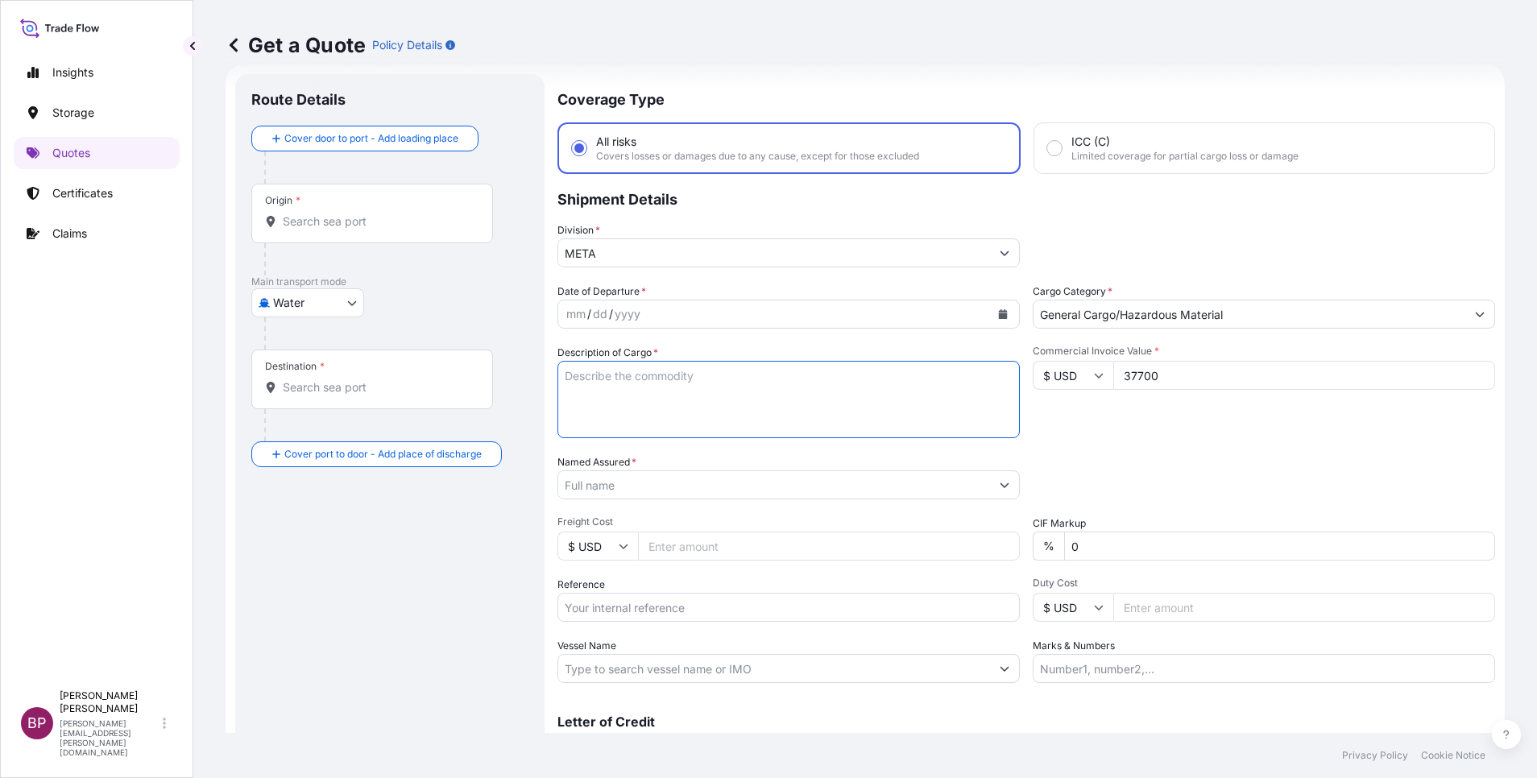
paste textarea "MGO BASE REFRACTORY BRICK"
type textarea "MGO BASE REFRACTORY BRICK"
click at [712, 491] on input "Named Assured *" at bounding box center [774, 484] width 432 height 29
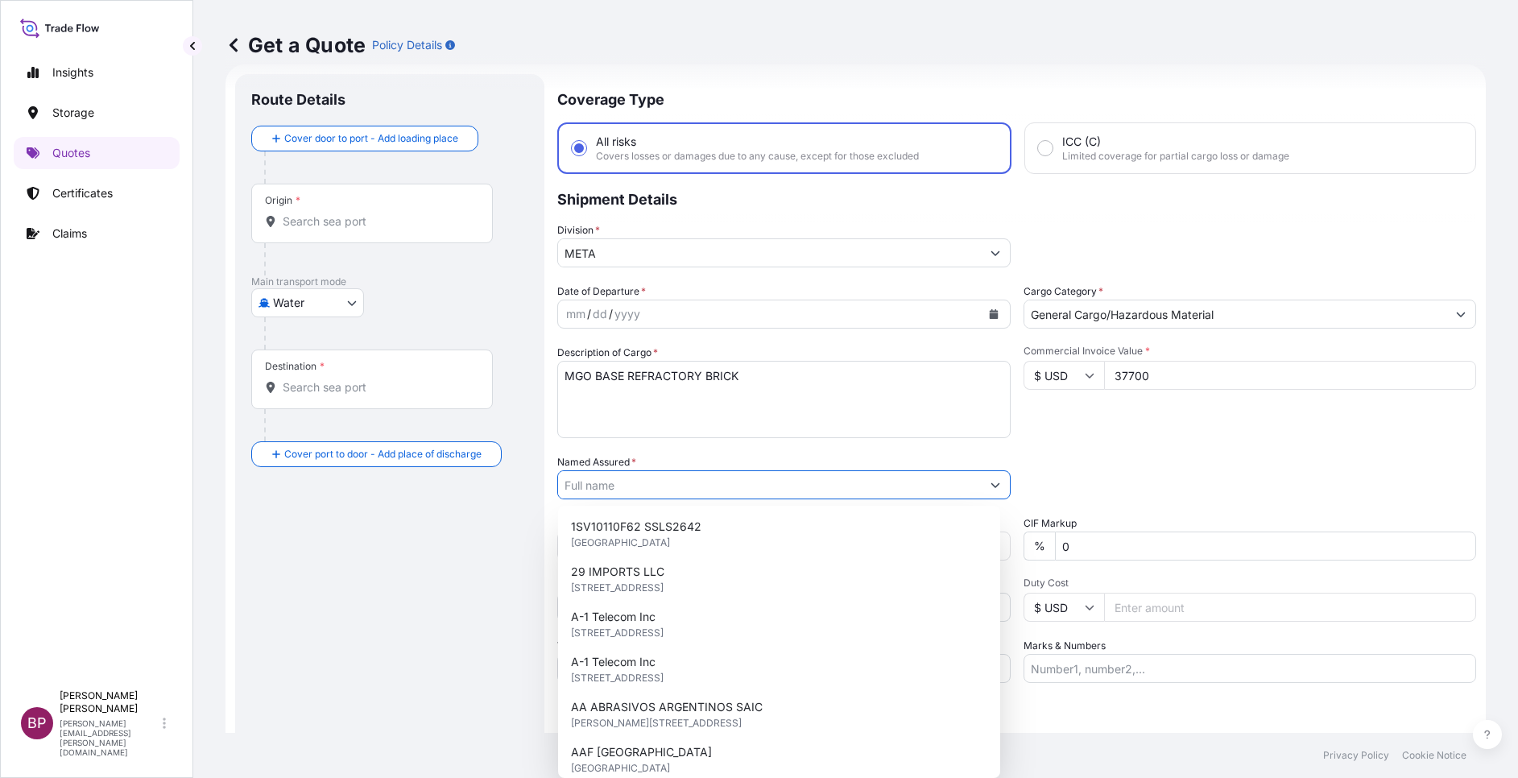
click at [1024, 441] on div "Date of Departure * mm / dd / yyyy Cargo Category * General Cargo/Hazardous Mat…" at bounding box center [1016, 484] width 919 height 400
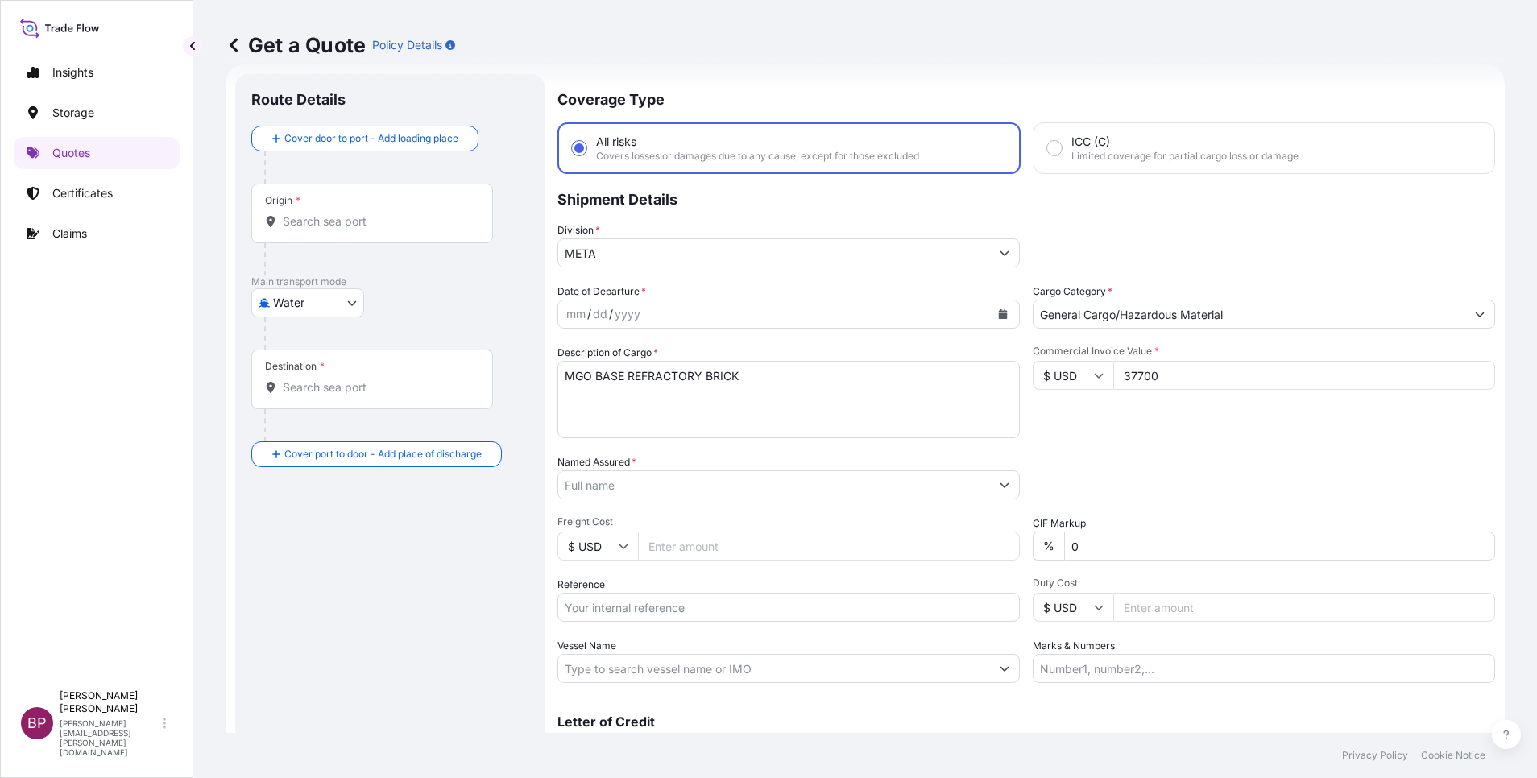
drag, startPoint x: 669, startPoint y: 607, endPoint x: 767, endPoint y: 603, distance: 98.4
click at [669, 518] on input "Reference" at bounding box center [788, 607] width 462 height 29
paste input "BL:DAMCB25001894 SSLS2965"
type input "BL:DAMCB25001894 SSLS2965"
click at [652, 473] on input "Named Assured *" at bounding box center [769, 484] width 423 height 29
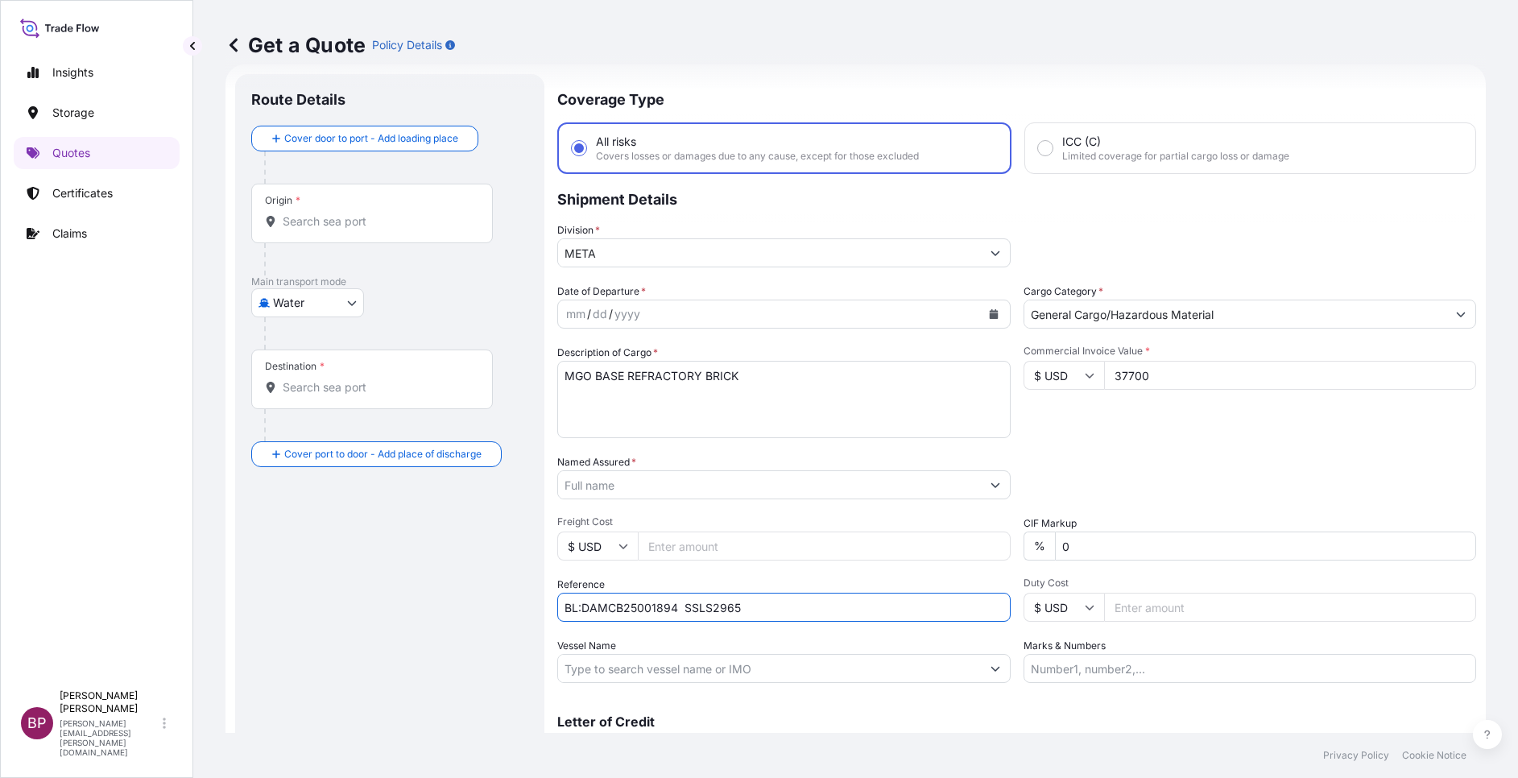
paste input "RHI MAGNESITA INDIA LIMITED"
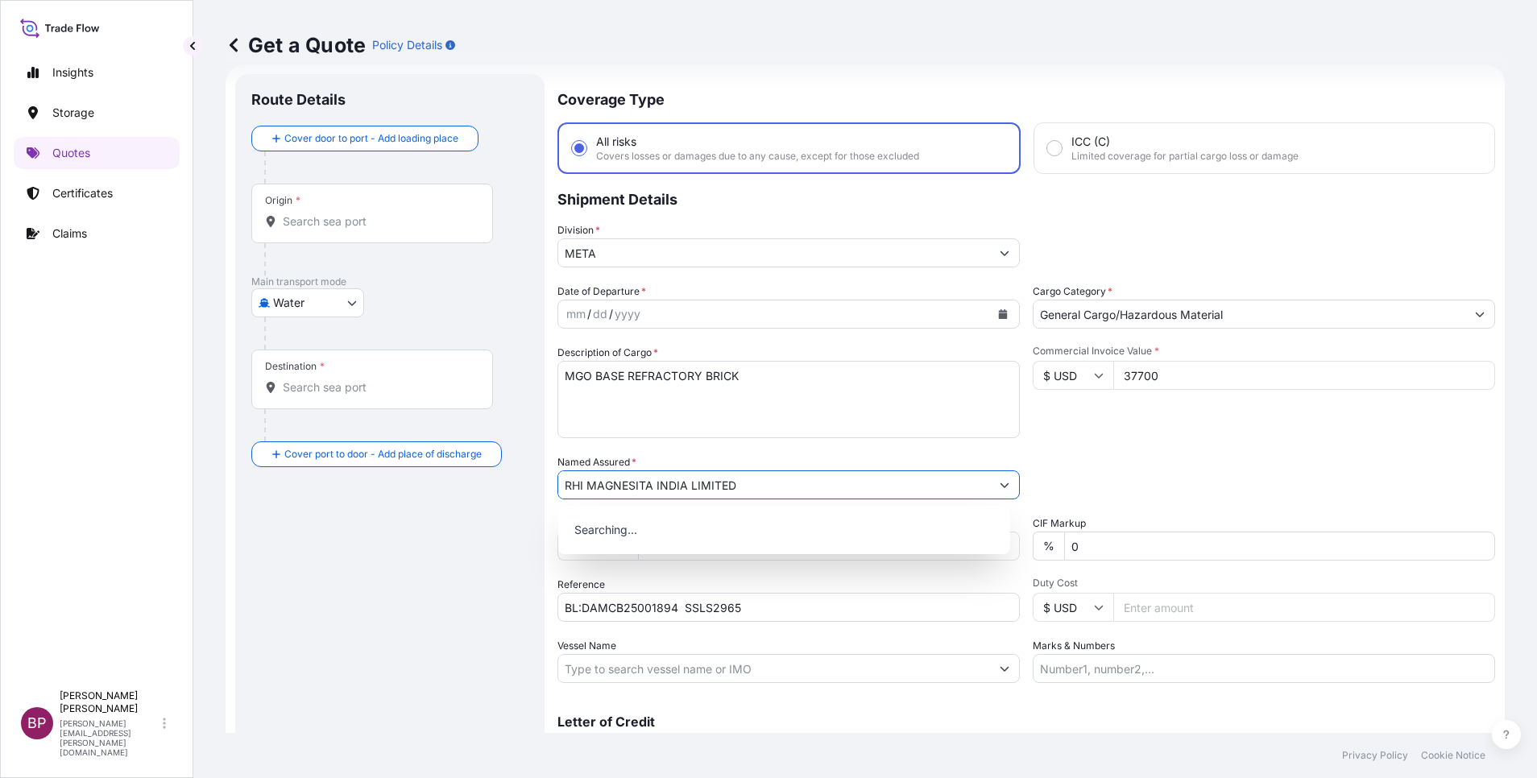
type input "RHI MAGNESITA INDIA LIMITED"
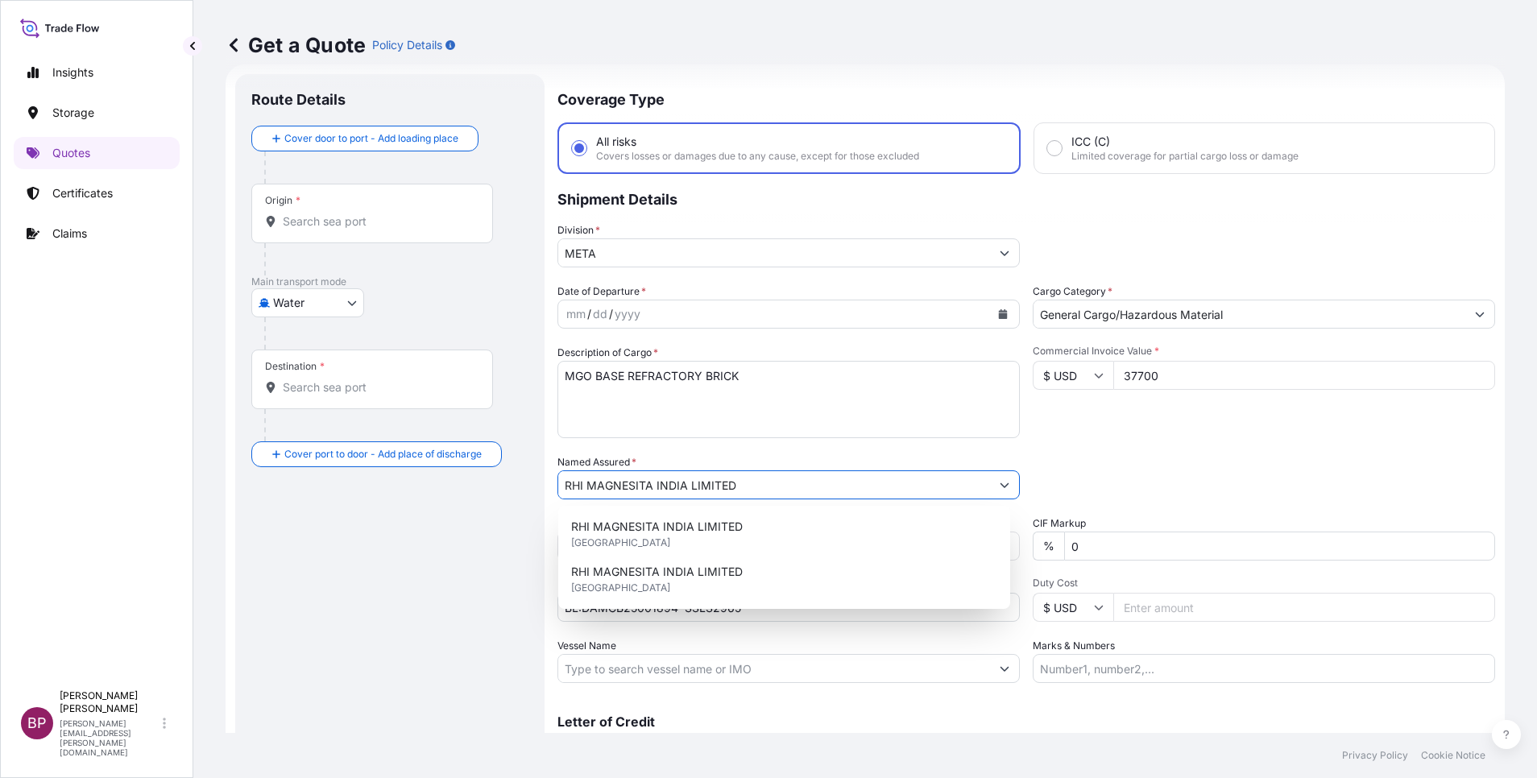
click at [998, 317] on icon "Calendar" at bounding box center [1003, 314] width 10 height 10
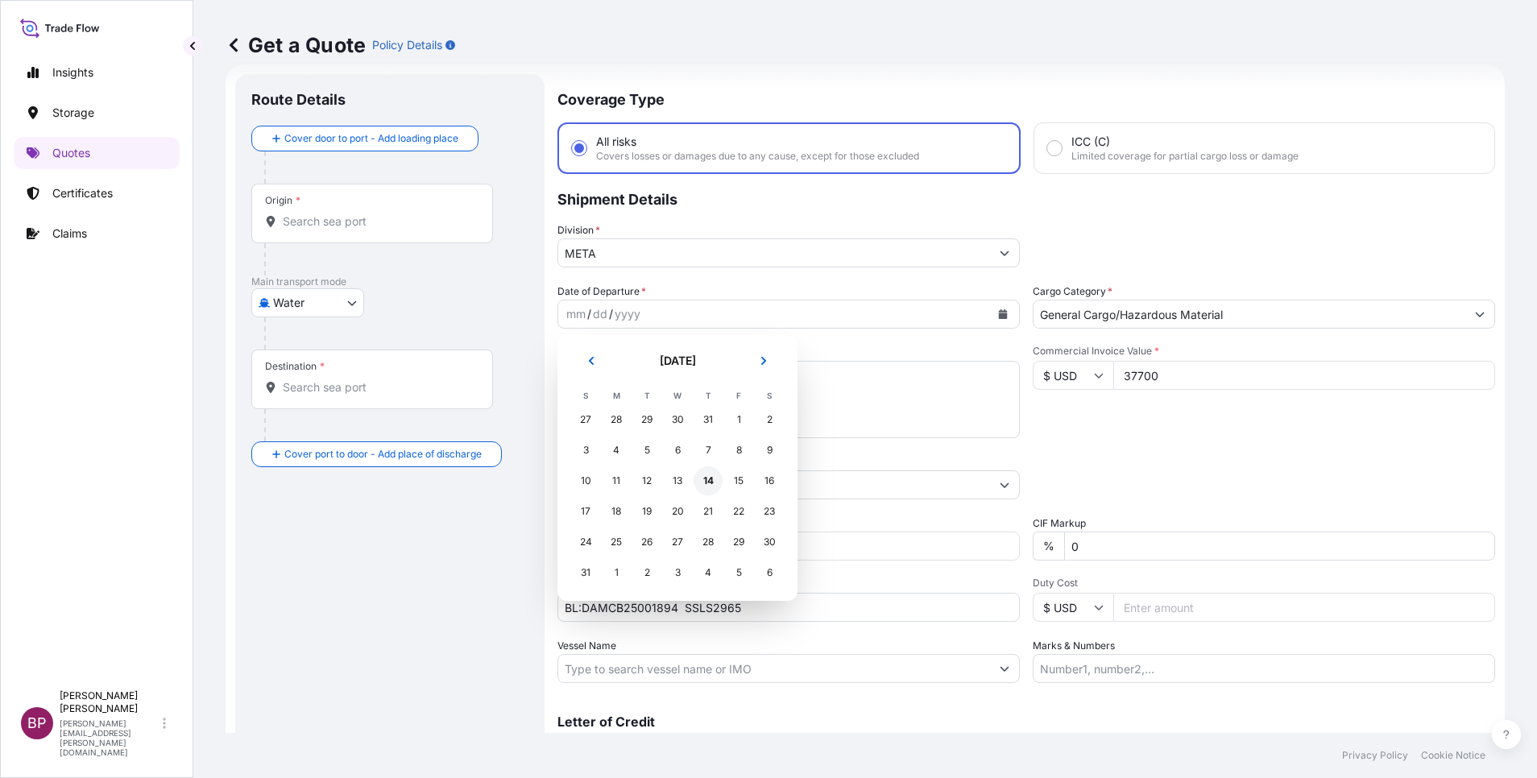
click at [706, 486] on div "14" at bounding box center [708, 480] width 29 height 29
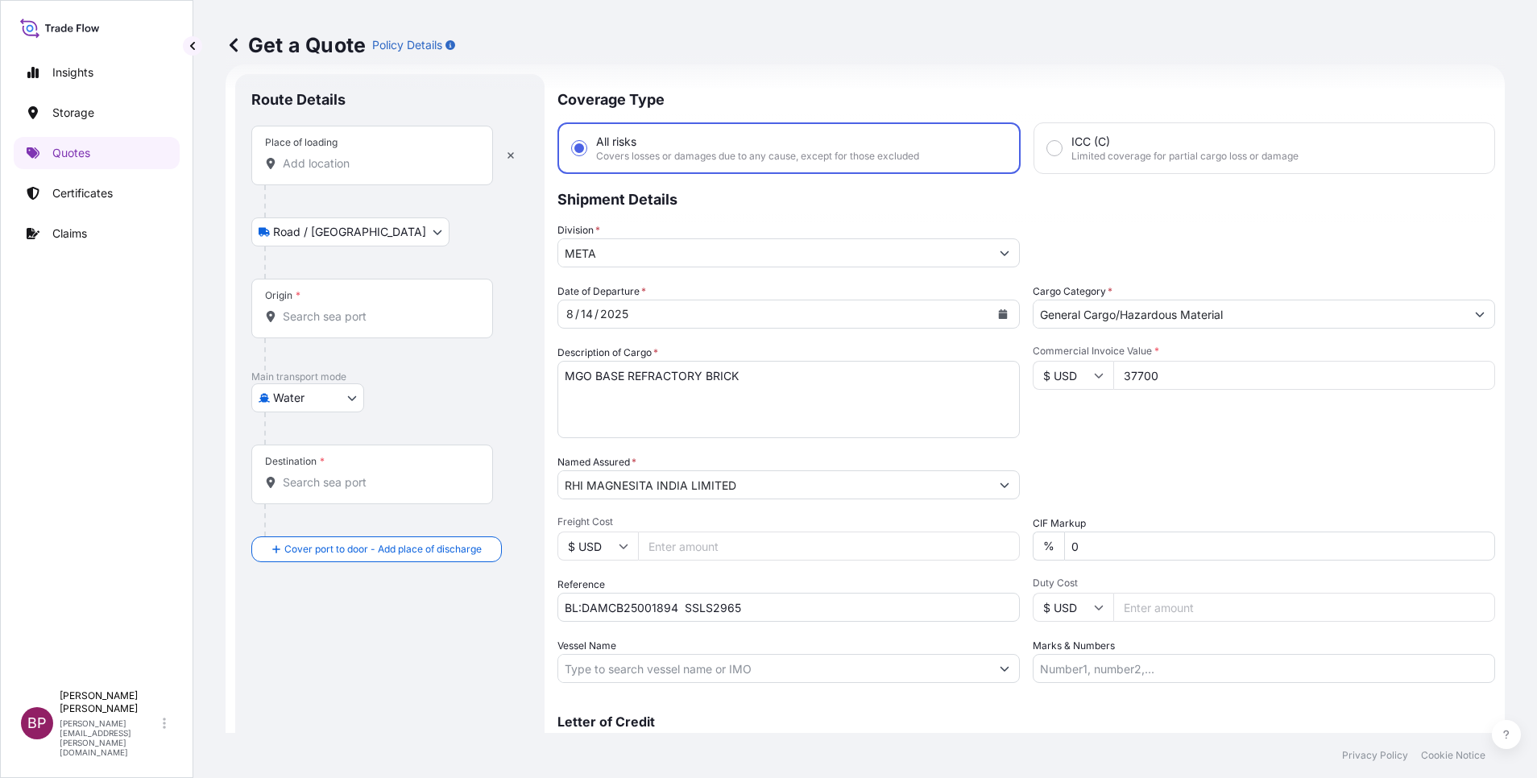
click at [358, 165] on input "Place of loading" at bounding box center [378, 163] width 190 height 16
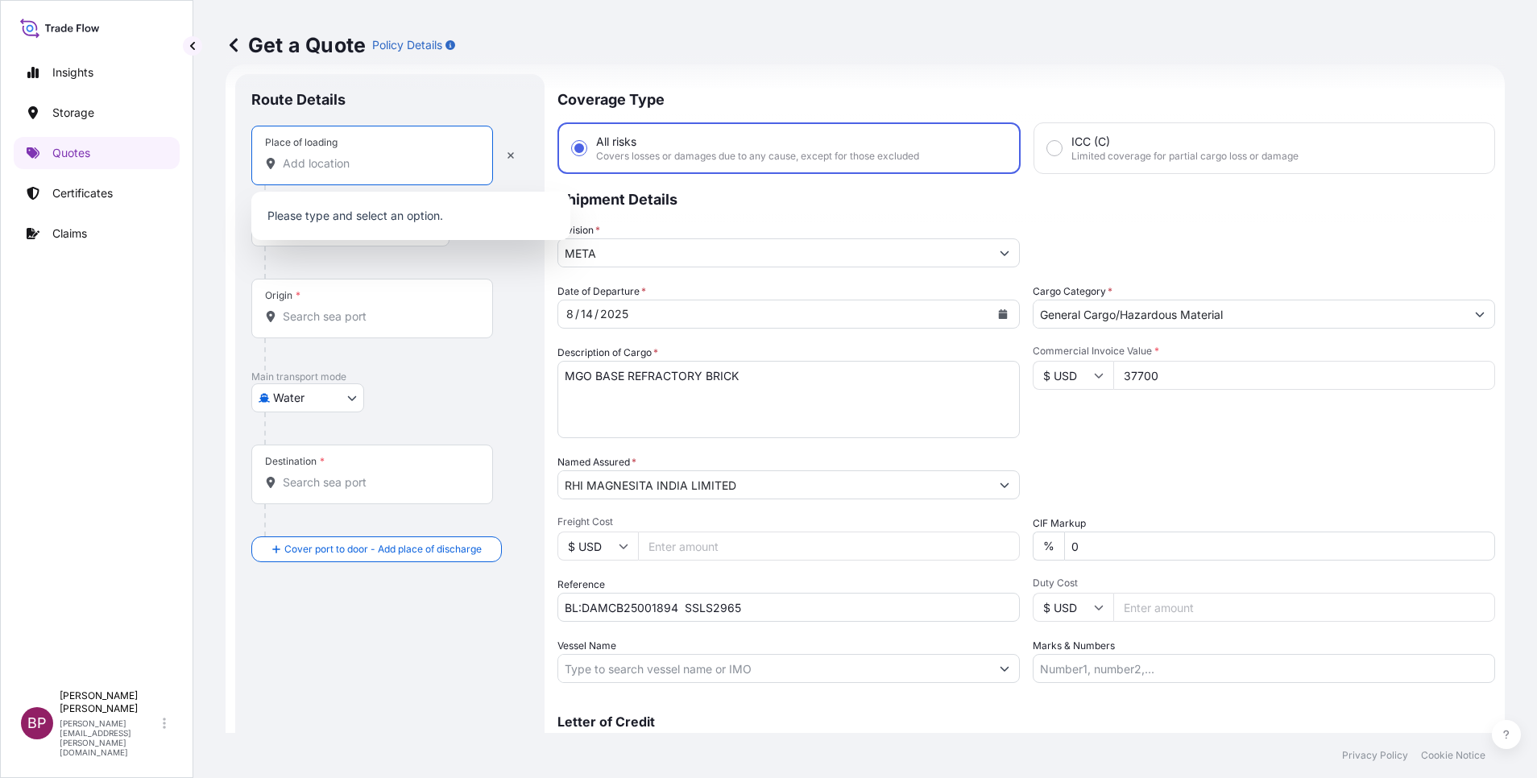
paste input "Dammam"
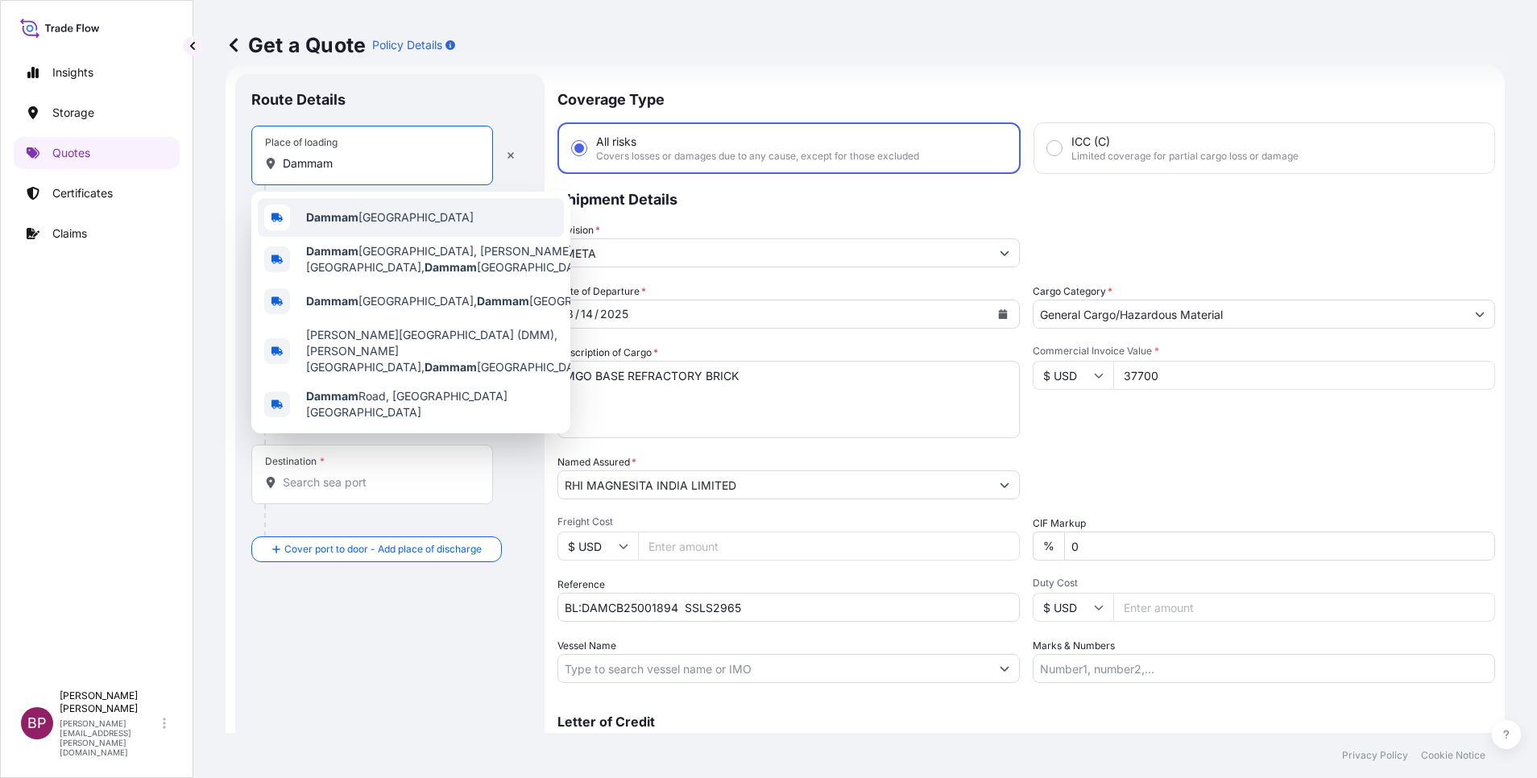
click at [392, 219] on span "Dammam Saudi Arabia" at bounding box center [390, 217] width 168 height 16
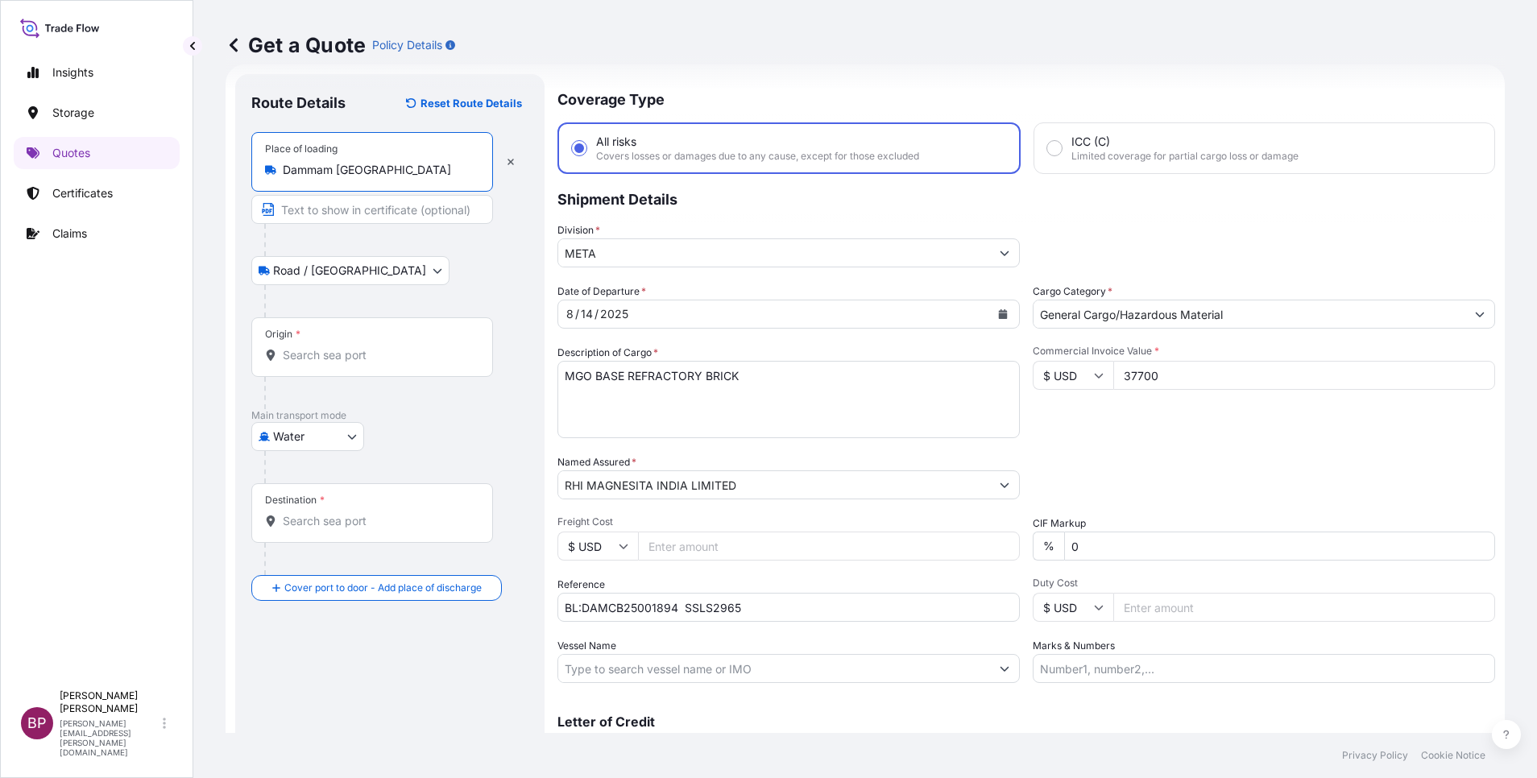
type input "Dammam Saudi Arabia"
click at [374, 359] on input "Origin *" at bounding box center [378, 355] width 190 height 16
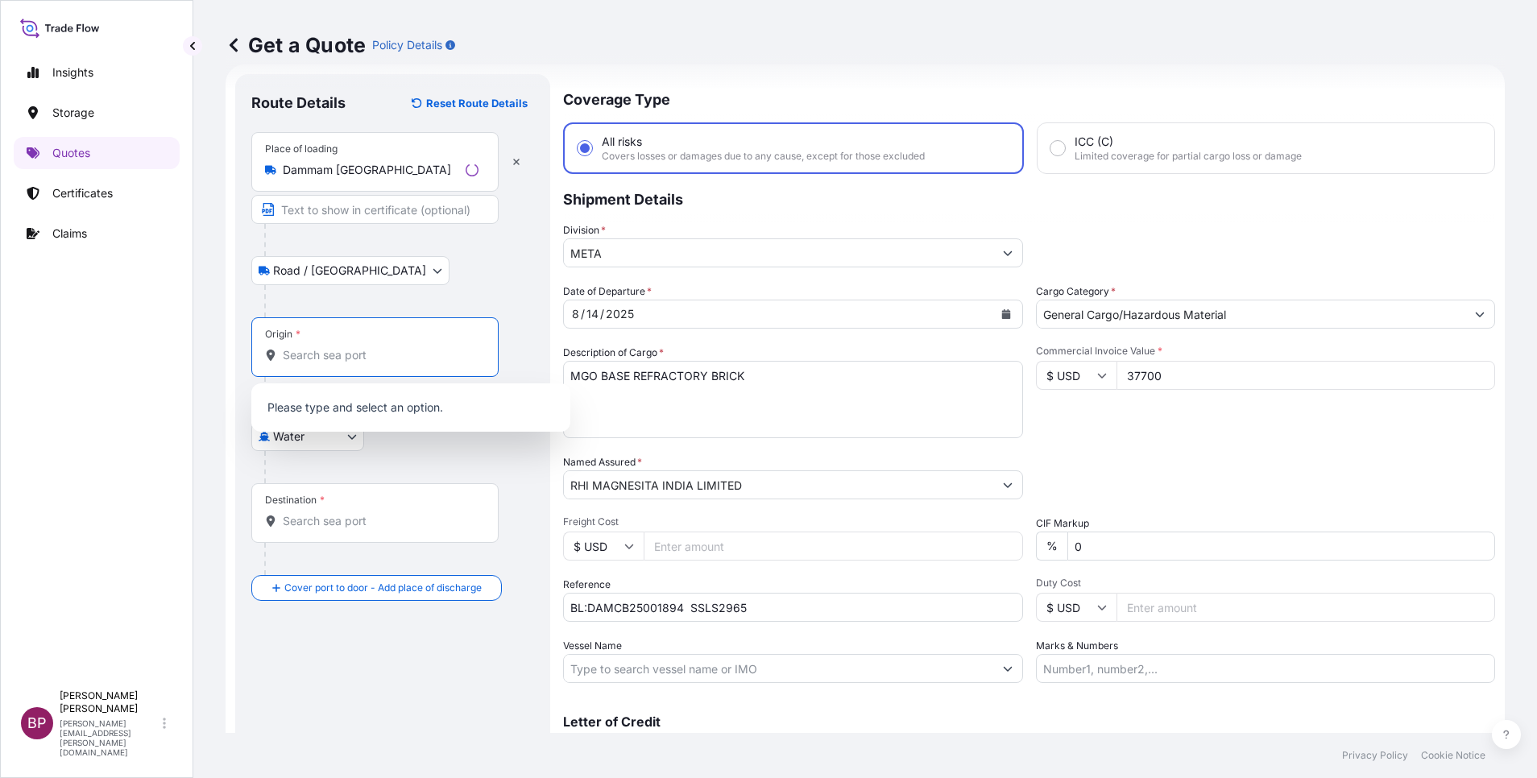
paste input "Dammam"
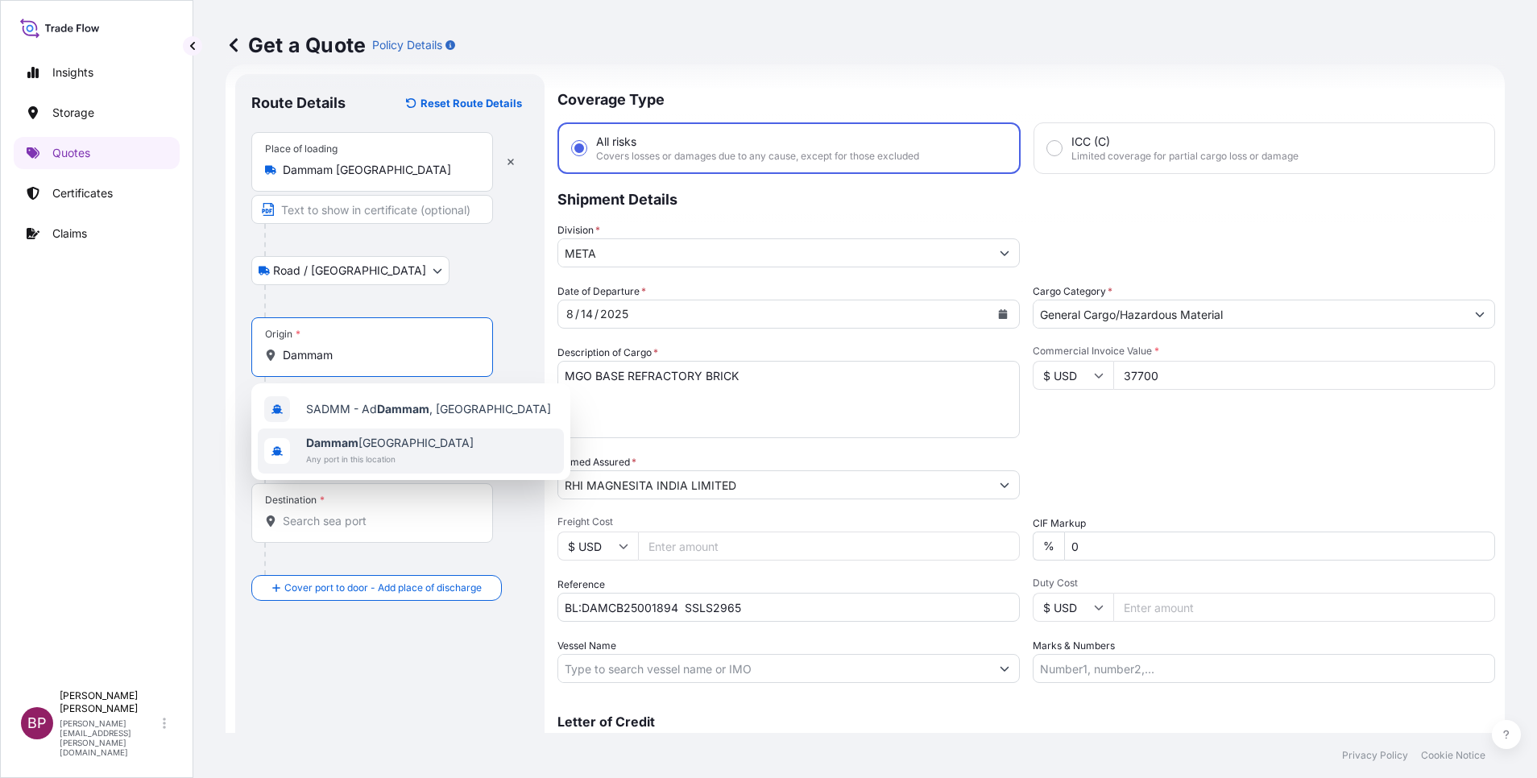
click at [392, 450] on span "Dammam Saudi Arabia" at bounding box center [390, 443] width 168 height 16
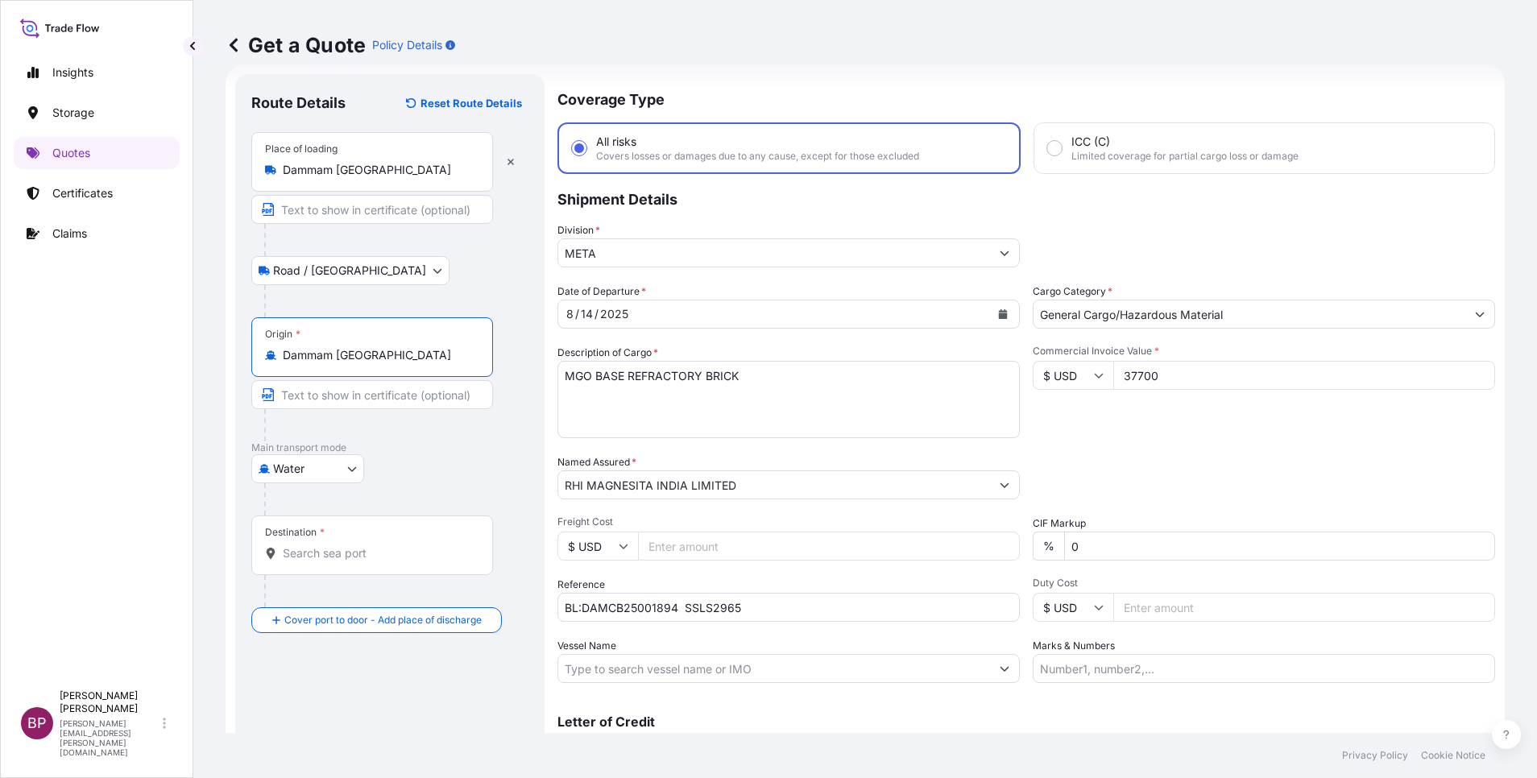
type input "Dammam Saudi Arabia"
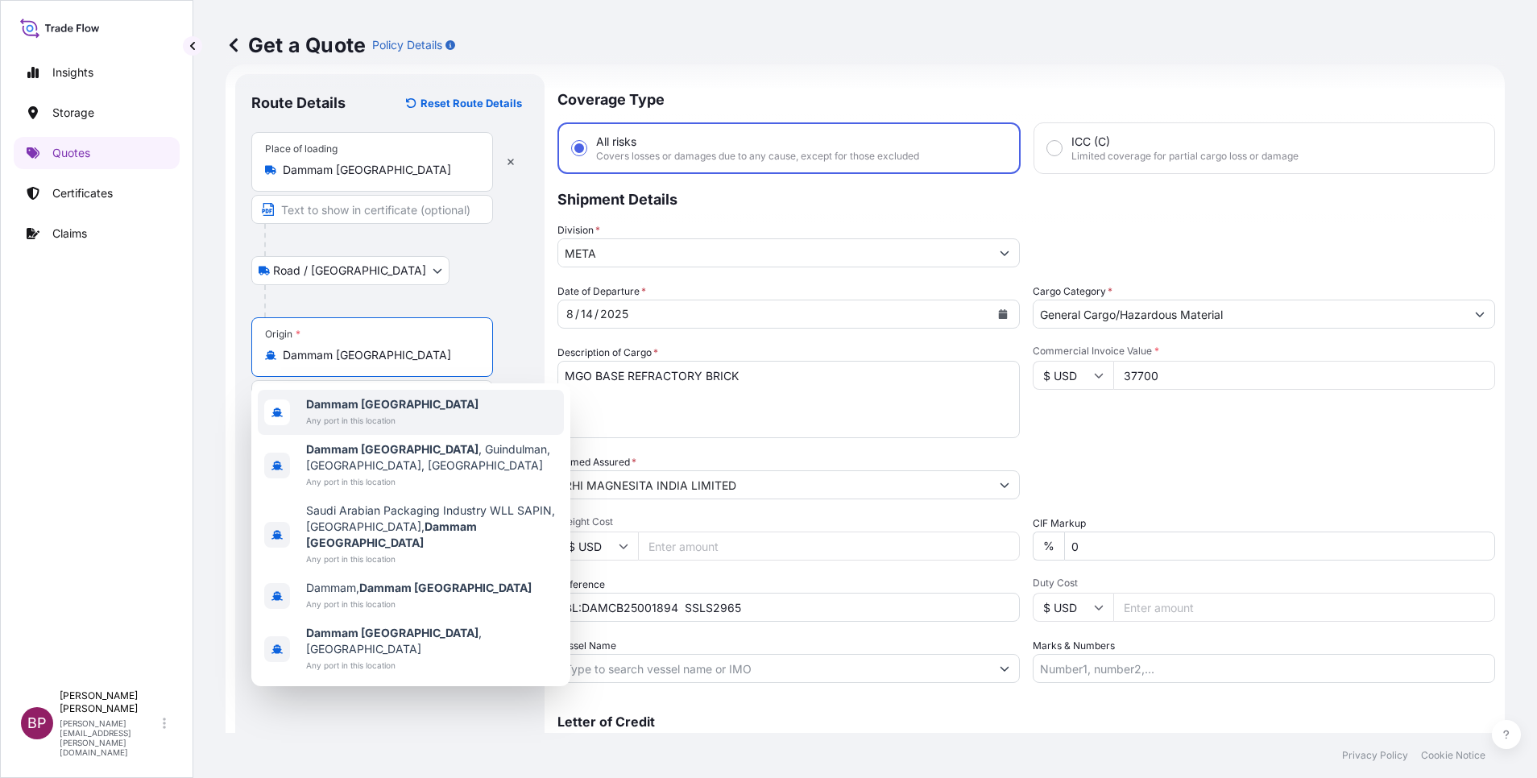
click at [461, 287] on div at bounding box center [396, 301] width 264 height 32
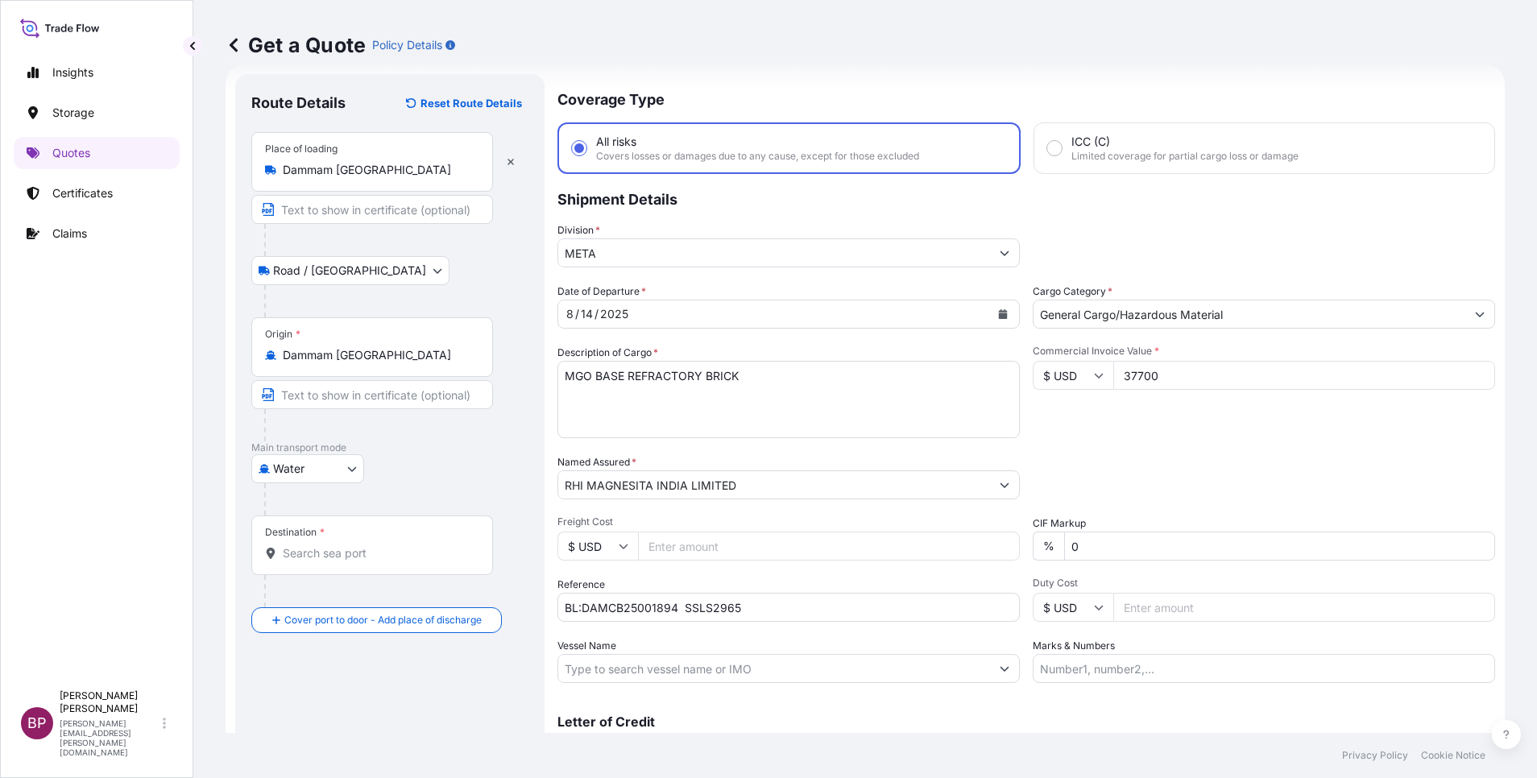
click at [357, 518] on input "Destination *" at bounding box center [378, 553] width 190 height 16
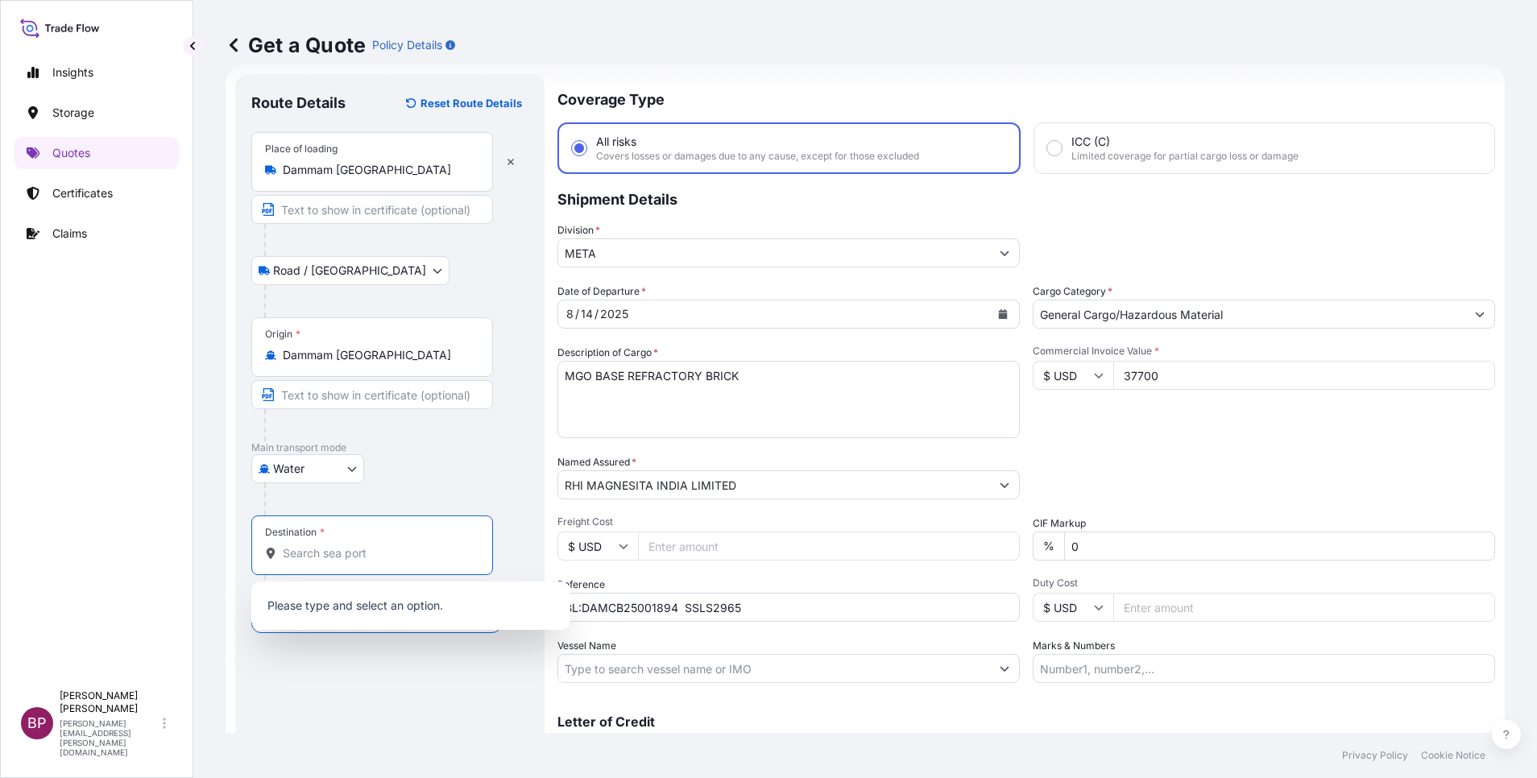
paste input "Visakhapatnam"
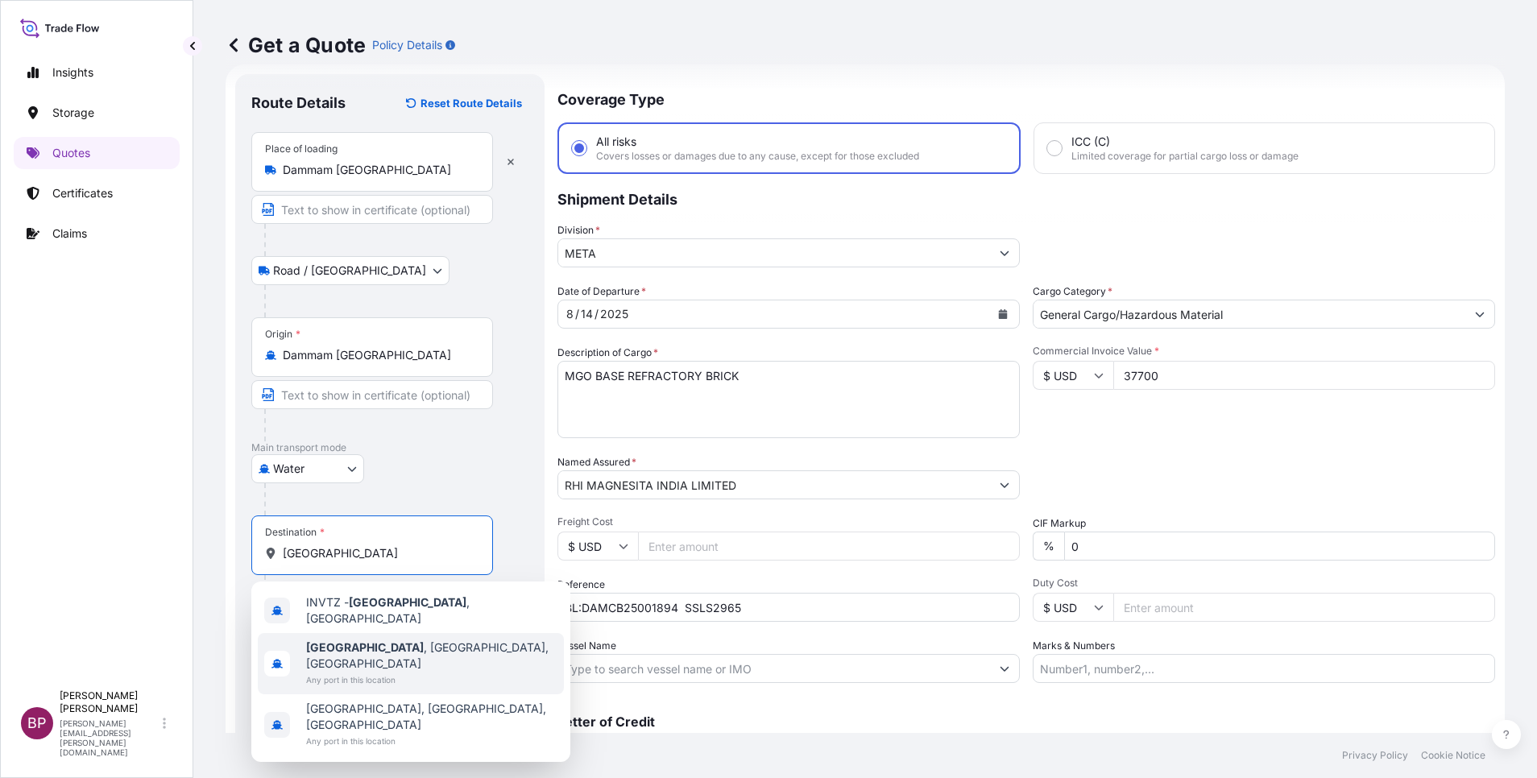
click at [412, 518] on span "Any port in this location" at bounding box center [431, 680] width 251 height 16
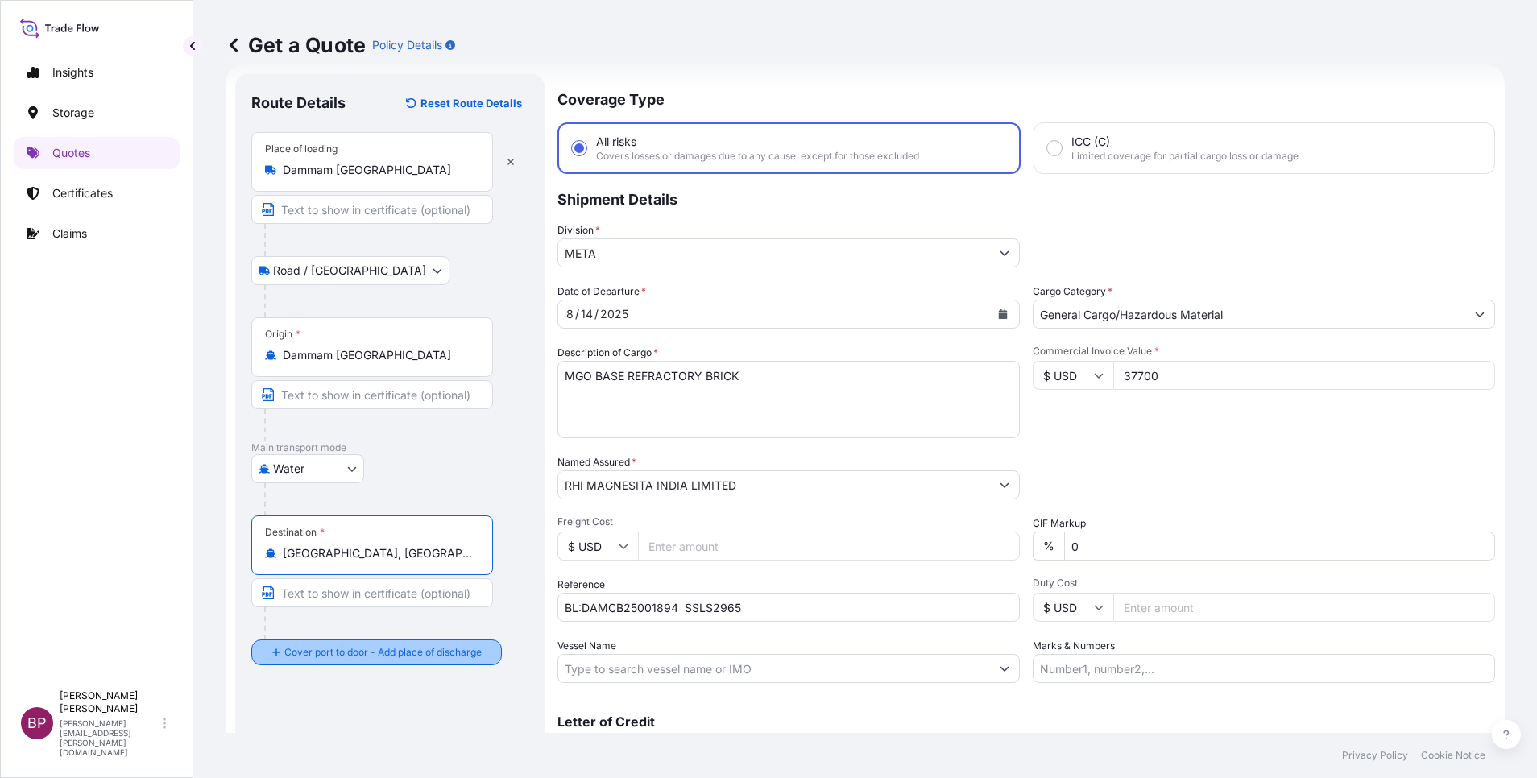
type input "Visakhapatnam, Andhra Pradesh, India"
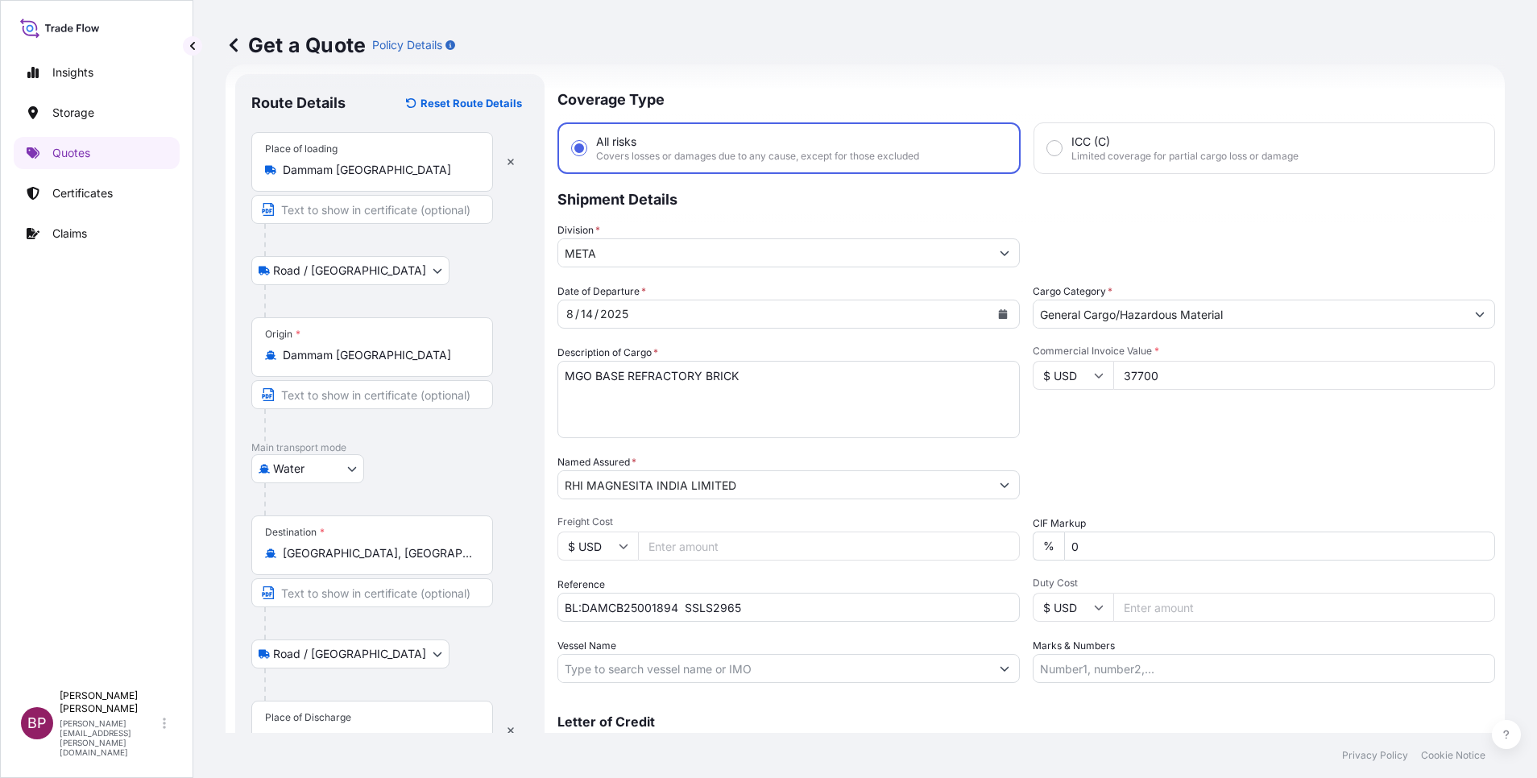
click at [374, 518] on div "Place of Discharge" at bounding box center [372, 731] width 242 height 60
click at [374, 518] on input "Place of Discharge" at bounding box center [378, 739] width 190 height 16
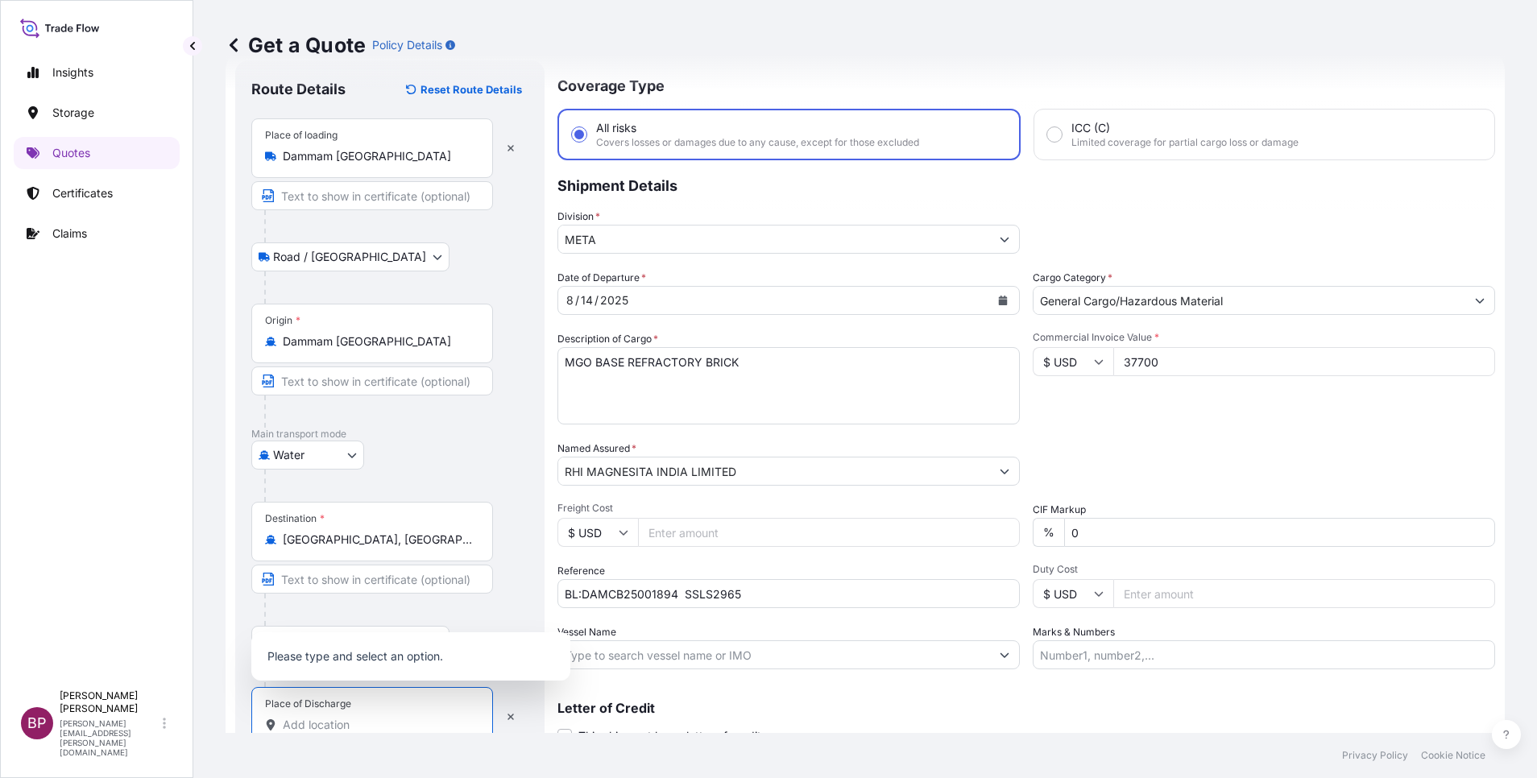
paste input "Visakhapatnam"
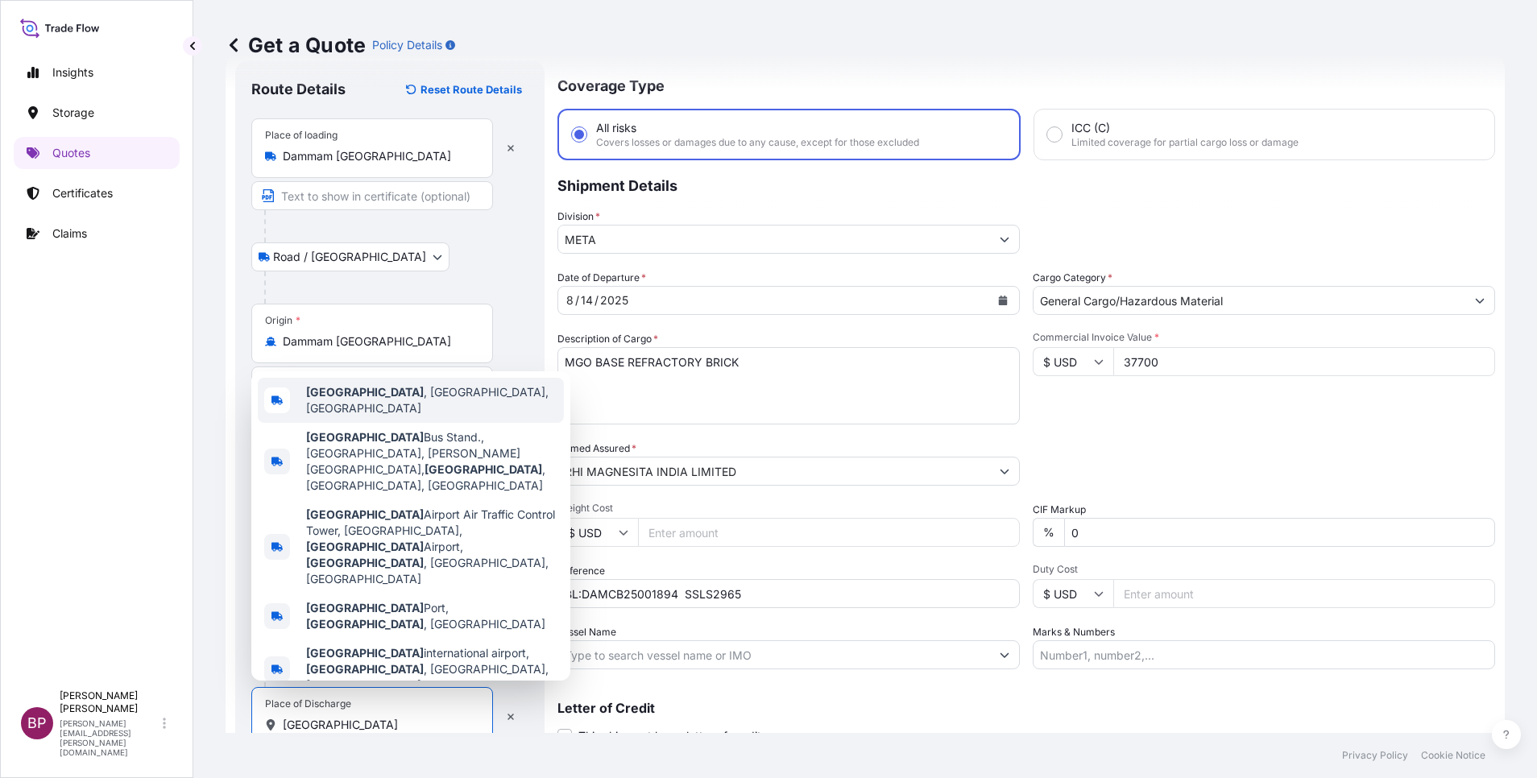
click at [448, 416] on span "Visakhapatnam , Andhra Pradesh, India" at bounding box center [431, 400] width 251 height 32
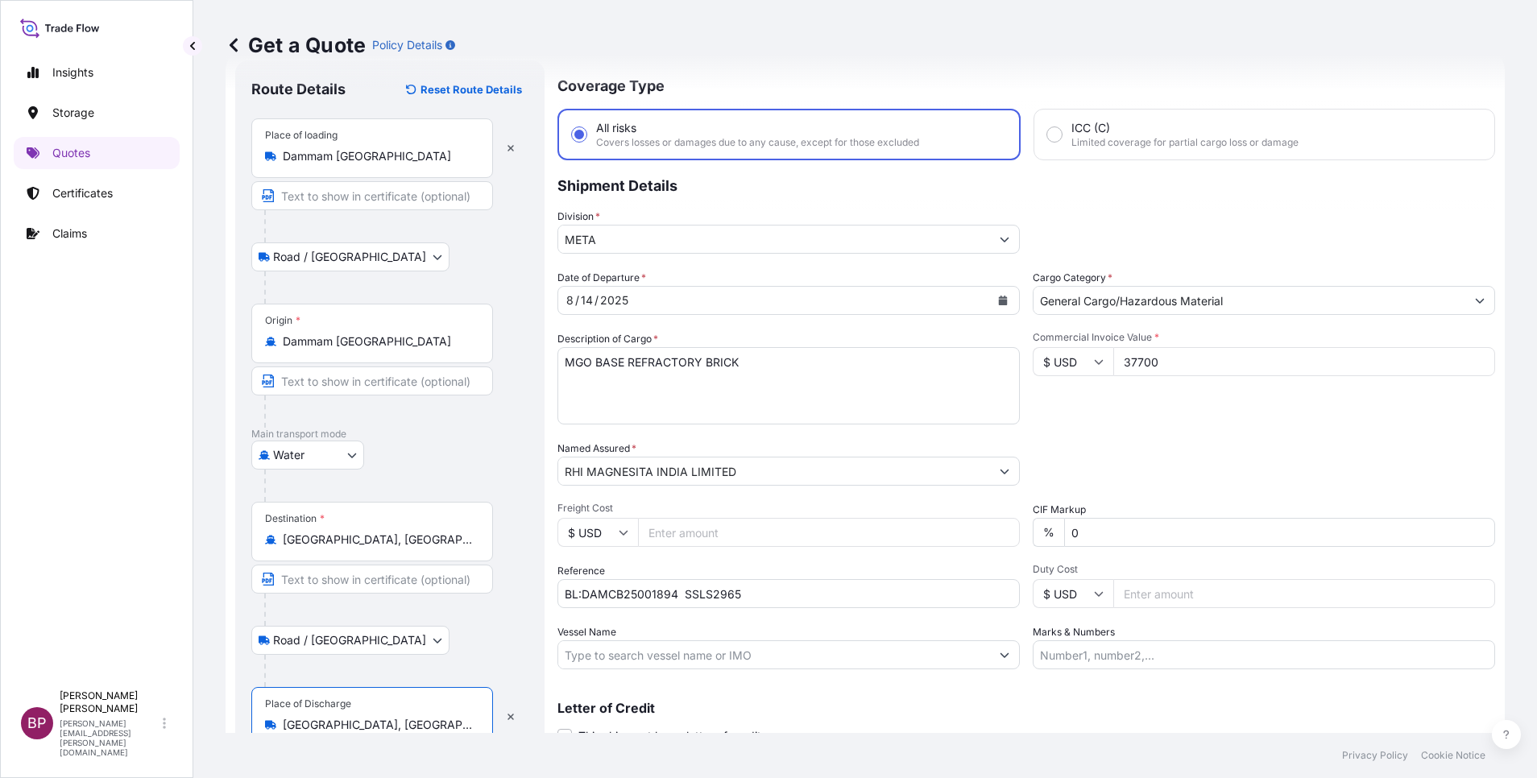
type input "Visakhapatnam, Andhra Pradesh, India"
click at [514, 430] on p "Main transport mode" at bounding box center [389, 434] width 277 height 13
click at [1024, 470] on div "Packing Category Type to search a container mode Please select a primary mode o…" at bounding box center [1264, 463] width 462 height 45
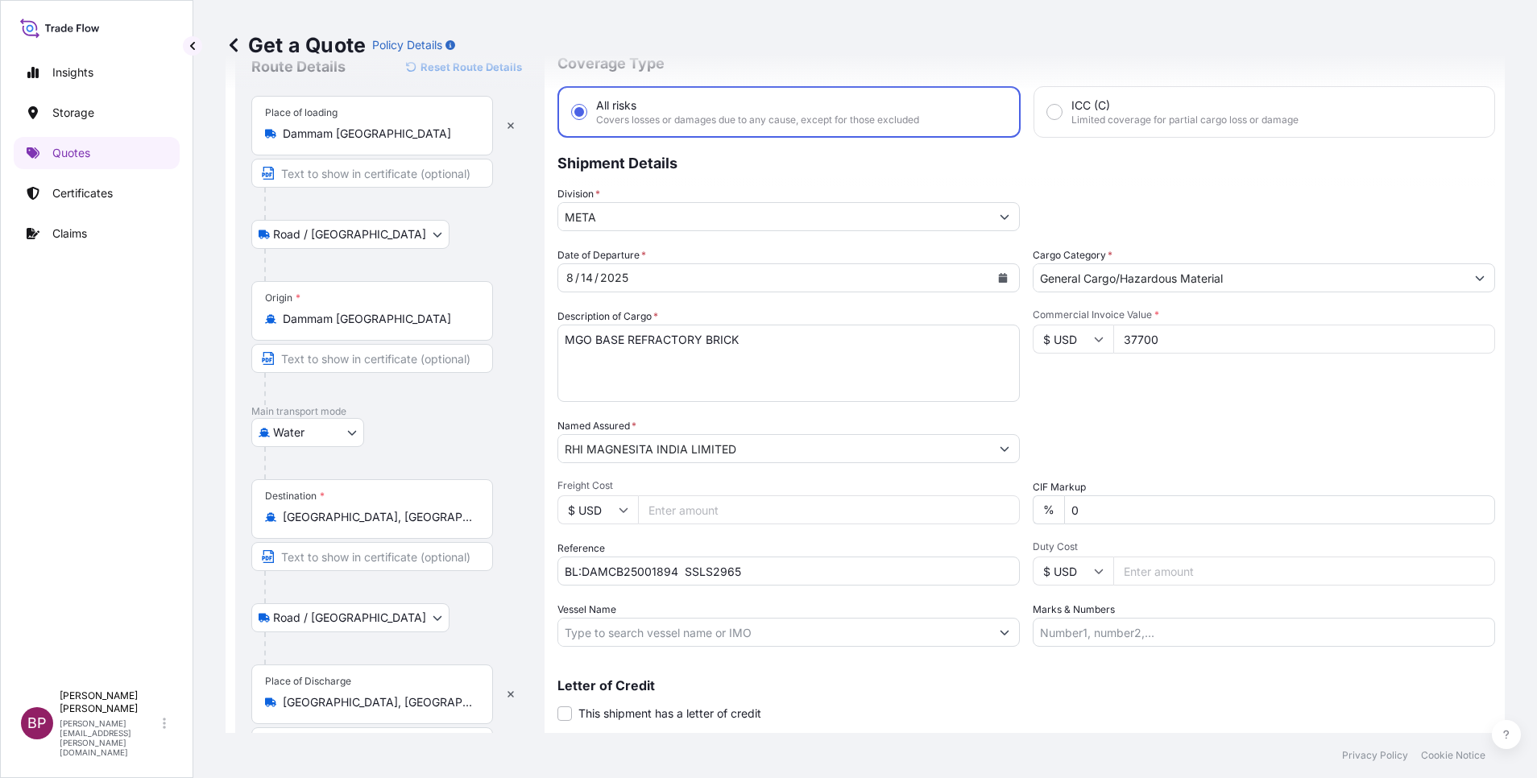
scroll to position [111, 0]
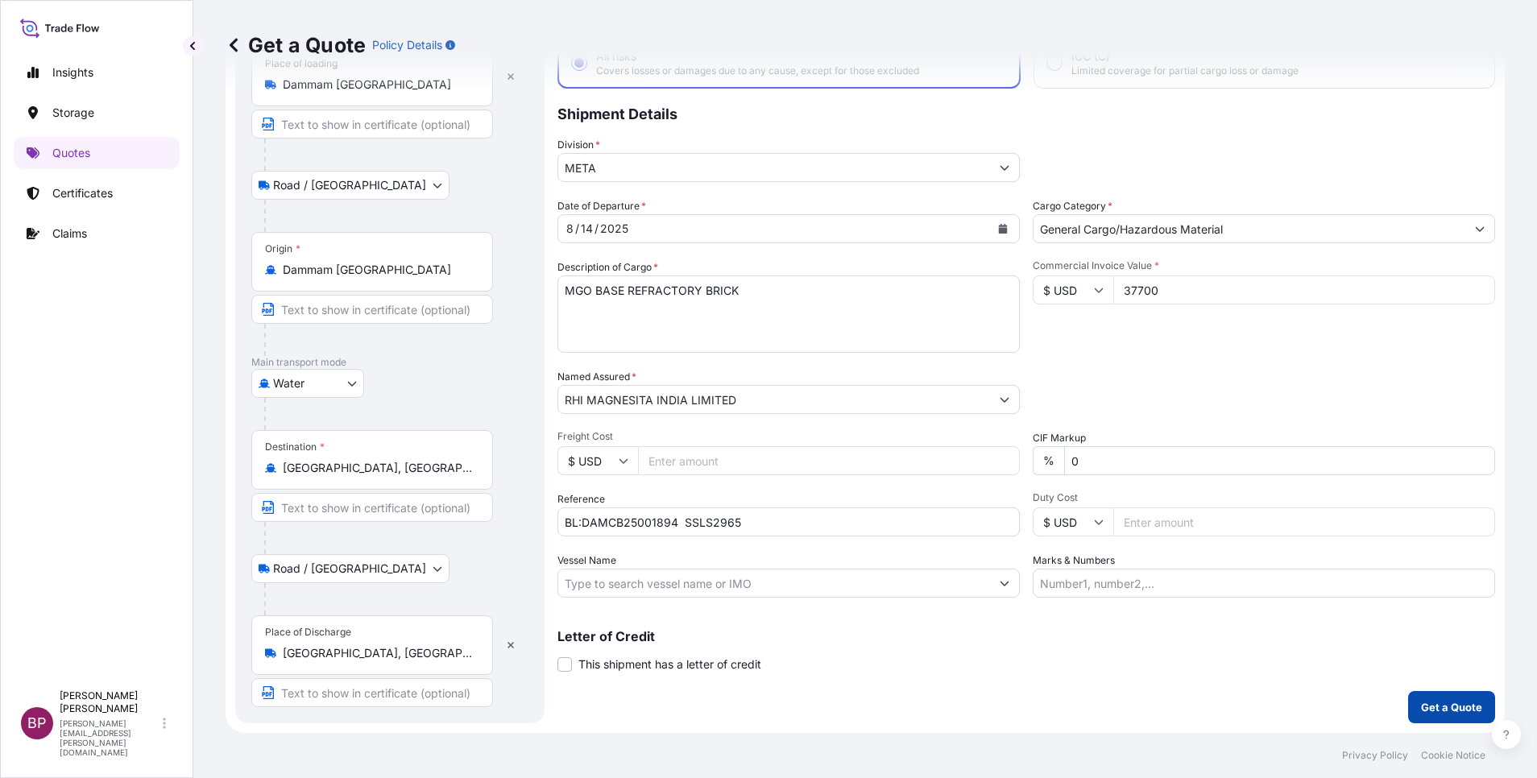
click at [1024, 518] on p "Get a Quote" at bounding box center [1451, 707] width 61 height 16
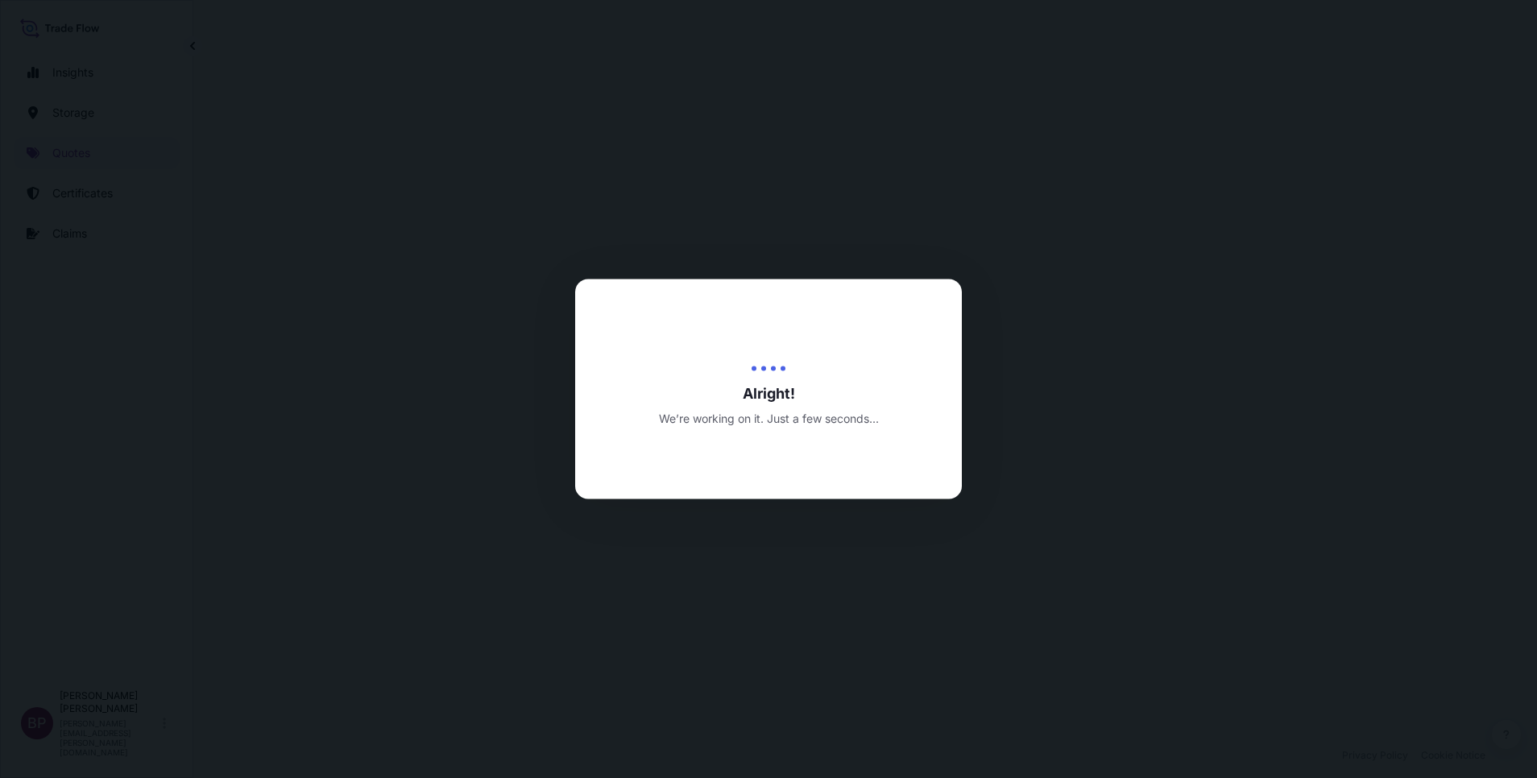
select select "Road / Inland"
select select "Water"
select select "Road / Inland"
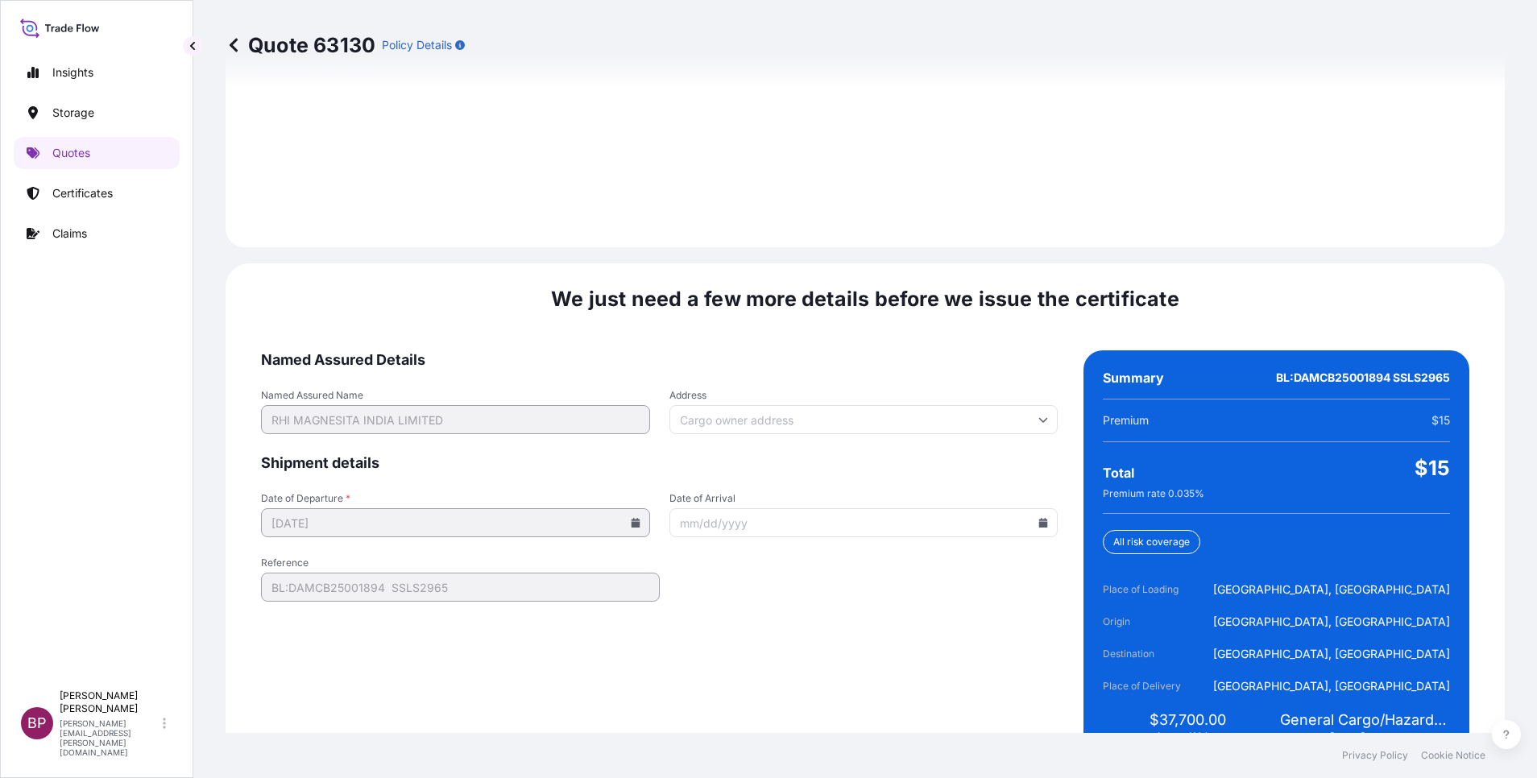
scroll to position [2388, 0]
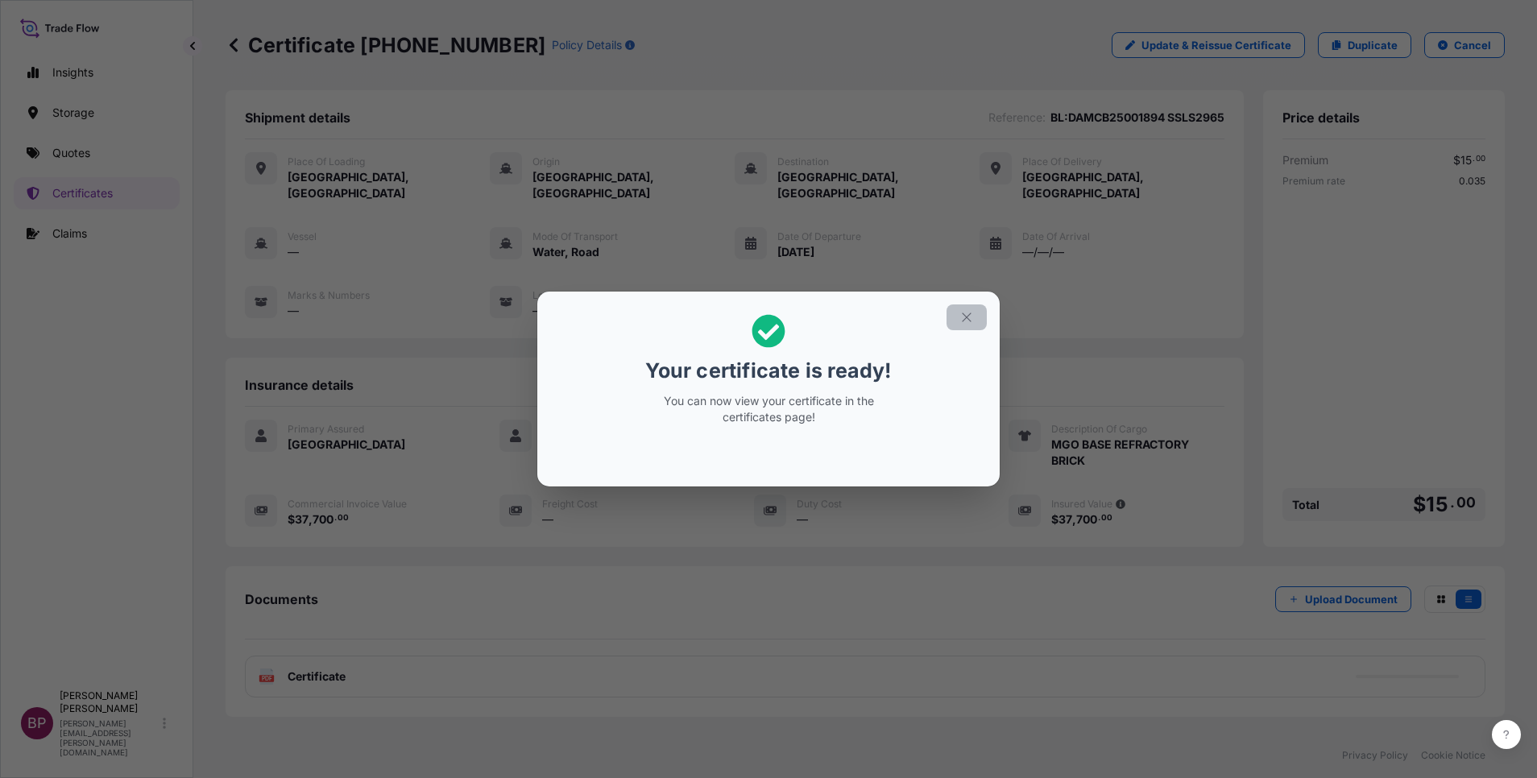
click at [971, 317] on icon "button" at bounding box center [966, 317] width 14 height 14
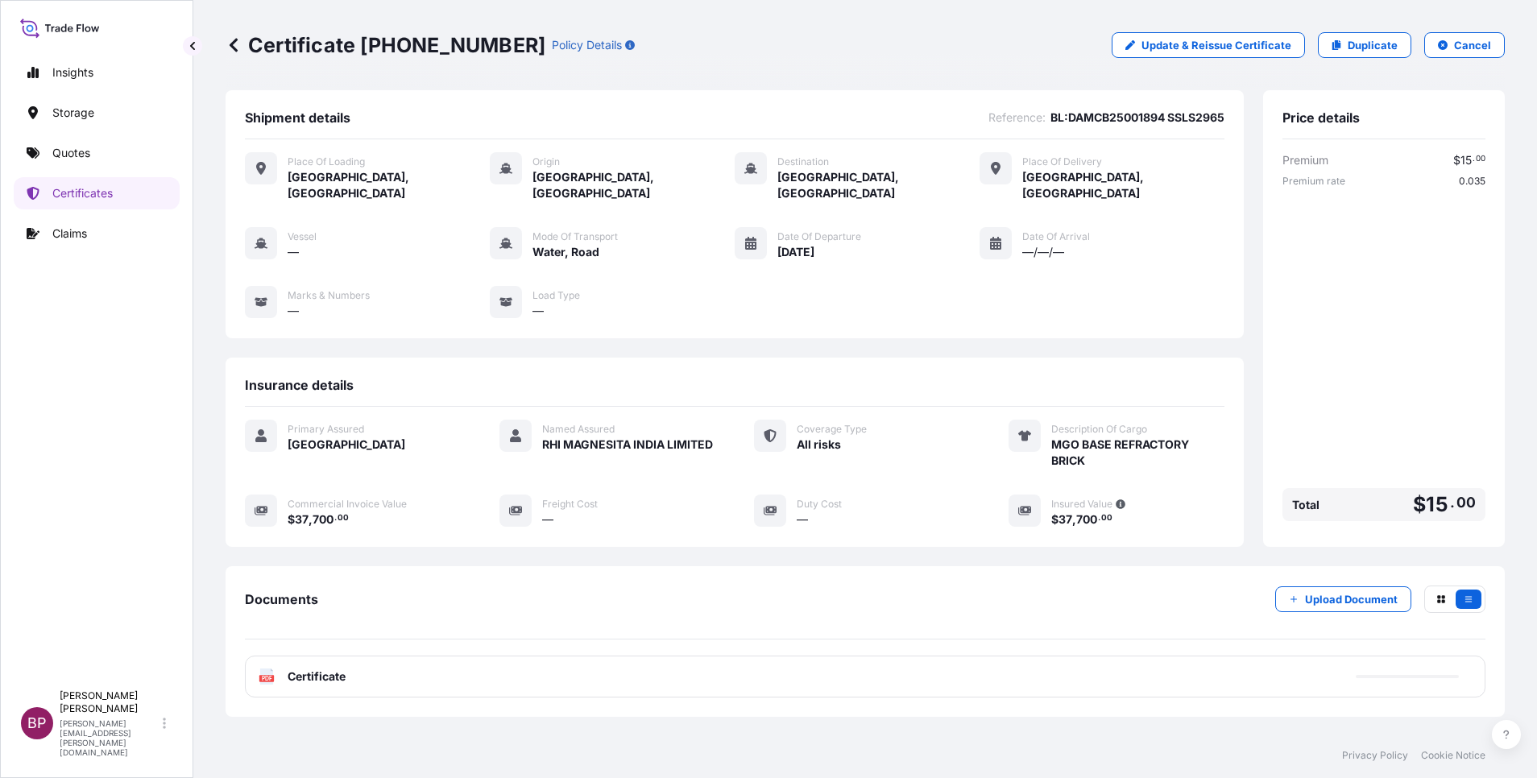
scroll to position [68, 0]
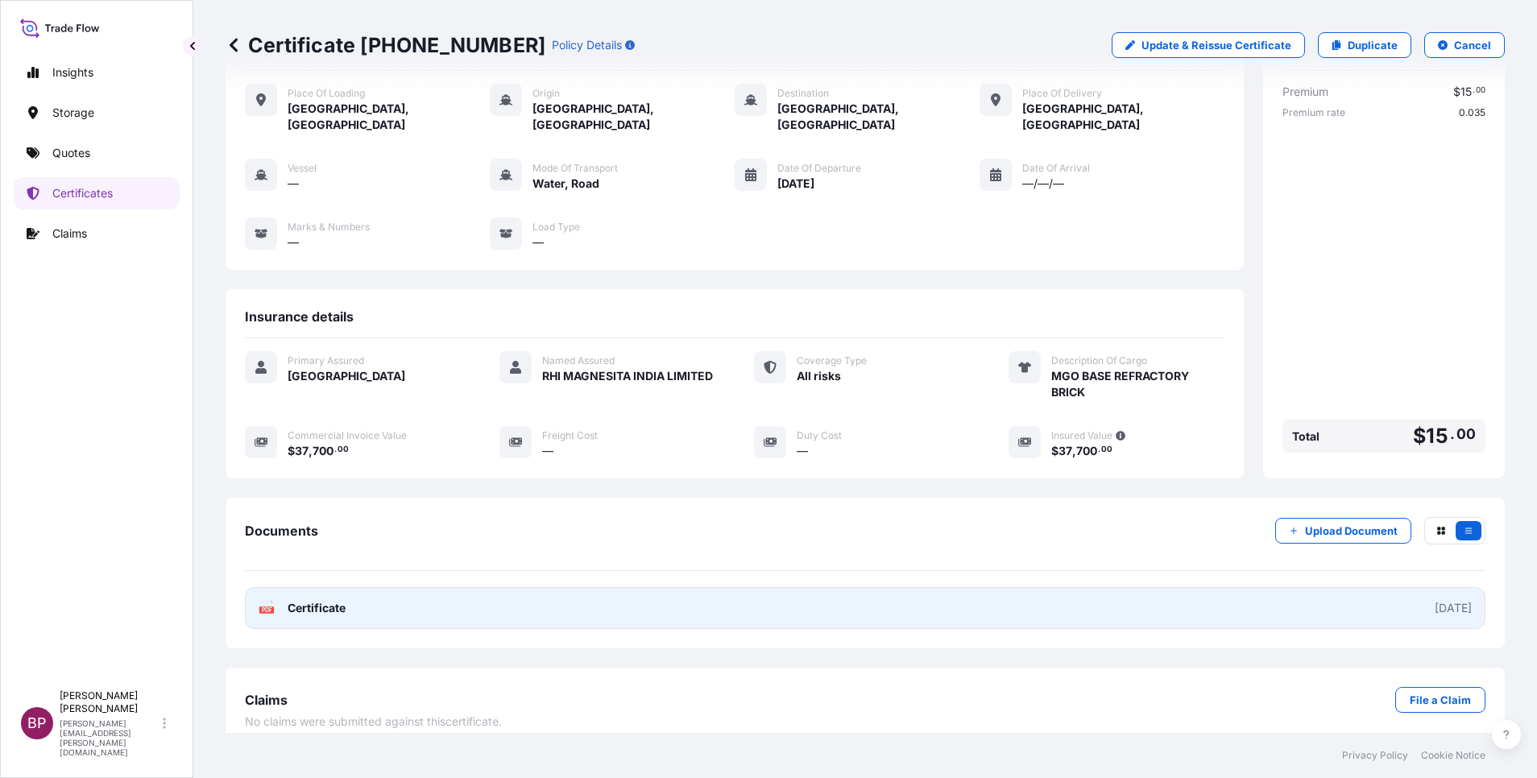
click at [325, 518] on span "Certificate" at bounding box center [317, 608] width 58 height 16
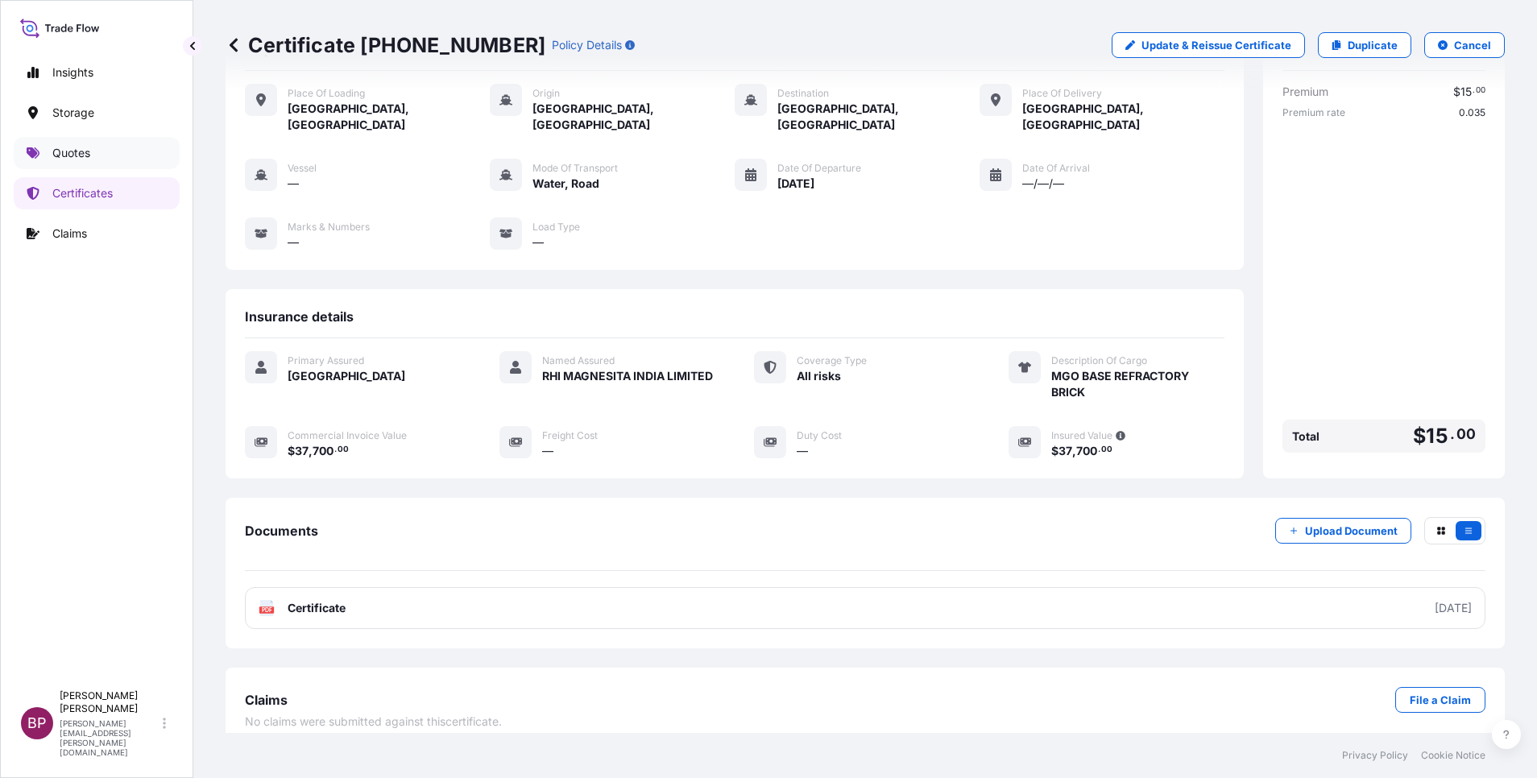
click at [60, 151] on p "Quotes" at bounding box center [71, 153] width 38 height 16
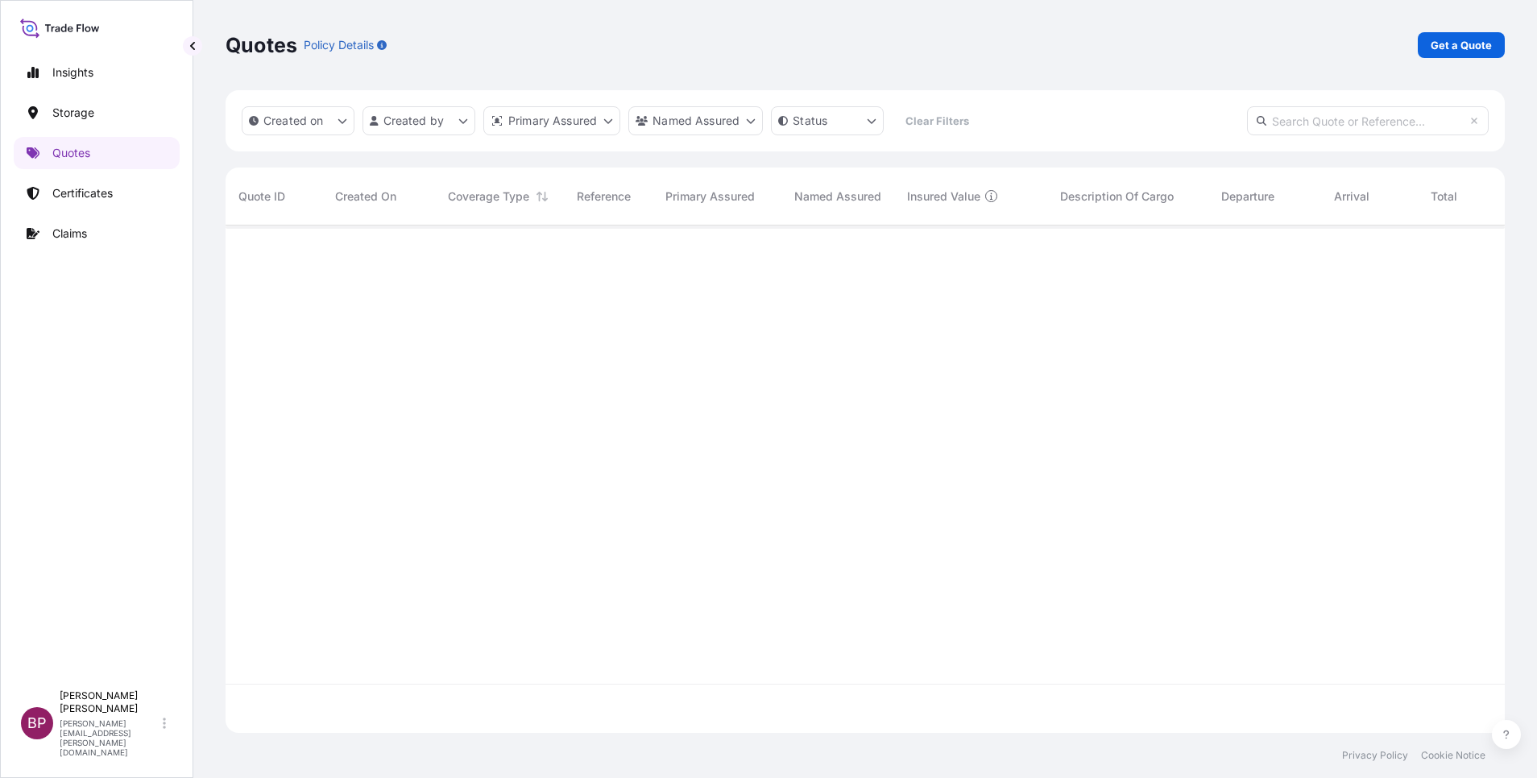
scroll to position [498, 1261]
click at [1024, 39] on p "Get a Quote" at bounding box center [1461, 45] width 61 height 16
select select "Water"
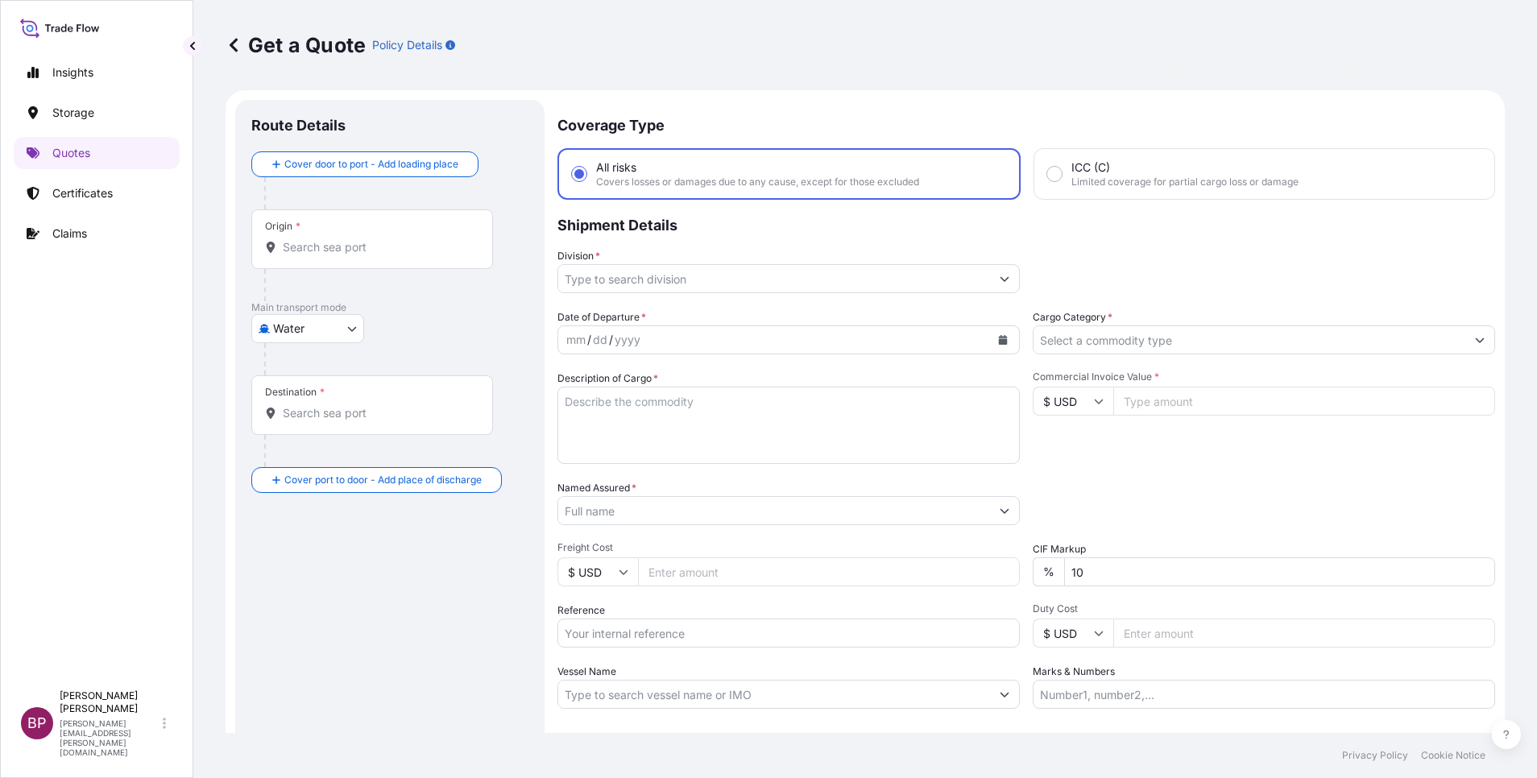
scroll to position [26, 0]
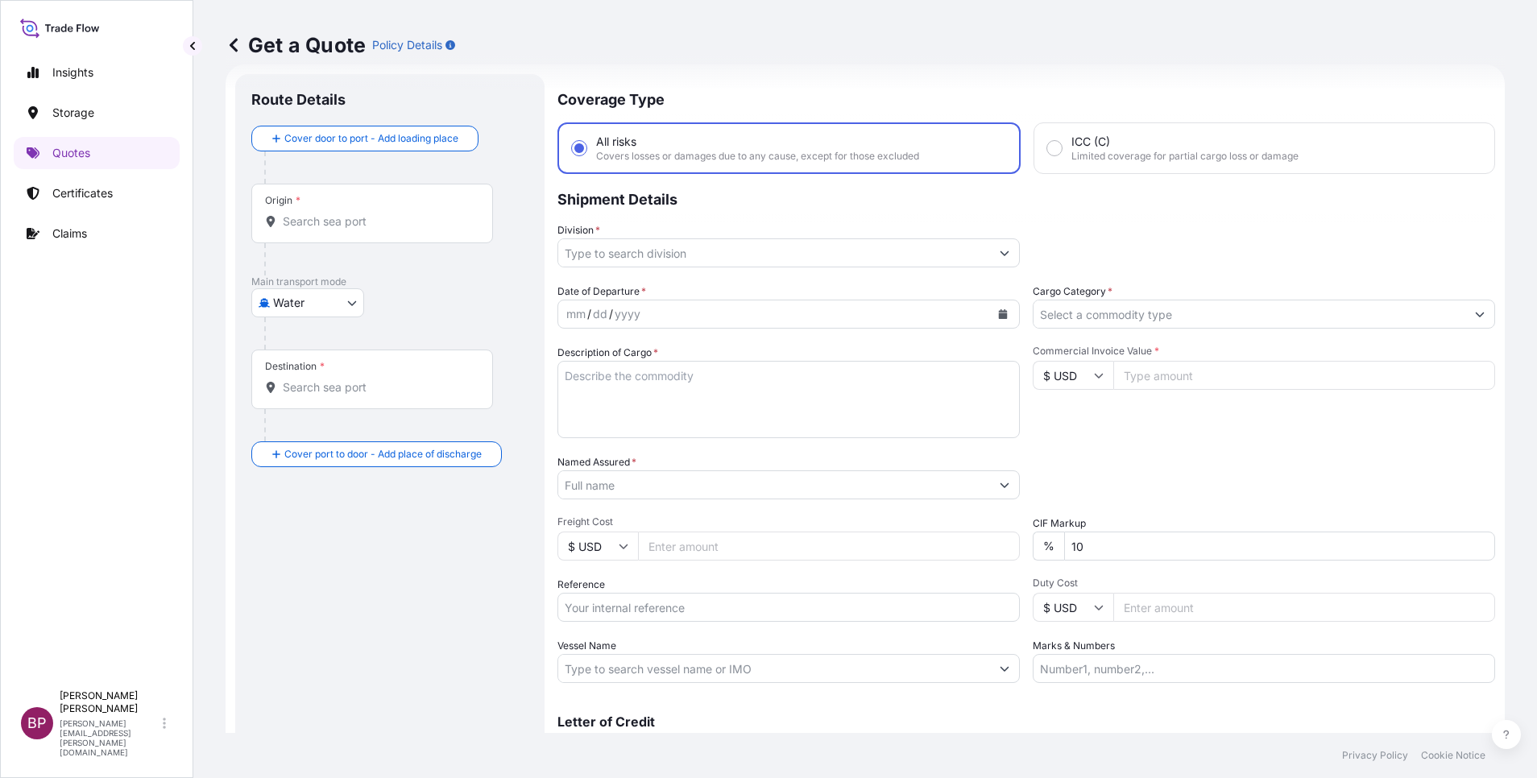
click at [1024, 307] on input "Cargo Category *" at bounding box center [1249, 314] width 432 height 29
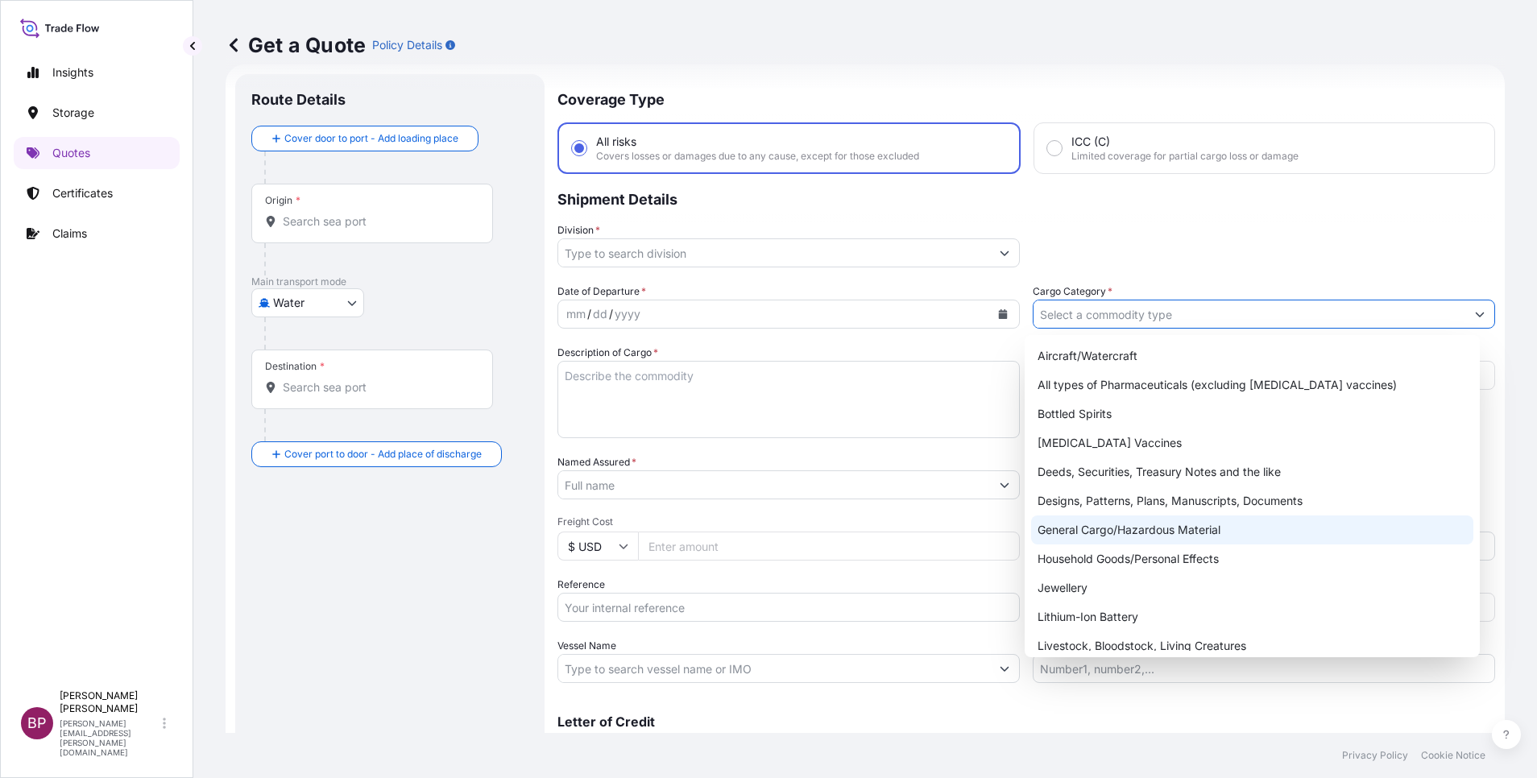
click at [1024, 518] on div "General Cargo/Hazardous Material" at bounding box center [1252, 530] width 442 height 29
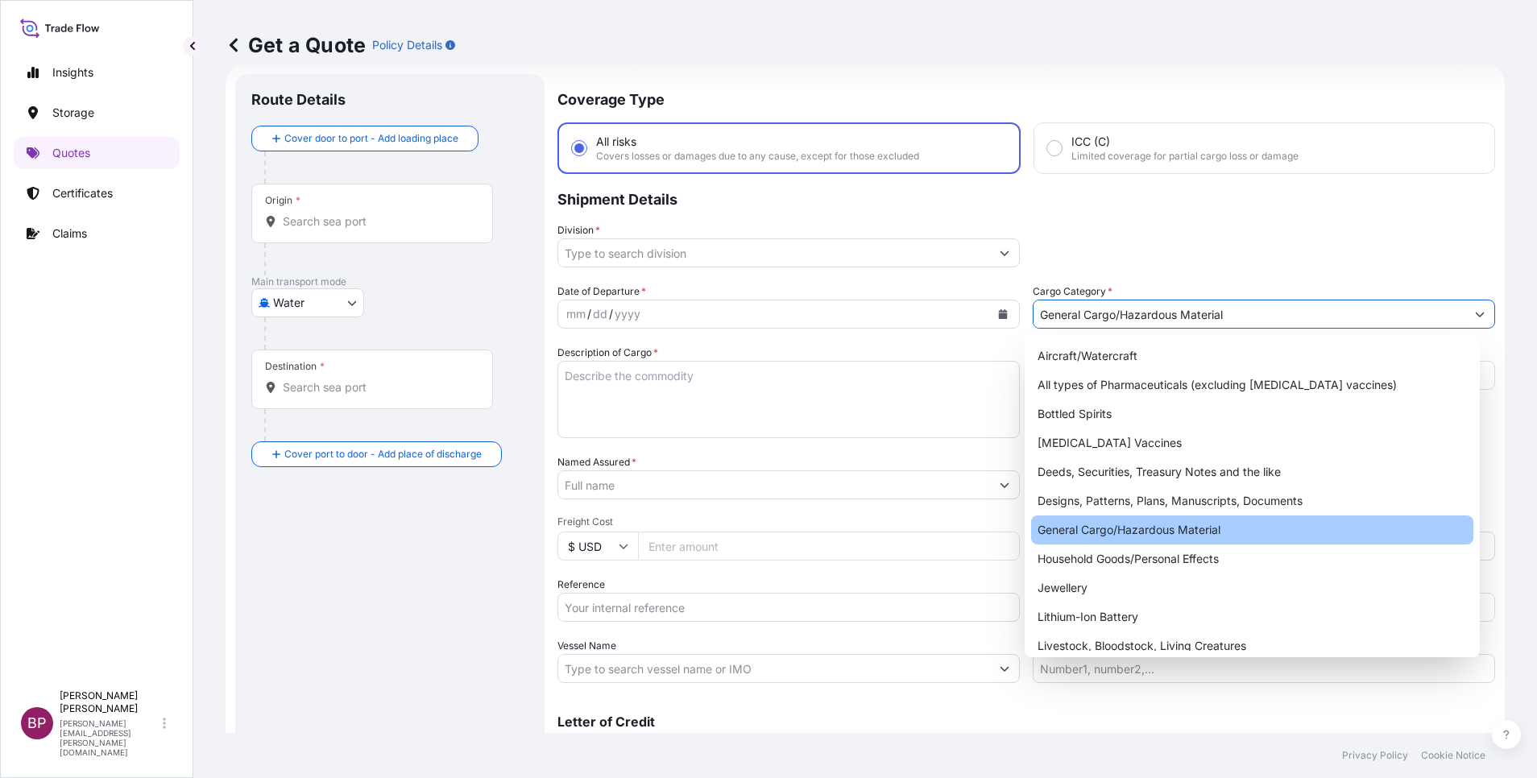
type input "General Cargo/Hazardous Material"
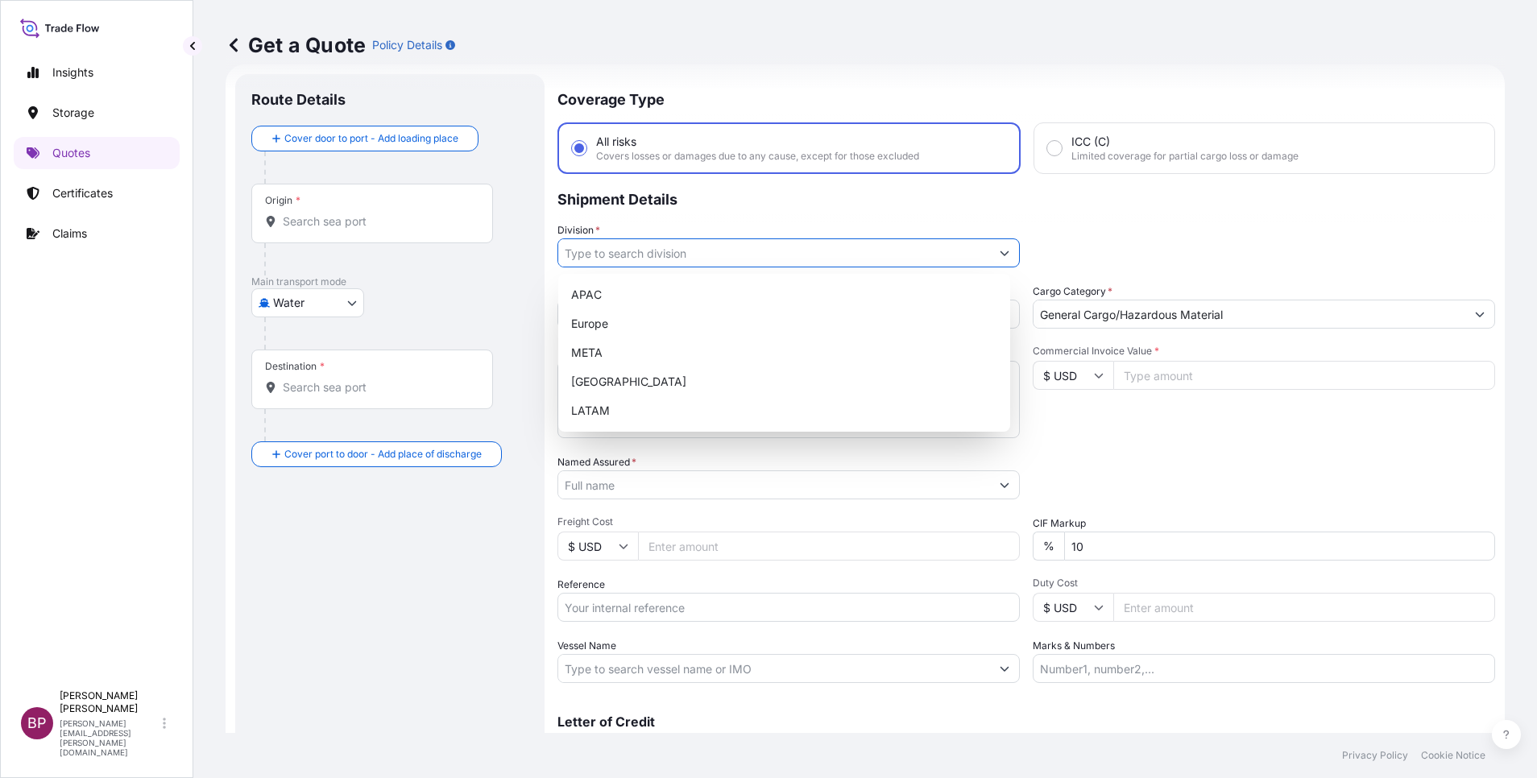
click at [1000, 255] on icon "Show suggestions" at bounding box center [1005, 253] width 10 height 10
click at [711, 361] on div "META" at bounding box center [784, 352] width 439 height 29
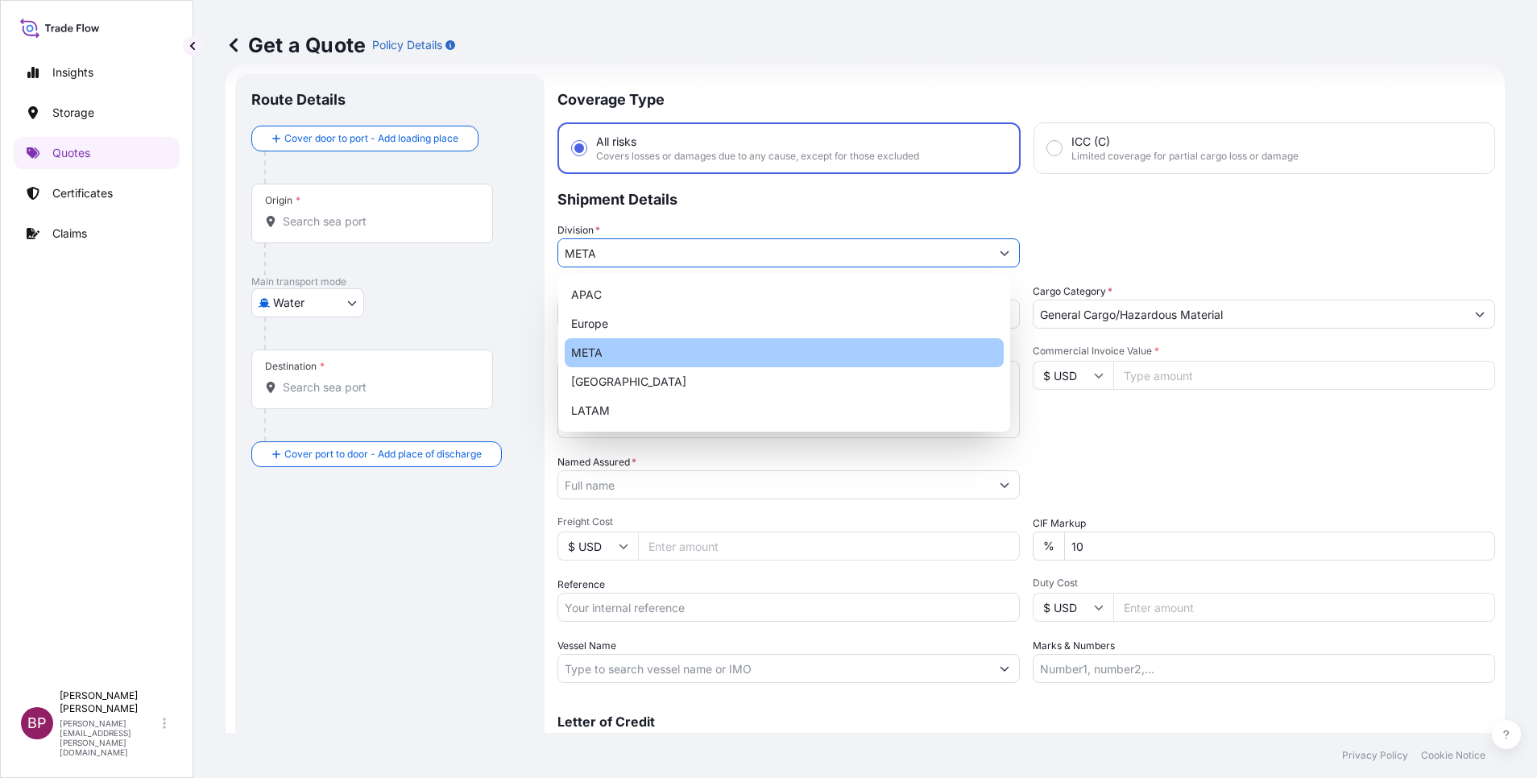
type input "META"
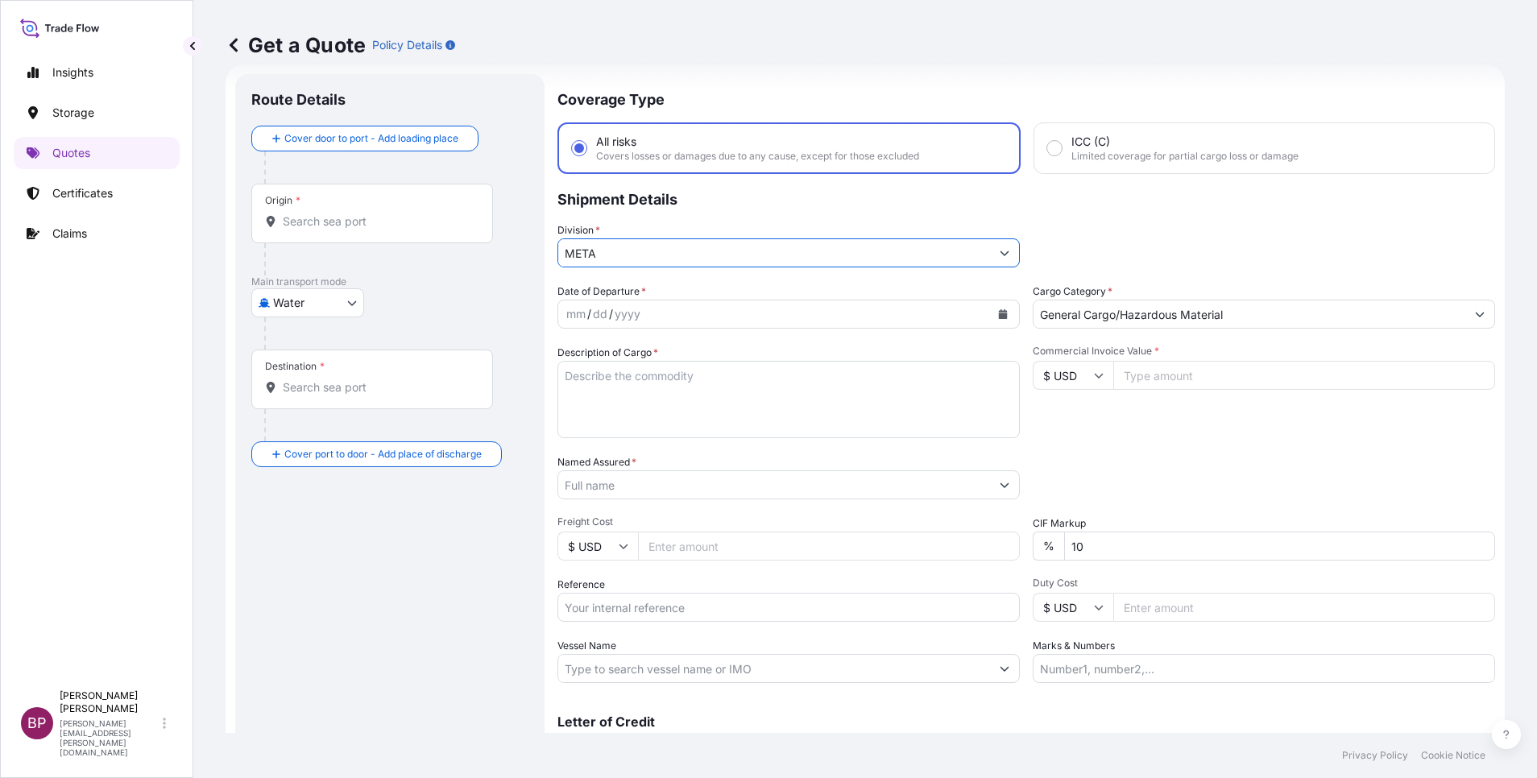
click at [1024, 381] on input "$ USD" at bounding box center [1073, 375] width 81 height 29
click at [1024, 435] on div "€ EUR" at bounding box center [1064, 419] width 68 height 31
type input "€ EUR"
click at [1024, 374] on input "Commercial Invoice Value *" at bounding box center [1304, 375] width 382 height 29
paste input "250614"
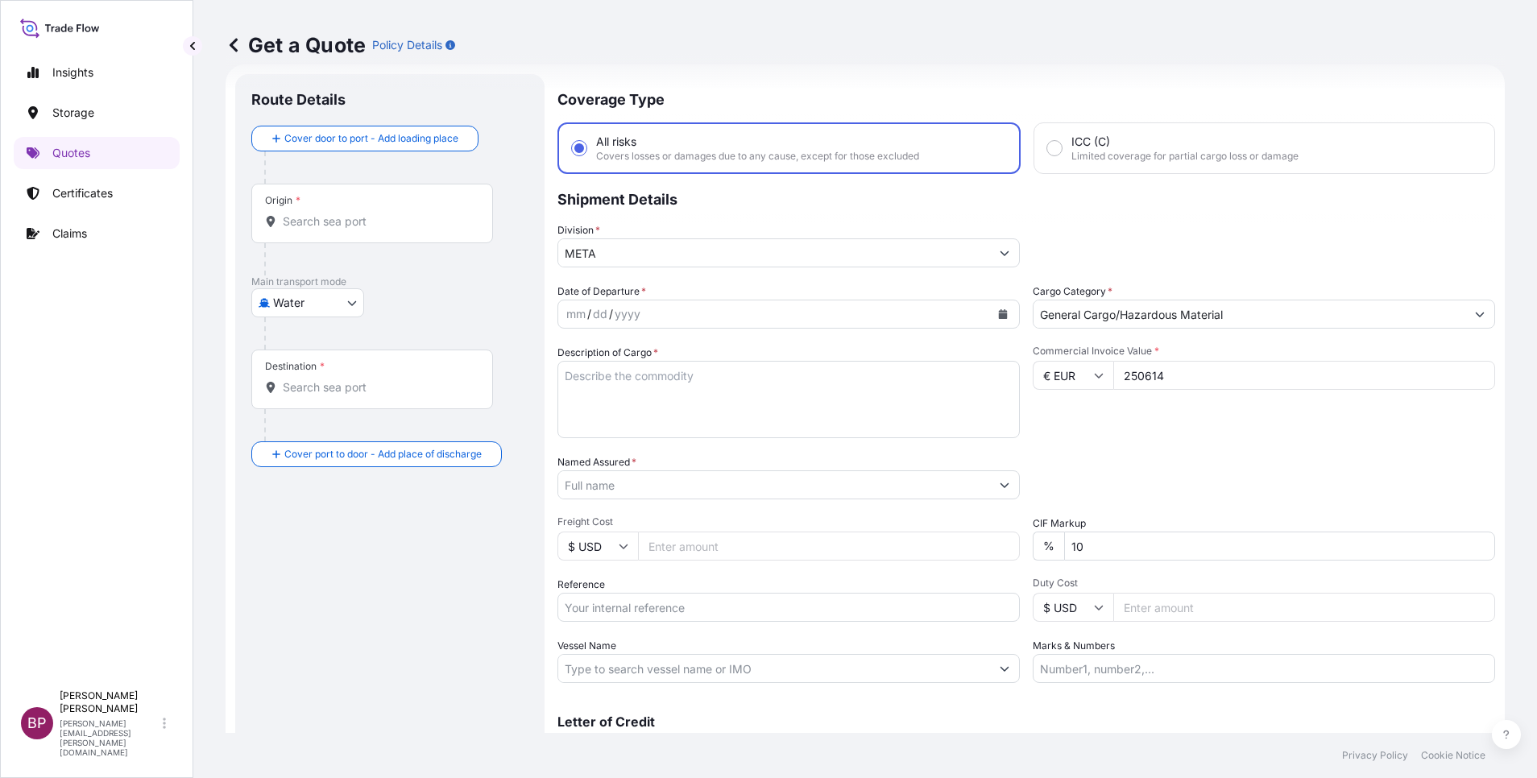
type input "250614"
drag, startPoint x: 1116, startPoint y: 548, endPoint x: 839, endPoint y: 522, distance: 278.3
click at [846, 518] on div "Date of Departure * mm / dd / yyyy Cargo Category * General Cargo/Hazardous Mat…" at bounding box center [1026, 484] width 938 height 400
type input "0"
click at [664, 380] on textarea "Description of Cargo *" at bounding box center [788, 399] width 462 height 77
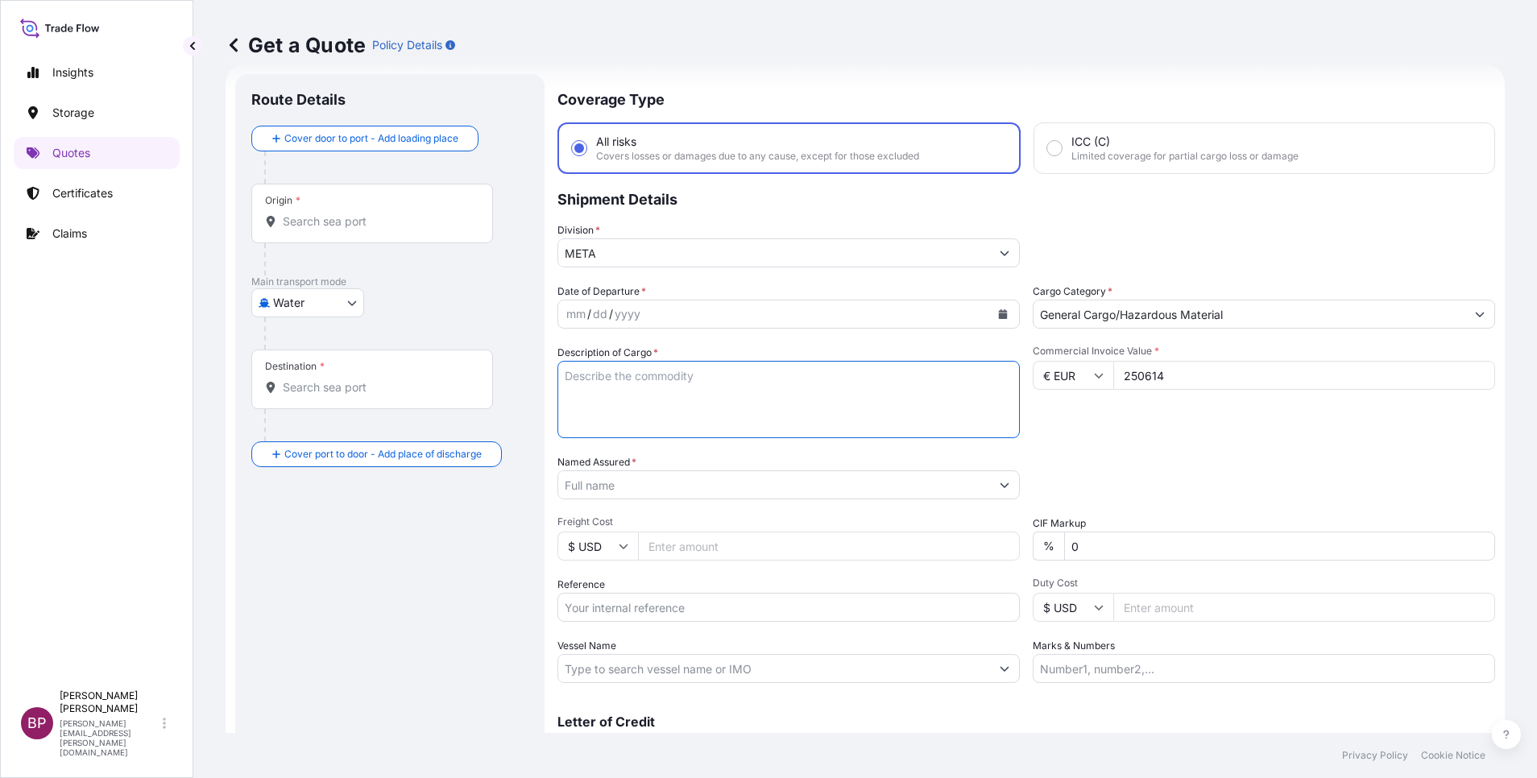
paste textarea "Fuel Dispensers 2 x 40’ HC Container (one shipment)"
type textarea "Fuel Dispensers 2 x 40’ HC Container (one shipment)"
drag, startPoint x: 748, startPoint y: 611, endPoint x: 862, endPoint y: 624, distance: 115.1
click at [748, 518] on input "Reference" at bounding box center [788, 607] width 462 height 29
paste input "43791290 & 43791308 SSLS2966"
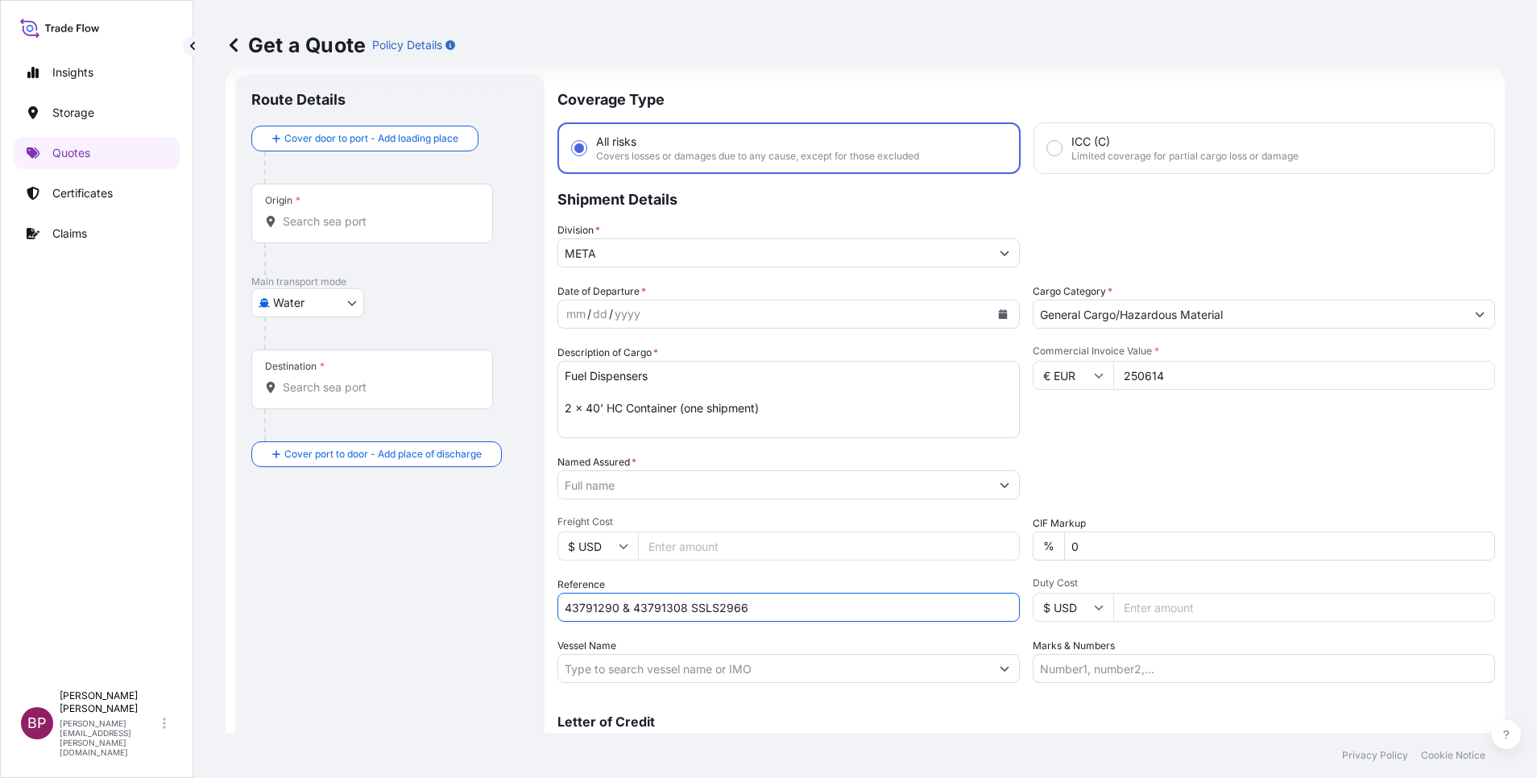
type input "43791290 & 43791308 SSLS2966"
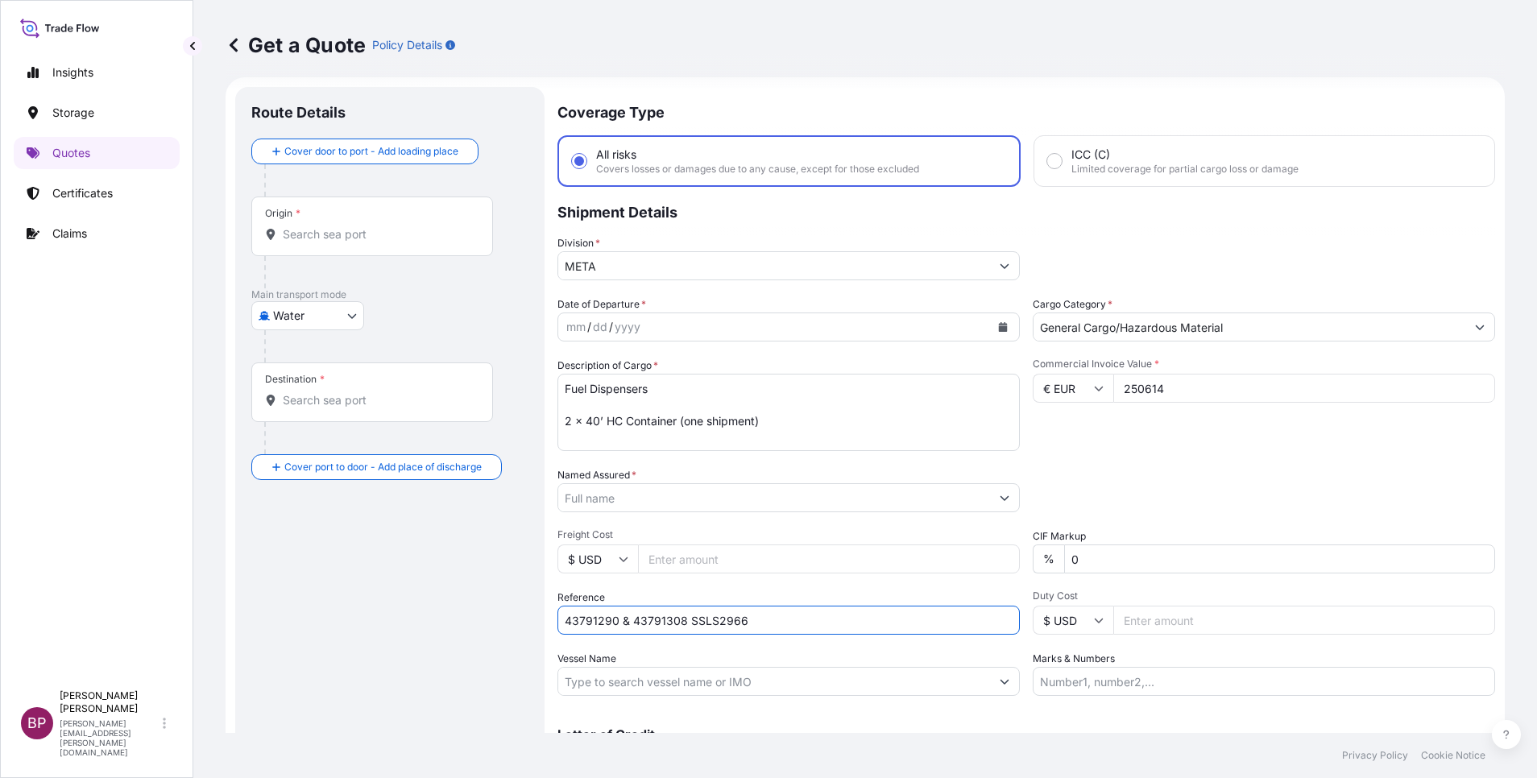
scroll to position [0, 0]
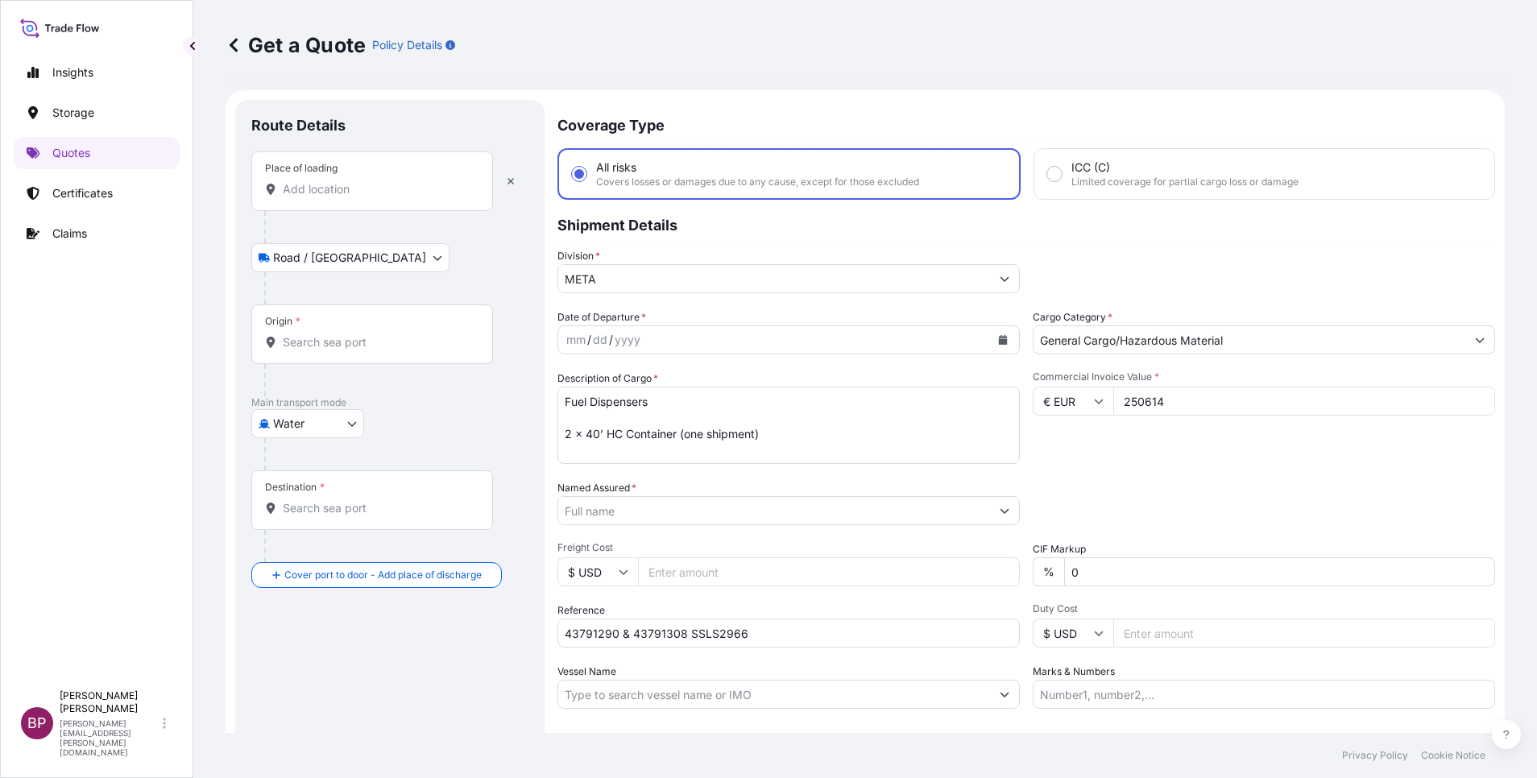
click at [368, 199] on div "Place of loading" at bounding box center [372, 181] width 242 height 60
click at [368, 197] on input "Place of loading" at bounding box center [378, 189] width 190 height 16
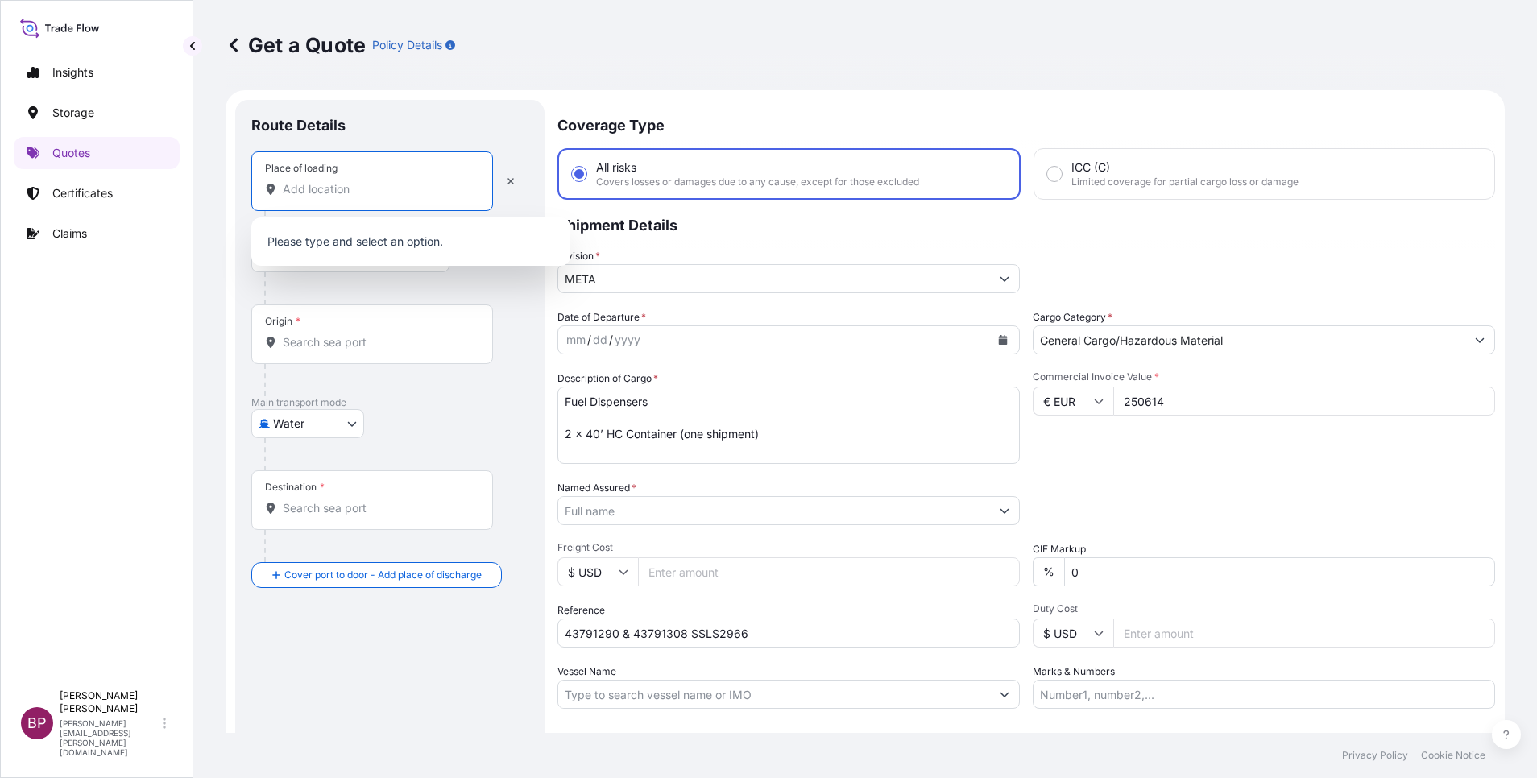
paste input "Dundee, UK"
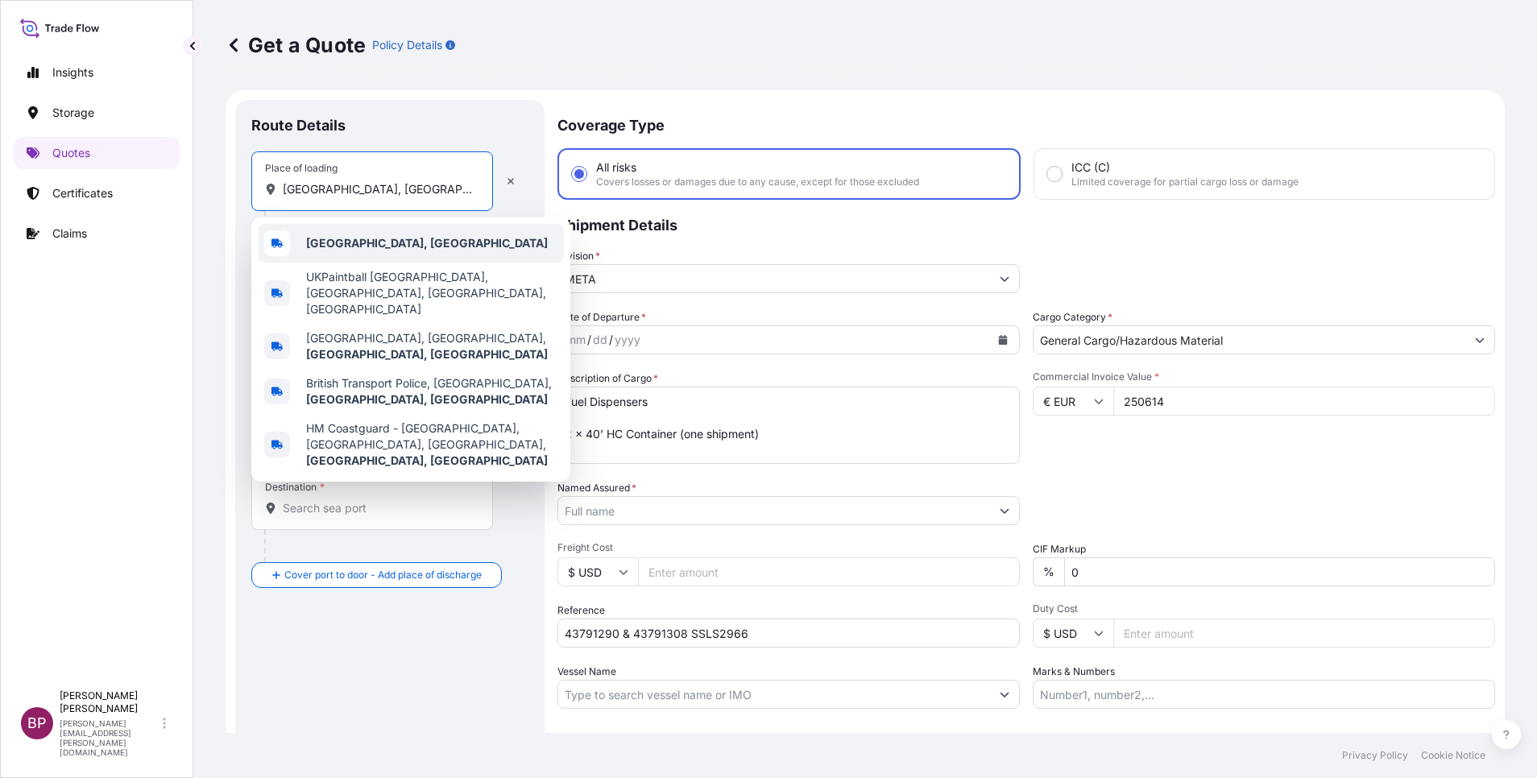
click at [402, 239] on div "Dundee, UK" at bounding box center [411, 243] width 306 height 39
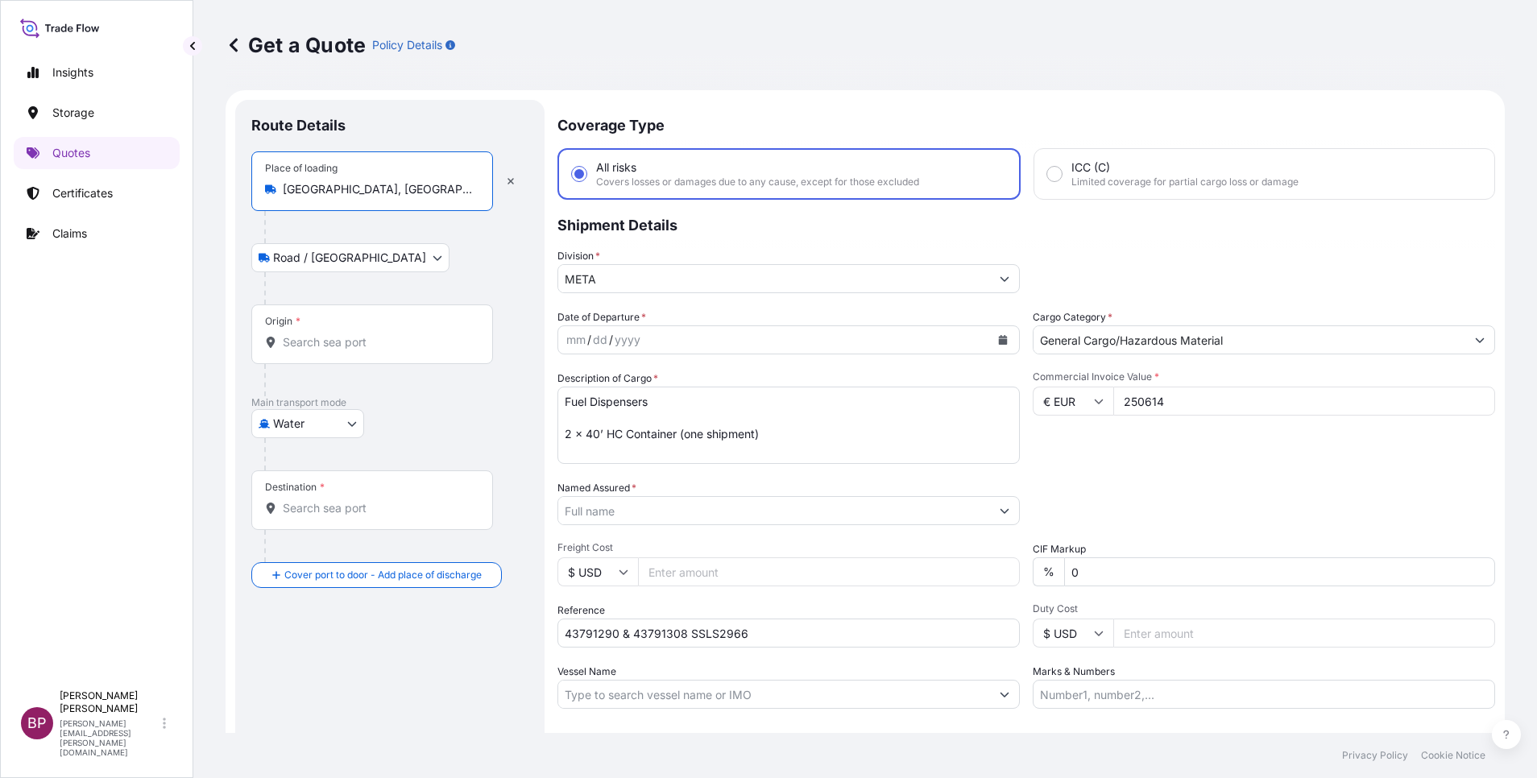
type input "Dundee, UK"
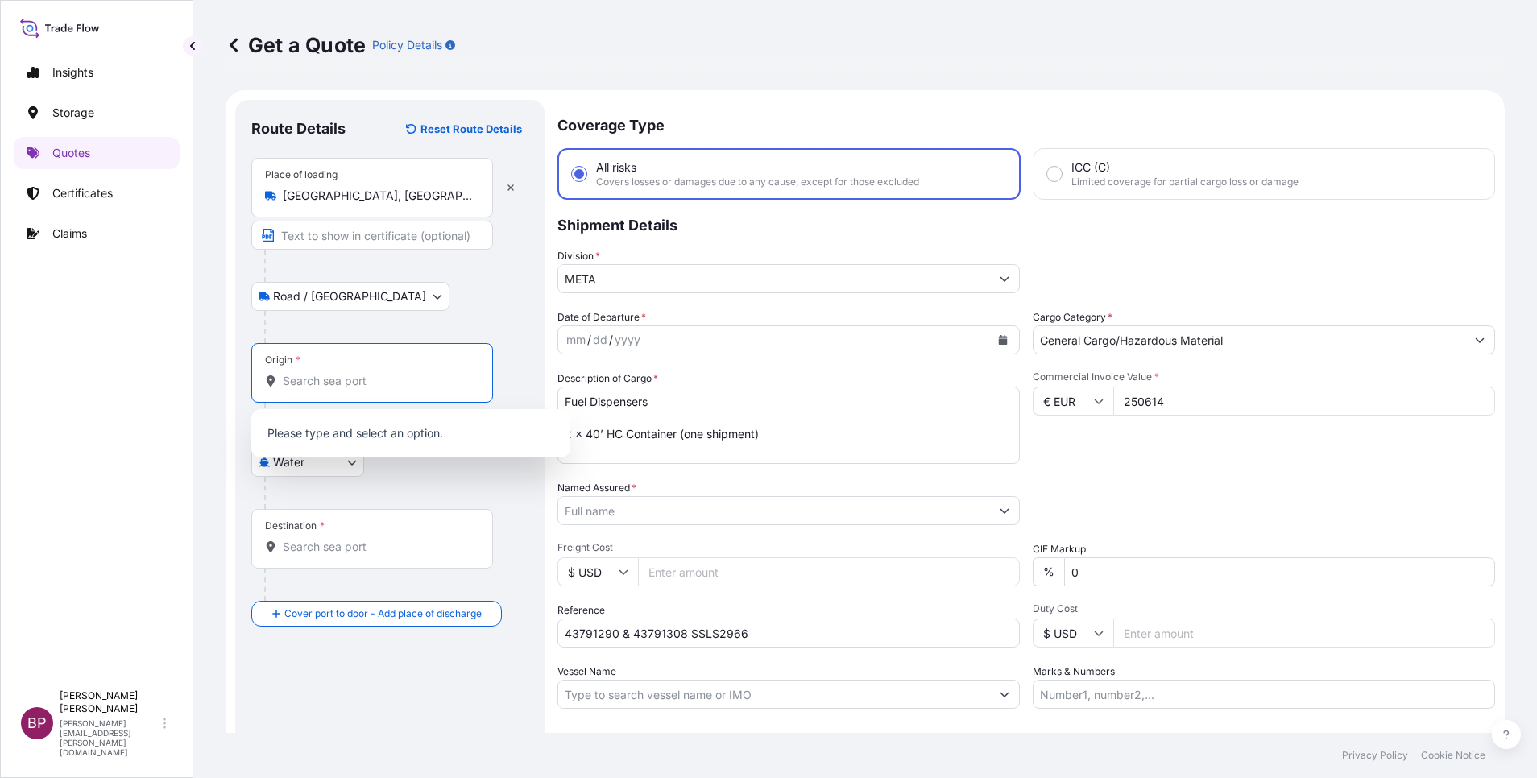
drag, startPoint x: 361, startPoint y: 339, endPoint x: 390, endPoint y: 355, distance: 33.2
click at [360, 338] on div "Place of loading Dundee, UK Road / Inland Road / Inland Origin * Main transport…" at bounding box center [389, 392] width 277 height 469
paste input "Dundee, UK"
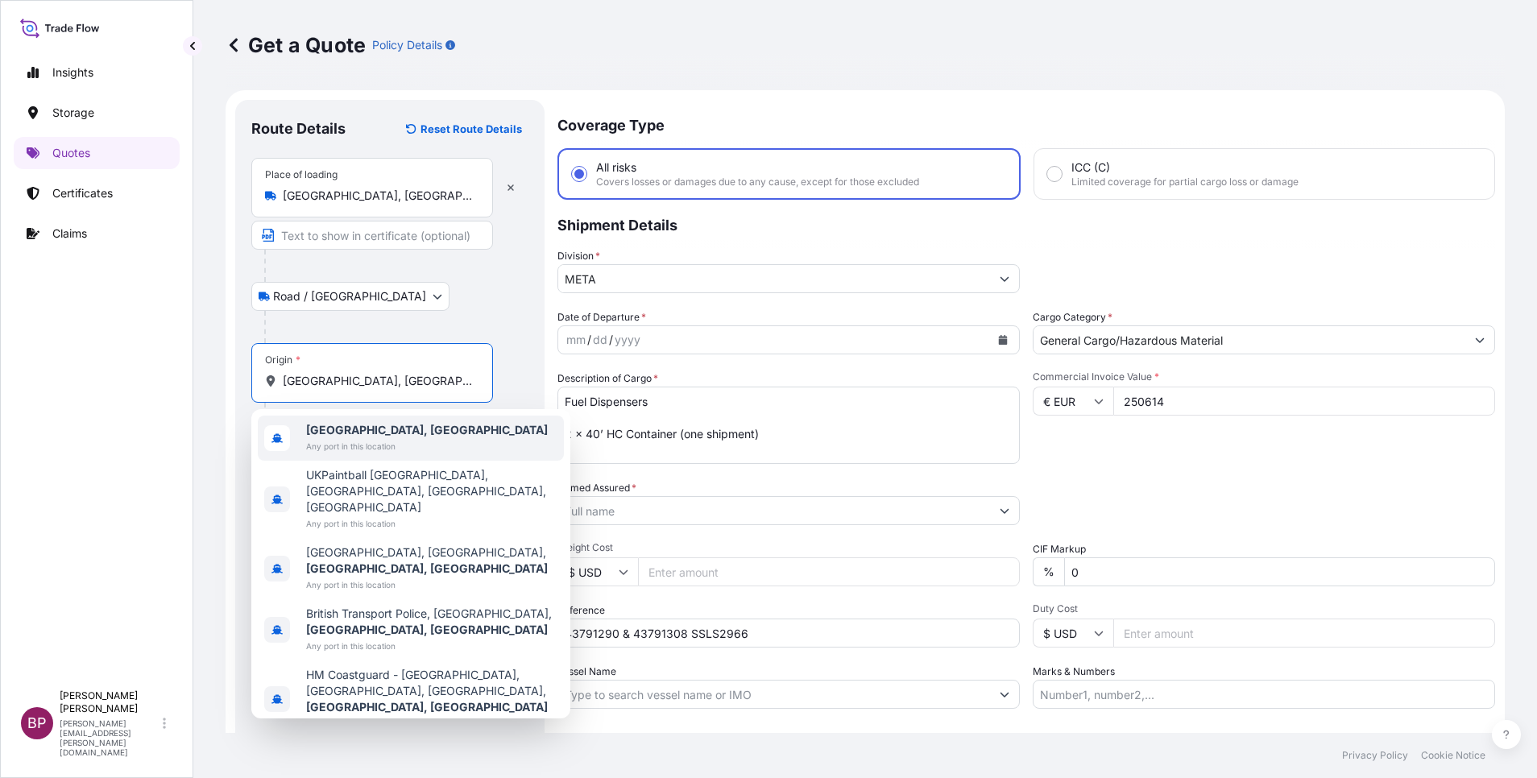
click at [380, 441] on span "Any port in this location" at bounding box center [427, 446] width 242 height 16
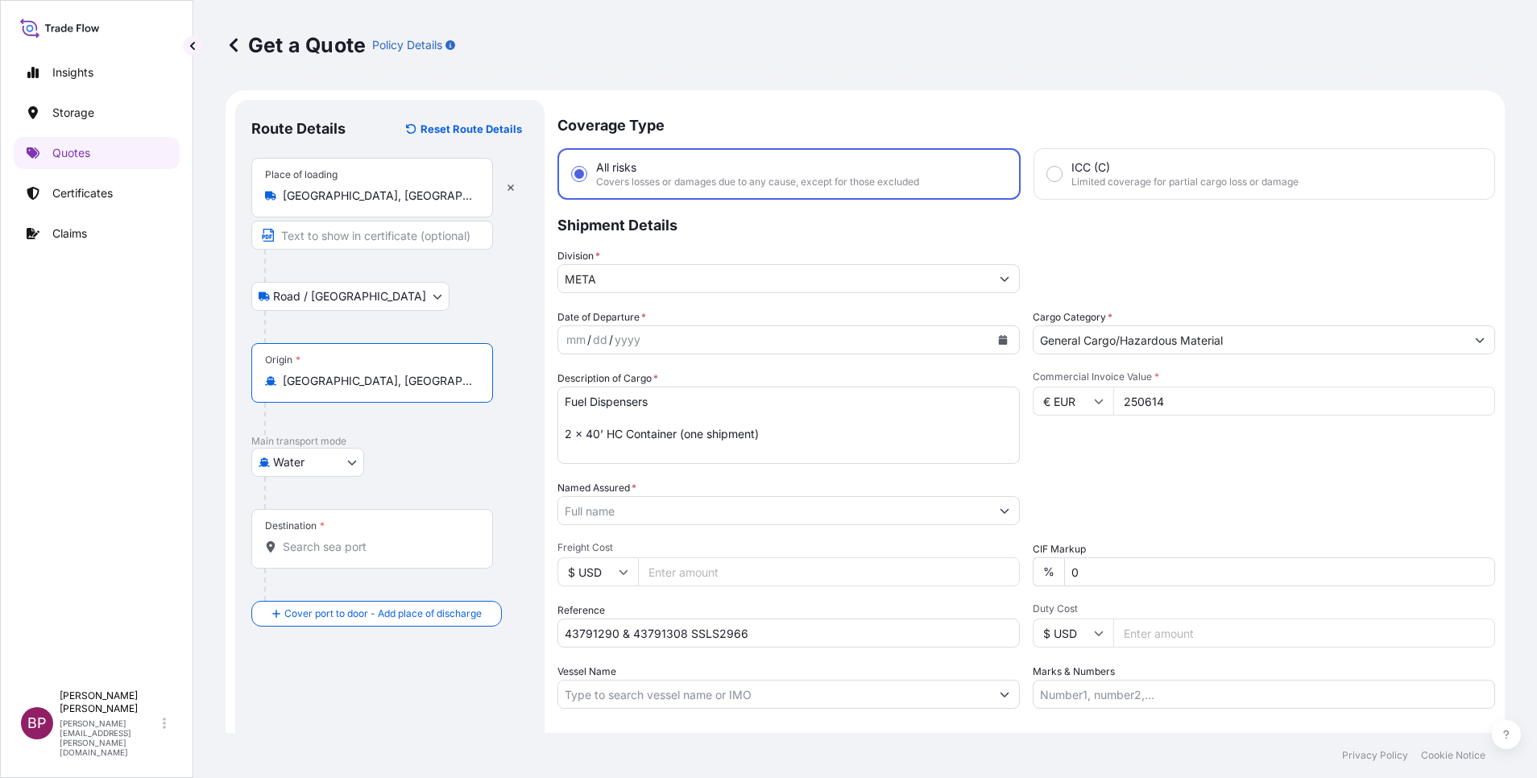
type input "Dundee, UK"
click at [342, 518] on div "Destination *" at bounding box center [372, 539] width 242 height 60
click at [342, 518] on input "Destination *" at bounding box center [378, 547] width 190 height 16
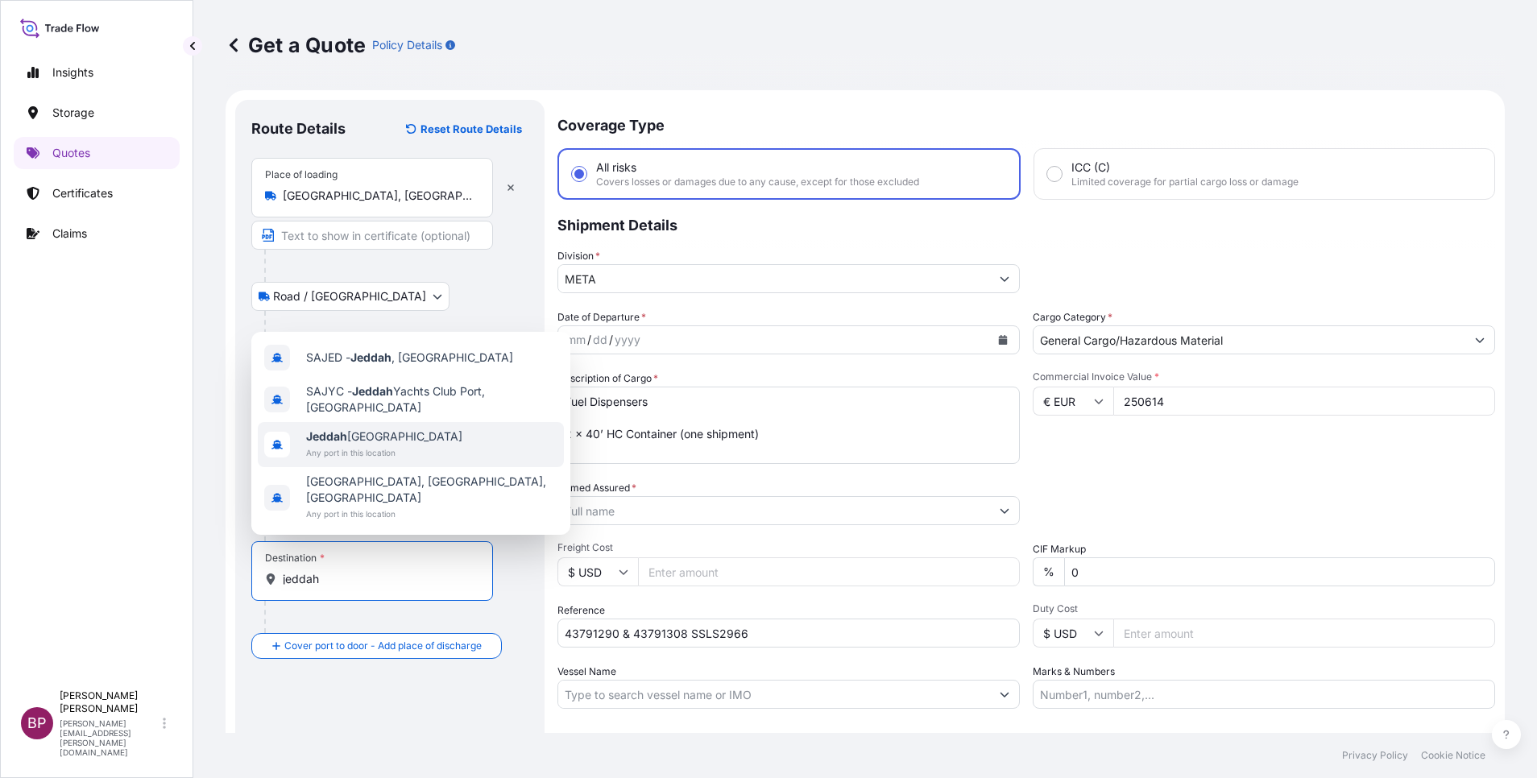
click at [381, 461] on span "Any port in this location" at bounding box center [384, 453] width 156 height 16
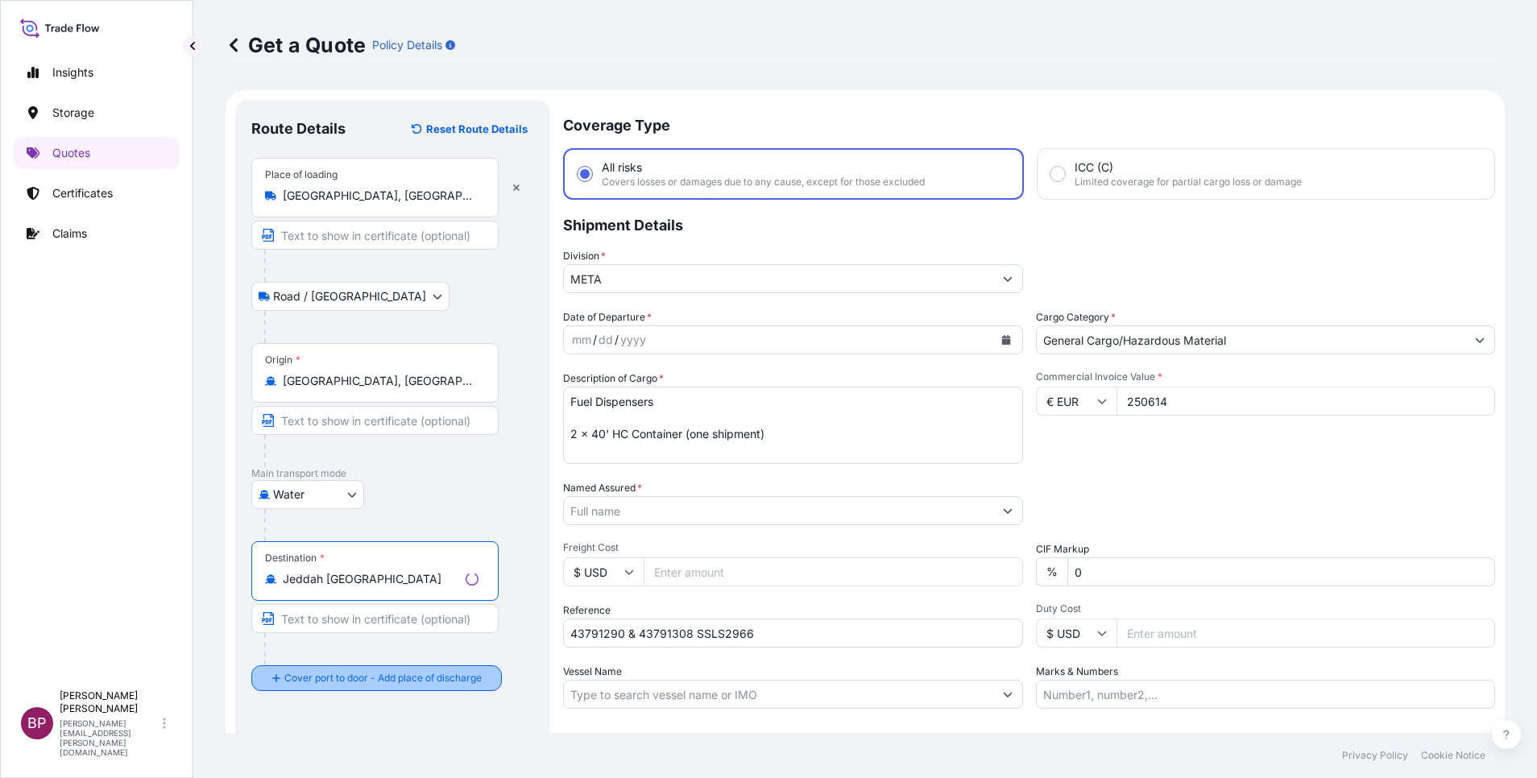
type input "Jeddah Saudi Arabia"
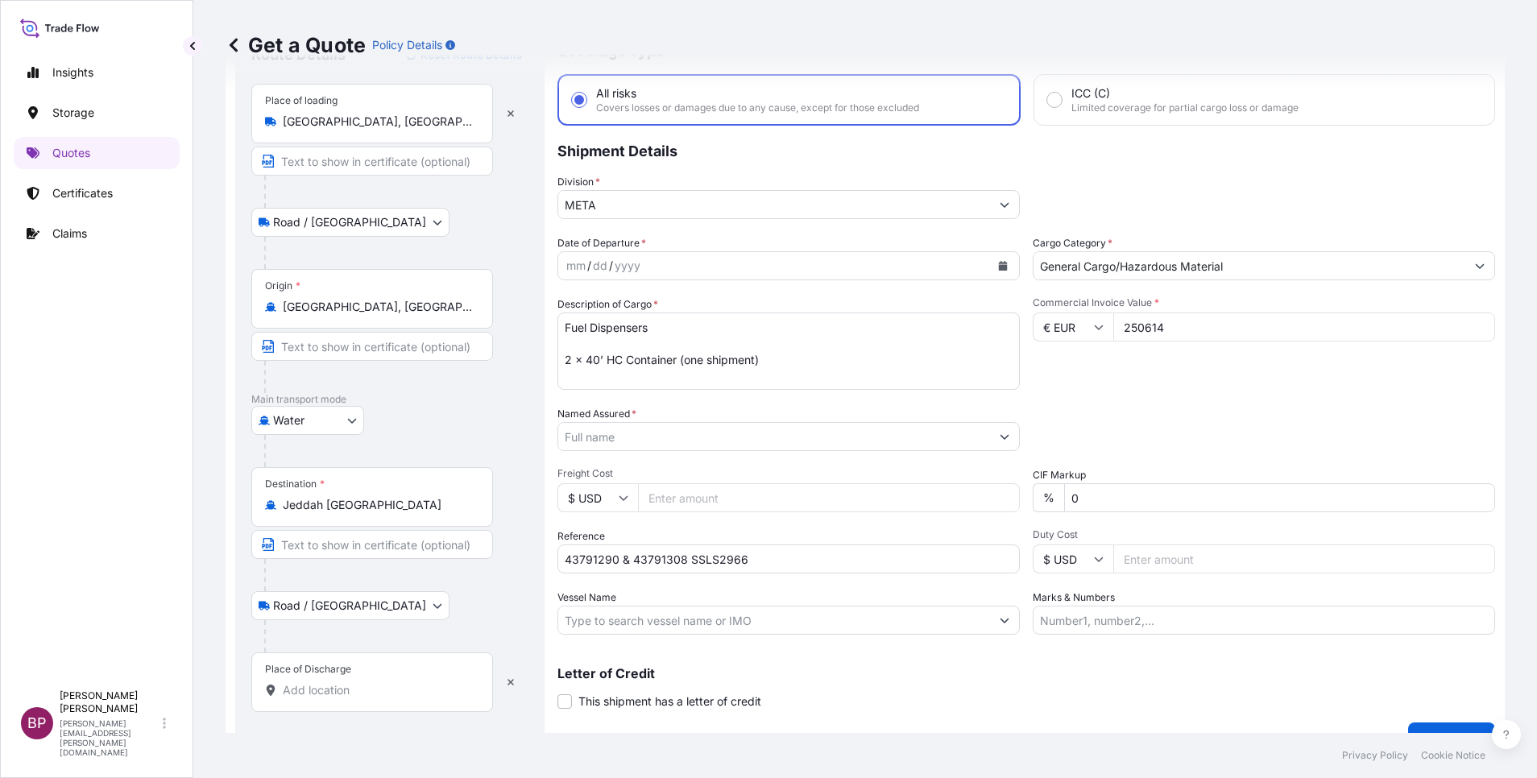
scroll to position [106, 0]
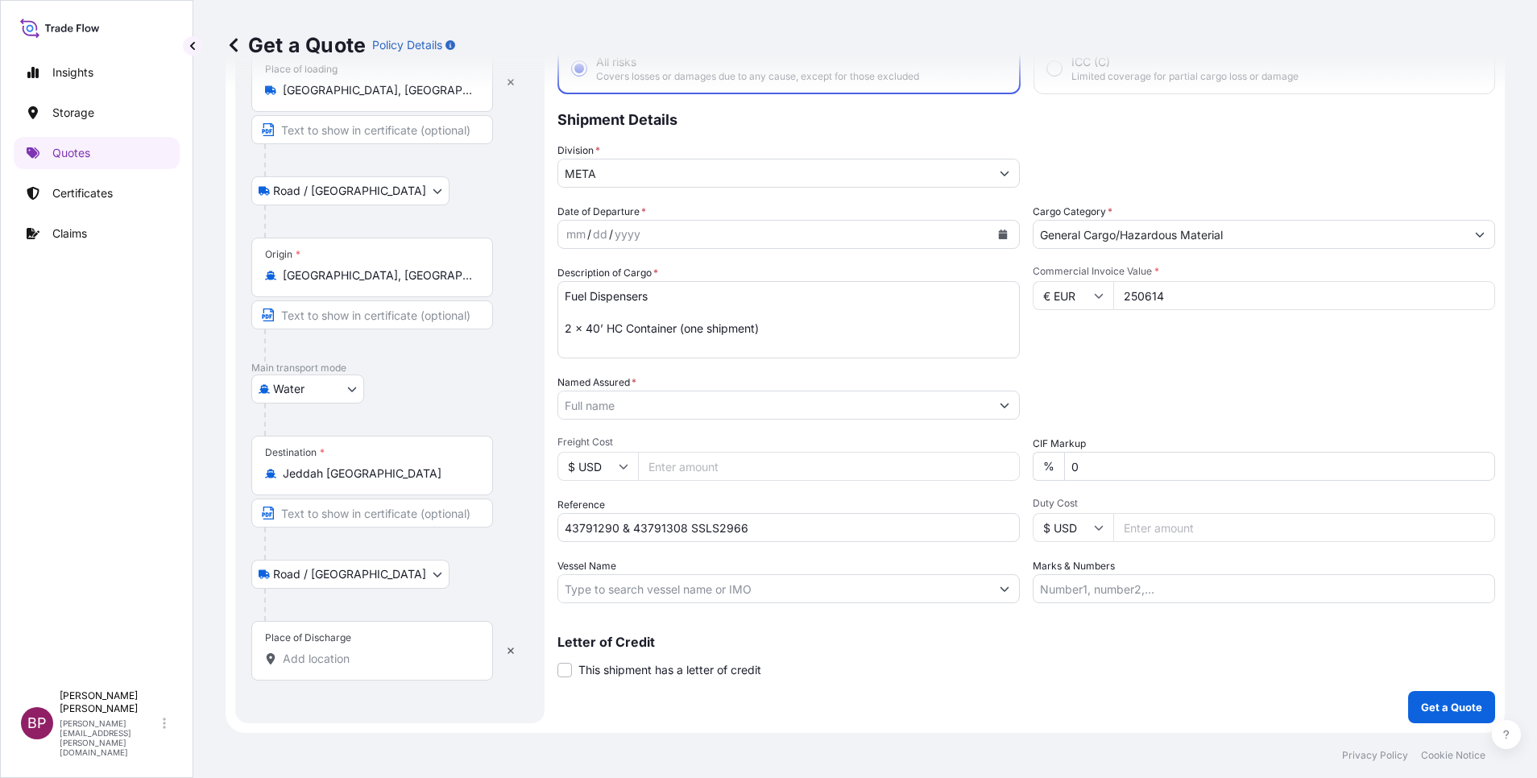
click at [356, 518] on input "Place of Discharge" at bounding box center [378, 659] width 190 height 16
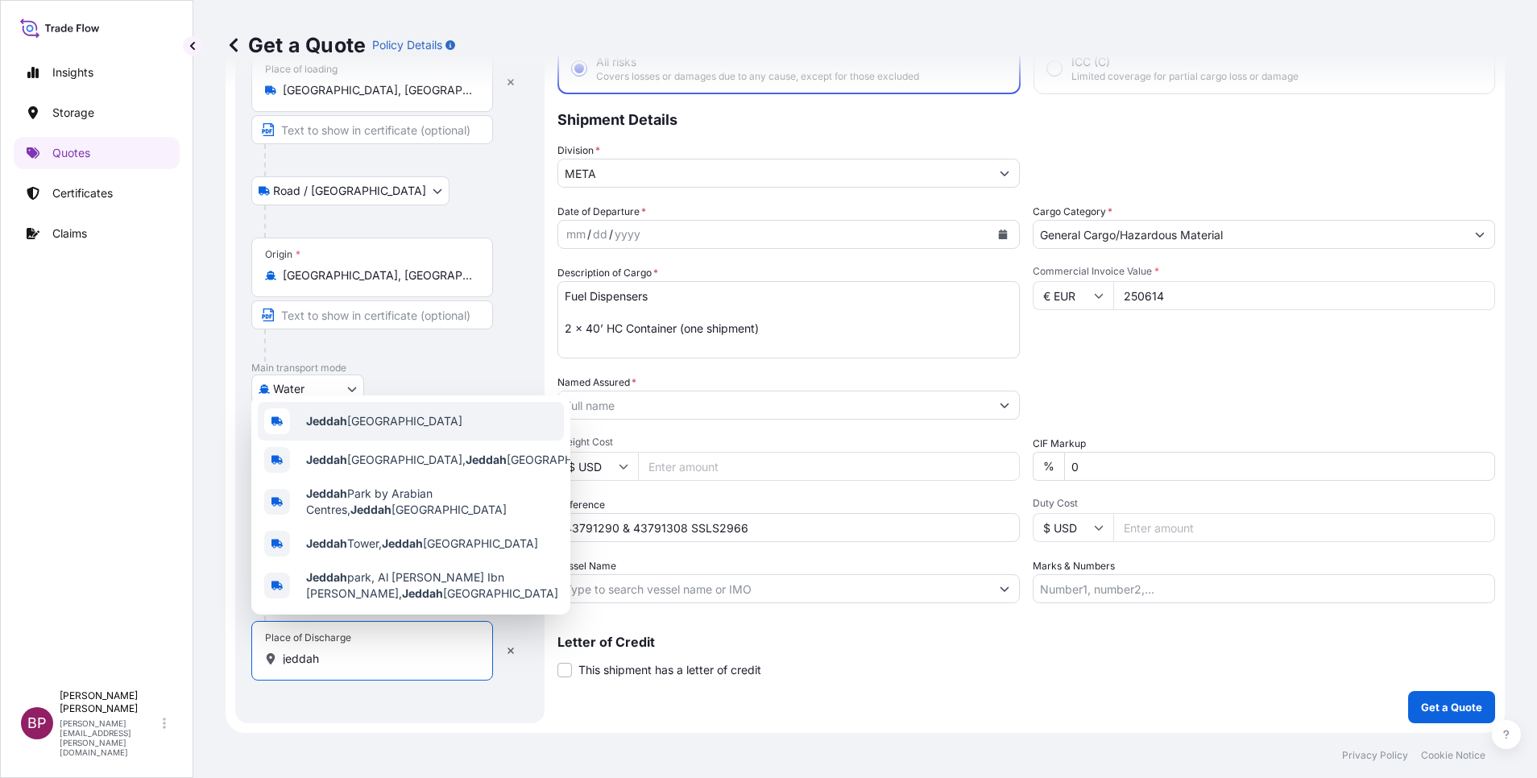
click at [379, 422] on span "Jeddah Saudi Arabia" at bounding box center [384, 421] width 156 height 16
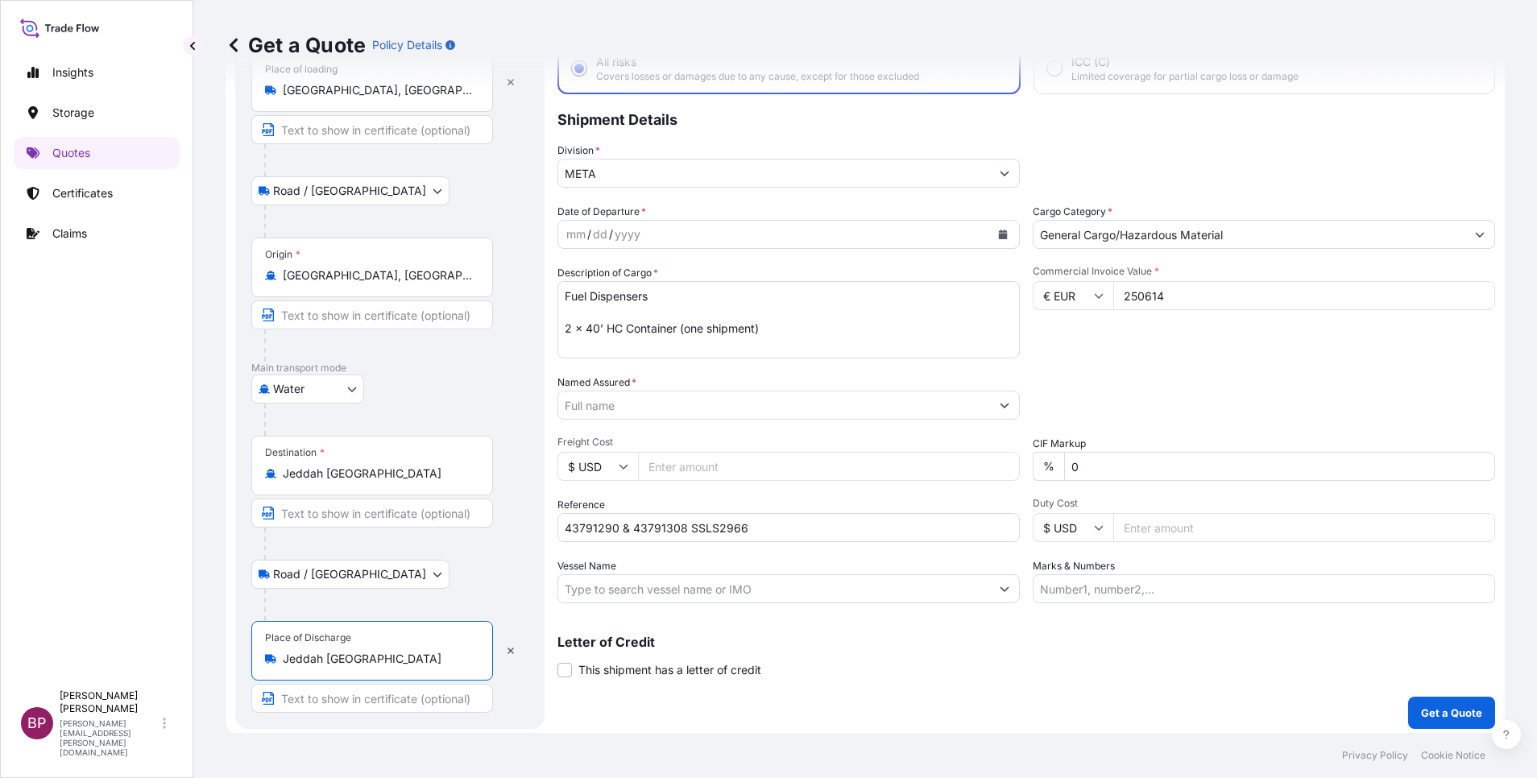
type input "Jeddah Saudi Arabia"
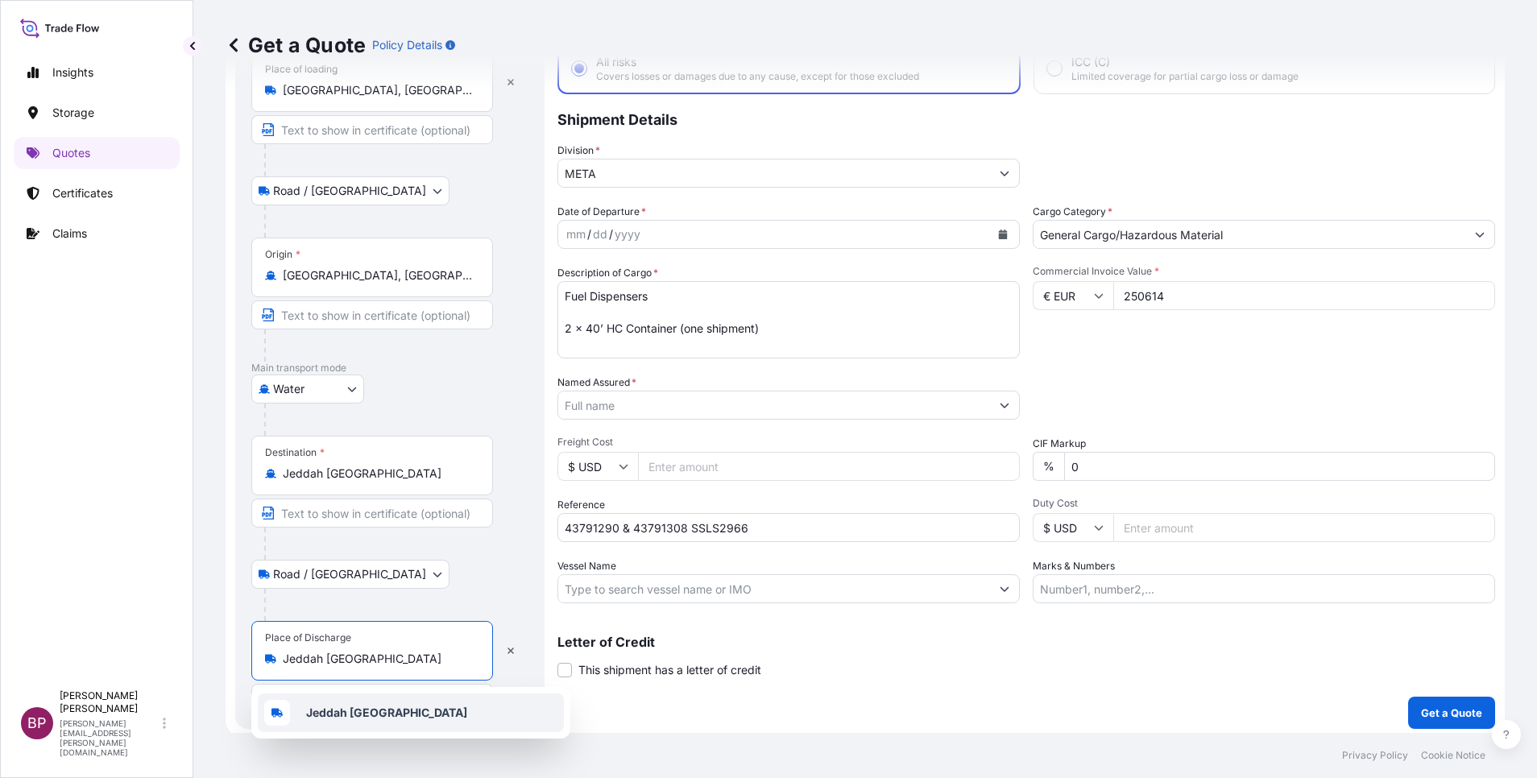
click at [694, 407] on input "Named Assured *" at bounding box center [774, 405] width 432 height 29
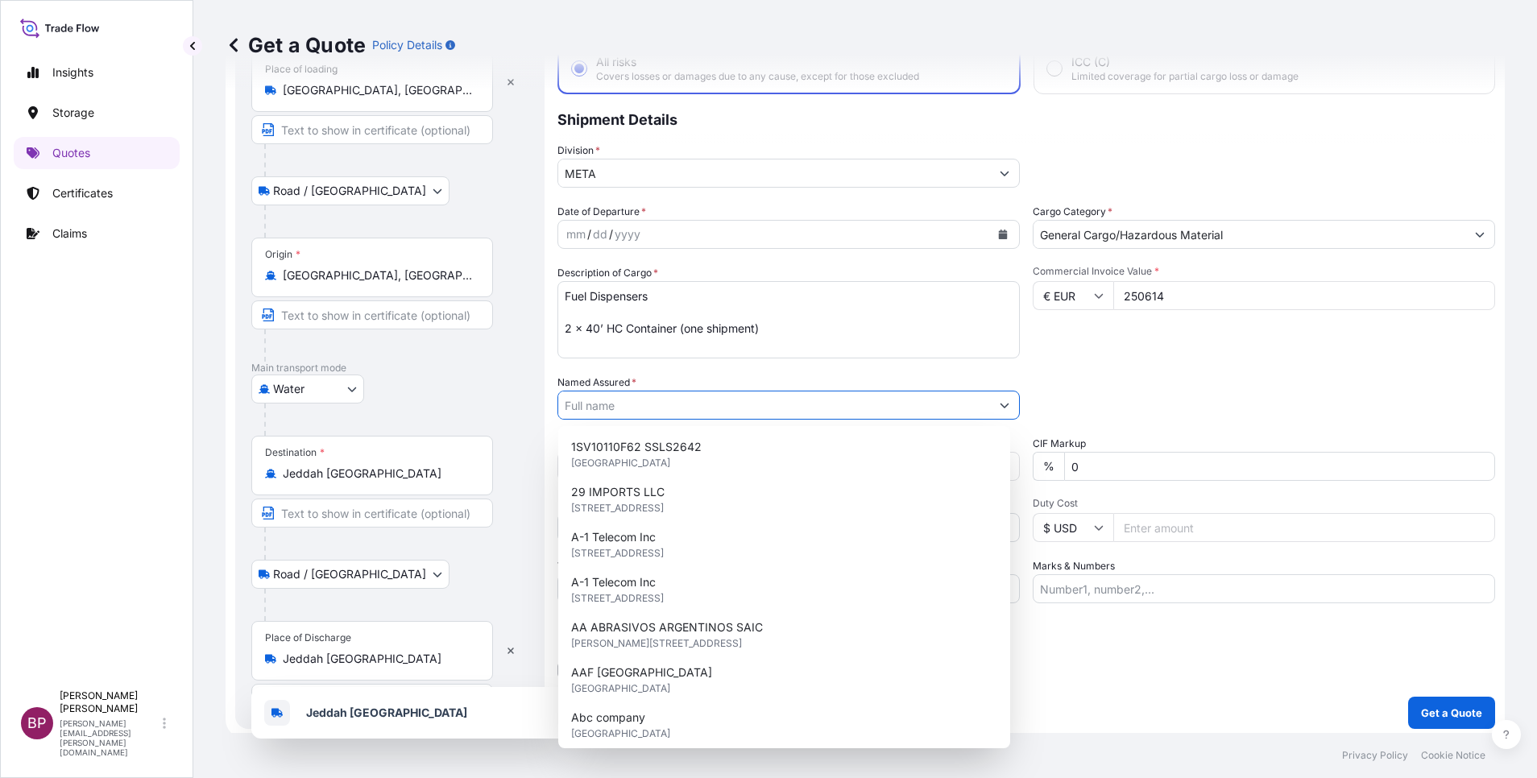
paste input "Fuel & Lube Co. Ltd."
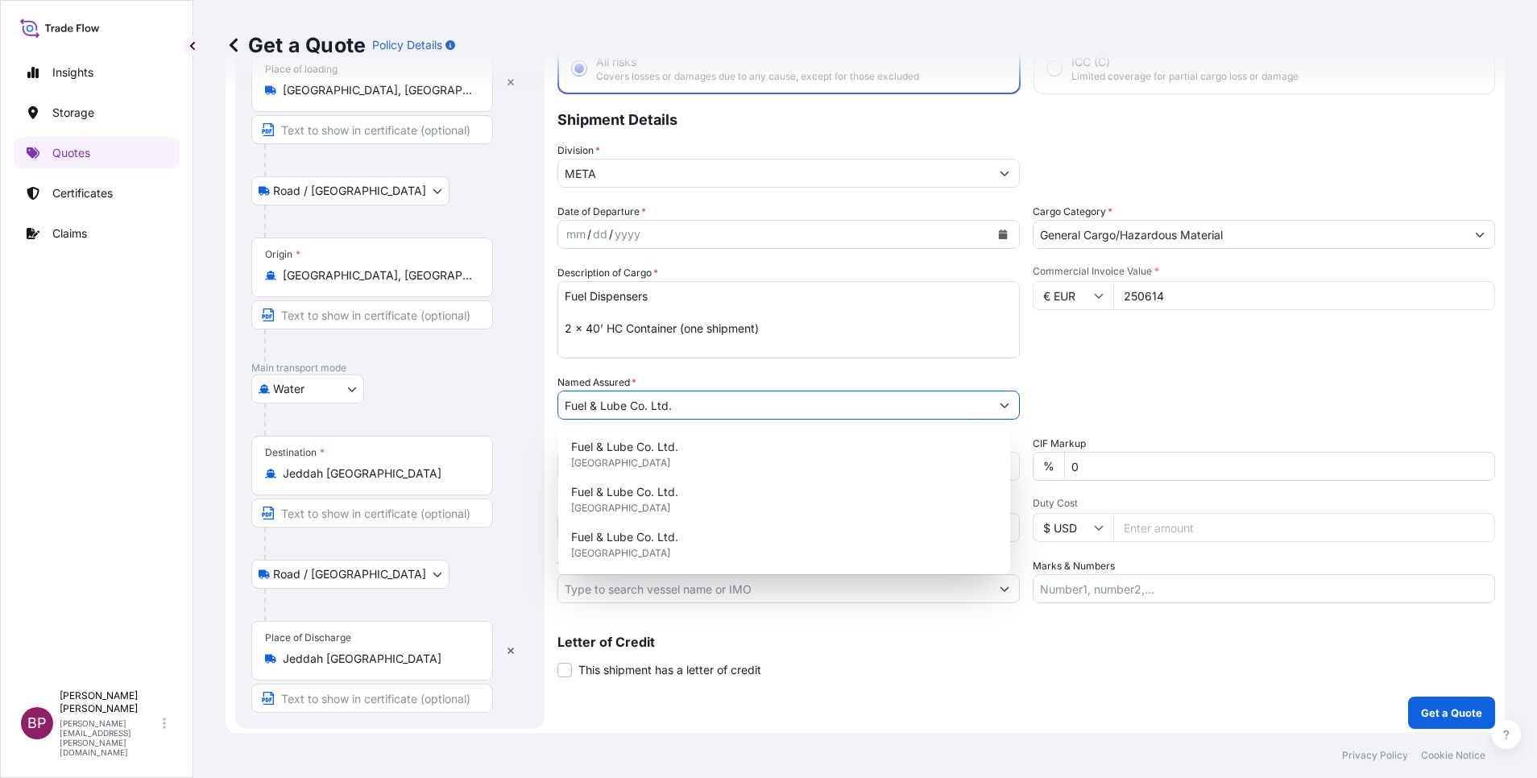
type input "Fuel & Lube Co. Ltd."
click at [1016, 518] on div "Coverage Type All risks Covers losses or damages due to any cause, except for t…" at bounding box center [1026, 361] width 938 height 735
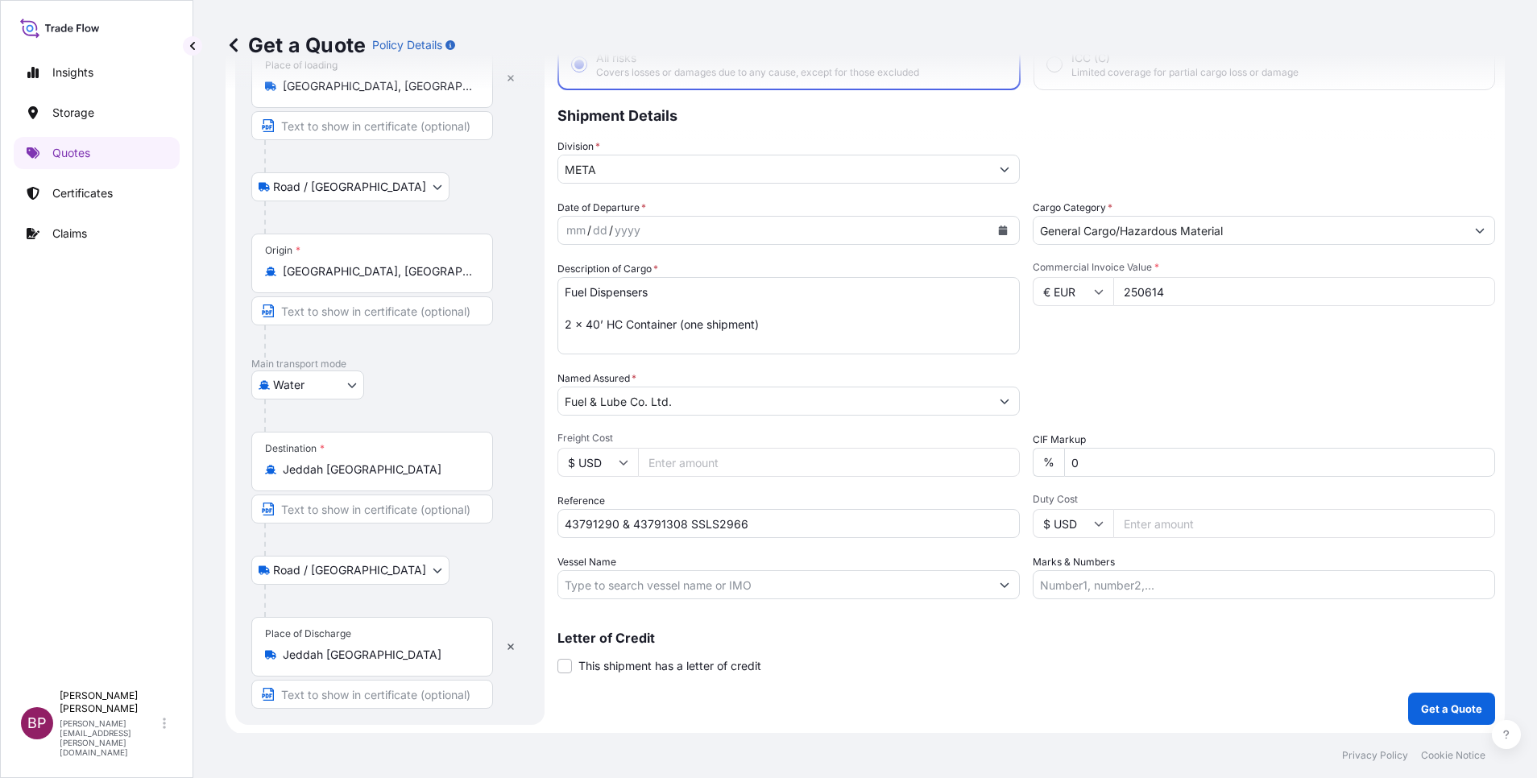
scroll to position [111, 0]
click at [1024, 518] on p "Get a Quote" at bounding box center [1451, 707] width 61 height 16
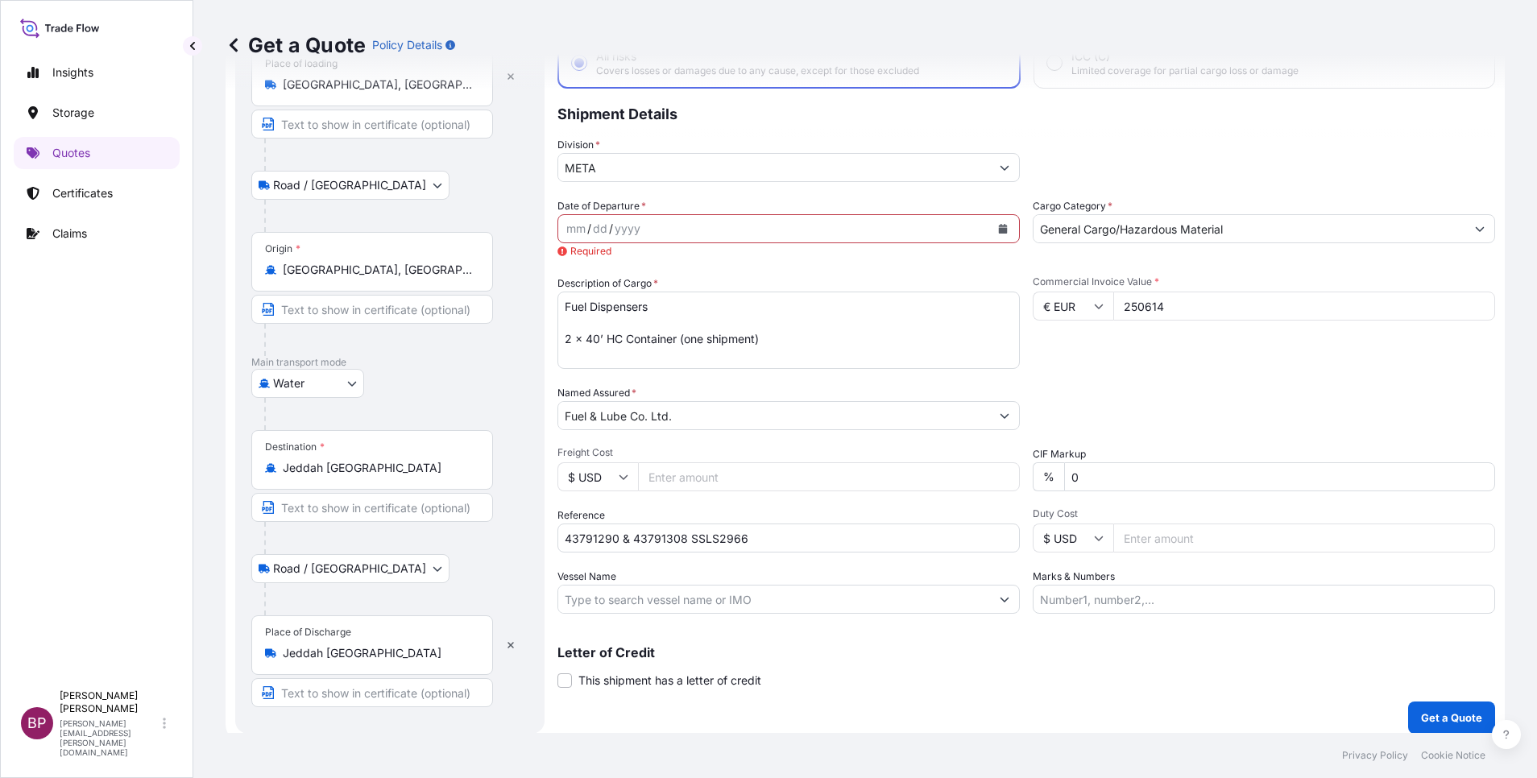
click at [999, 230] on icon "Calendar" at bounding box center [1003, 229] width 9 height 10
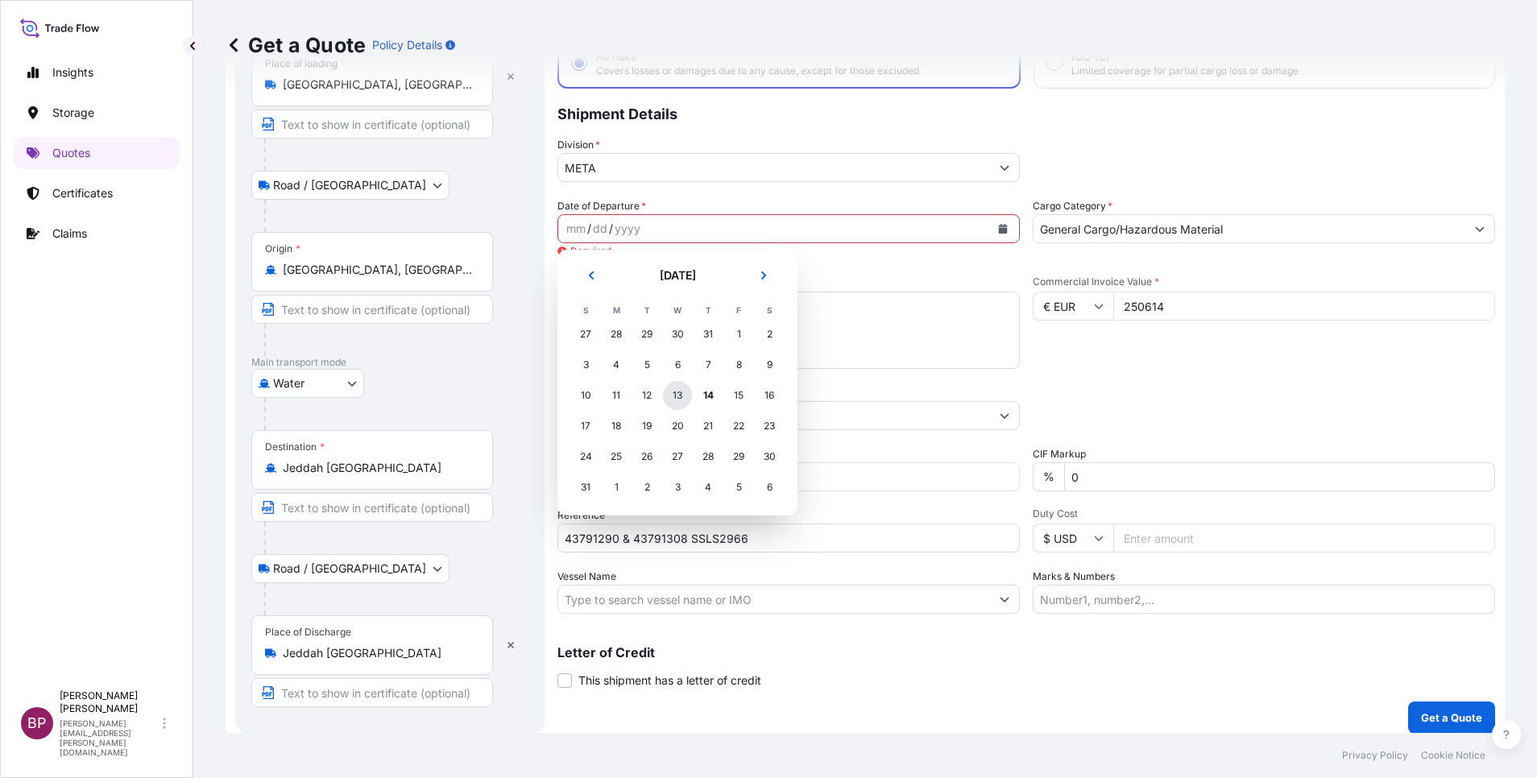
click at [669, 399] on div "13" at bounding box center [677, 395] width 29 height 29
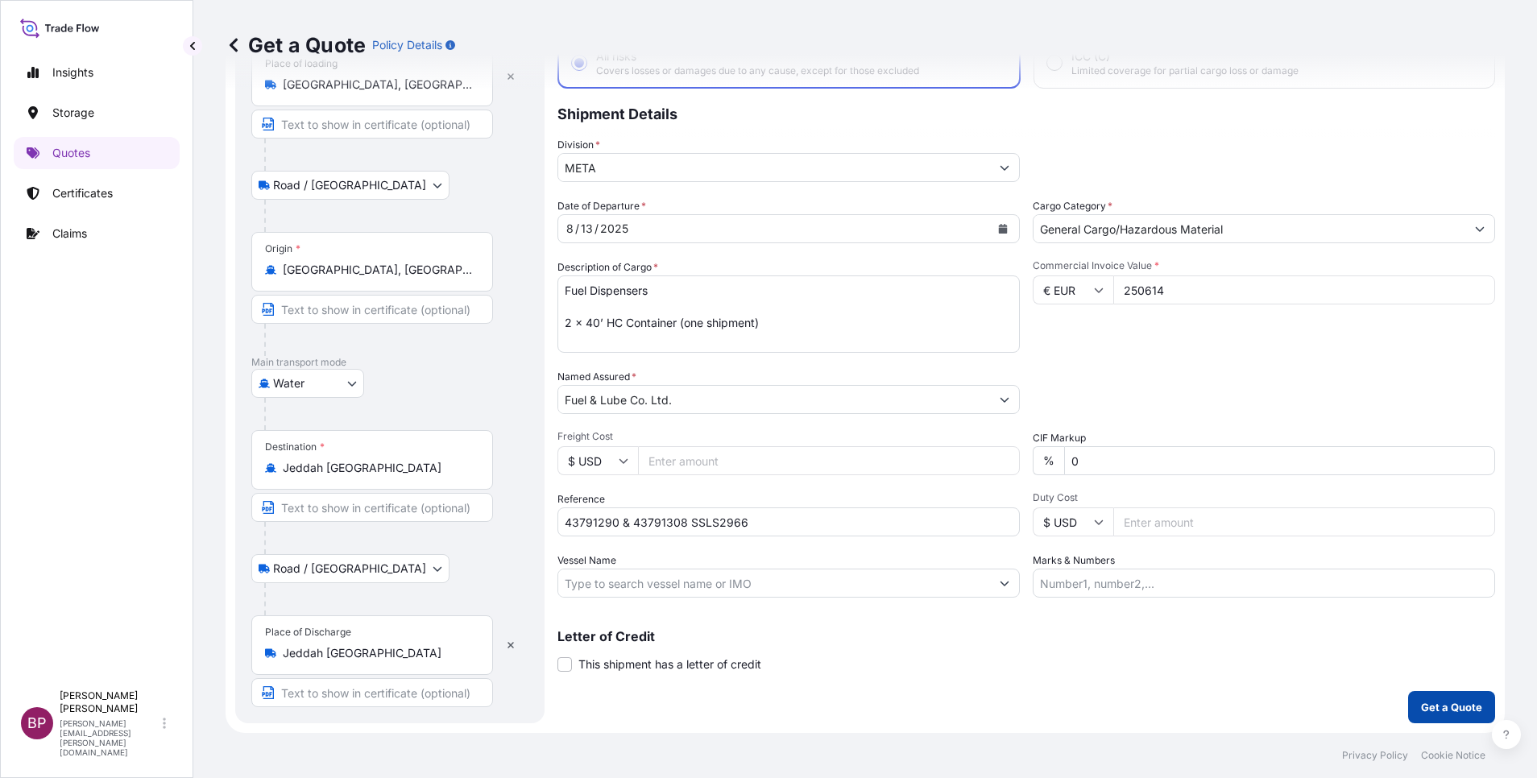
click at [1024, 518] on button "Get a Quote" at bounding box center [1451, 707] width 87 height 32
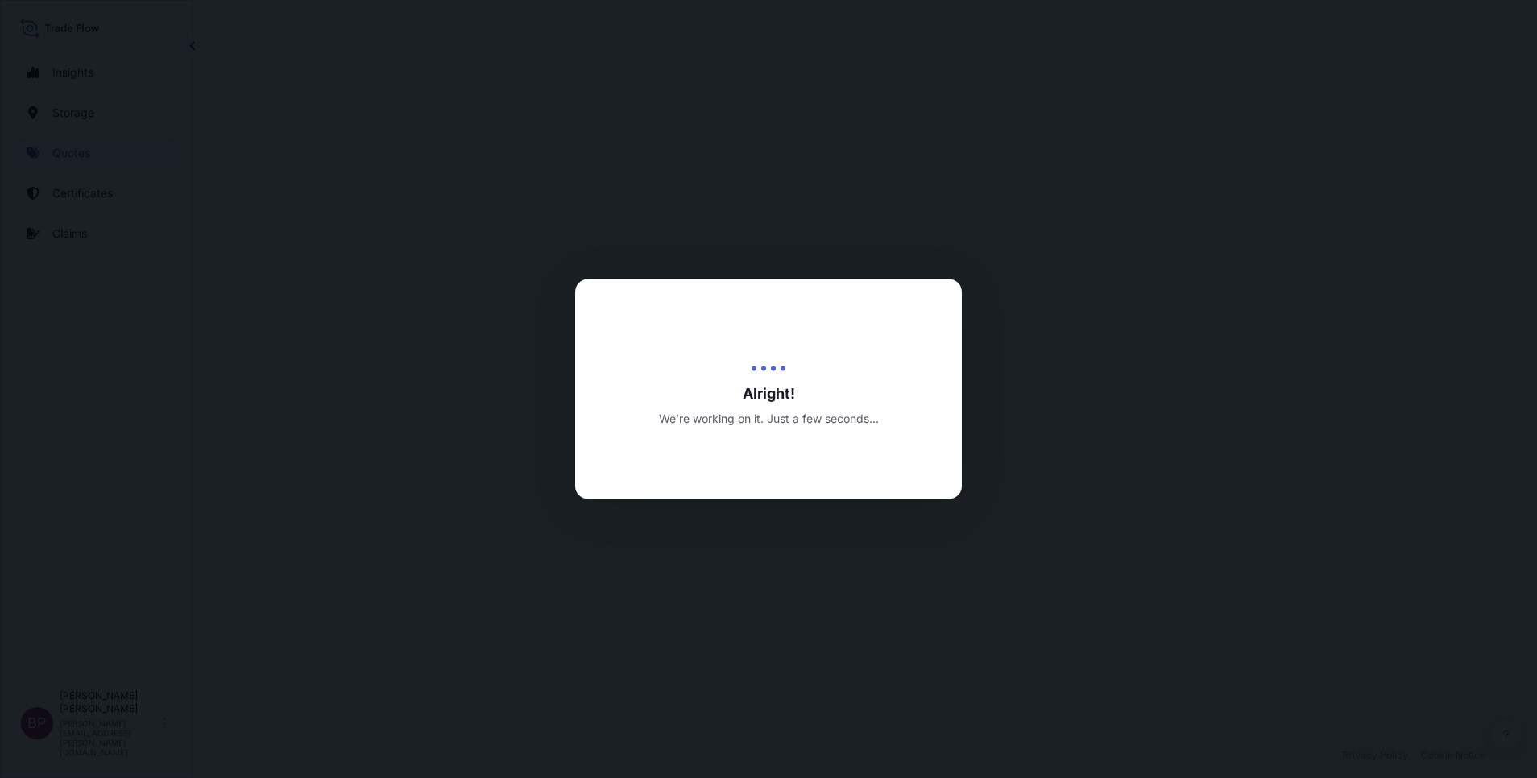
select select "Road / Inland"
select select "Water"
select select "Road / Inland"
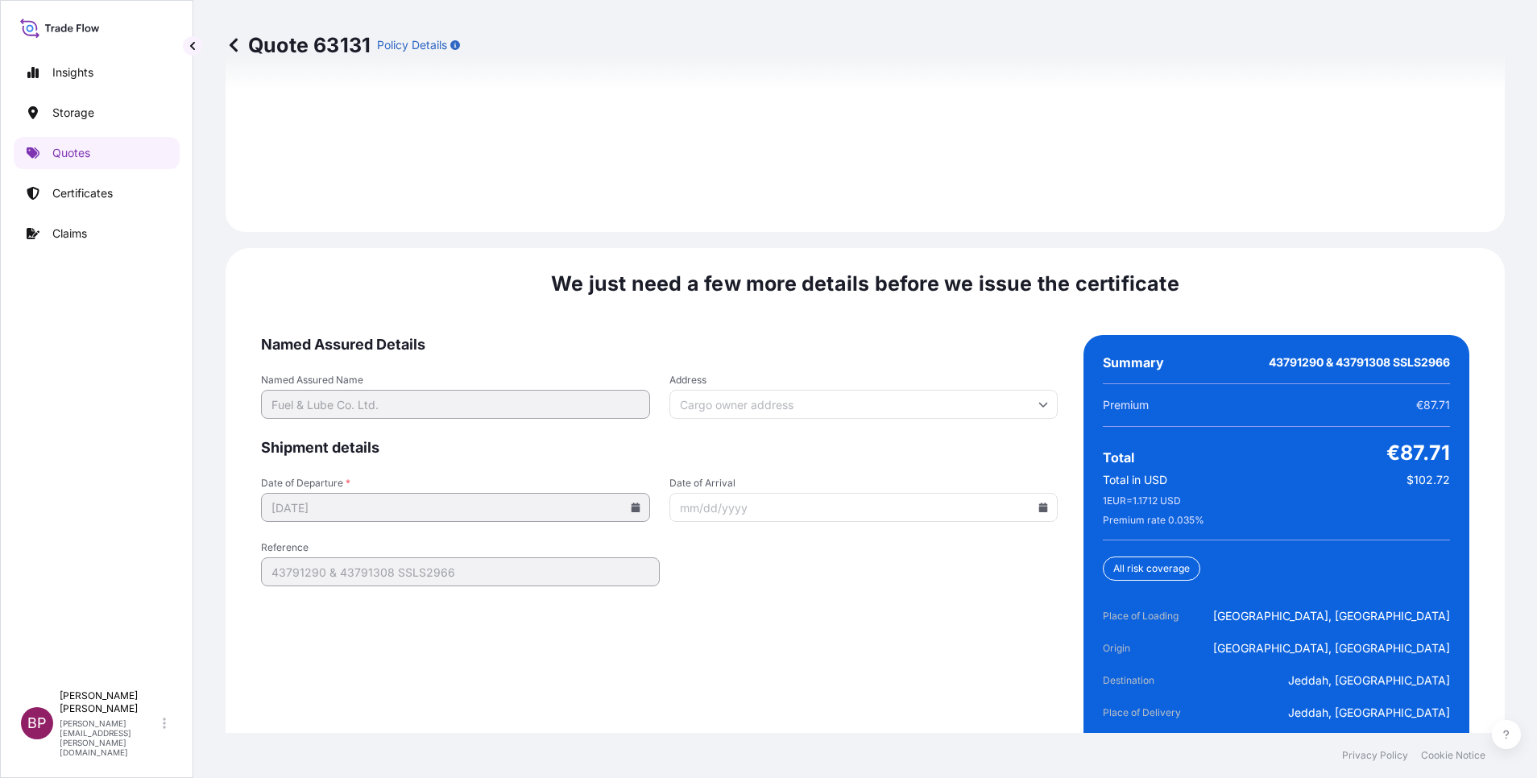
scroll to position [2471, 0]
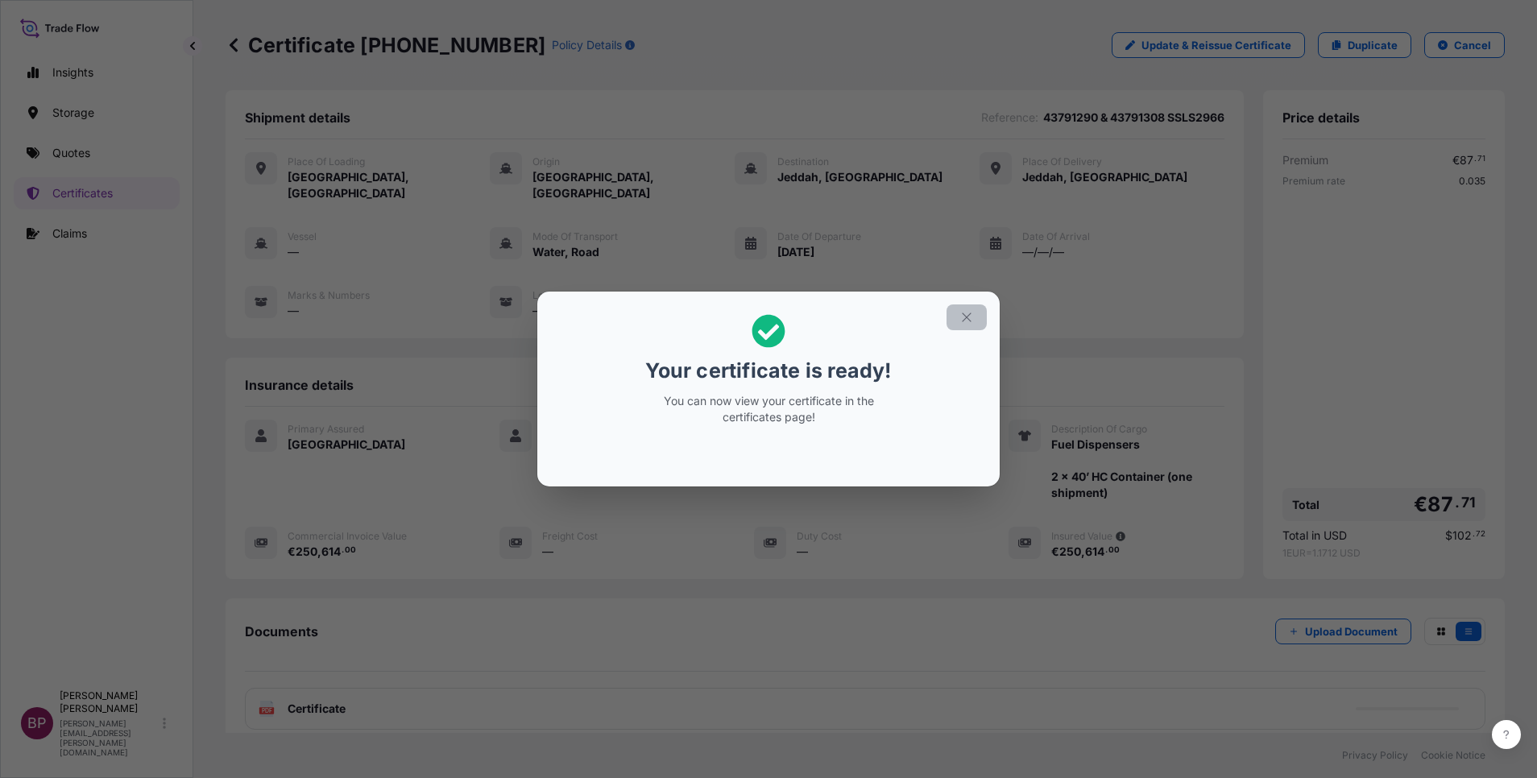
click at [968, 322] on icon "button" at bounding box center [966, 317] width 14 height 14
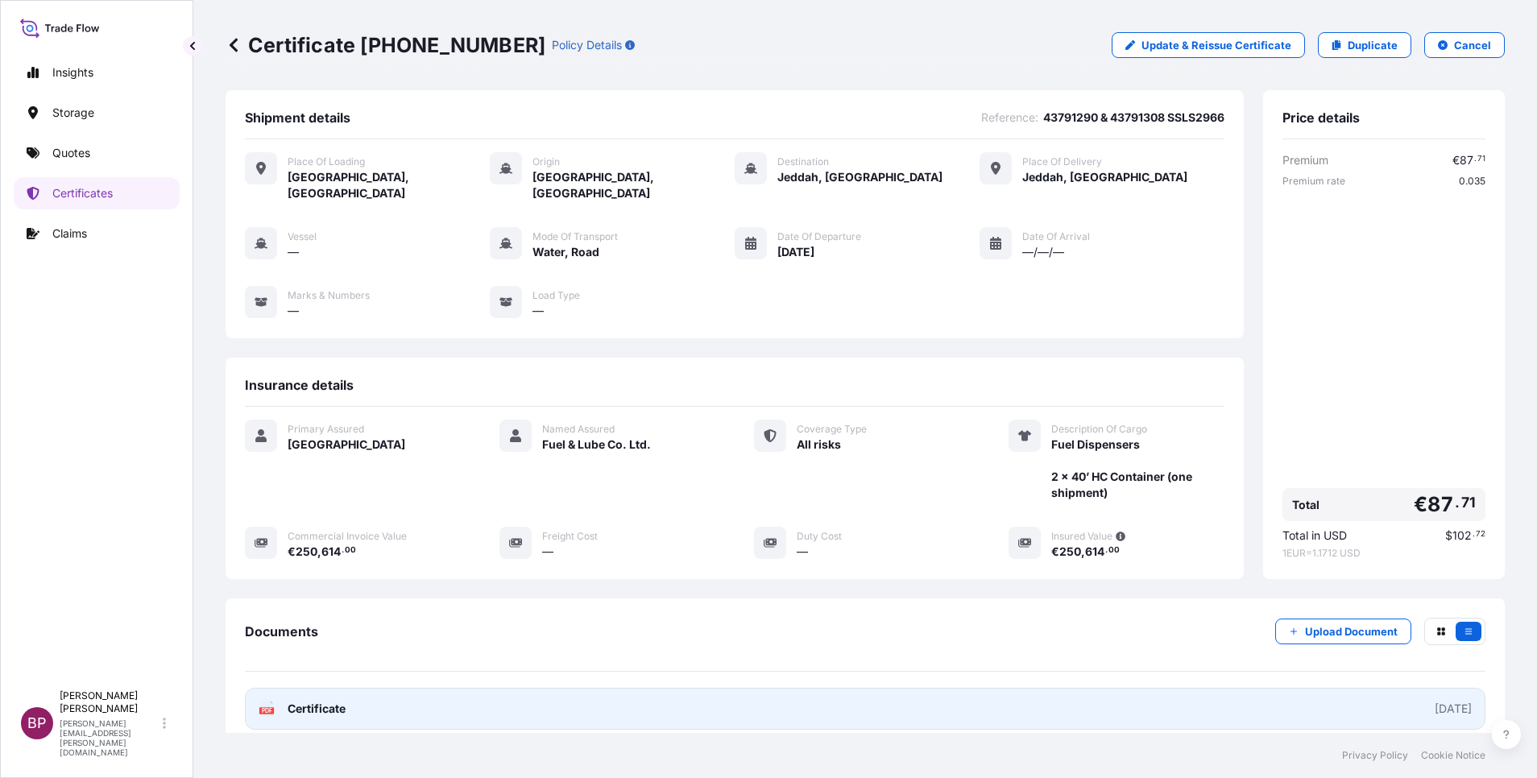
click at [331, 518] on span "Certificate" at bounding box center [317, 709] width 58 height 16
